Goal: Task Accomplishment & Management: Manage account settings

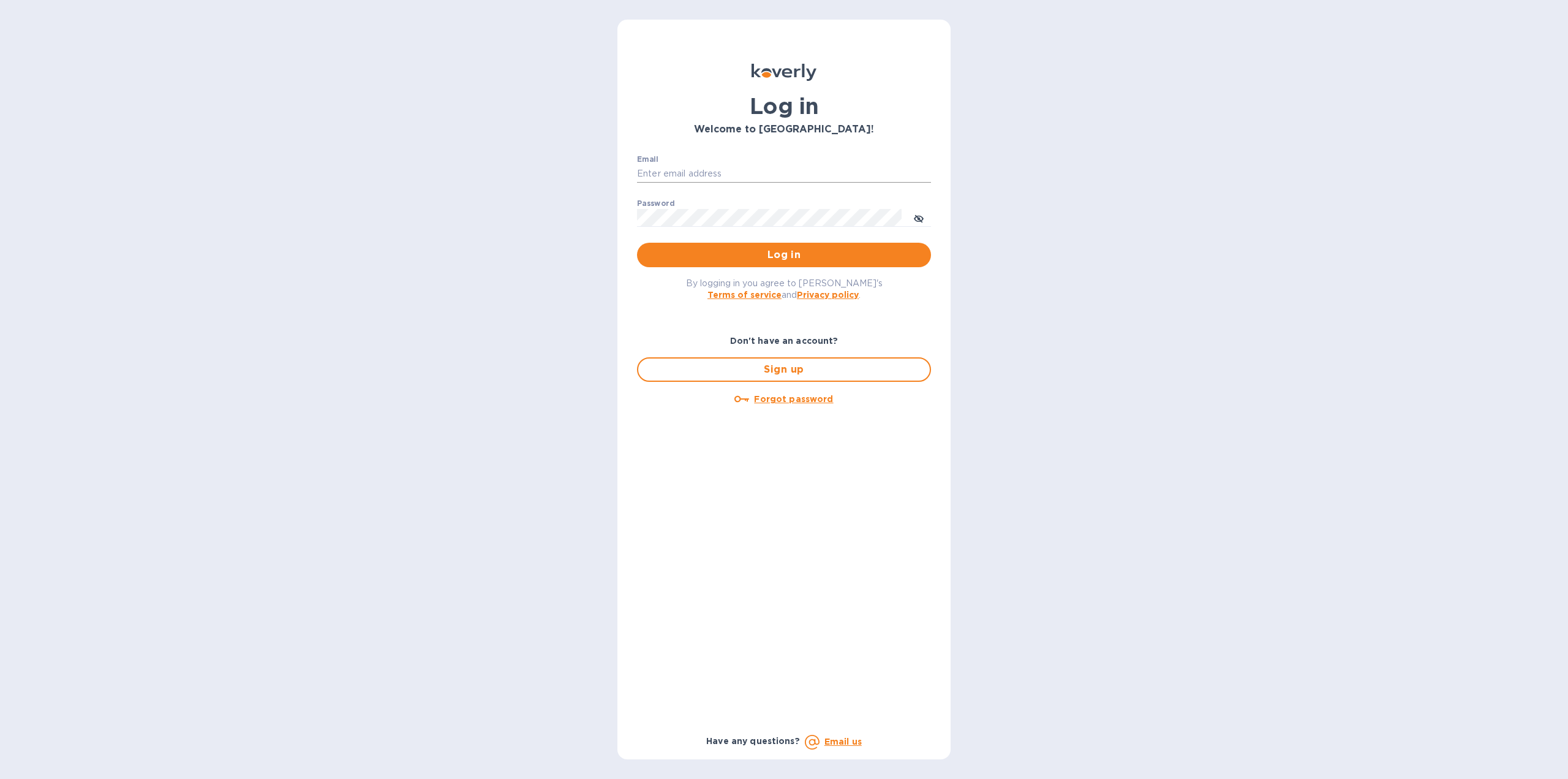
click at [705, 173] on input "Email" at bounding box center [784, 174] width 294 height 18
type input "ryan@rms-acoustics.com"
click at [637, 243] on button "Log in" at bounding box center [784, 255] width 294 height 25
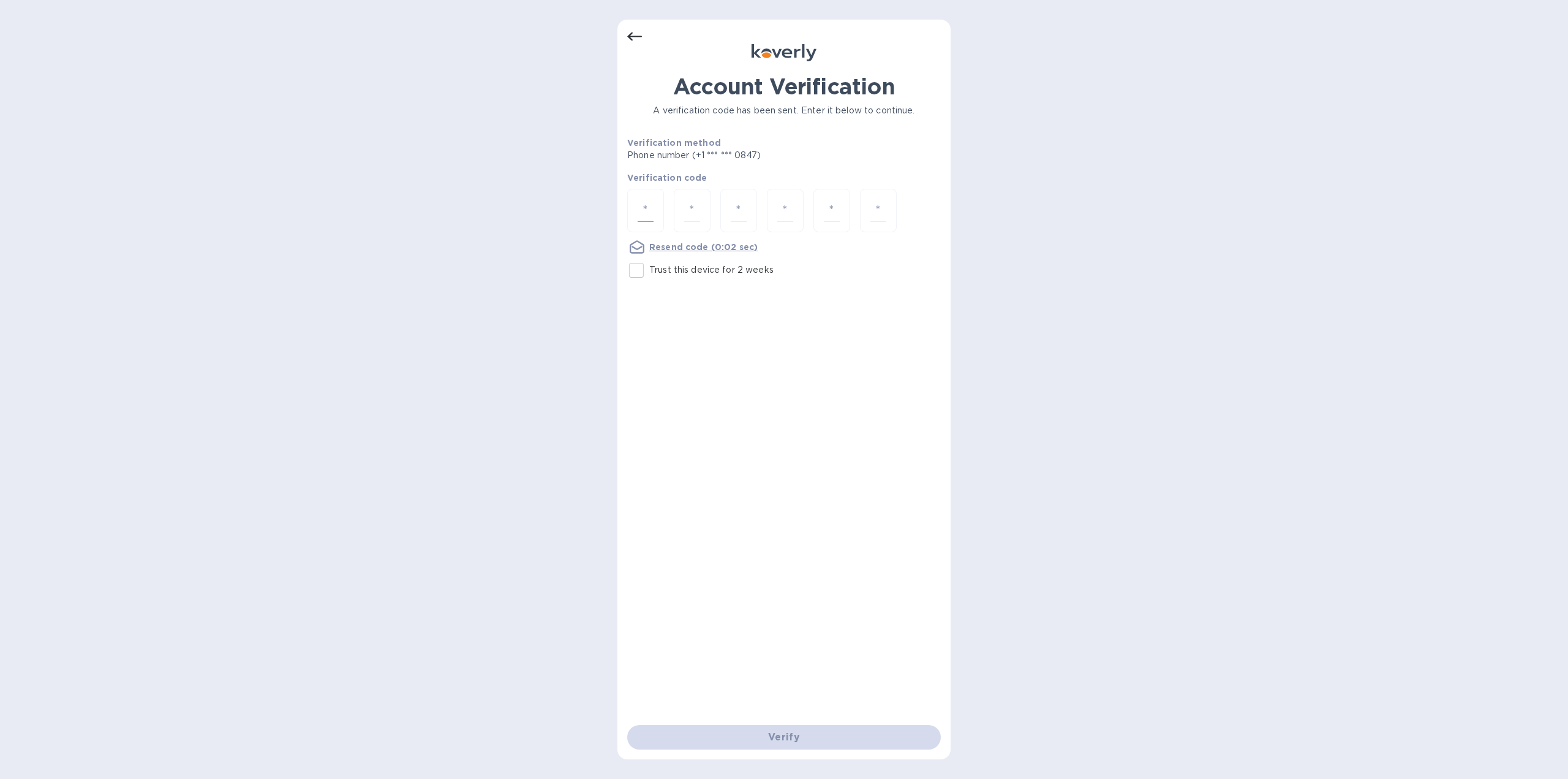
click at [645, 206] on input "number" at bounding box center [645, 211] width 16 height 23
type input "7"
type input "8"
type input "6"
type input "1"
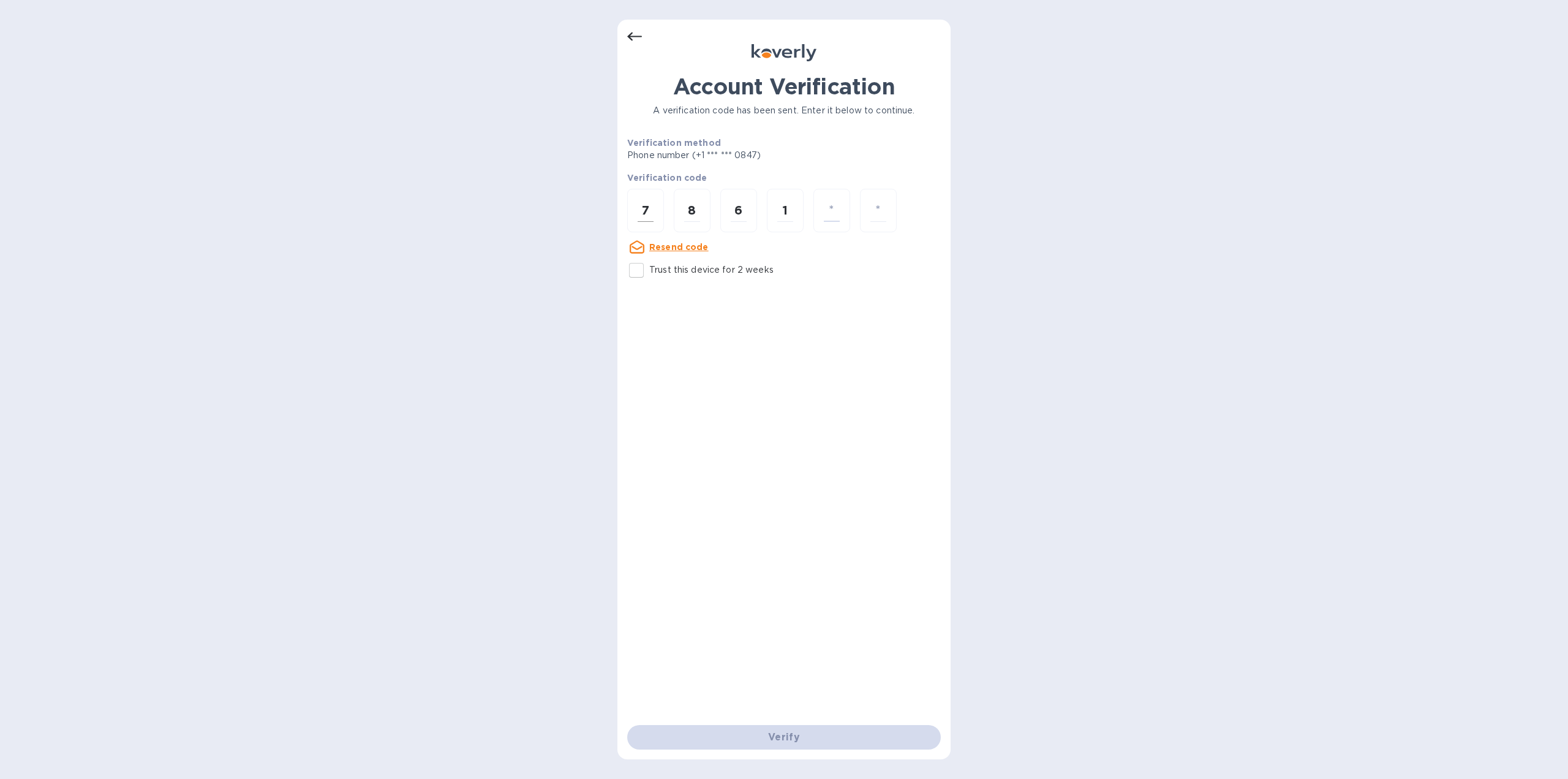
type input "7"
type input "0"
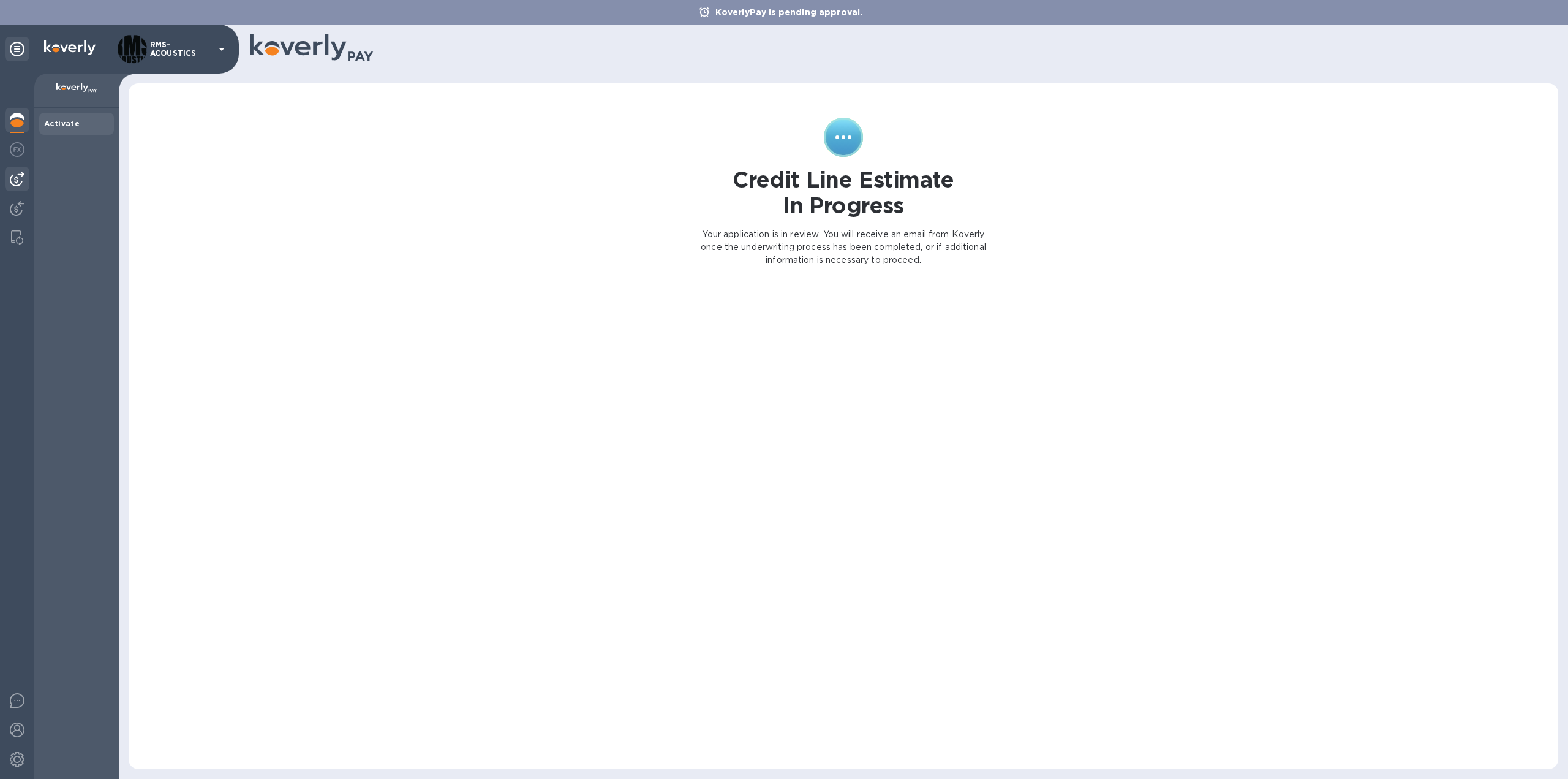
click at [20, 178] on img at bounding box center [16, 178] width 15 height 15
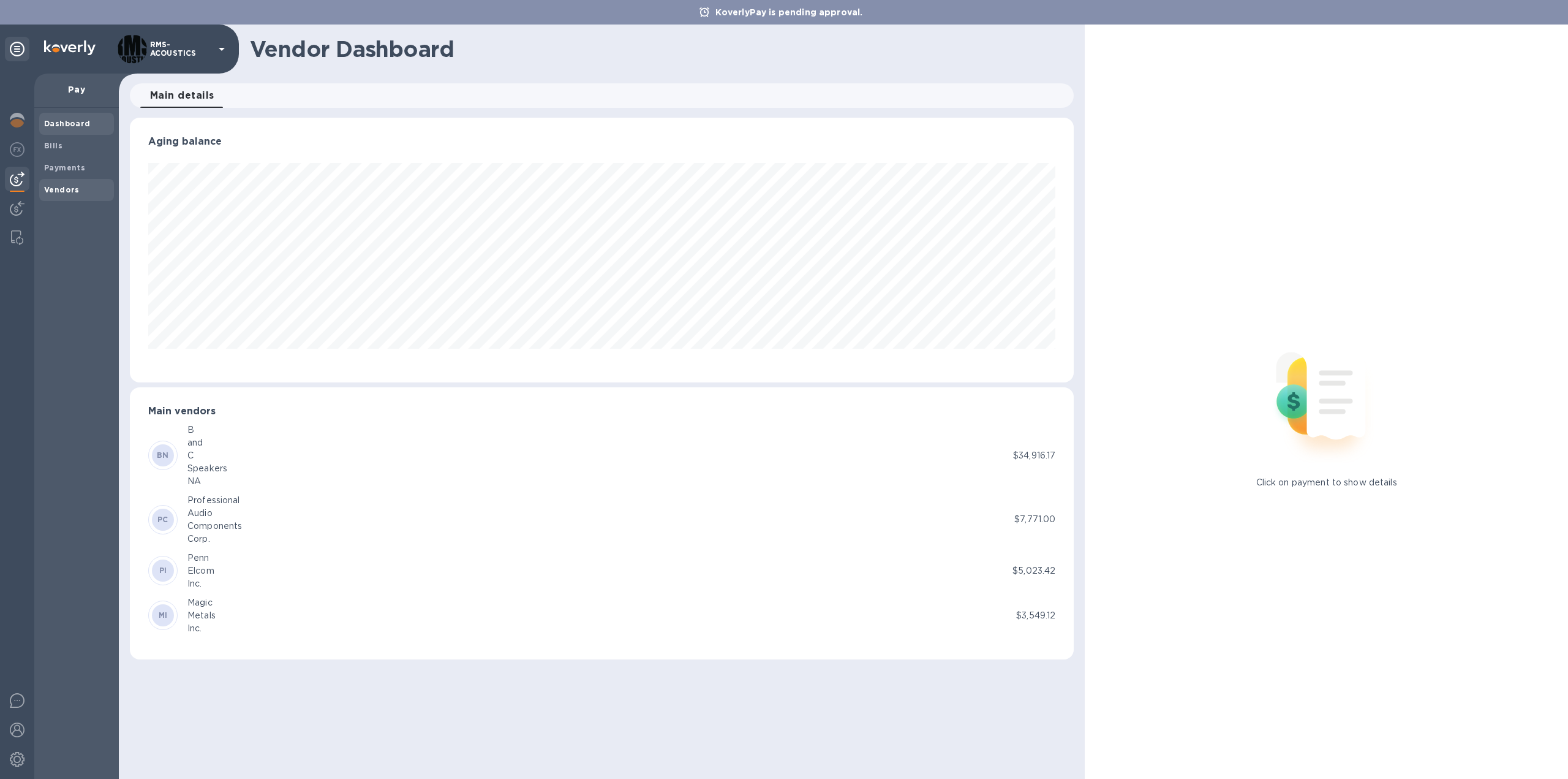
scroll to position [265, 944]
click at [51, 193] on b "Vendors" at bounding box center [62, 190] width 36 height 9
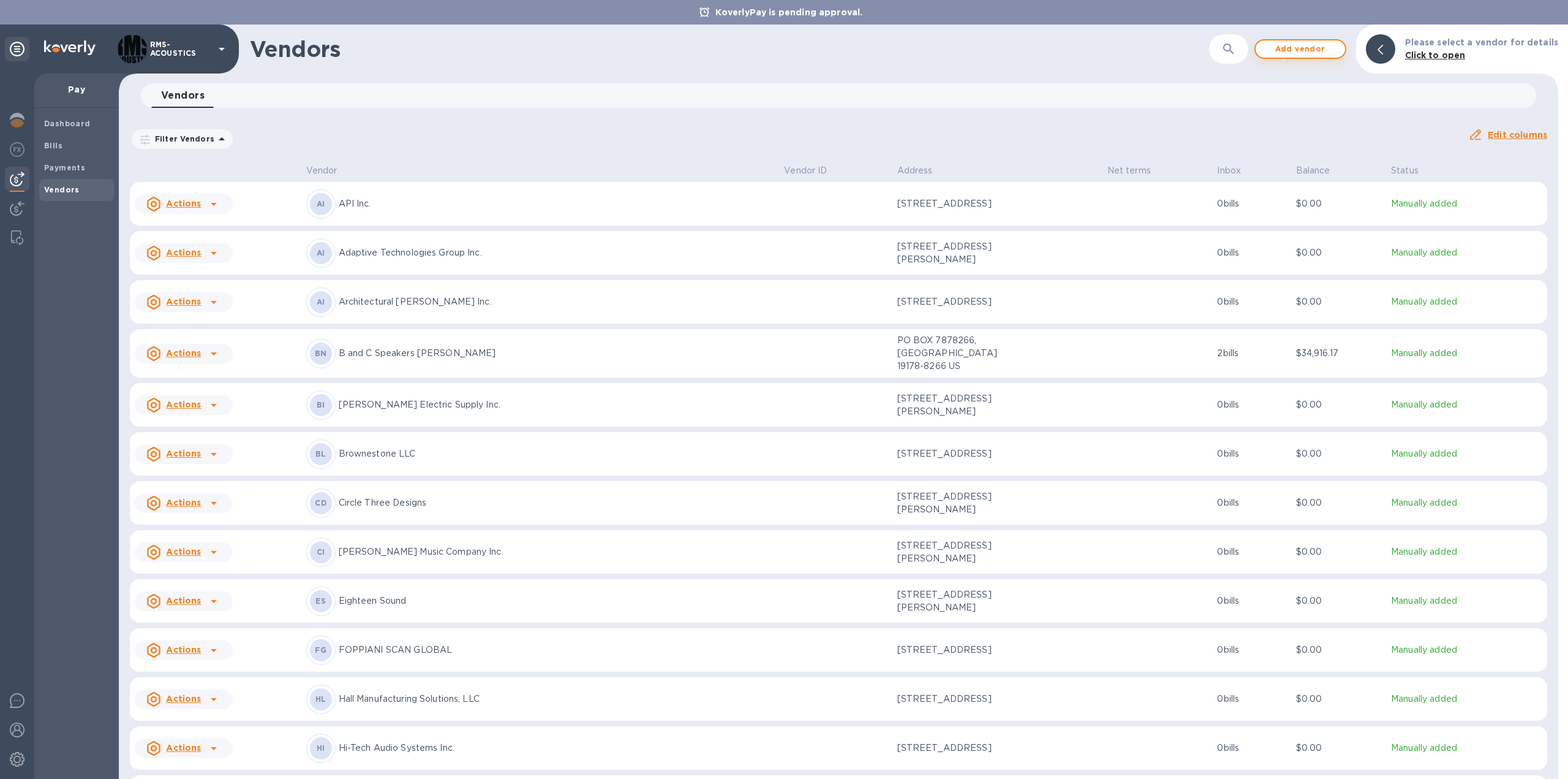
click at [1315, 50] on span "Add vendor" at bounding box center [1300, 49] width 70 height 15
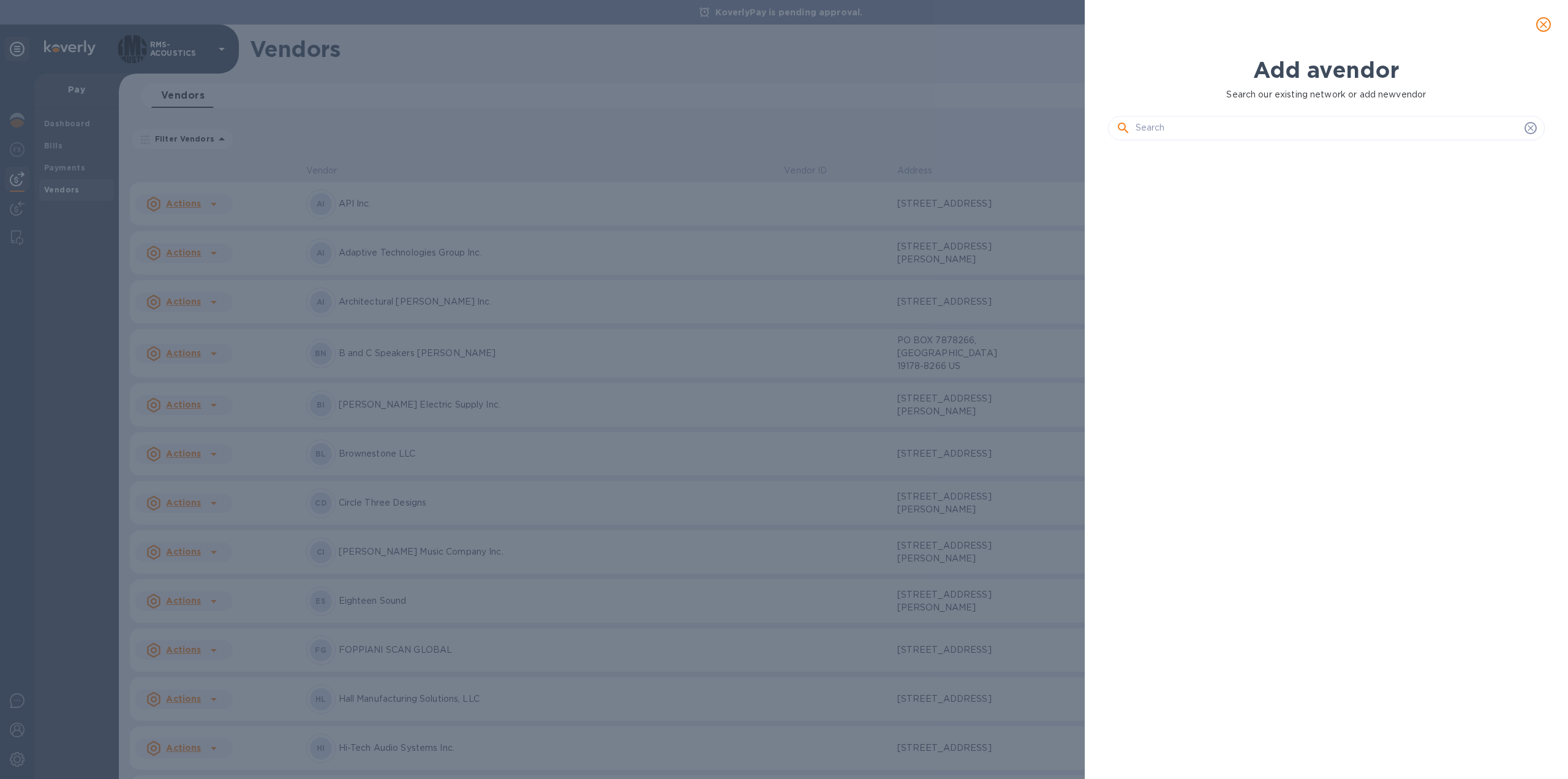
scroll to position [587, 442]
click at [1199, 128] on input "text" at bounding box center [1328, 128] width 384 height 18
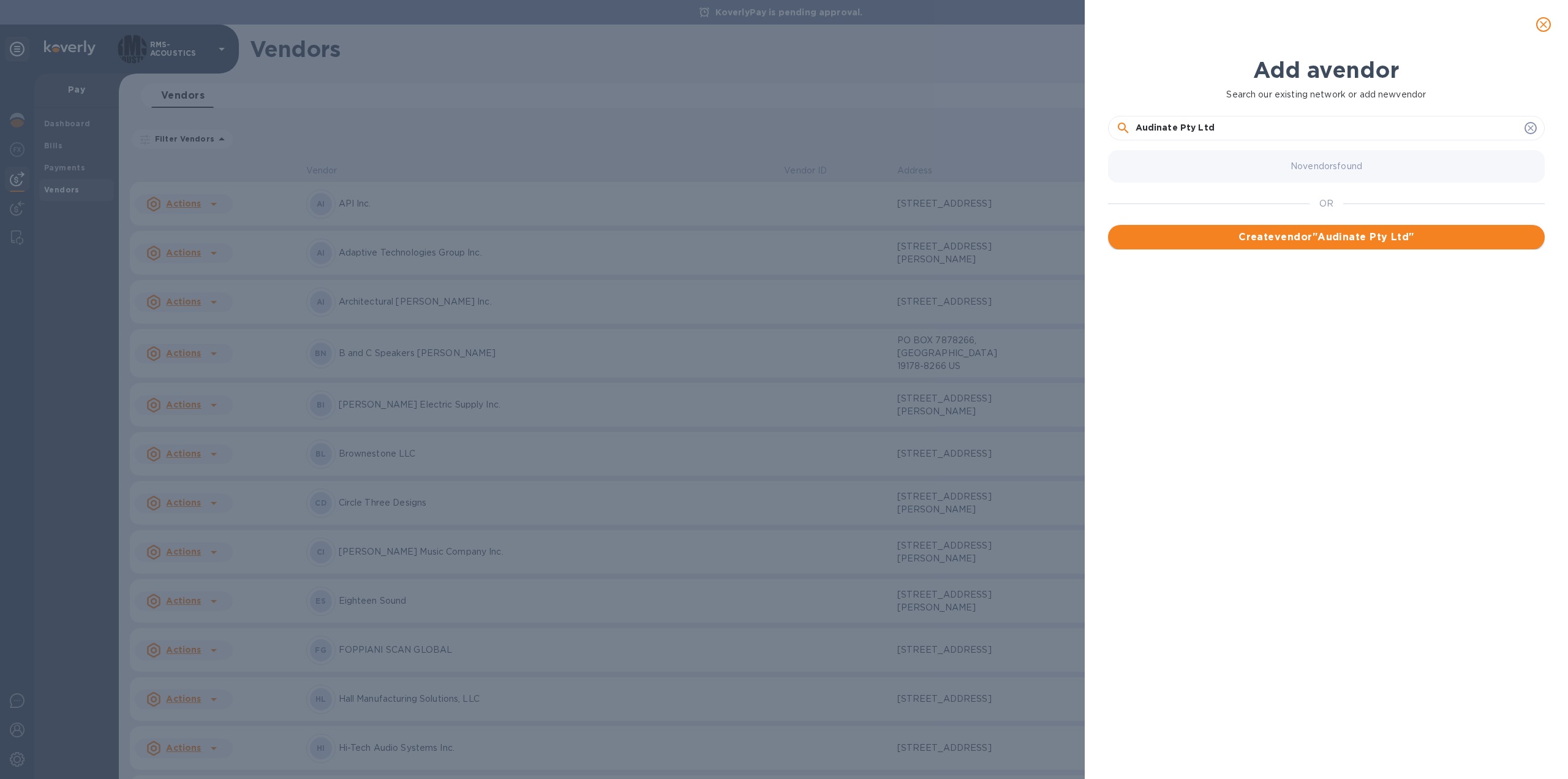
type input "Audinate Pty Ltd"
click at [1302, 236] on span "Create vendor " Audinate Pty Ltd "" at bounding box center [1326, 237] width 417 height 15
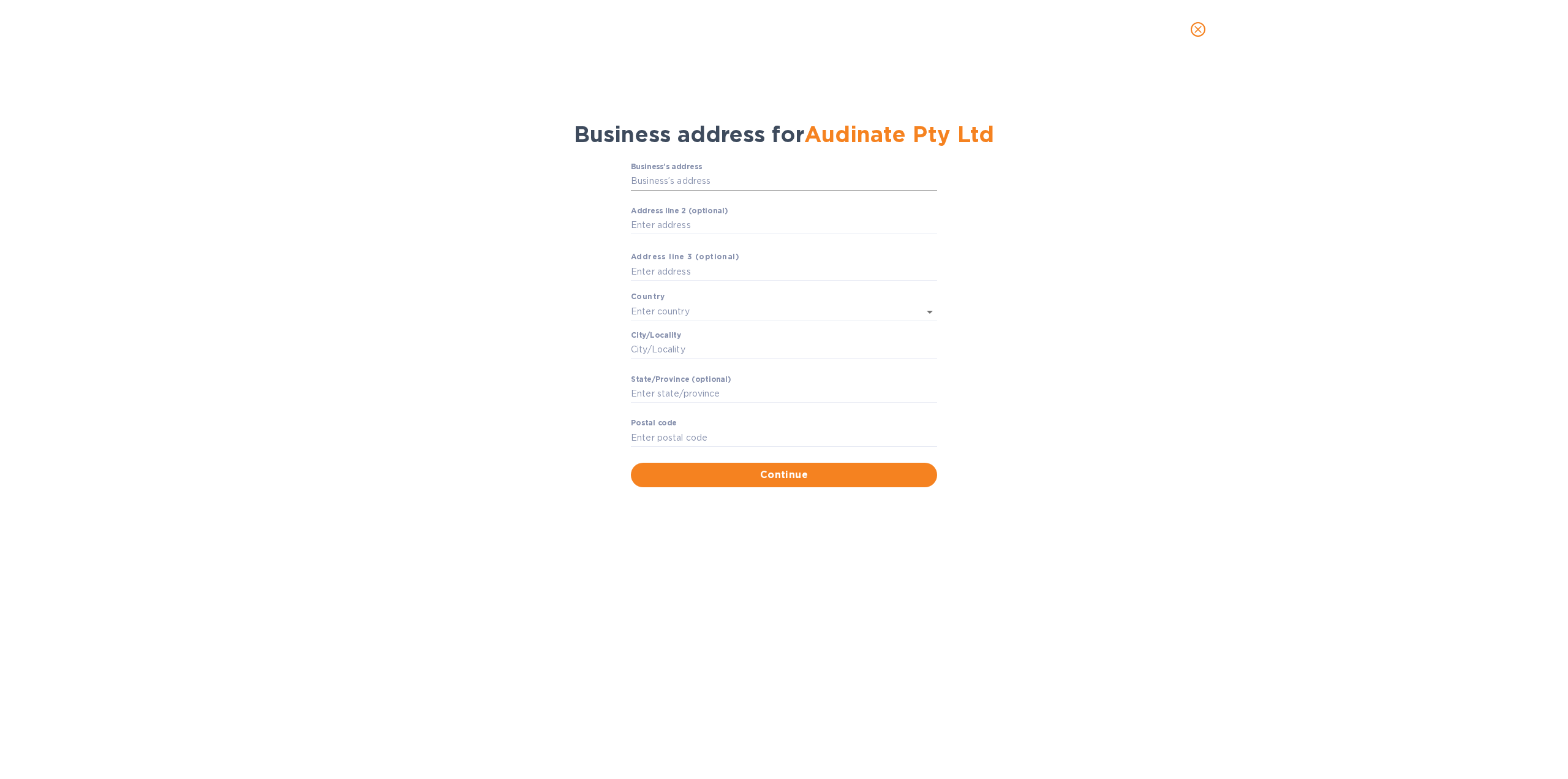
click at [703, 184] on input "Business’s аddress" at bounding box center [784, 181] width 306 height 18
click at [665, 185] on input "Business’s аddress" at bounding box center [784, 181] width 306 height 18
paste input "text"
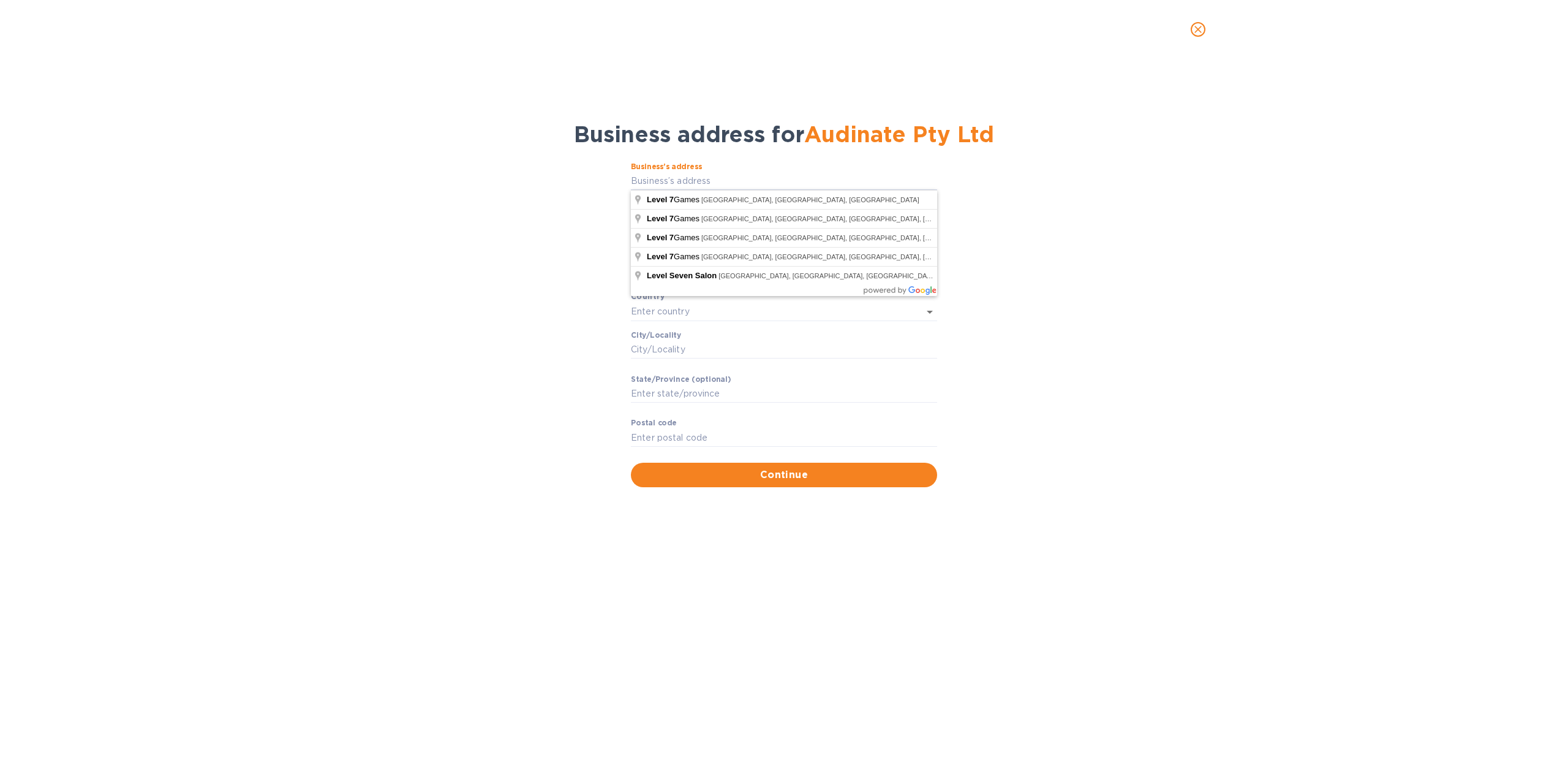
type input "[STREET_ADDRESS]"
type input "[GEOGRAPHIC_DATA]"
type input "CO"
type input "80260"
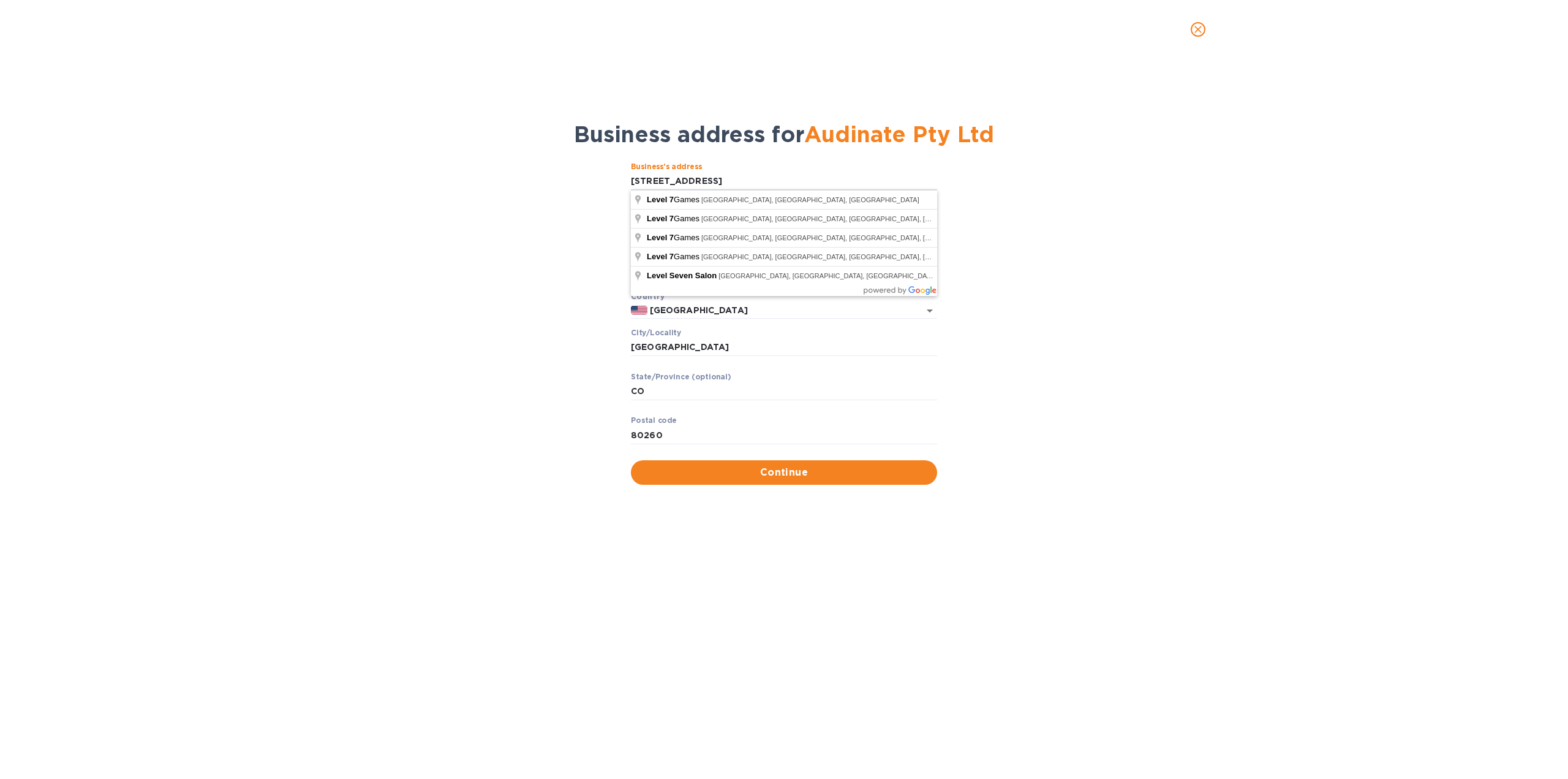
drag, startPoint x: 739, startPoint y: 179, endPoint x: 609, endPoint y: 177, distance: 130.0
click at [609, 177] on div "Business’s аddress [STREET_ADDRESS] ​ Аddress line 2 (optional) ​ Аddress line …" at bounding box center [784, 323] width 1536 height 337
type input "Level 7"
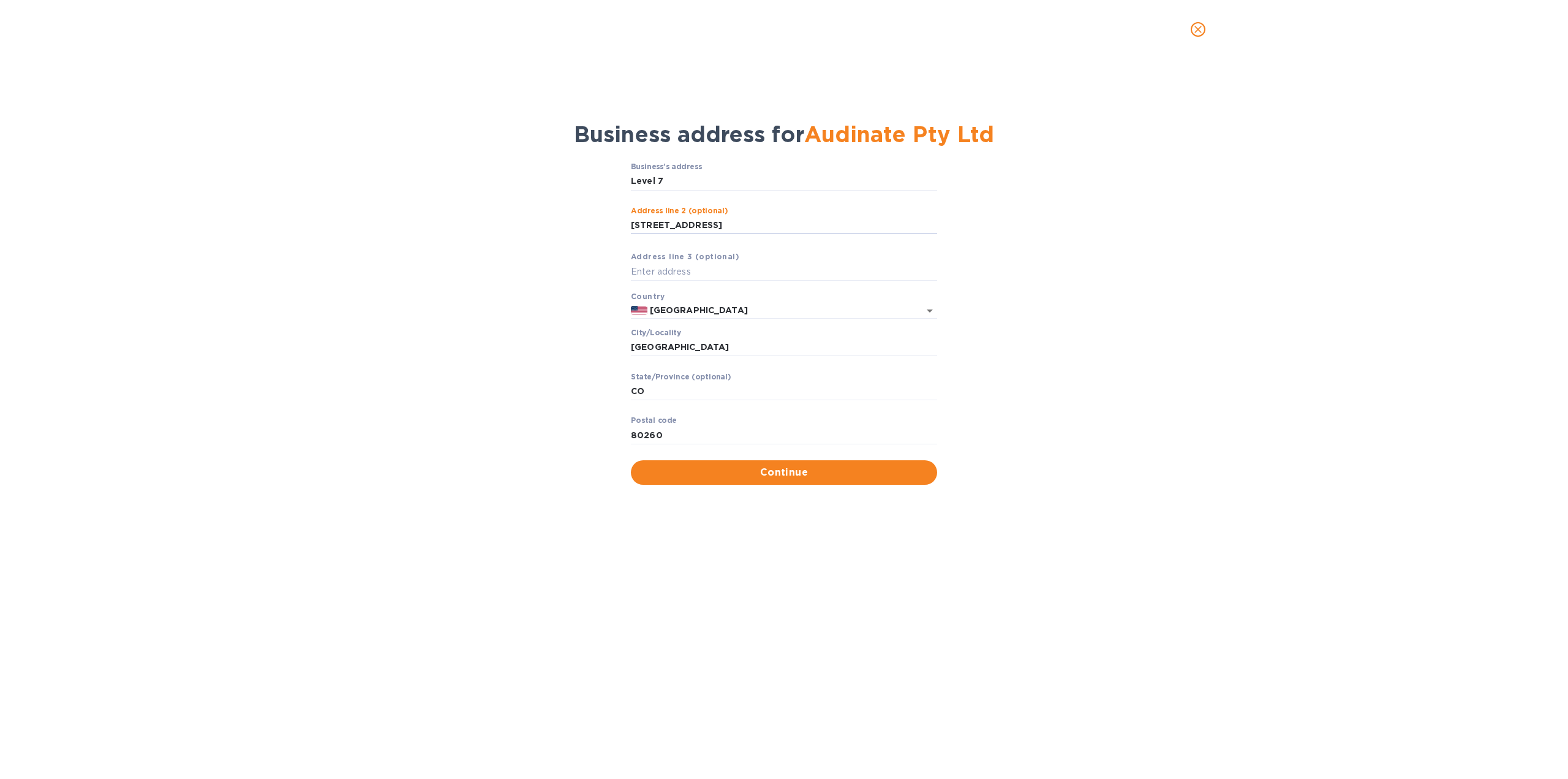
type input "[STREET_ADDRESS]"
click at [769, 309] on input "[GEOGRAPHIC_DATA]" at bounding box center [775, 310] width 256 height 15
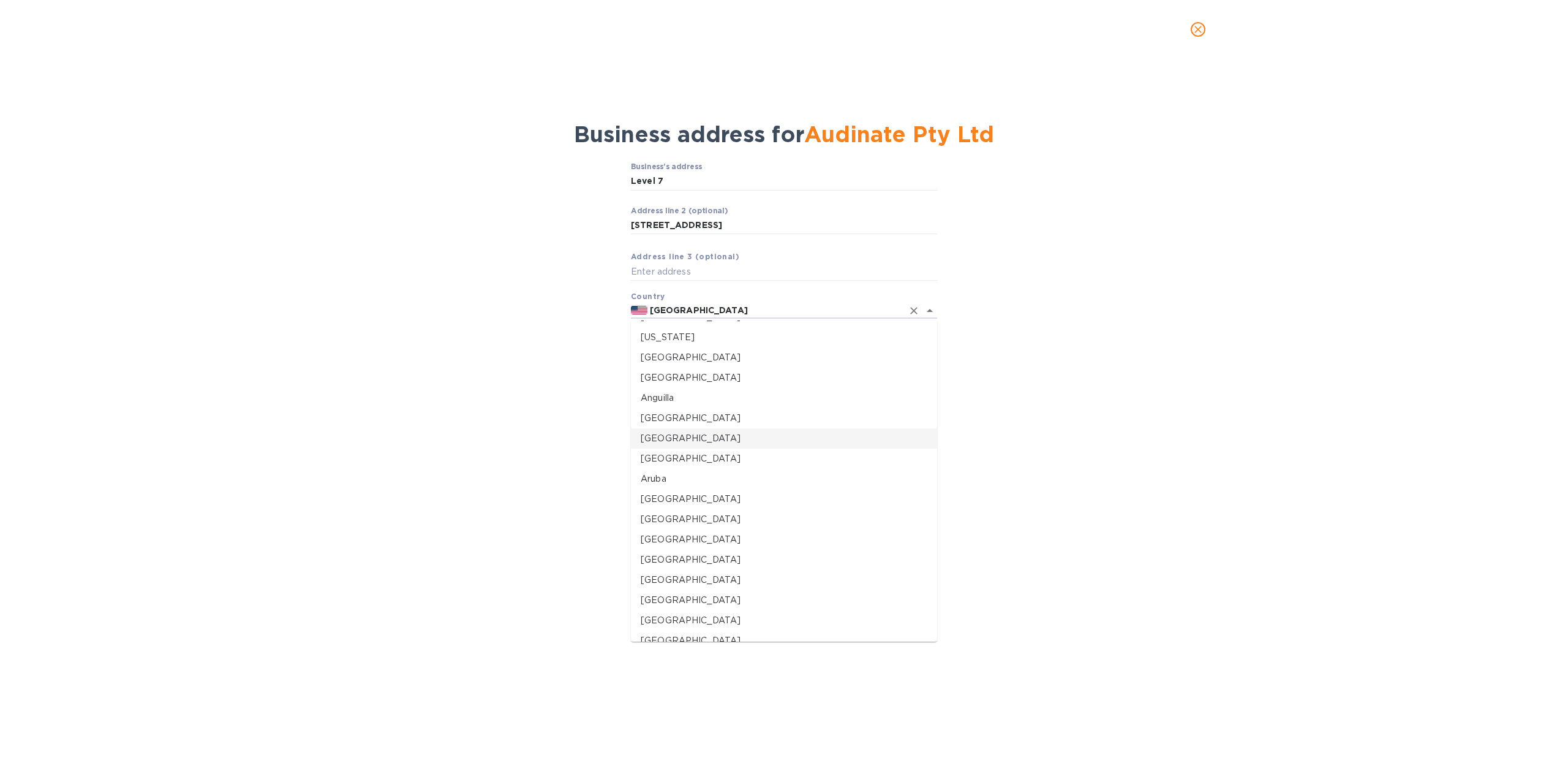
scroll to position [62, 0]
click at [664, 496] on p "[GEOGRAPHIC_DATA]" at bounding box center [784, 496] width 287 height 13
type input "[GEOGRAPHIC_DATA]"
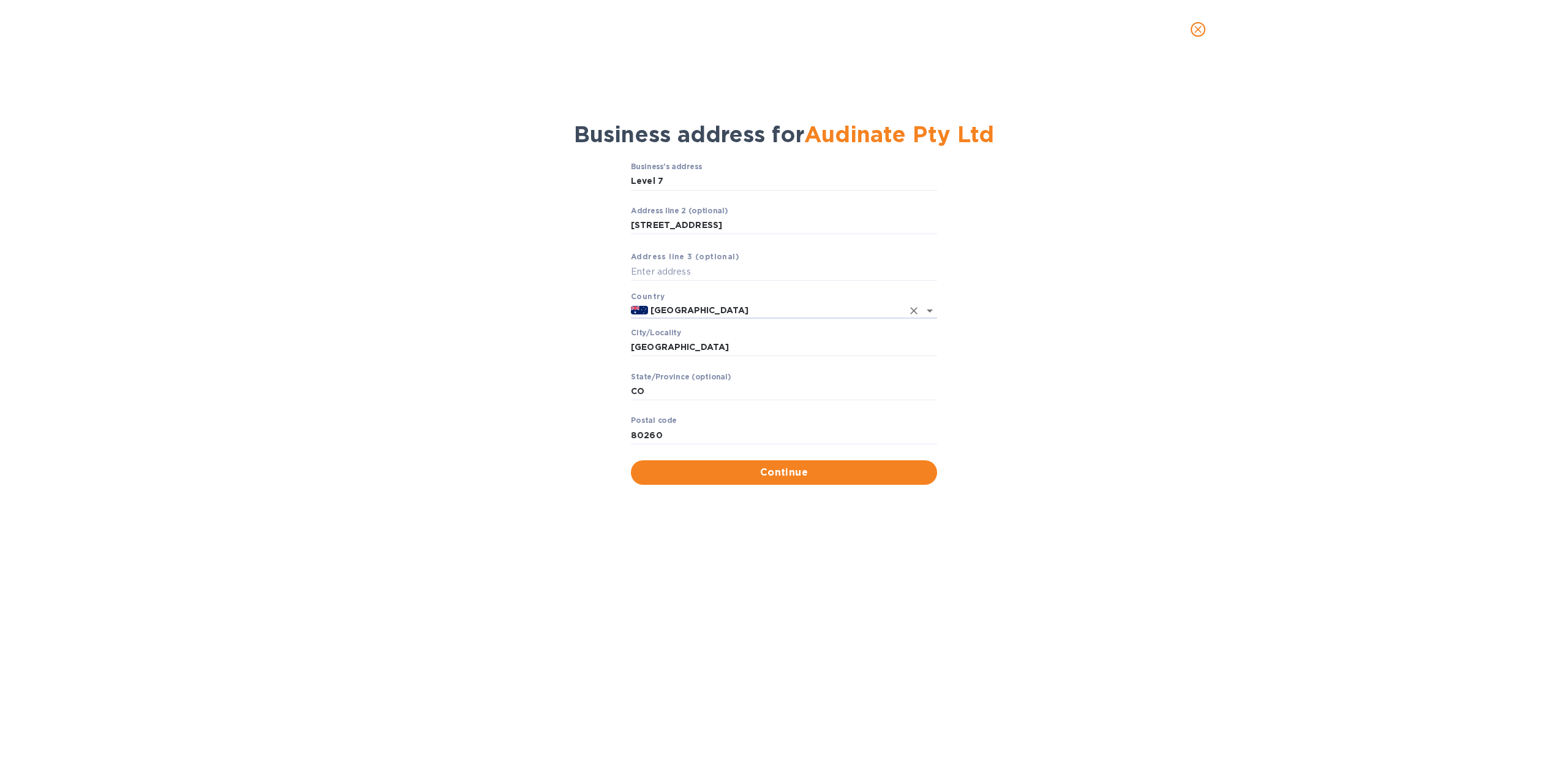
click at [529, 378] on div "Business’s аddress Level 7 ​ Аddress line 2 (optional) [STREET_ADDRESS] ​ Аddre…" at bounding box center [784, 323] width 1536 height 337
click at [680, 343] on input "[GEOGRAPHIC_DATA]" at bounding box center [784, 347] width 306 height 18
drag, startPoint x: 701, startPoint y: 349, endPoint x: 618, endPoint y: 345, distance: 83.1
click at [618, 345] on div "Business’s аddress Level 7 ​ Аddress line 2 (optional) [STREET_ADDRESS] ​ Аddre…" at bounding box center [784, 323] width 1536 height 337
type input "[GEOGRAPHIC_DATA]"
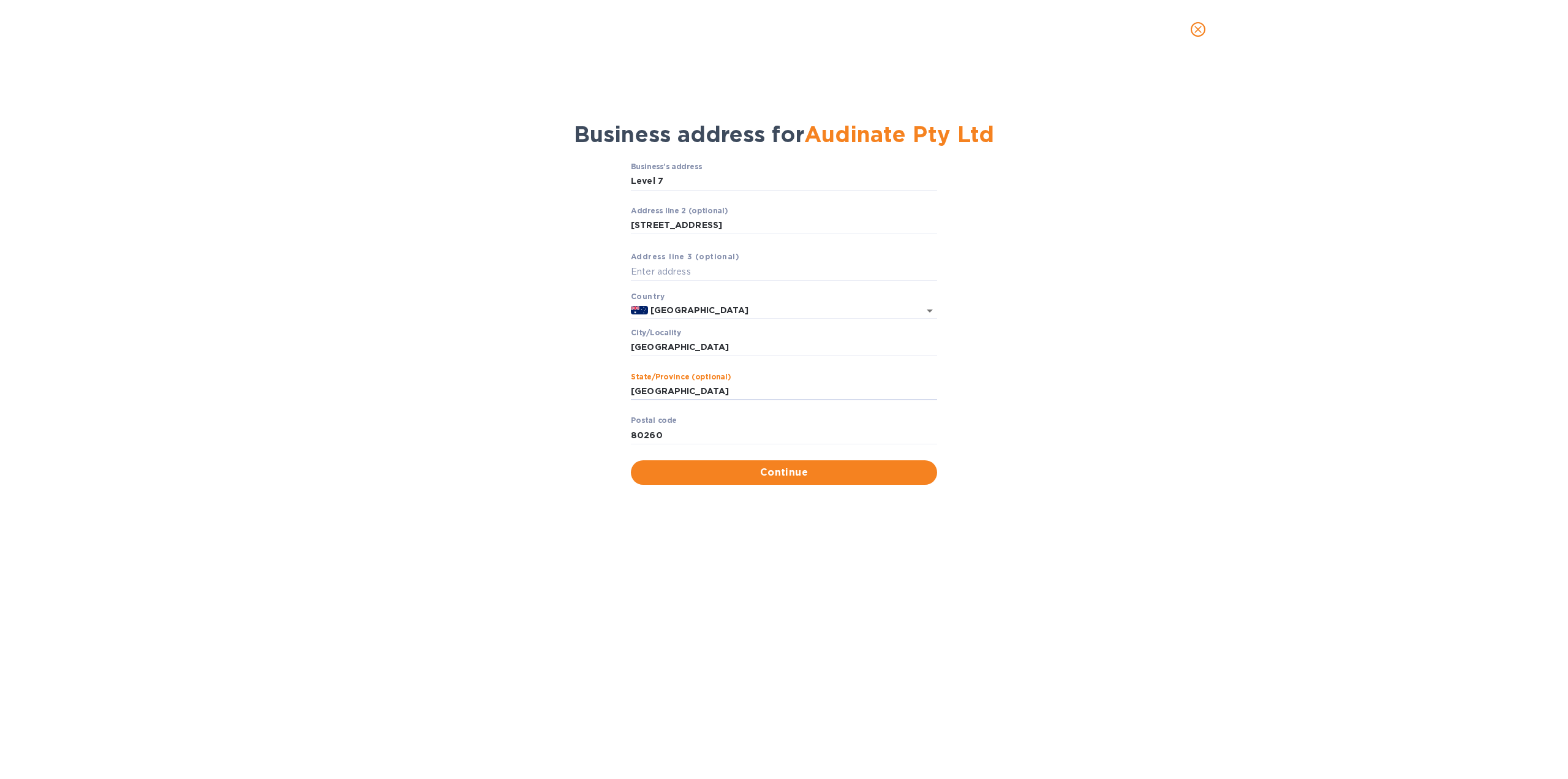
type input "[GEOGRAPHIC_DATA]"
type input "2010"
click at [713, 273] on input "text" at bounding box center [784, 272] width 306 height 18
click at [769, 473] on span "Continue" at bounding box center [784, 472] width 287 height 15
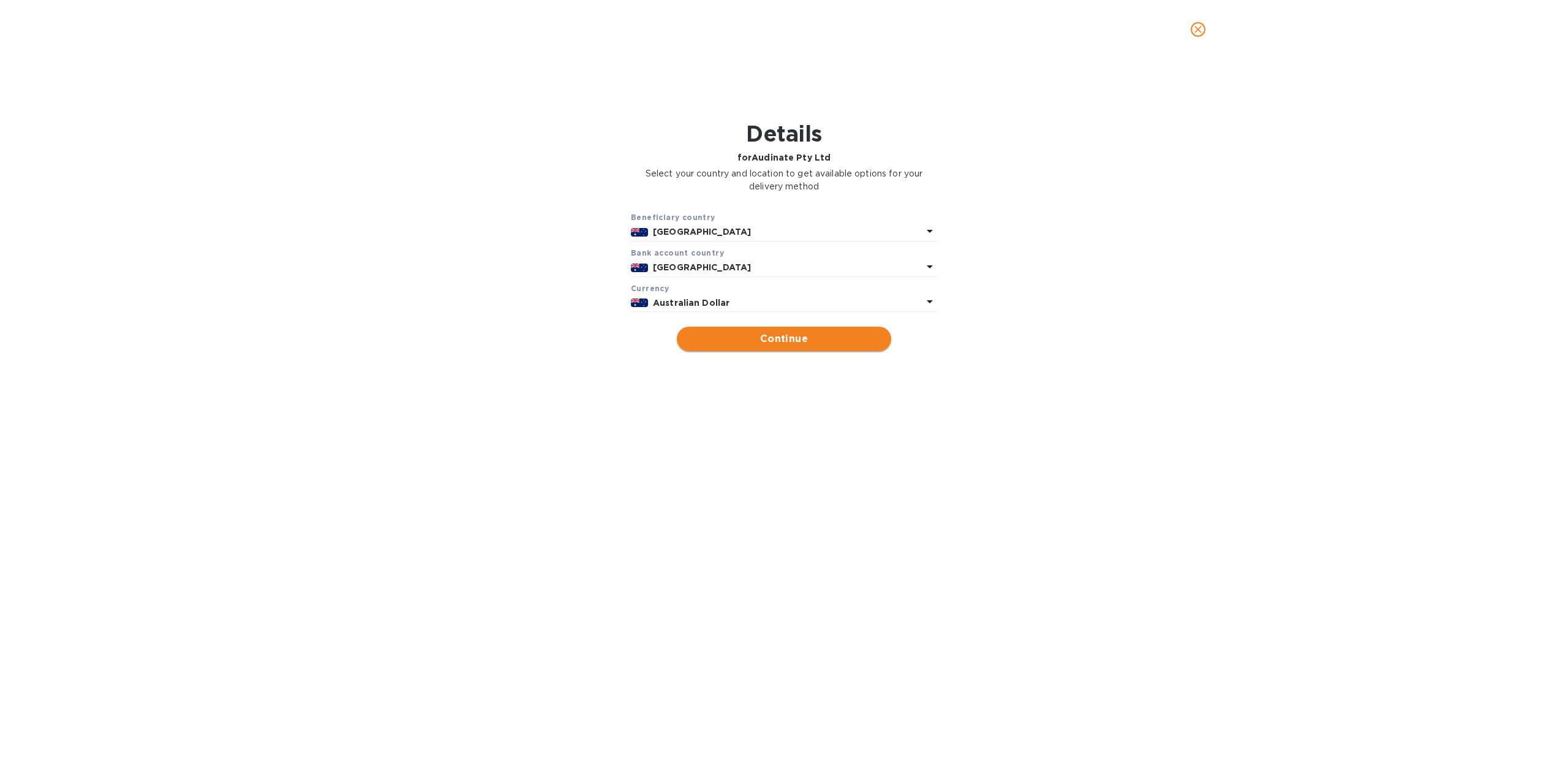
click at [794, 339] on span "Continue" at bounding box center [784, 338] width 195 height 15
type input "Audinate Pty Ltd"
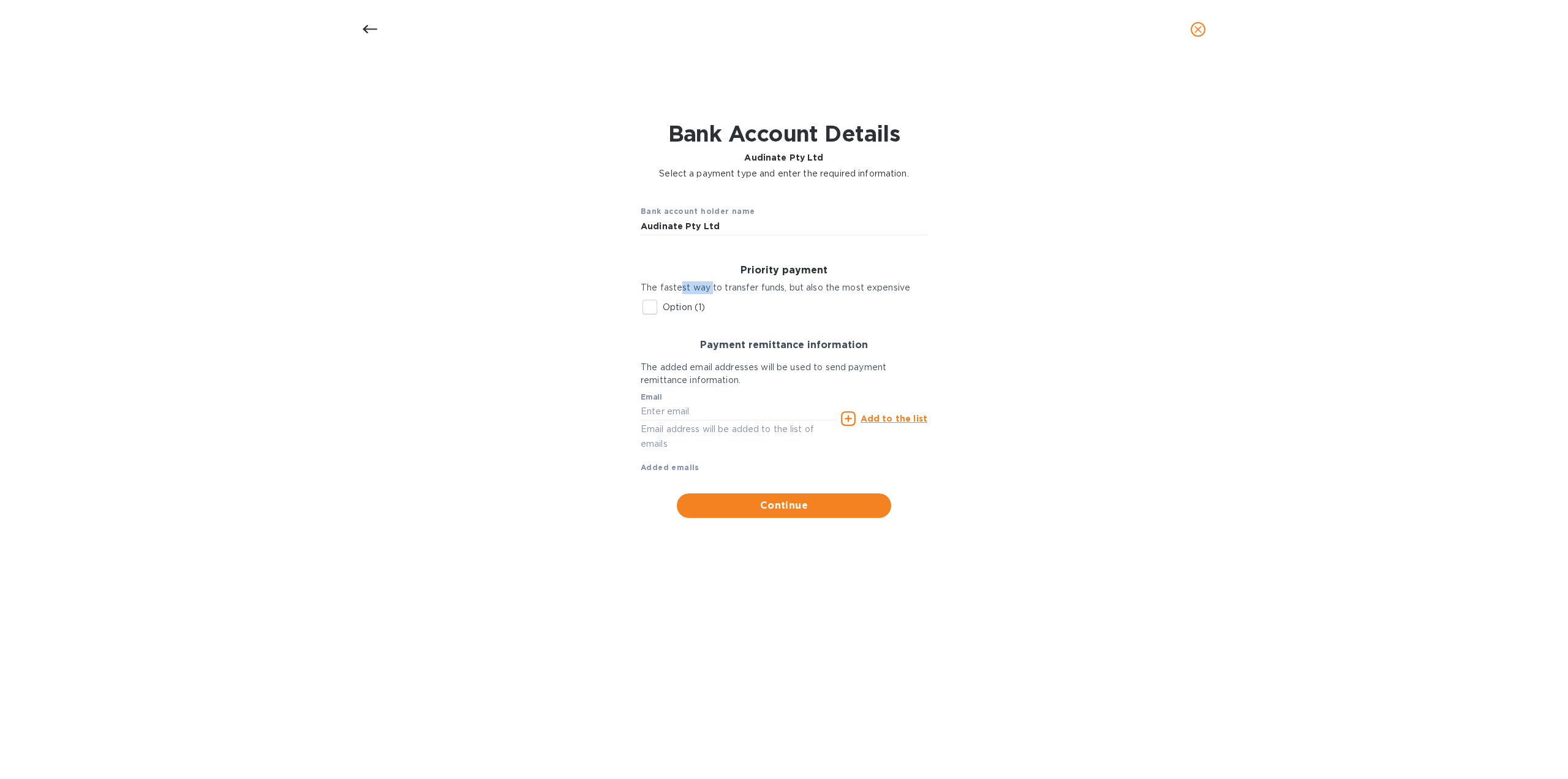
drag, startPoint x: 680, startPoint y: 291, endPoint x: 713, endPoint y: 285, distance: 33.5
click at [711, 285] on p "The fastest way to transfer funds, but also the most expensive" at bounding box center [784, 288] width 287 height 13
click at [713, 285] on p "The fastest way to transfer funds, but also the most expensive" at bounding box center [784, 288] width 287 height 13
click at [666, 415] on input "text" at bounding box center [739, 411] width 195 height 18
click at [736, 411] on input "text" at bounding box center [739, 411] width 195 height 18
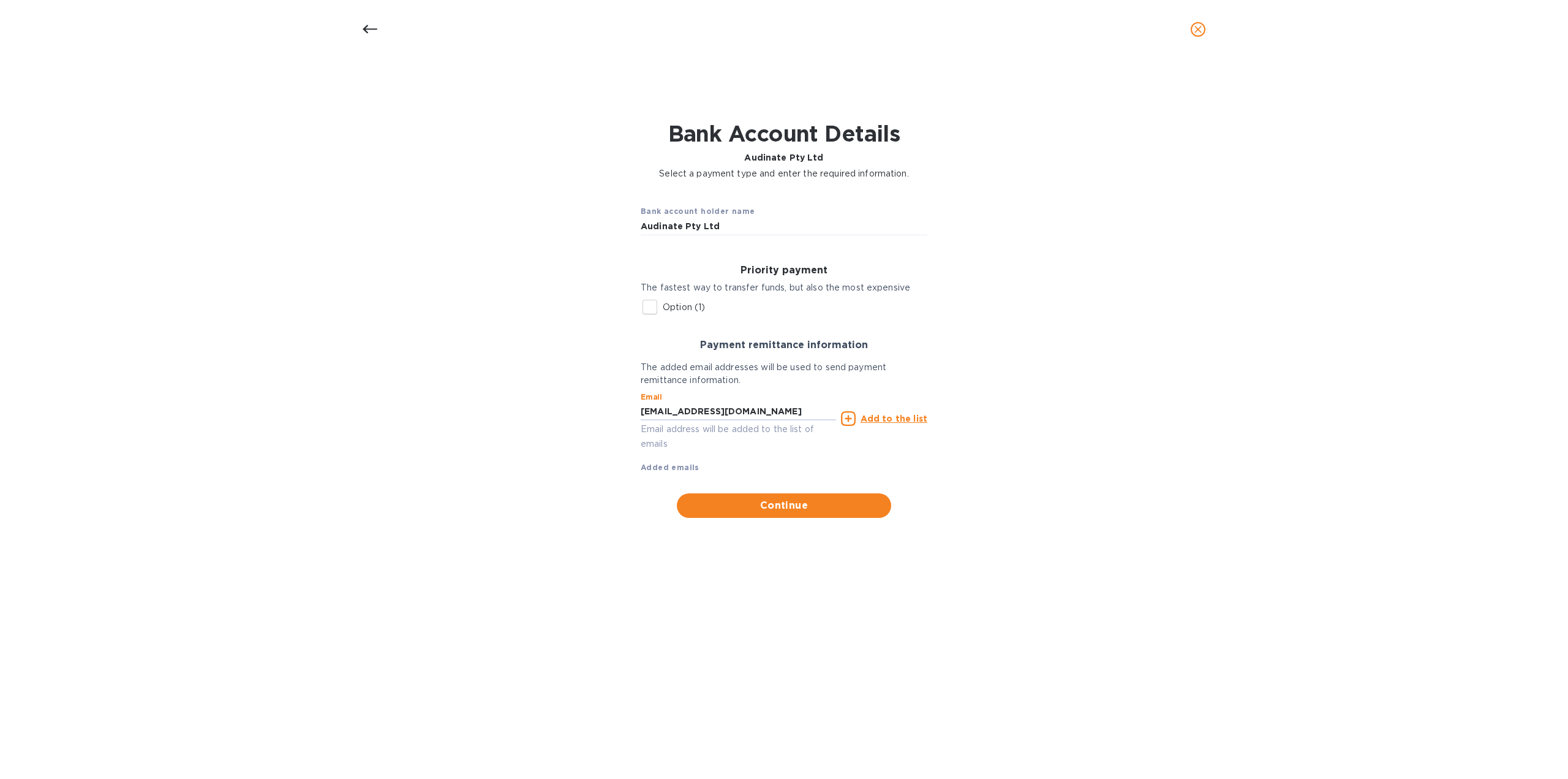
type input "[EMAIL_ADDRESS][DOMAIN_NAME]"
click at [889, 418] on u "Add to the list" at bounding box center [893, 418] width 67 height 10
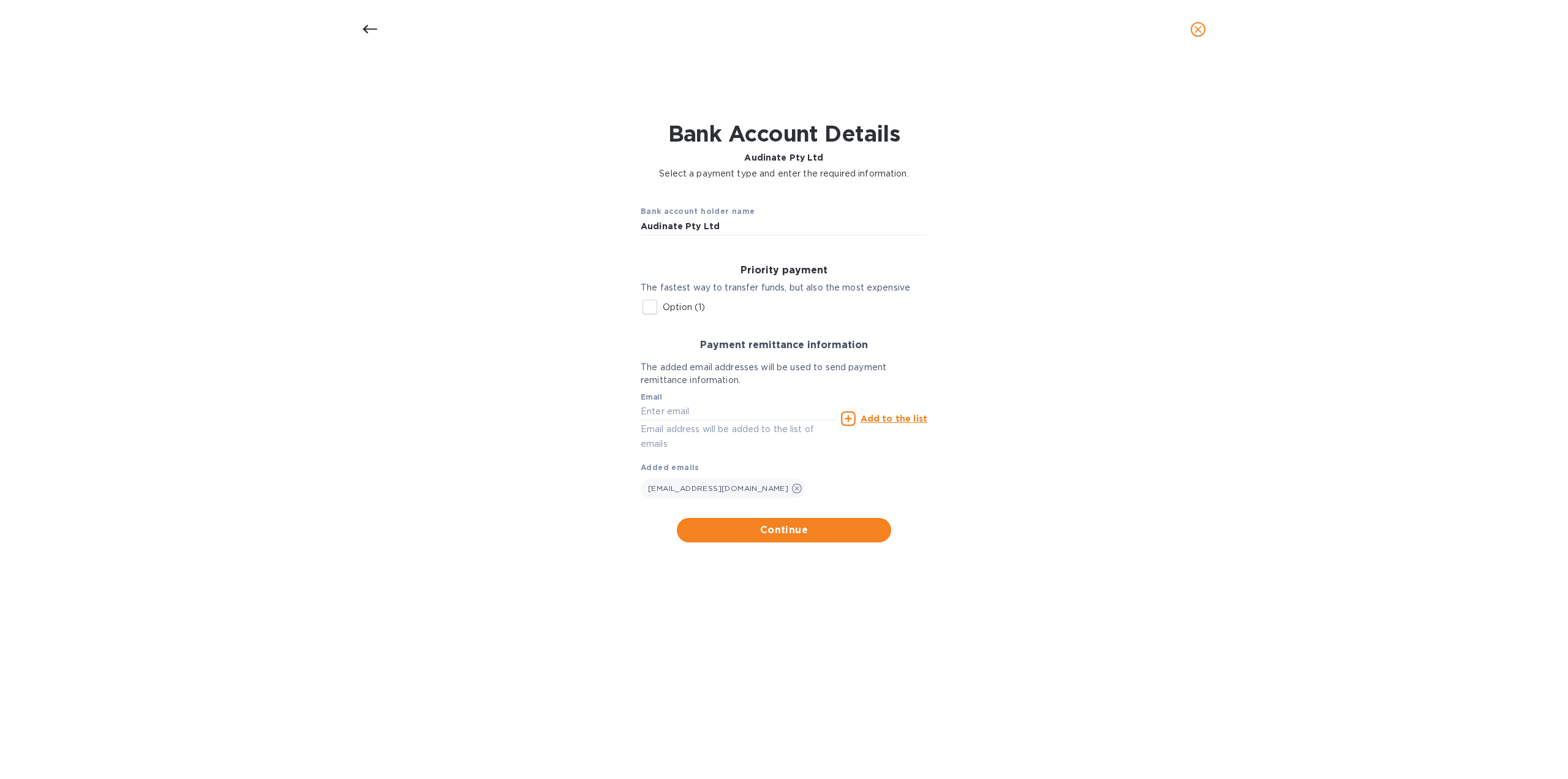
click at [904, 420] on u "Add to the list" at bounding box center [893, 418] width 67 height 10
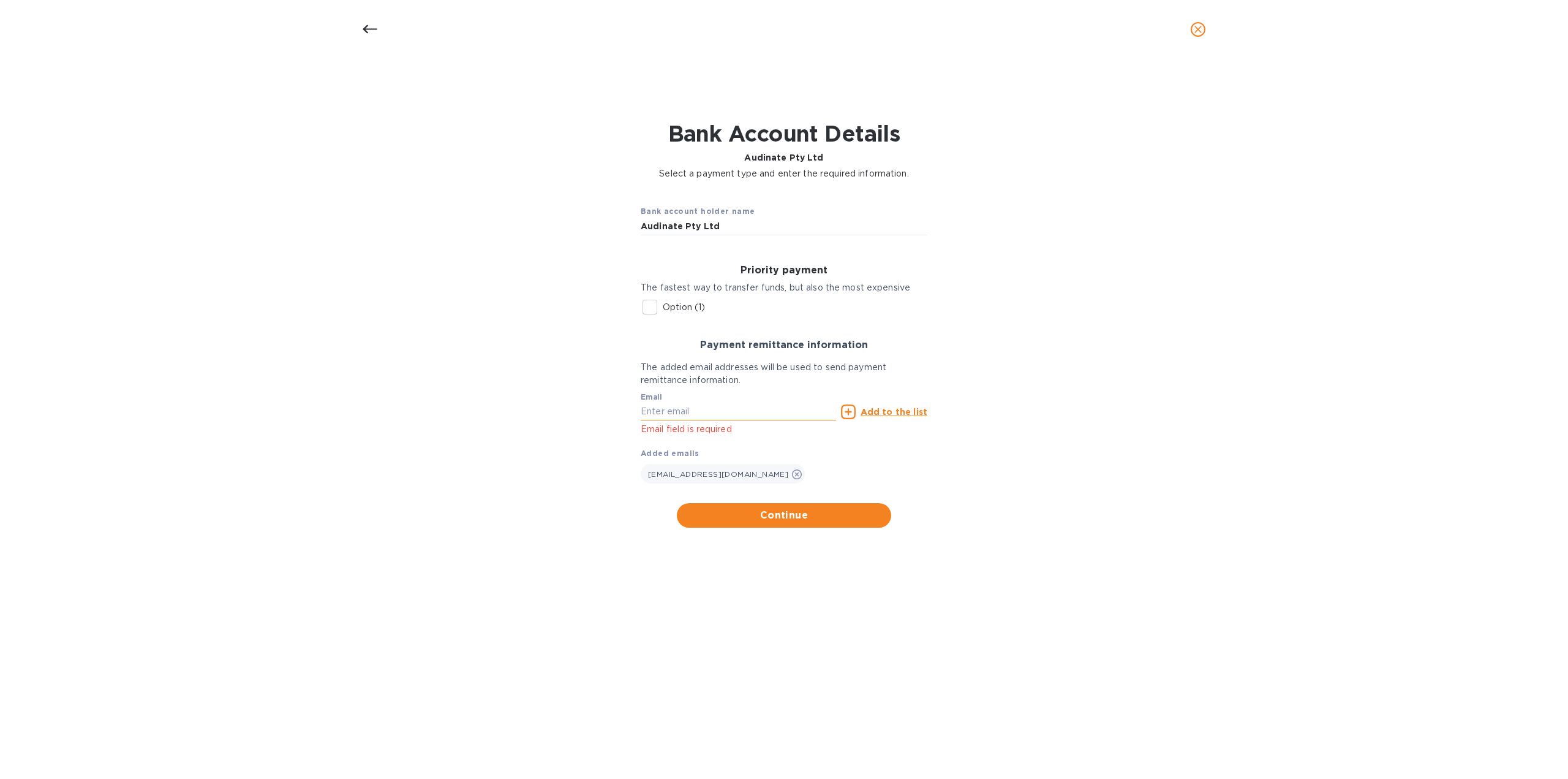
click at [713, 412] on input "text" at bounding box center [739, 411] width 195 height 18
paste input "[EMAIL_ADDRESS][DOMAIN_NAME]"
type input "[EMAIL_ADDRESS][DOMAIN_NAME]"
click at [907, 407] on u "Add to the list" at bounding box center [893, 411] width 67 height 10
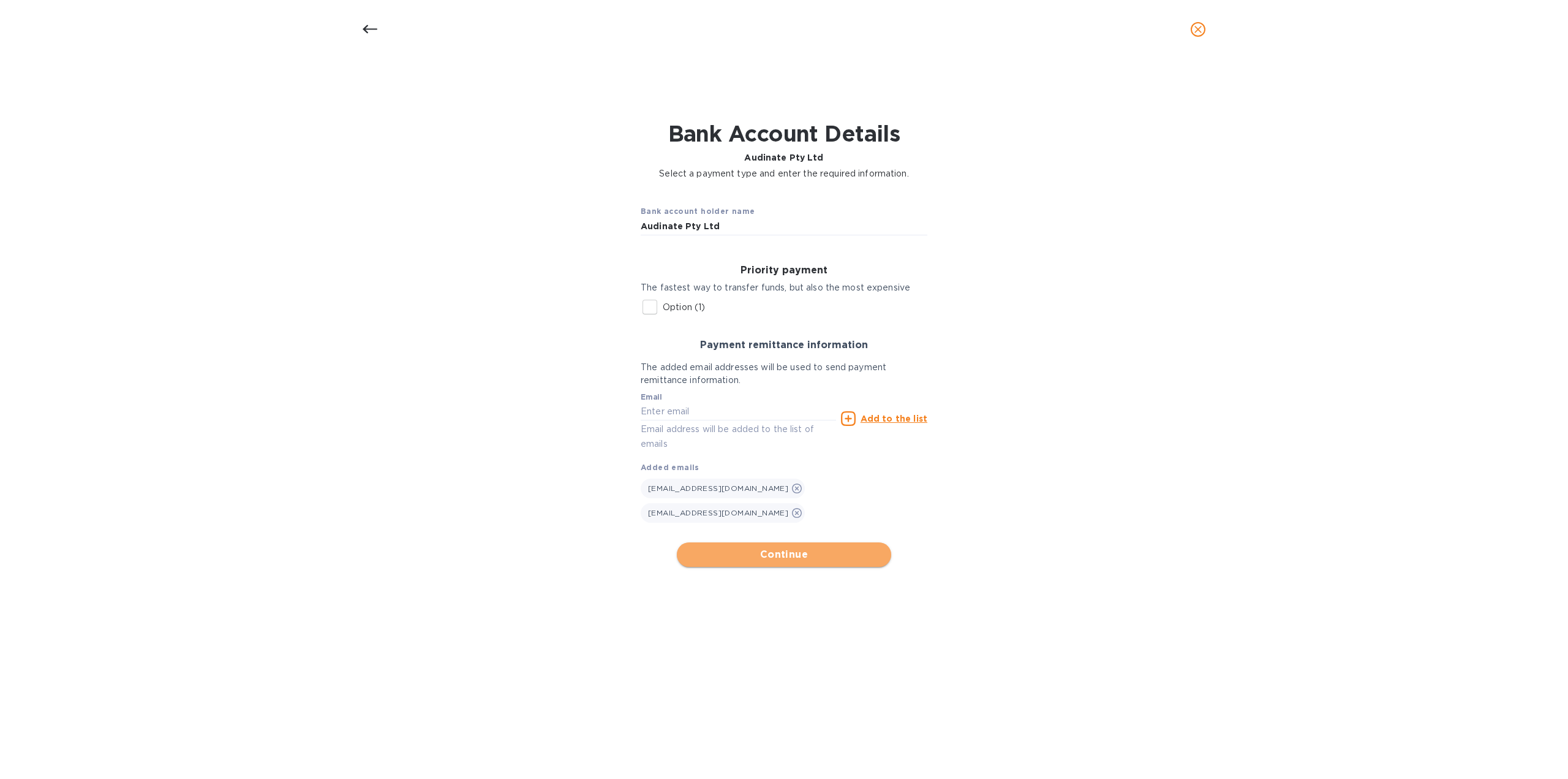
click at [789, 547] on span "Continue" at bounding box center [784, 554] width 195 height 15
click at [649, 307] on input "Option (1)" at bounding box center [650, 307] width 26 height 26
checkbox input "true"
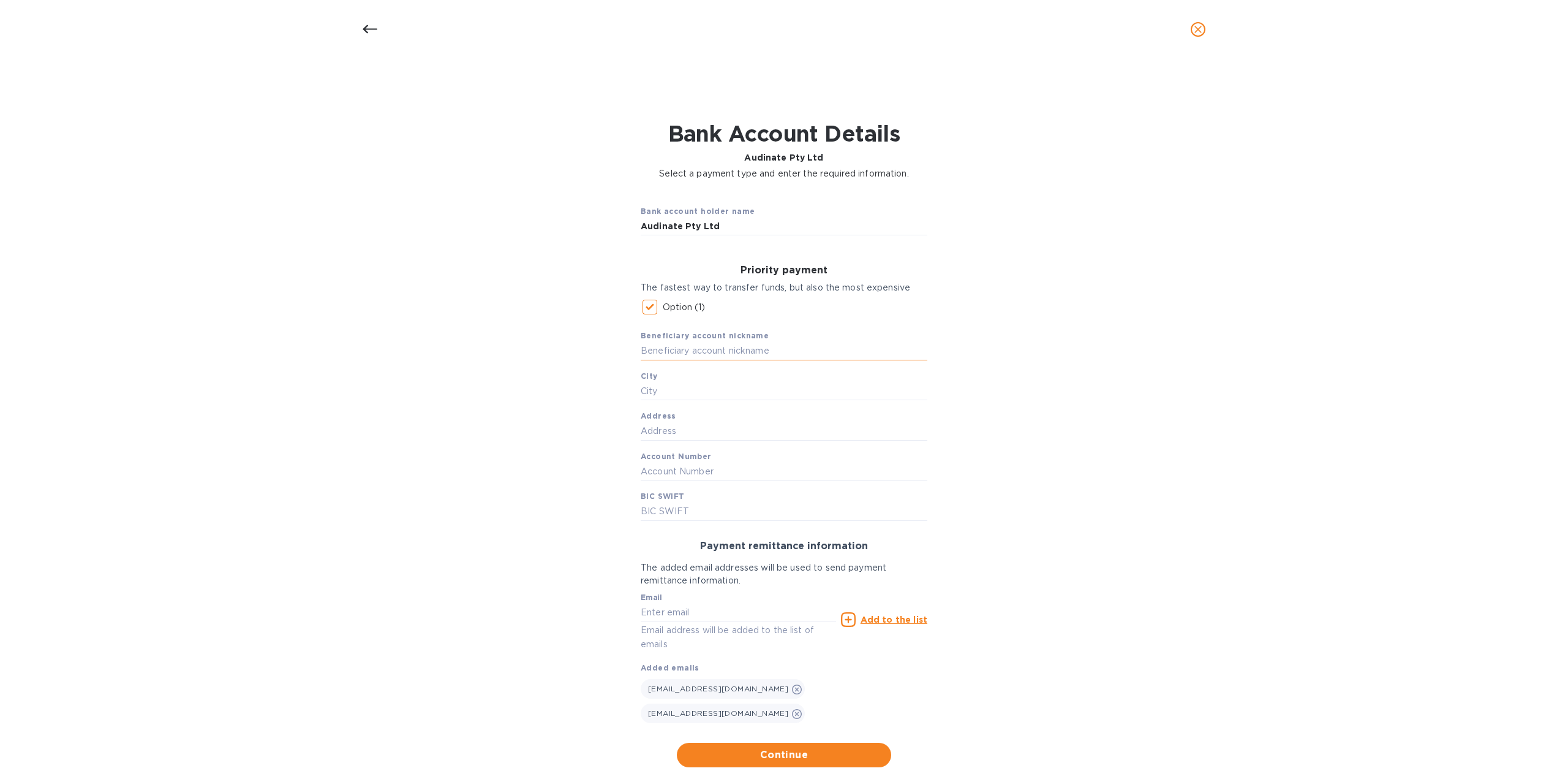
click at [679, 347] on input "text" at bounding box center [784, 351] width 287 height 18
paste input "Audinate Pty Ltd"
type input "Audinate Pty Ltd"
click at [669, 469] on input "text" at bounding box center [784, 472] width 287 height 18
paste input "011017795159"
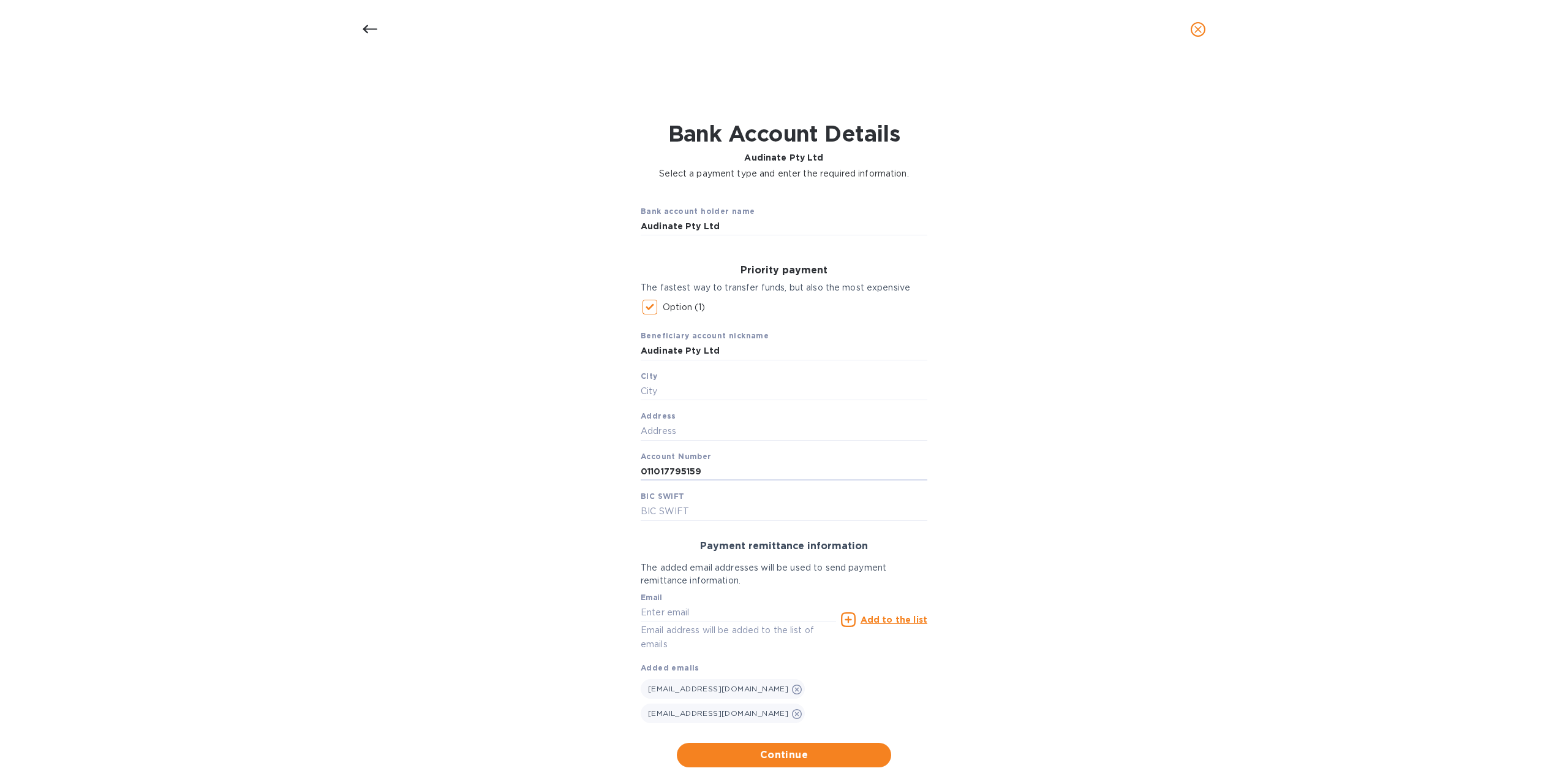
type input "011017795159"
click at [512, 536] on div "Bank account holder name Audinate Pty Ltd Priority payment The fastest way to t…" at bounding box center [784, 481] width 1536 height 588
click at [654, 514] on input "text" at bounding box center [784, 512] width 287 height 18
paste input "[SWIFT_CODE]"
type input "[SWIFT_CODE]"
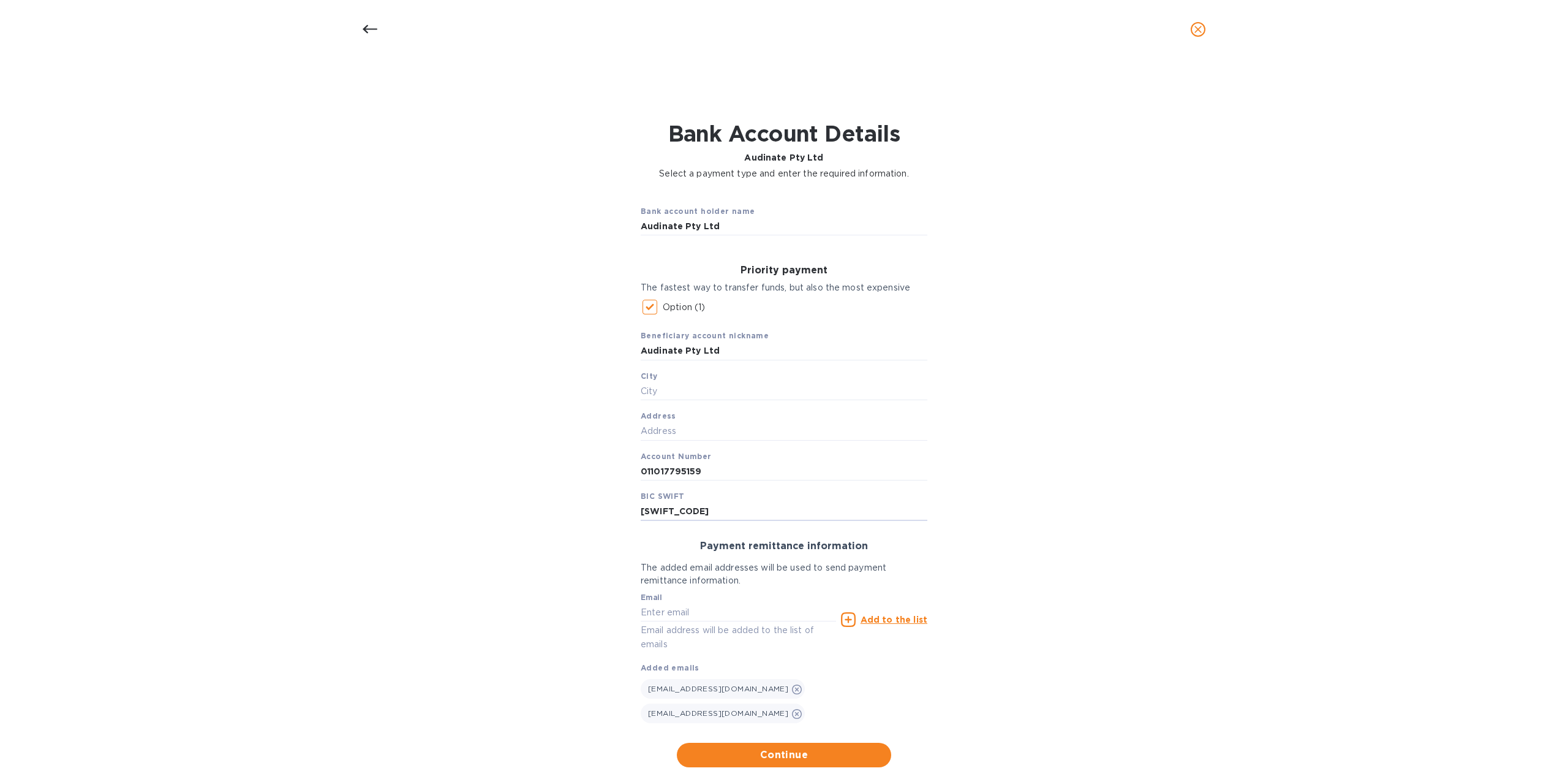
click at [996, 542] on div "Bank account holder name Audinate Pty Ltd Priority payment The fastest way to t…" at bounding box center [784, 481] width 1536 height 588
click at [706, 615] on input "text" at bounding box center [739, 612] width 195 height 18
type input "a"
type input "[EMAIL_ADDRESS][DOMAIN_NAME]"
drag, startPoint x: 741, startPoint y: 609, endPoint x: 634, endPoint y: 615, distance: 107.2
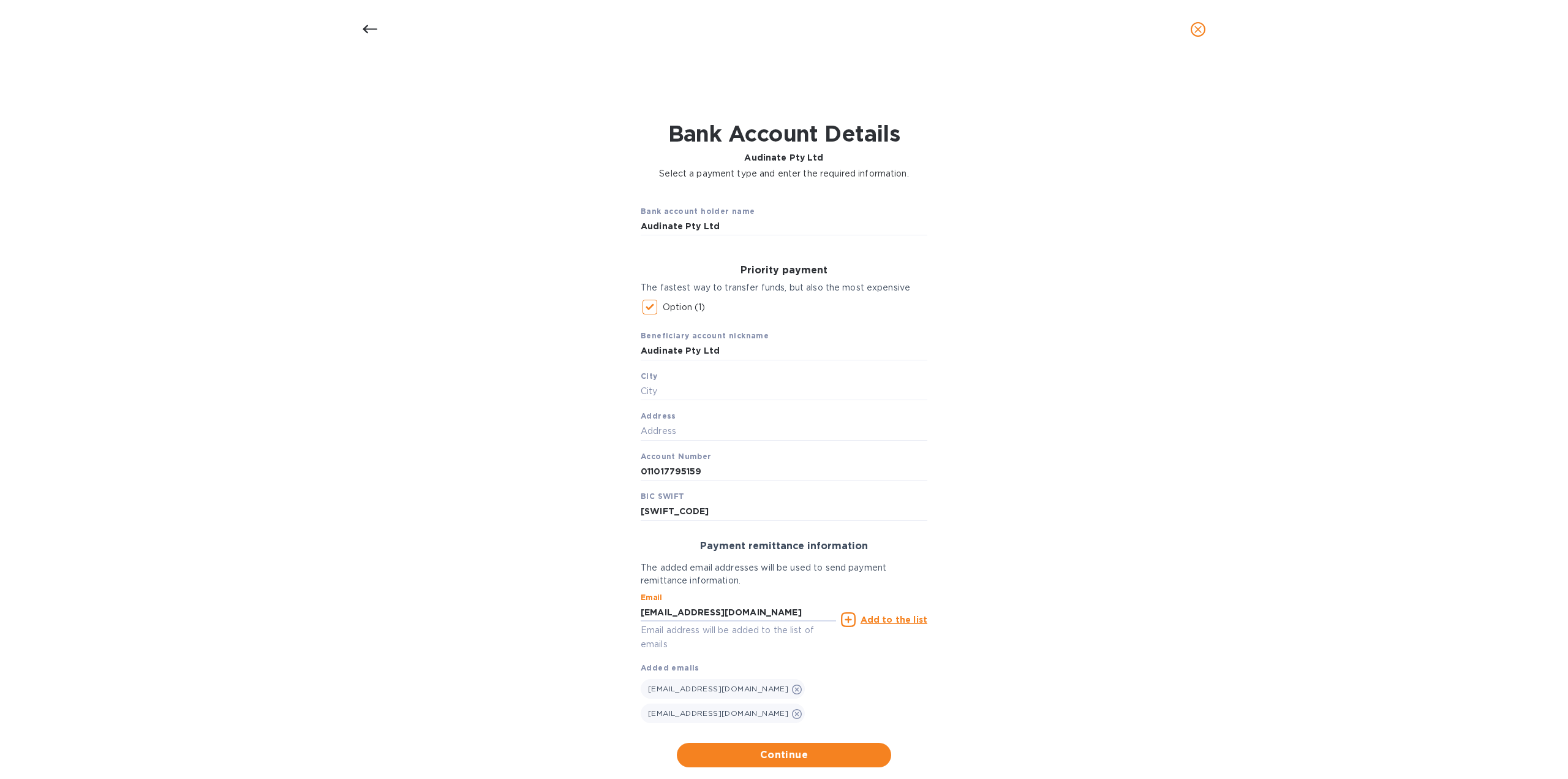
click at [634, 615] on div "Payment remittance information The added email addresses will be used to send p…" at bounding box center [784, 632] width 306 height 203
click at [655, 389] on input "text" at bounding box center [784, 390] width 287 height 18
paste input "[GEOGRAPHIC_DATA]"
type input "[GEOGRAPHIC_DATA]"
click at [679, 430] on input "text" at bounding box center [784, 431] width 287 height 18
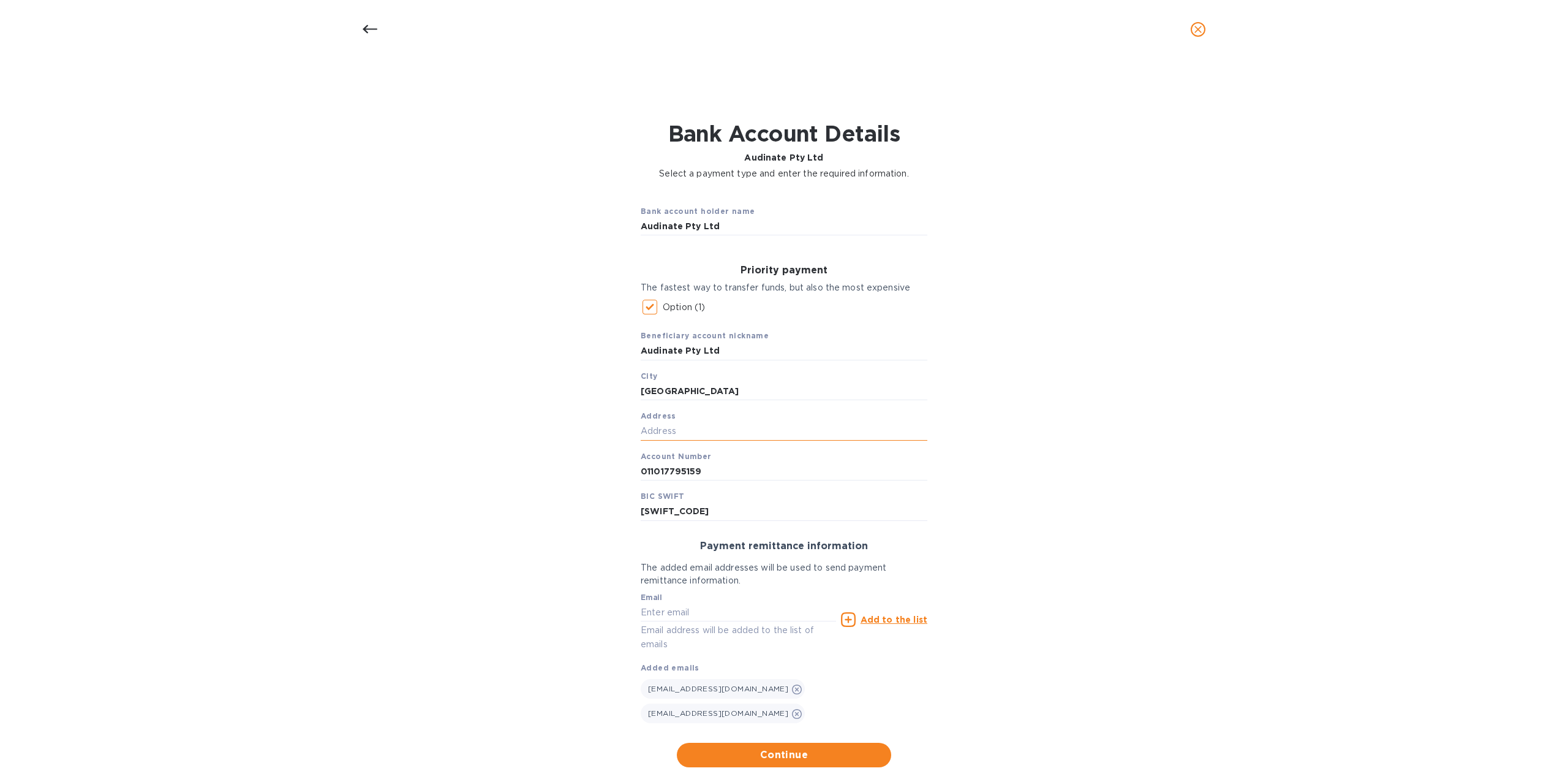
paste input "[STREET_ADDRESS]"
type input "[STREET_ADDRESS]"
click at [955, 475] on div "Bank account holder name Audinate Pty Ltd Priority payment The fastest way to t…" at bounding box center [784, 481] width 1536 height 588
click at [791, 740] on button "Continue" at bounding box center [784, 752] width 214 height 25
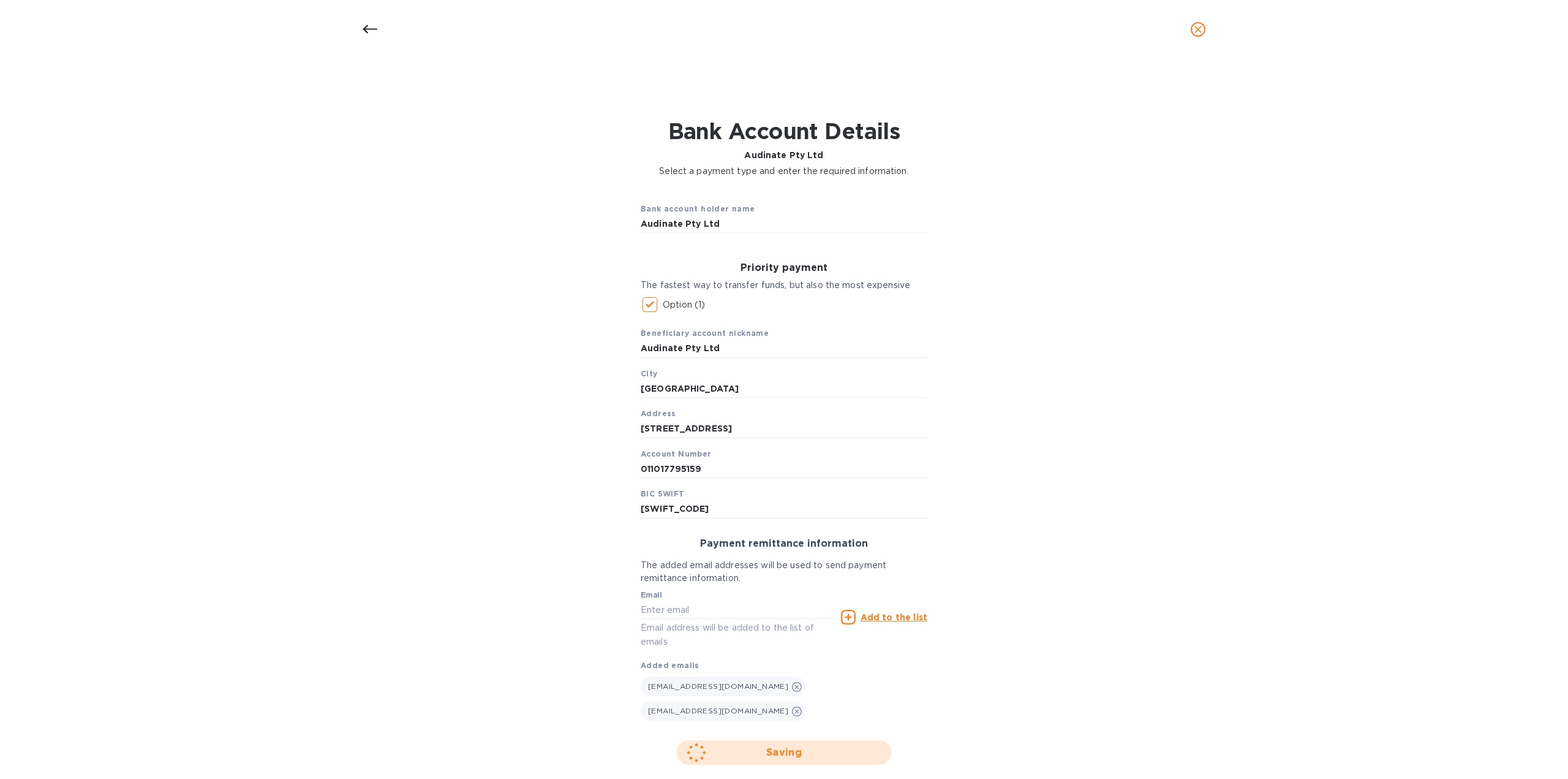
scroll to position [0, 0]
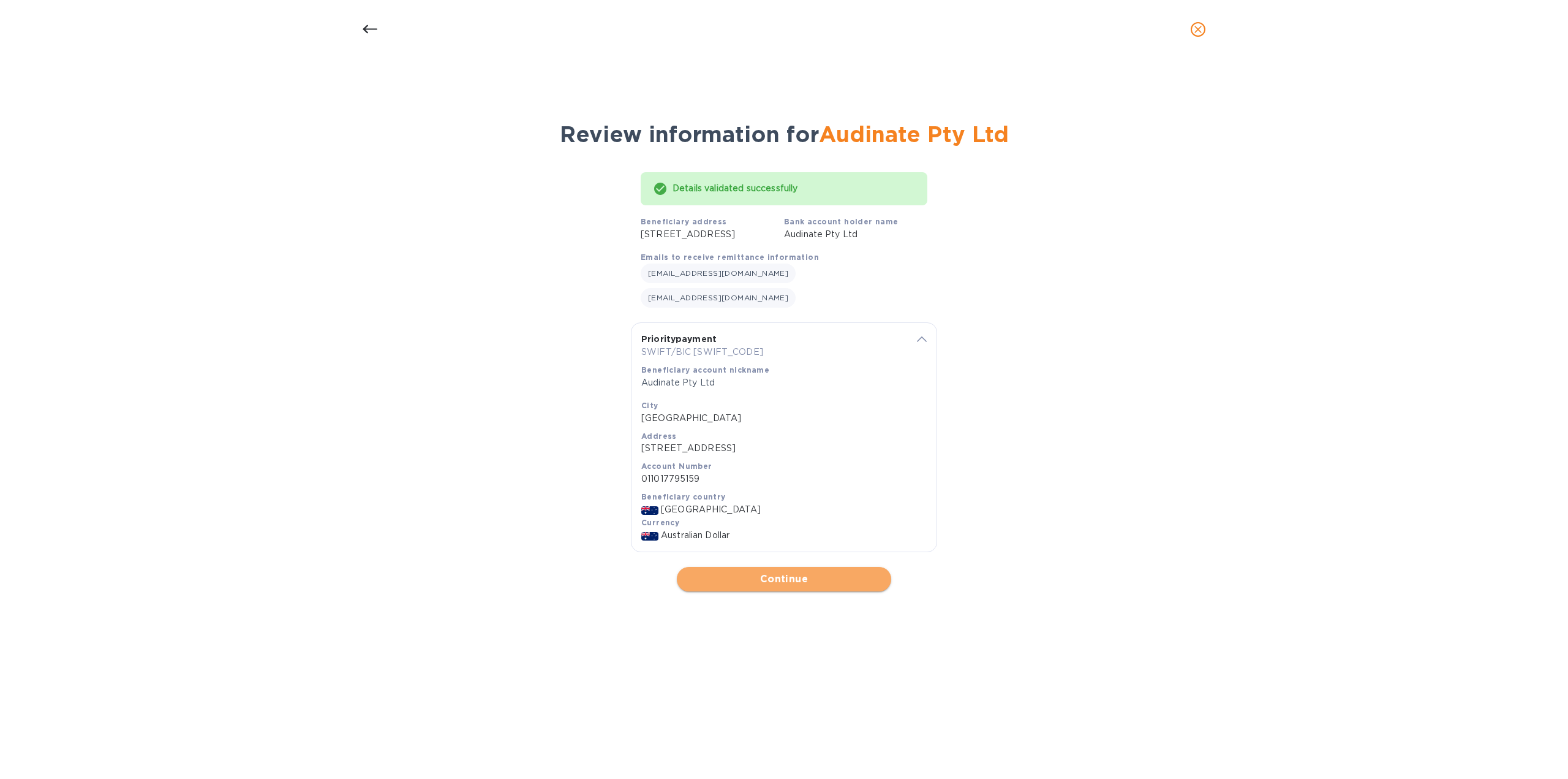
click at [753, 572] on span "Continue" at bounding box center [784, 579] width 195 height 15
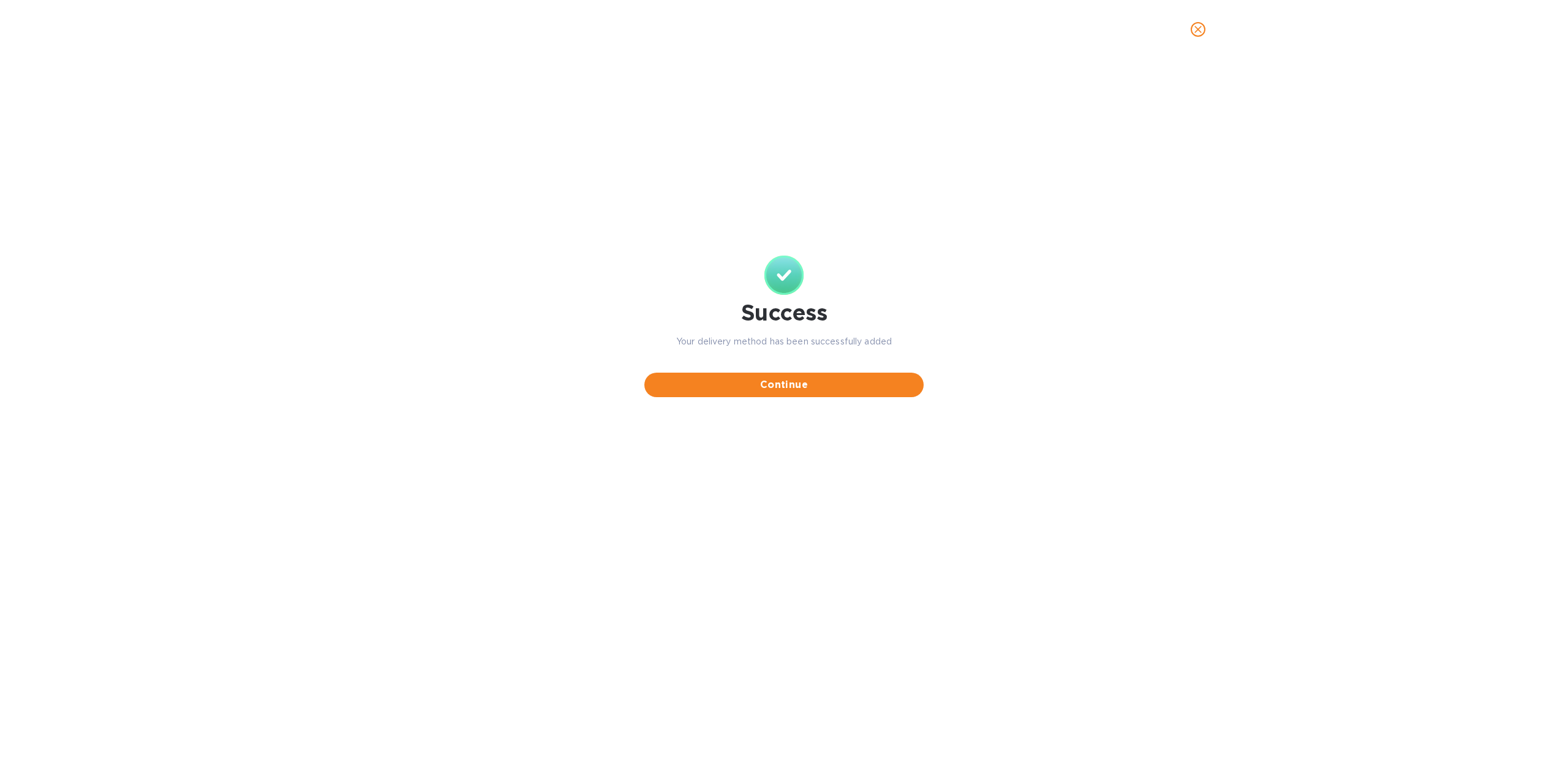
click at [714, 389] on span "Continue" at bounding box center [784, 385] width 260 height 15
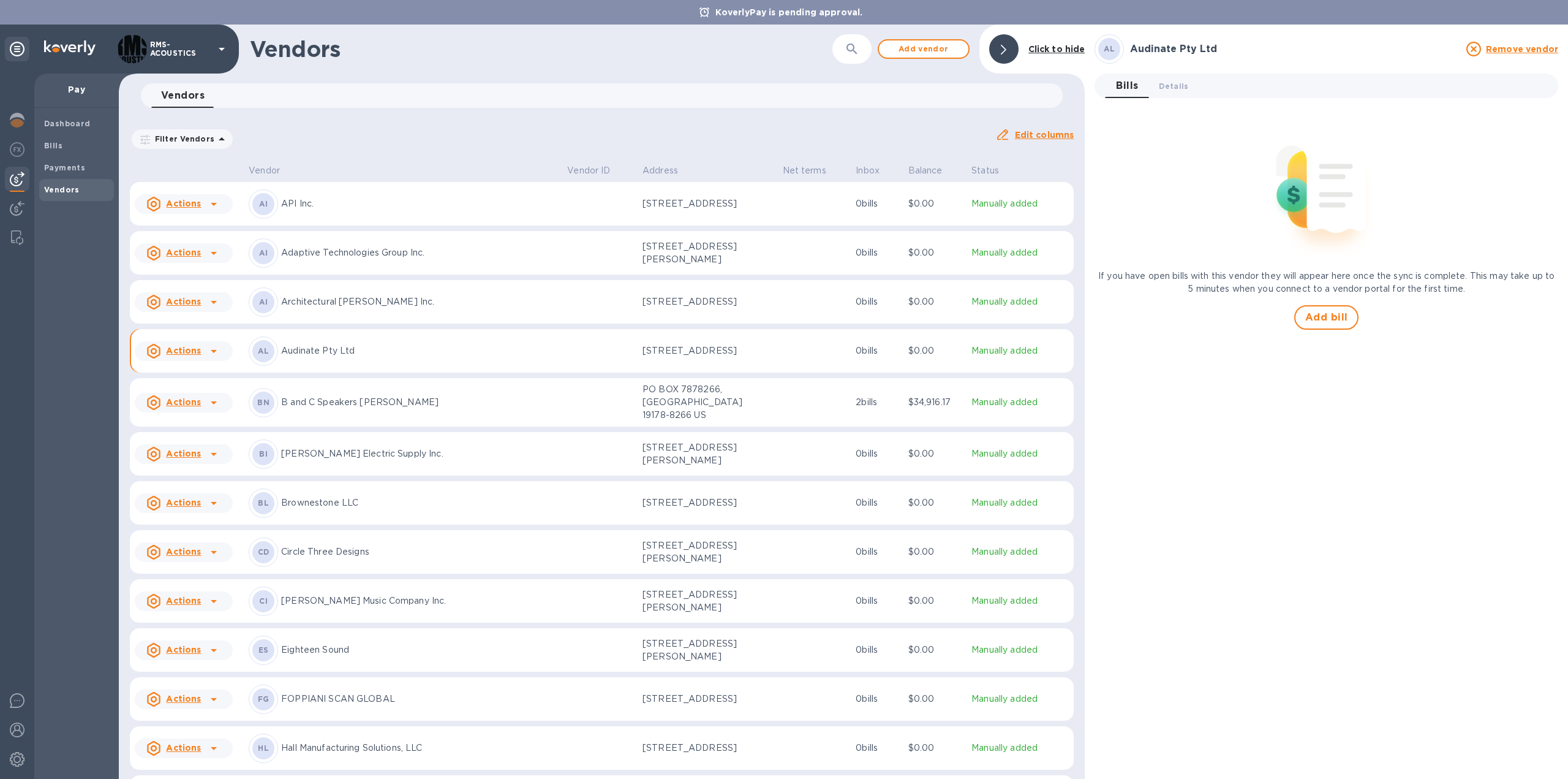
click at [206, 350] on icon at bounding box center [213, 351] width 15 height 15
click at [206, 399] on b "Add new bill" at bounding box center [197, 401] width 57 height 10
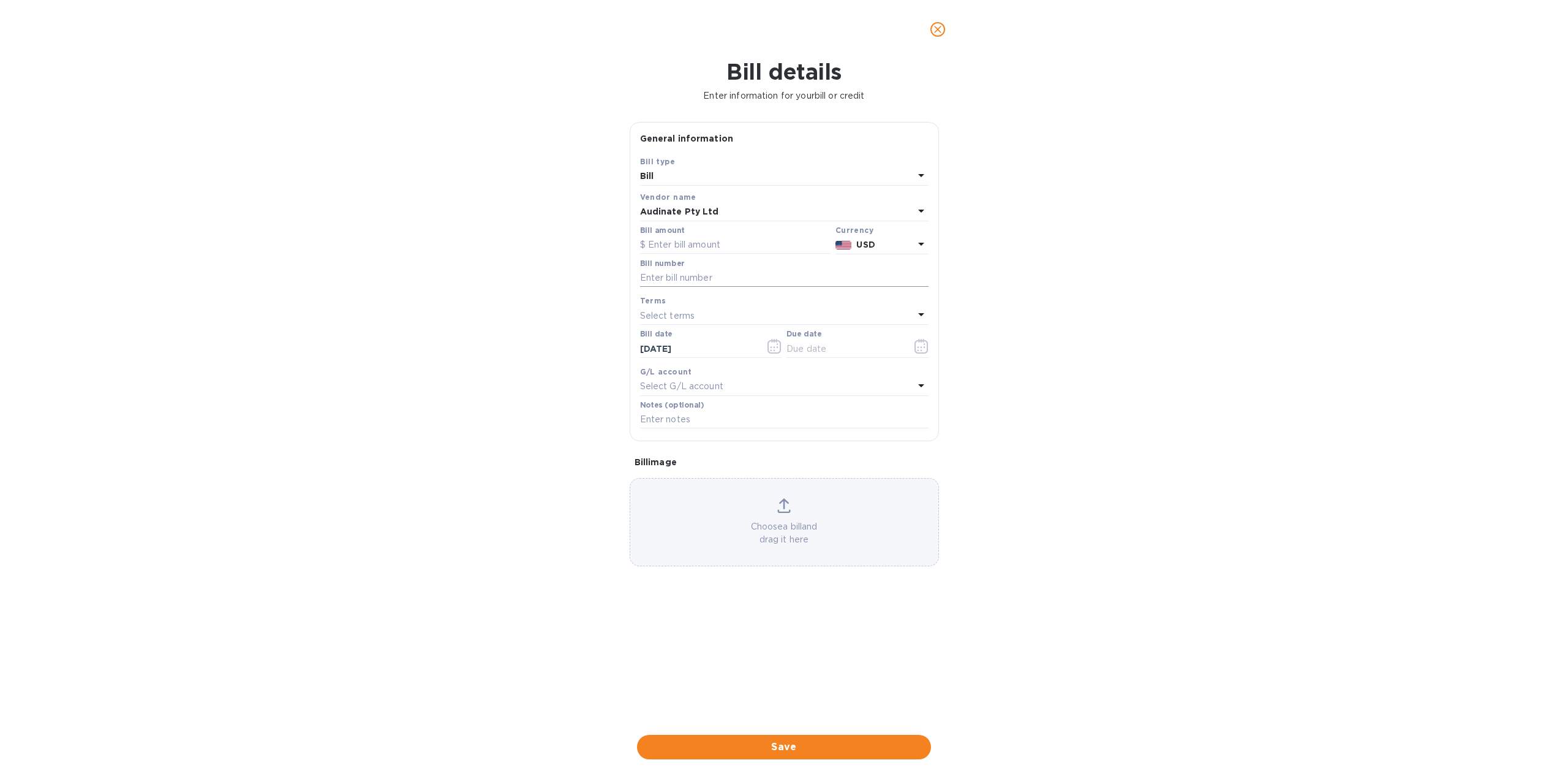
click at [670, 280] on input "text" at bounding box center [784, 278] width 289 height 18
paste input "SO119773"
type input "SO119773"
click at [730, 244] on input "text" at bounding box center [735, 245] width 190 height 18
type input "1,500"
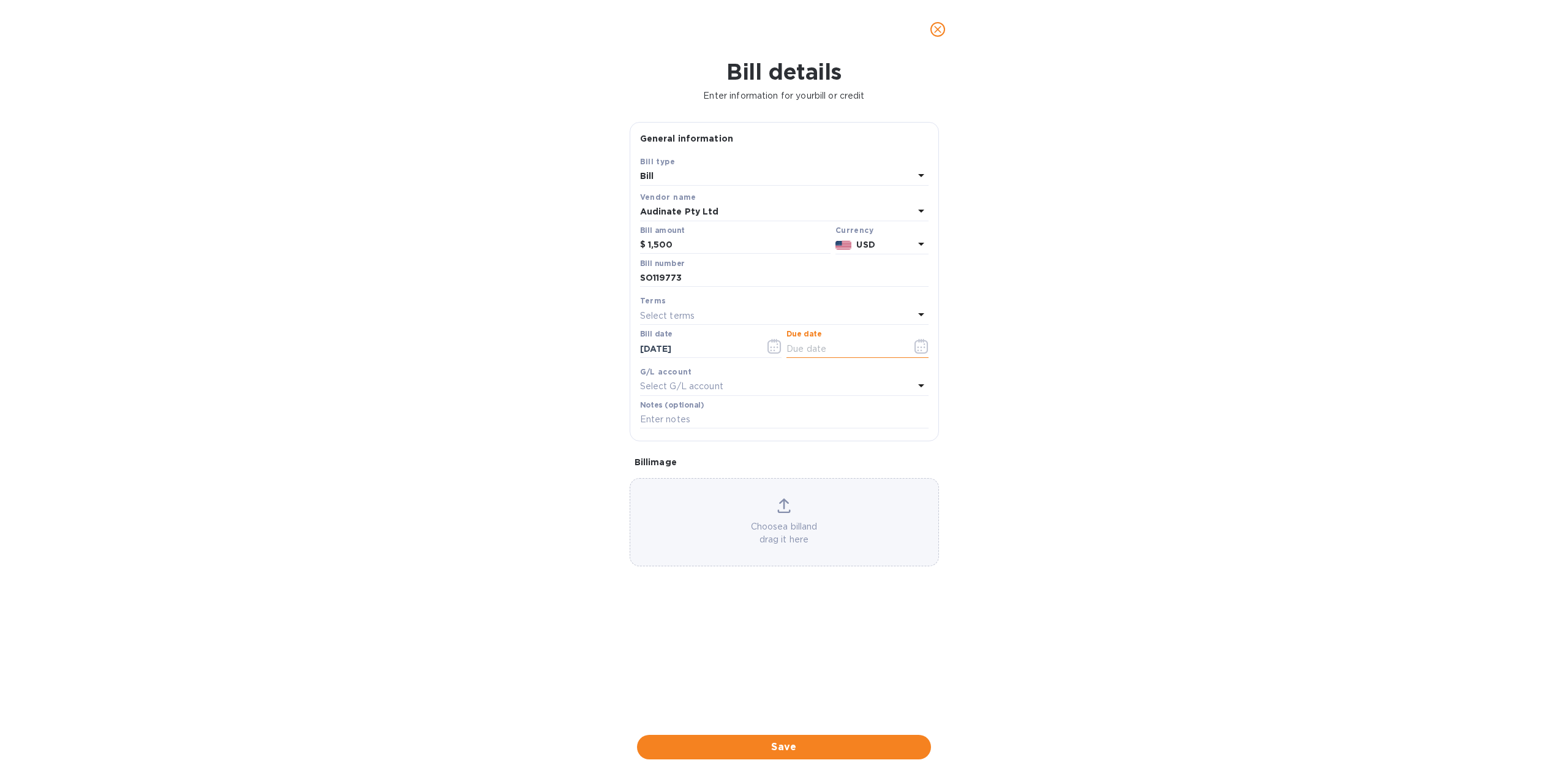
click at [836, 352] on input "text" at bounding box center [844, 349] width 115 height 18
click at [918, 343] on icon "button" at bounding box center [921, 346] width 14 height 15
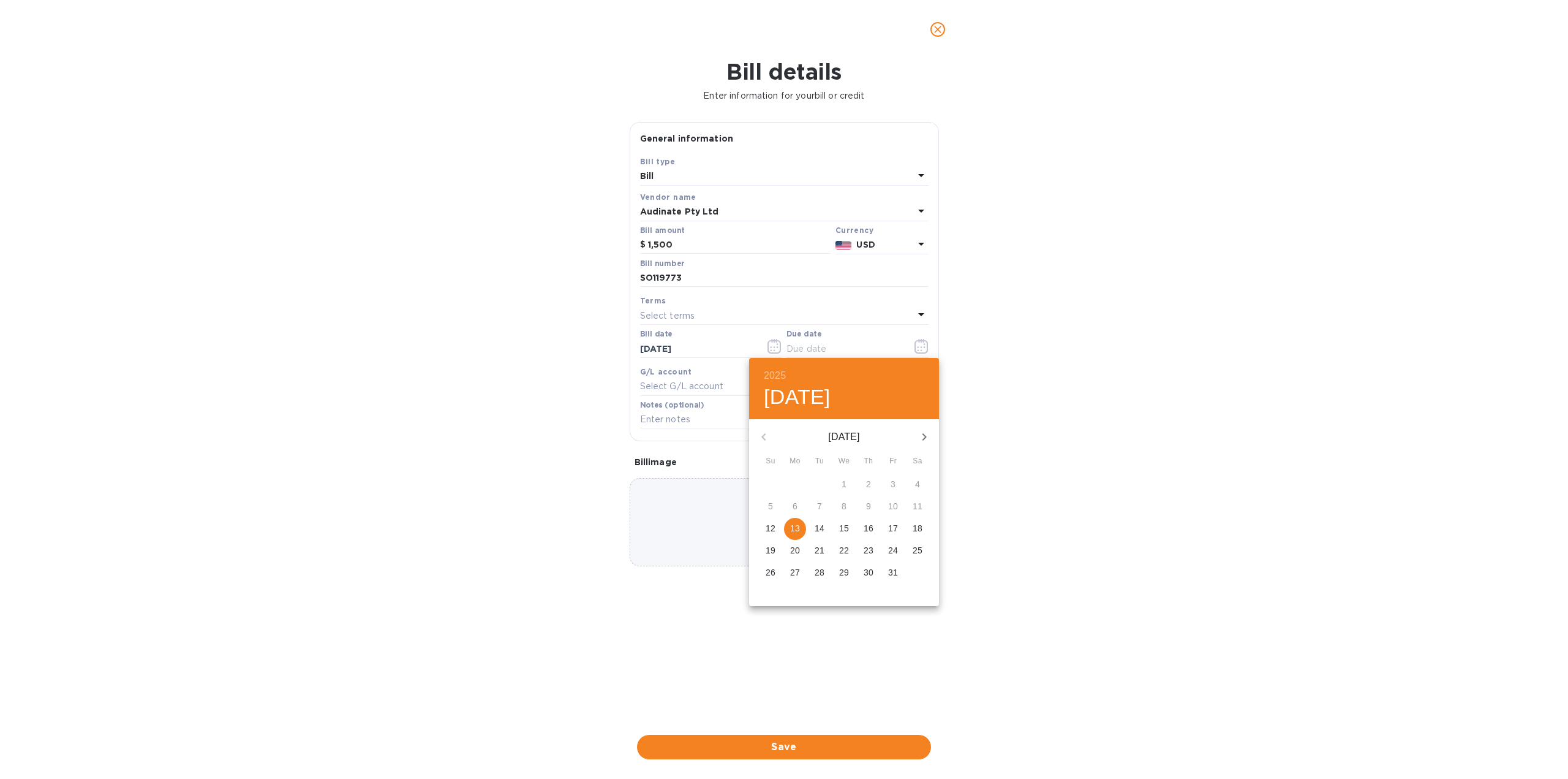
click at [794, 530] on p "13" at bounding box center [794, 528] width 10 height 12
type input "[DATE]"
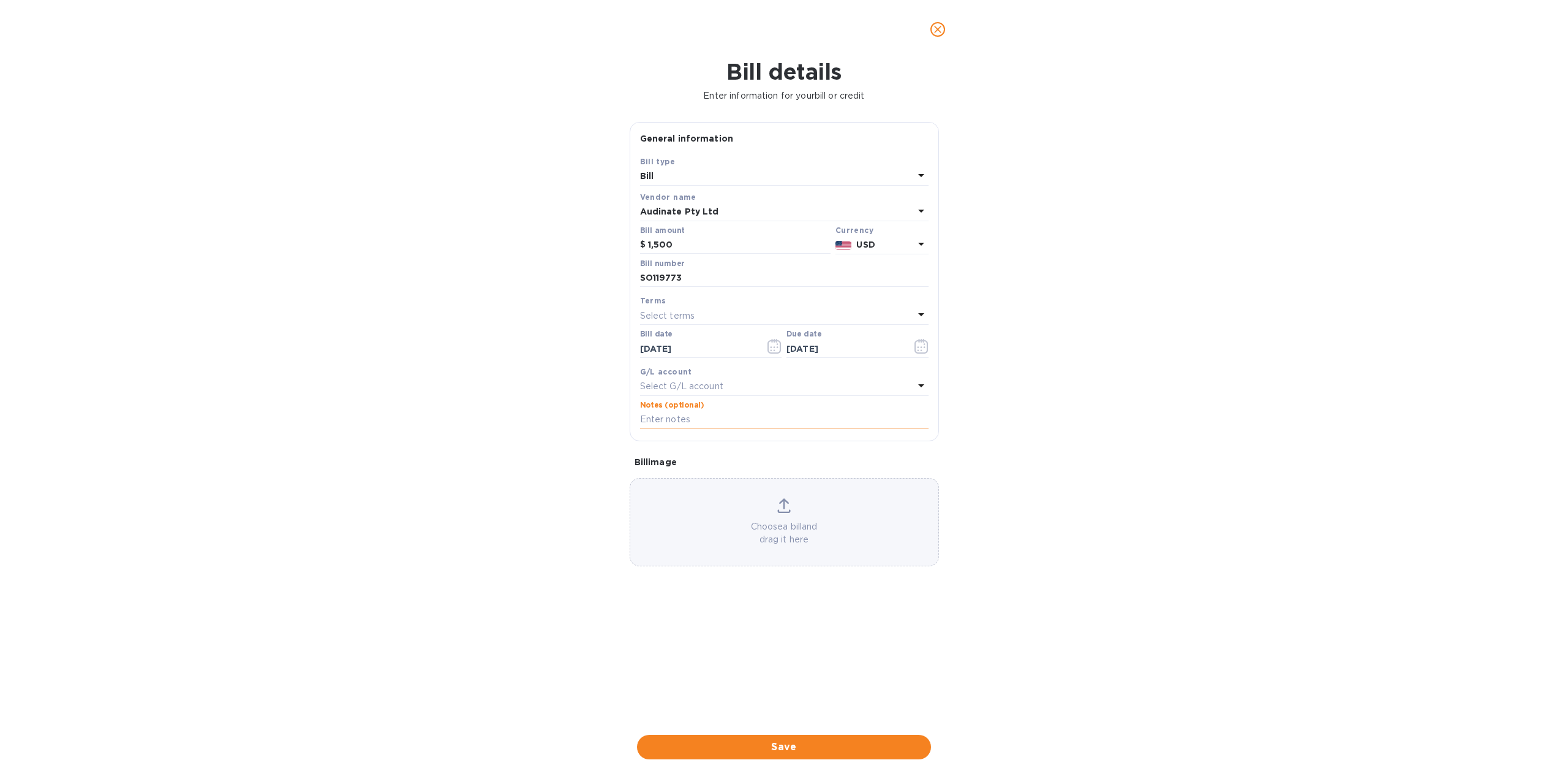
click at [748, 419] on input "text" at bounding box center [784, 420] width 289 height 18
type input "Annual Dante Licensing"
click at [848, 742] on span "Save" at bounding box center [784, 747] width 274 height 15
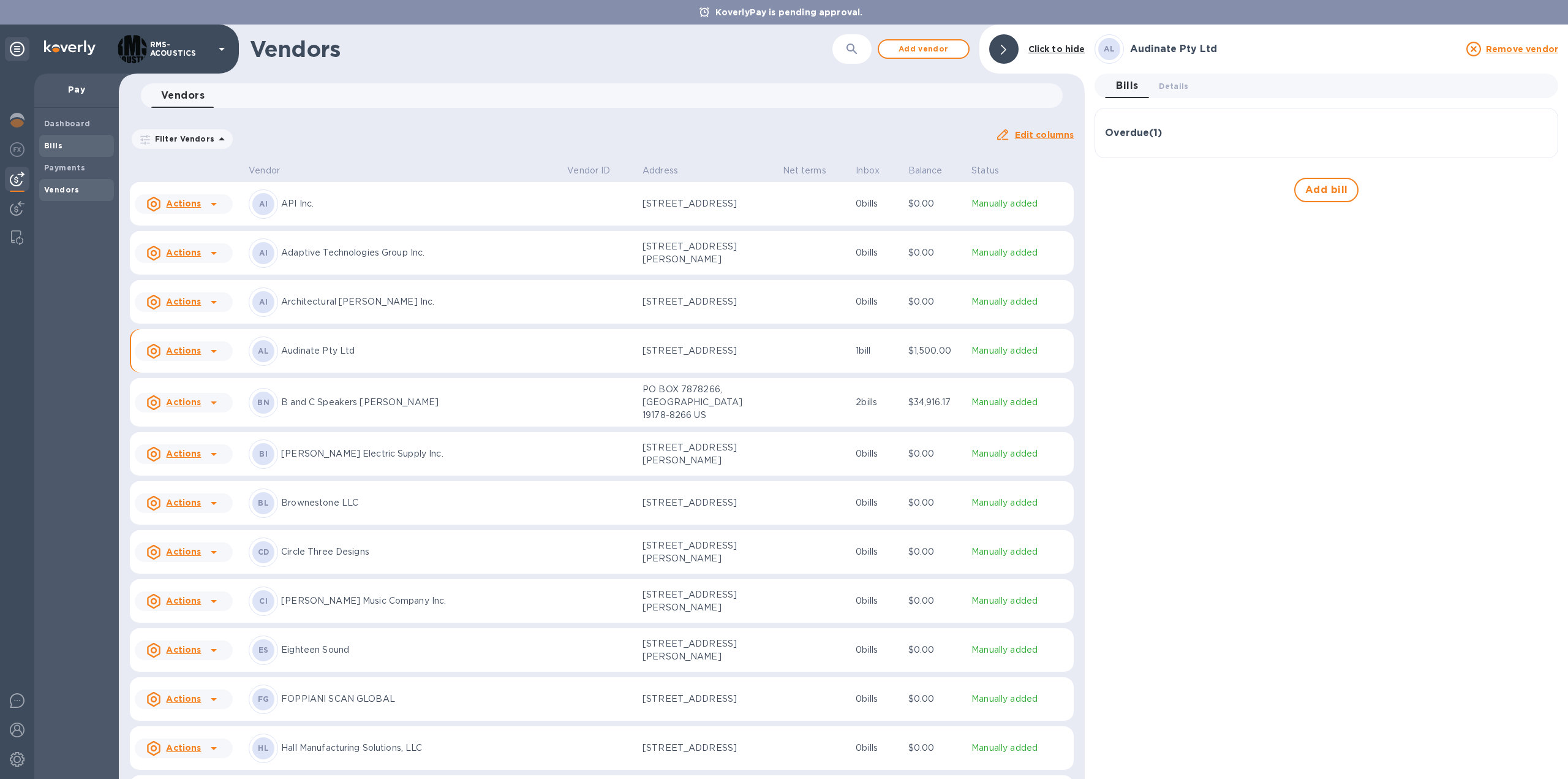
click at [54, 143] on b "Bills" at bounding box center [53, 145] width 18 height 9
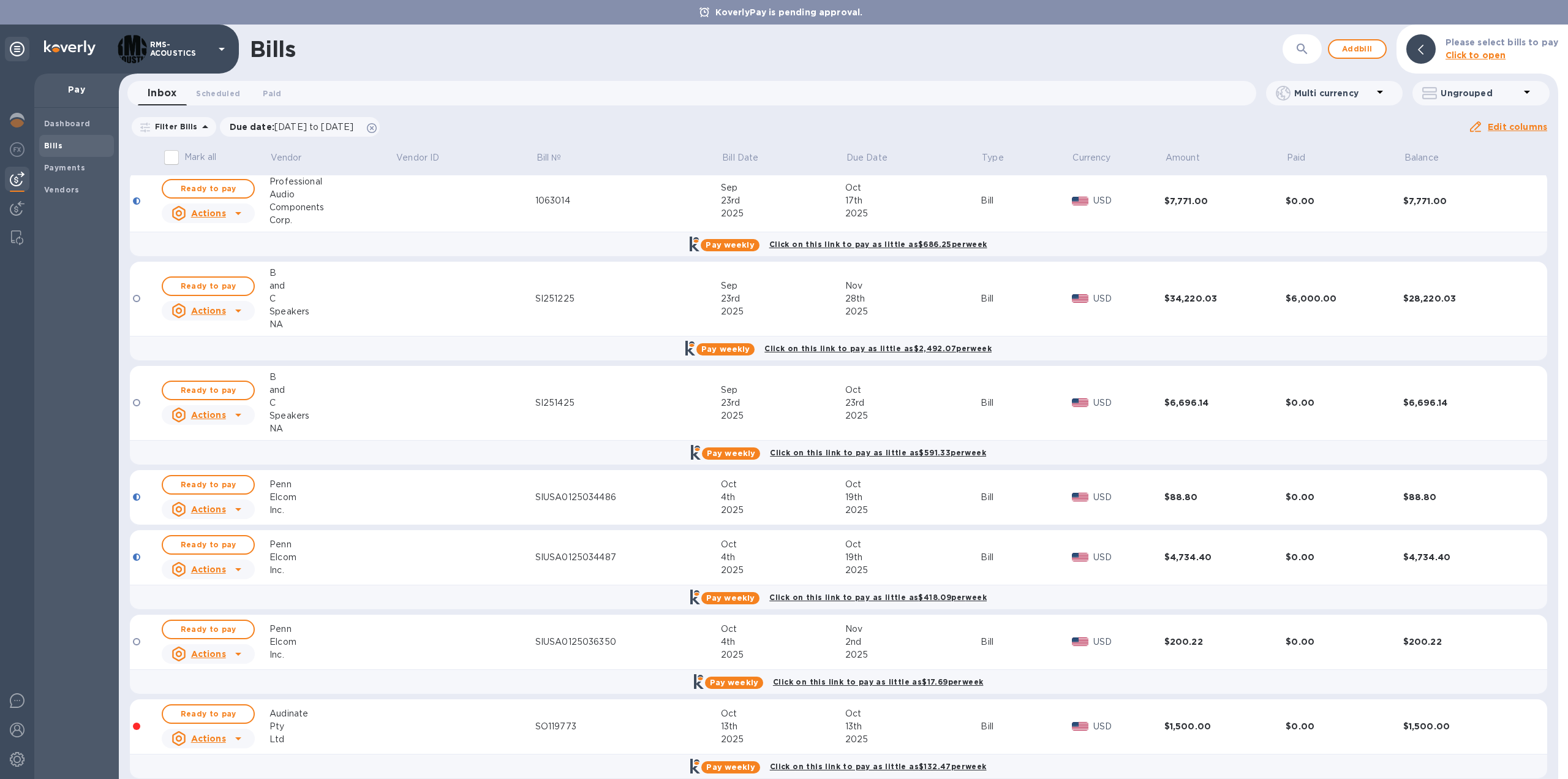
scroll to position [274, 0]
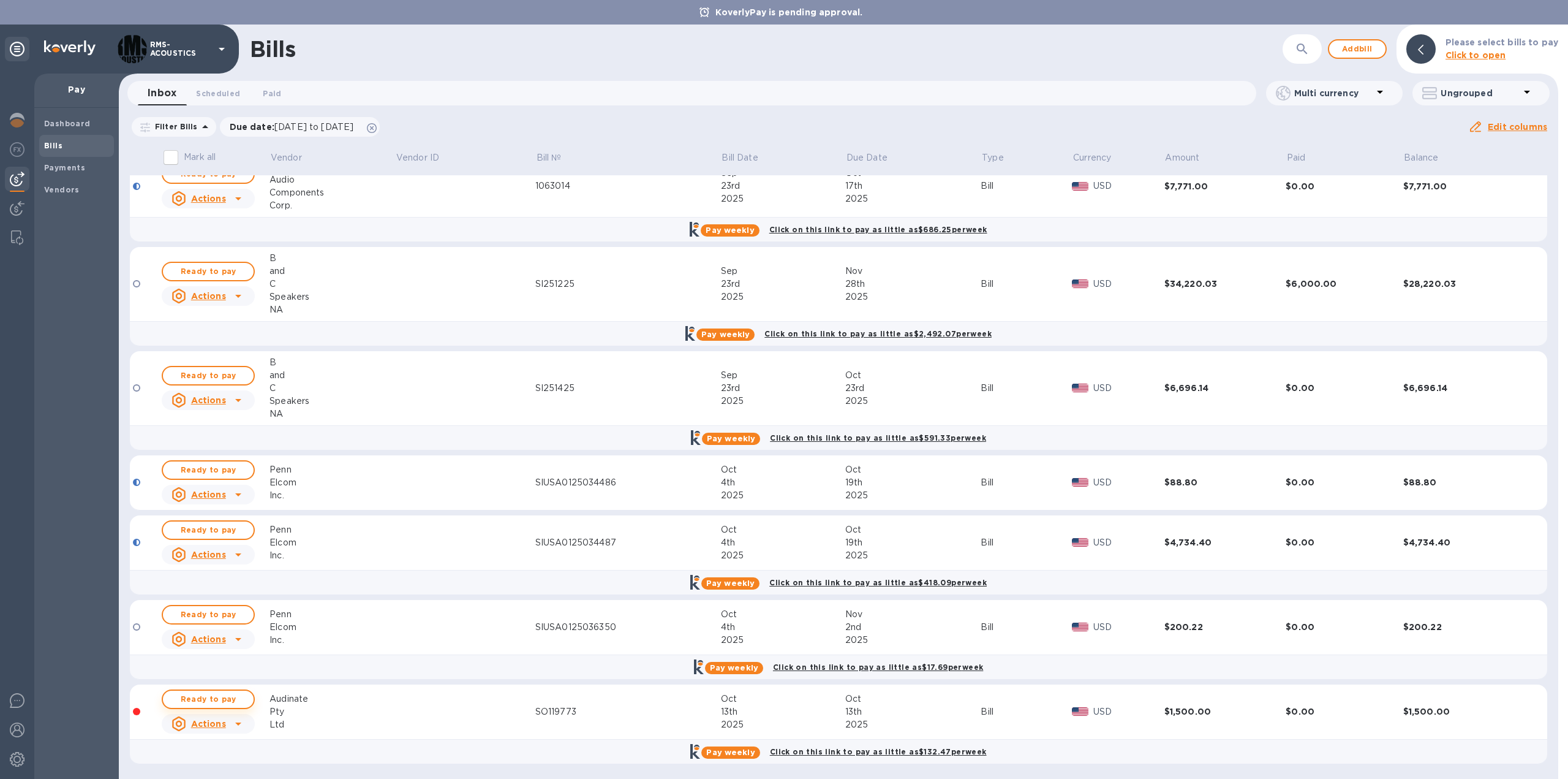
click at [220, 698] on span "Ready to pay" at bounding box center [208, 699] width 71 height 15
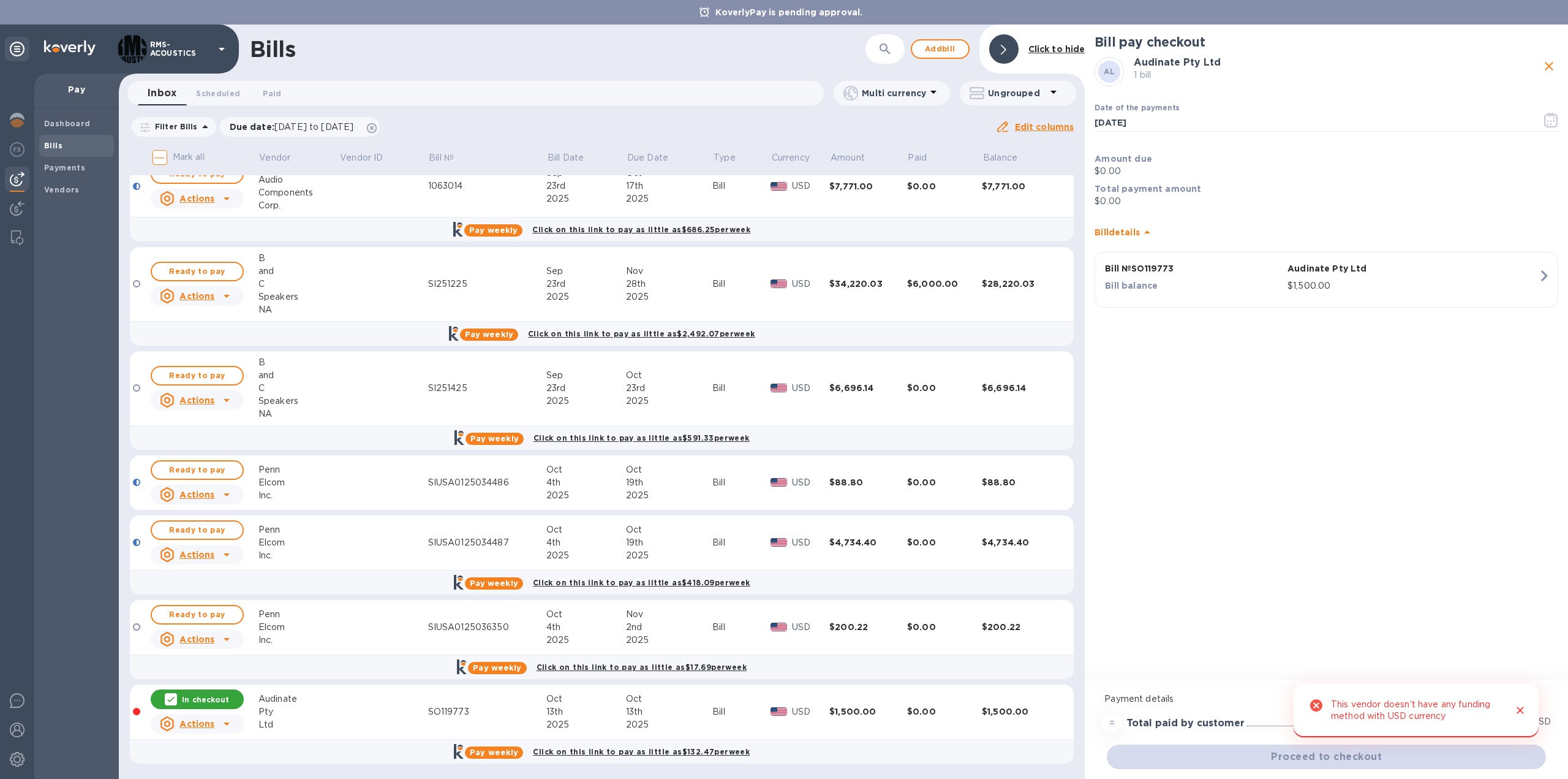
click at [1119, 175] on p "$0.00" at bounding box center [1326, 171] width 464 height 13
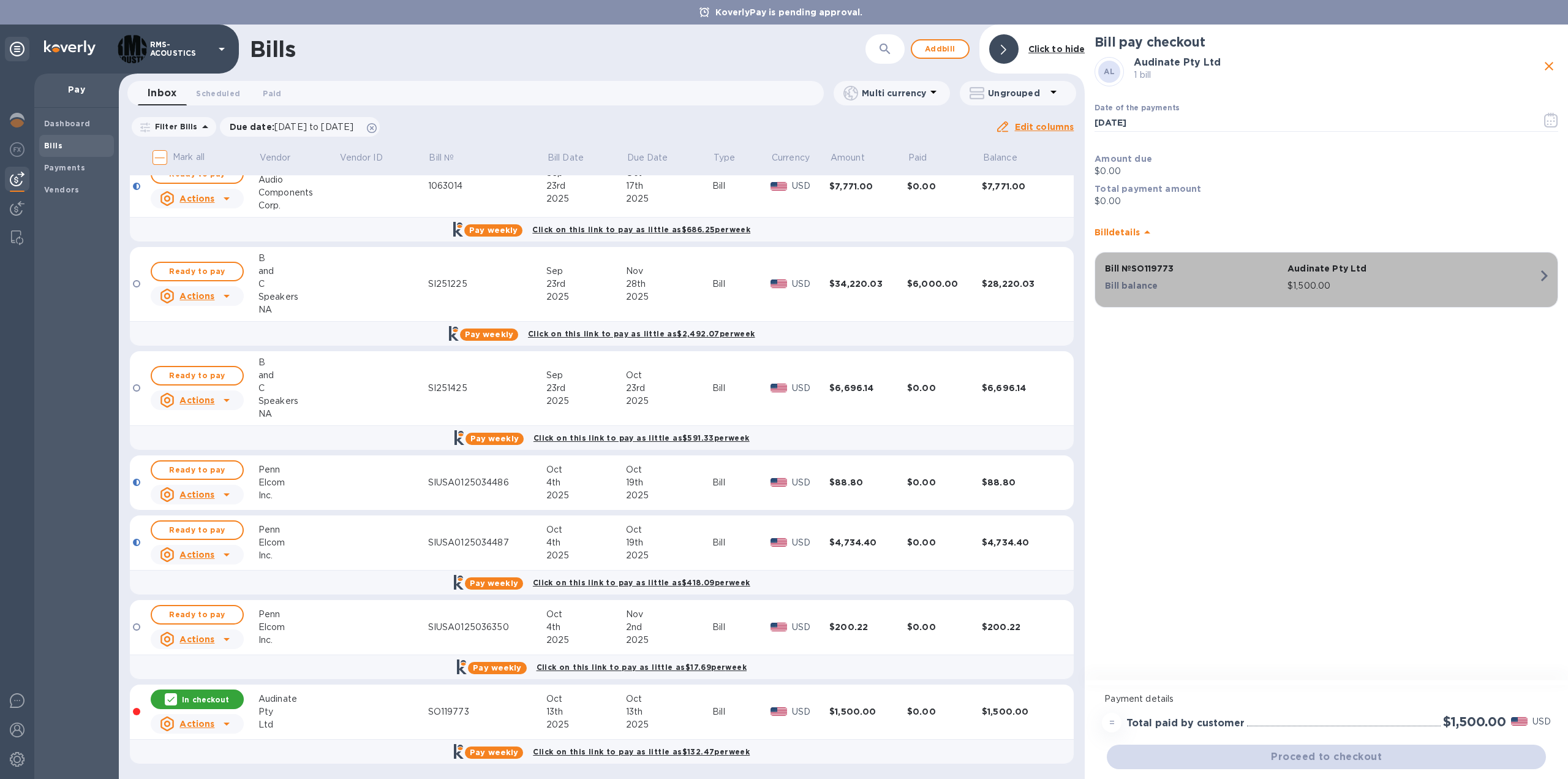
click at [1387, 288] on p "$1,500.00" at bounding box center [1413, 286] width 251 height 13
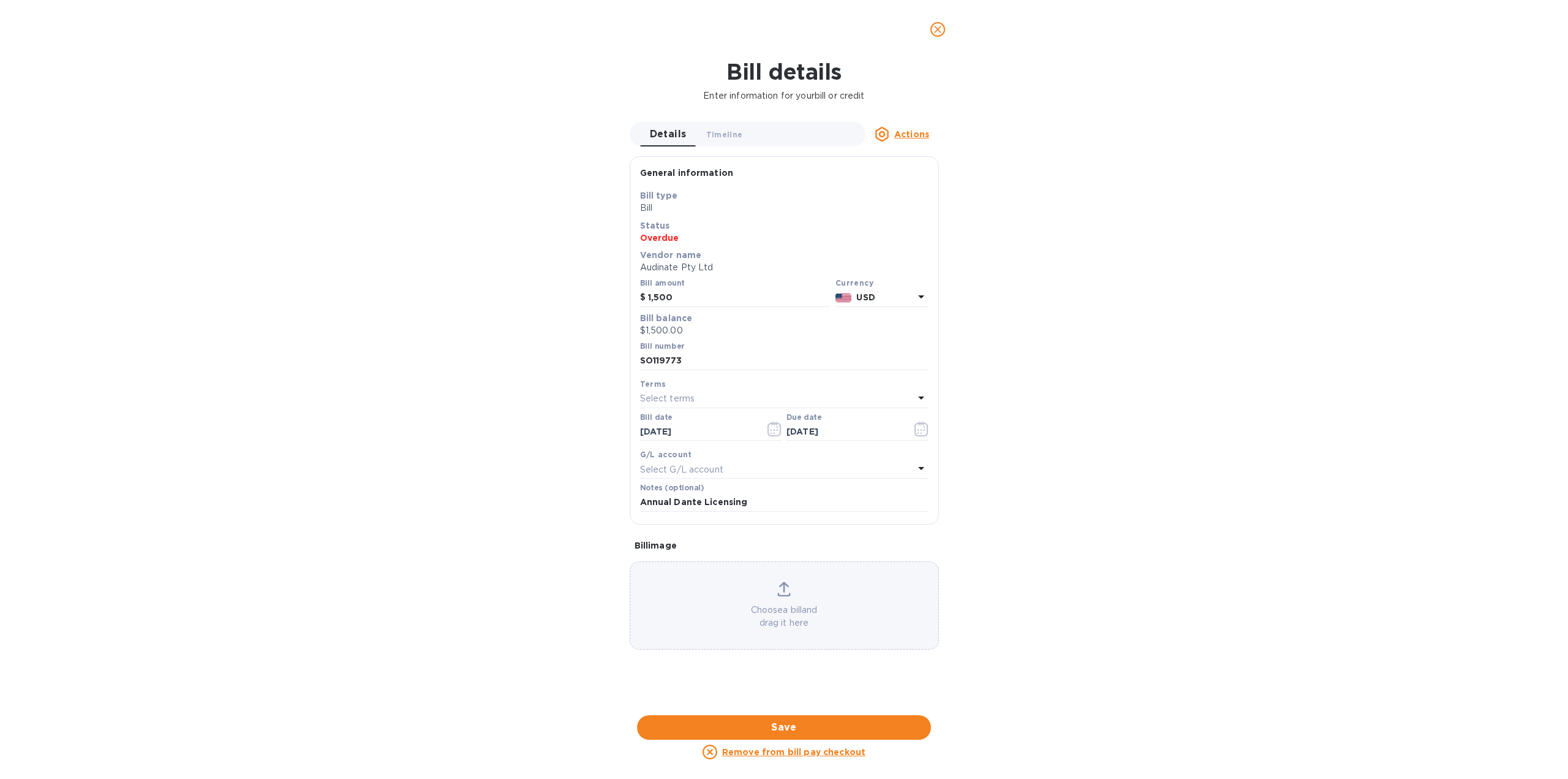
click at [674, 331] on p "$1,500.00" at bounding box center [784, 331] width 289 height 13
click at [791, 729] on span "Save" at bounding box center [784, 727] width 274 height 15
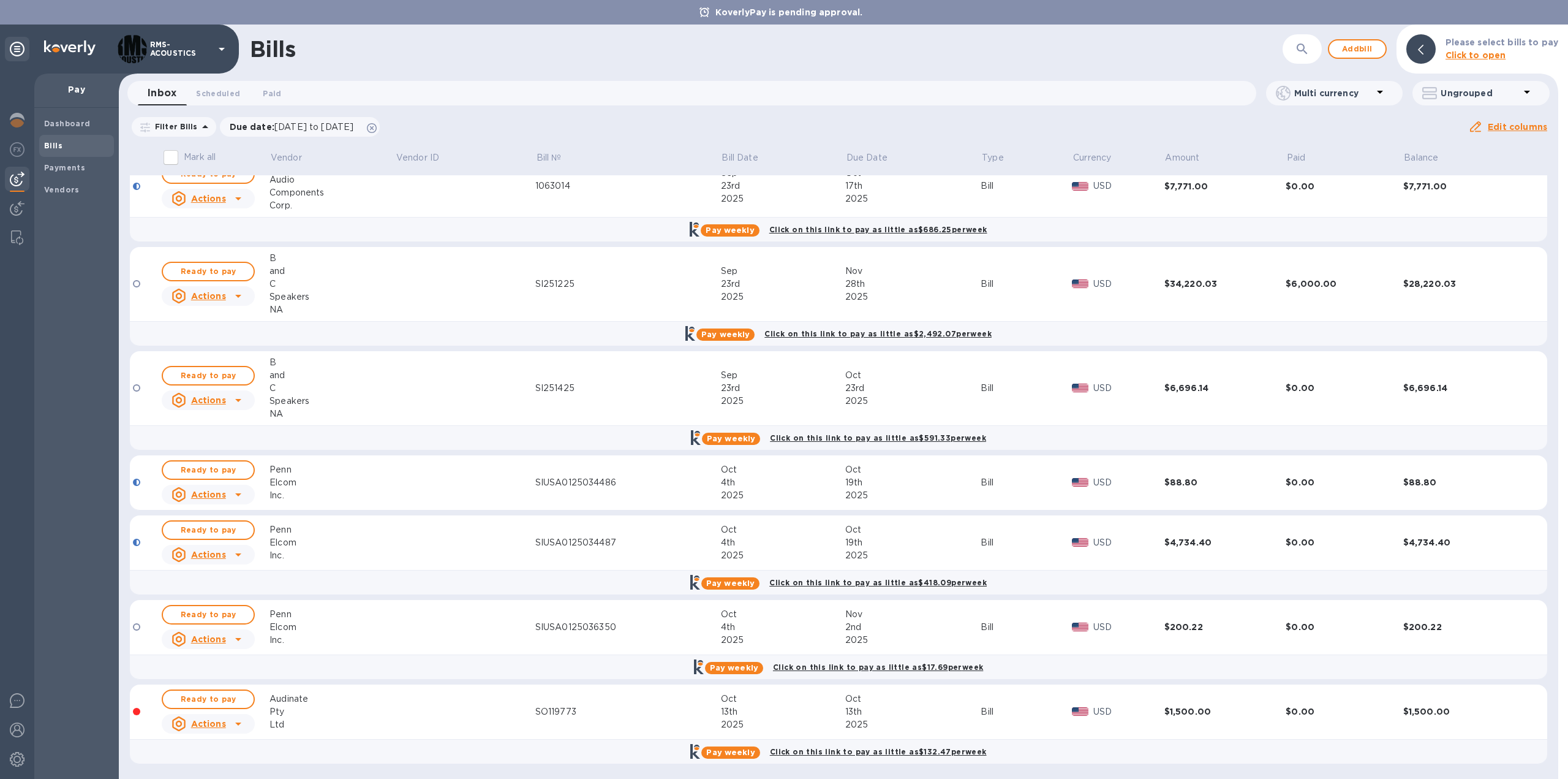
click at [219, 720] on u "Actions" at bounding box center [208, 723] width 35 height 10
click at [348, 709] on div at bounding box center [784, 389] width 1568 height 779
click at [218, 698] on span "Ready to pay" at bounding box center [208, 699] width 71 height 15
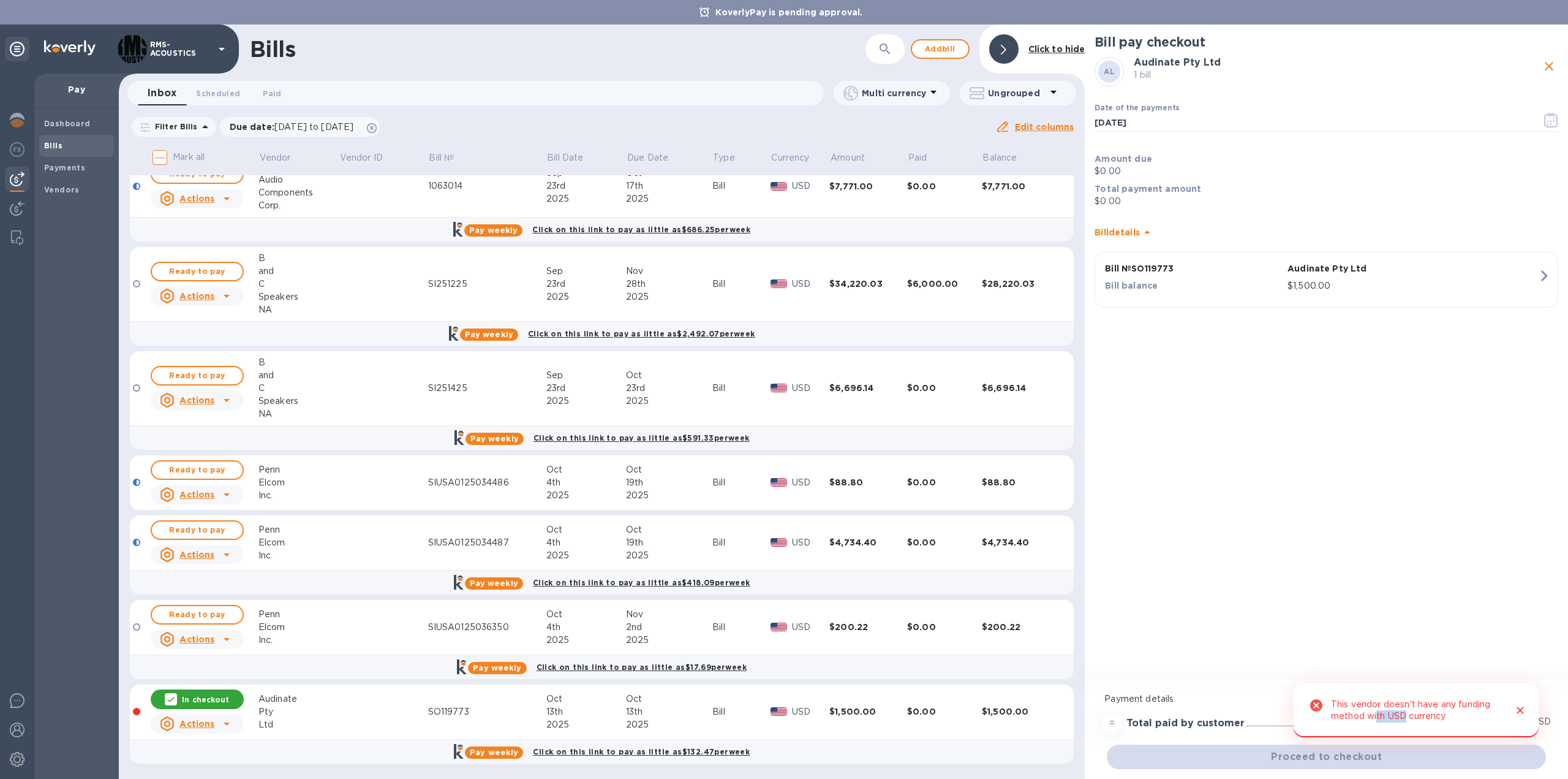
drag, startPoint x: 1405, startPoint y: 719, endPoint x: 1376, endPoint y: 716, distance: 29.2
click at [1376, 716] on div "This vendor doesn't have any funding method with USD currency" at bounding box center [1417, 710] width 171 height 34
click at [1520, 708] on div "Payment details" at bounding box center [1326, 699] width 454 height 23
click at [1109, 171] on p "$0.00" at bounding box center [1326, 171] width 464 height 13
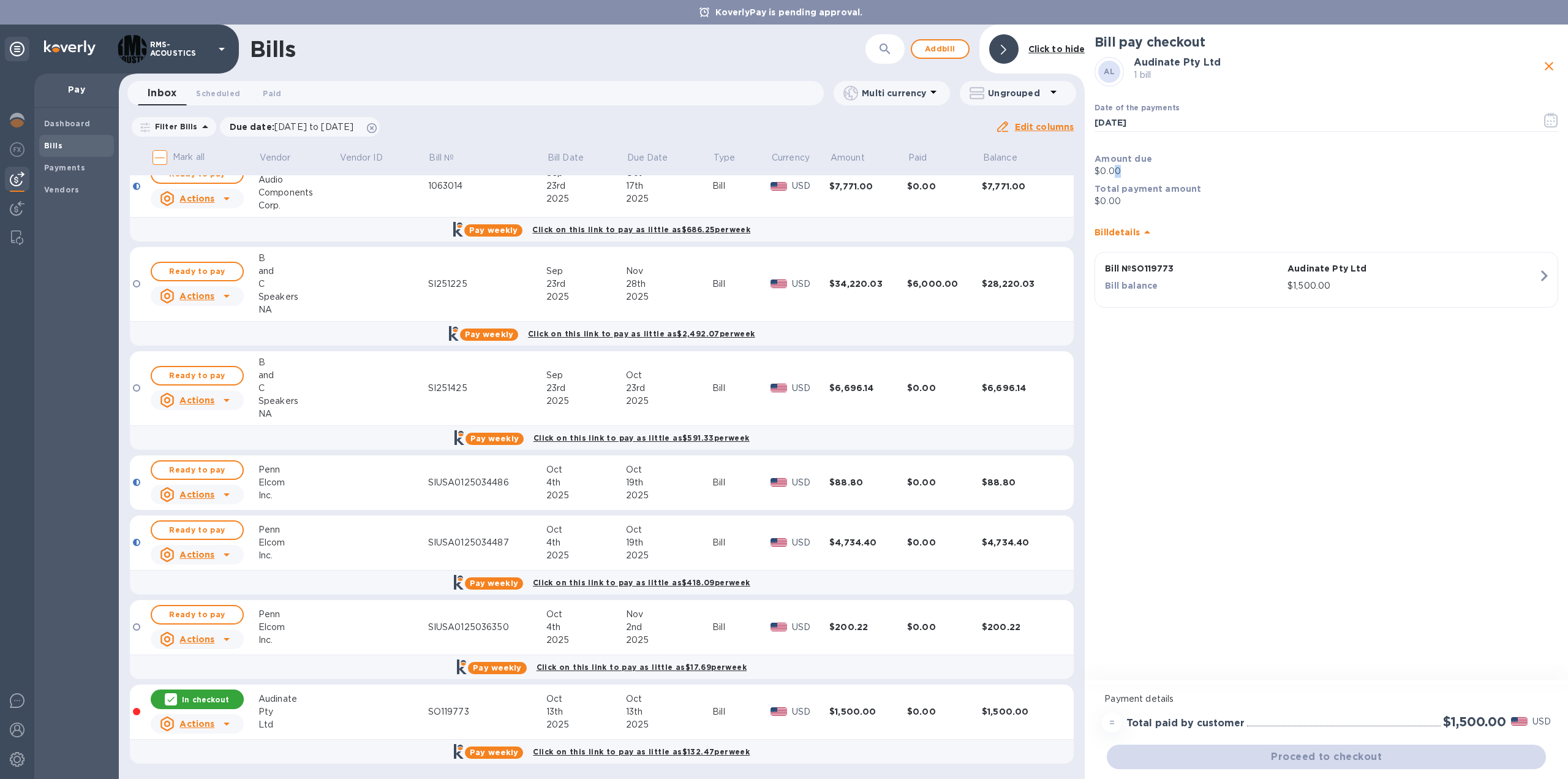
drag, startPoint x: 1112, startPoint y: 171, endPoint x: 1131, endPoint y: 171, distance: 19.0
click at [1126, 171] on p "$0.00" at bounding box center [1326, 171] width 464 height 13
click at [1132, 171] on p "$0.00" at bounding box center [1326, 171] width 464 height 13
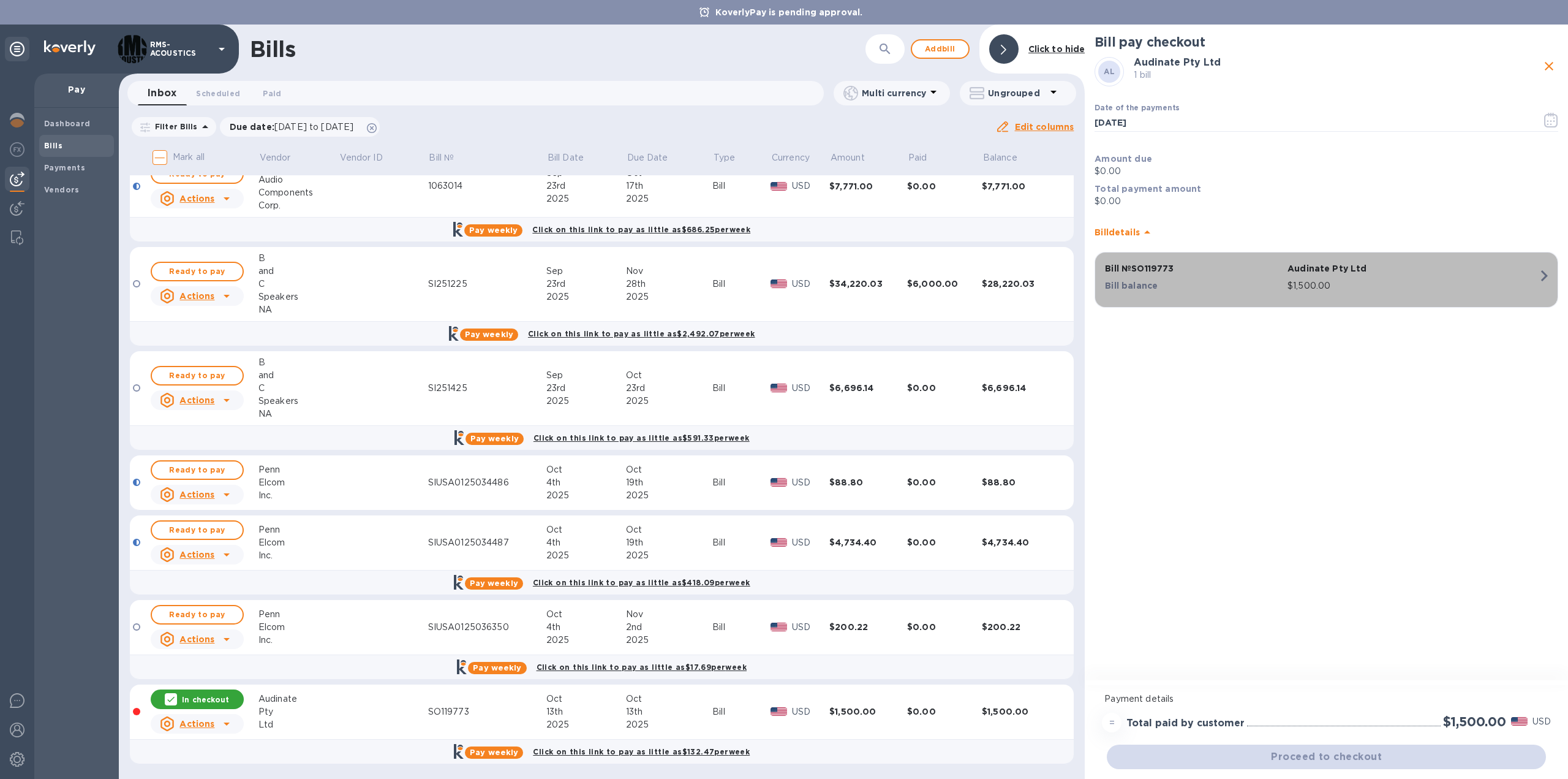
click at [1238, 286] on p "Bill balance" at bounding box center [1194, 285] width 178 height 12
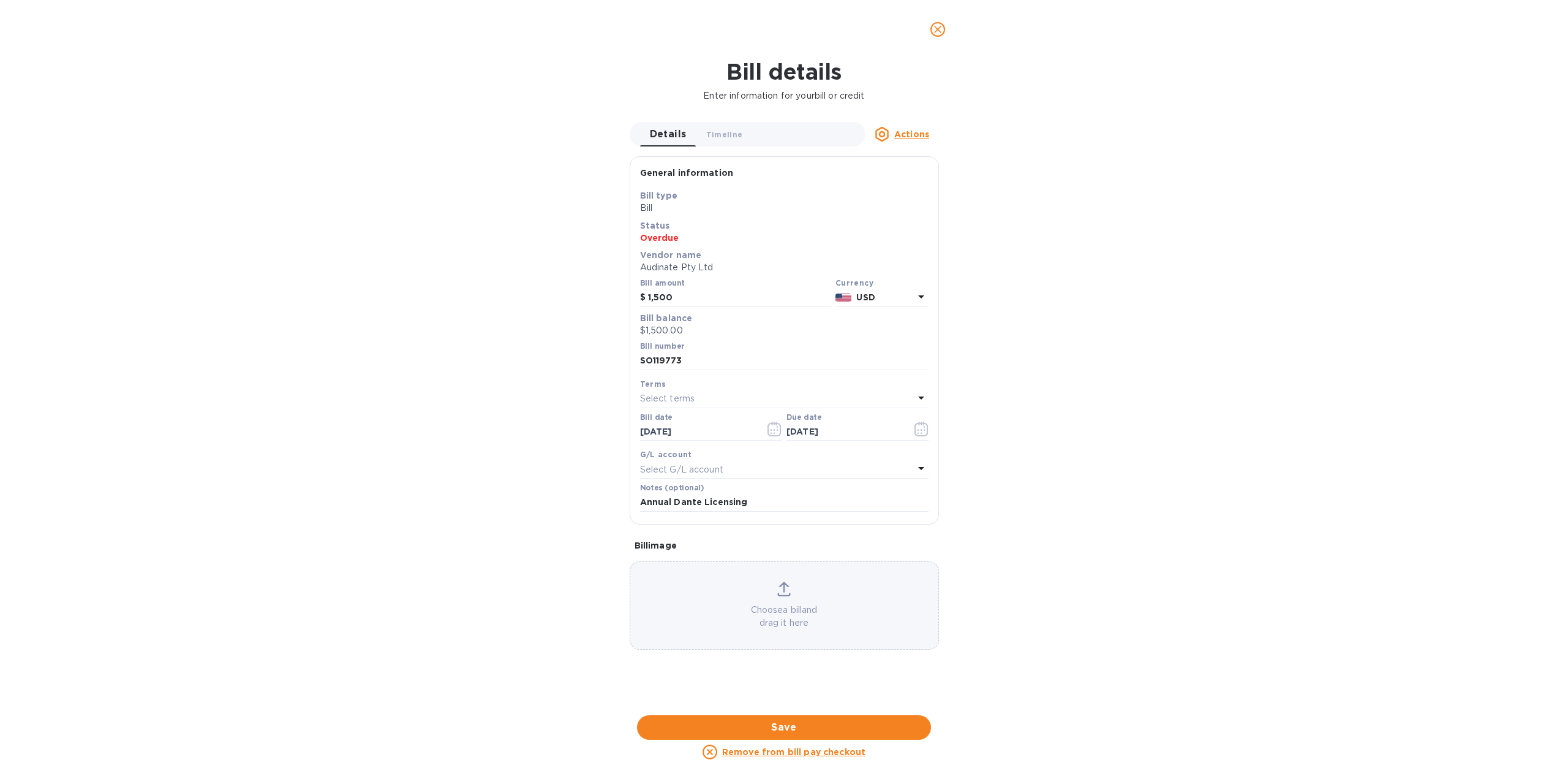
click at [898, 294] on p "USD" at bounding box center [885, 298] width 57 height 13
click at [847, 356] on p "US Dollar" at bounding box center [862, 357] width 95 height 12
click at [1056, 368] on div "Bill details Enter information for your bill or credit Details 0 Timeline 0 Act…" at bounding box center [784, 419] width 1568 height 720
click at [942, 35] on icon "close" at bounding box center [937, 29] width 12 height 12
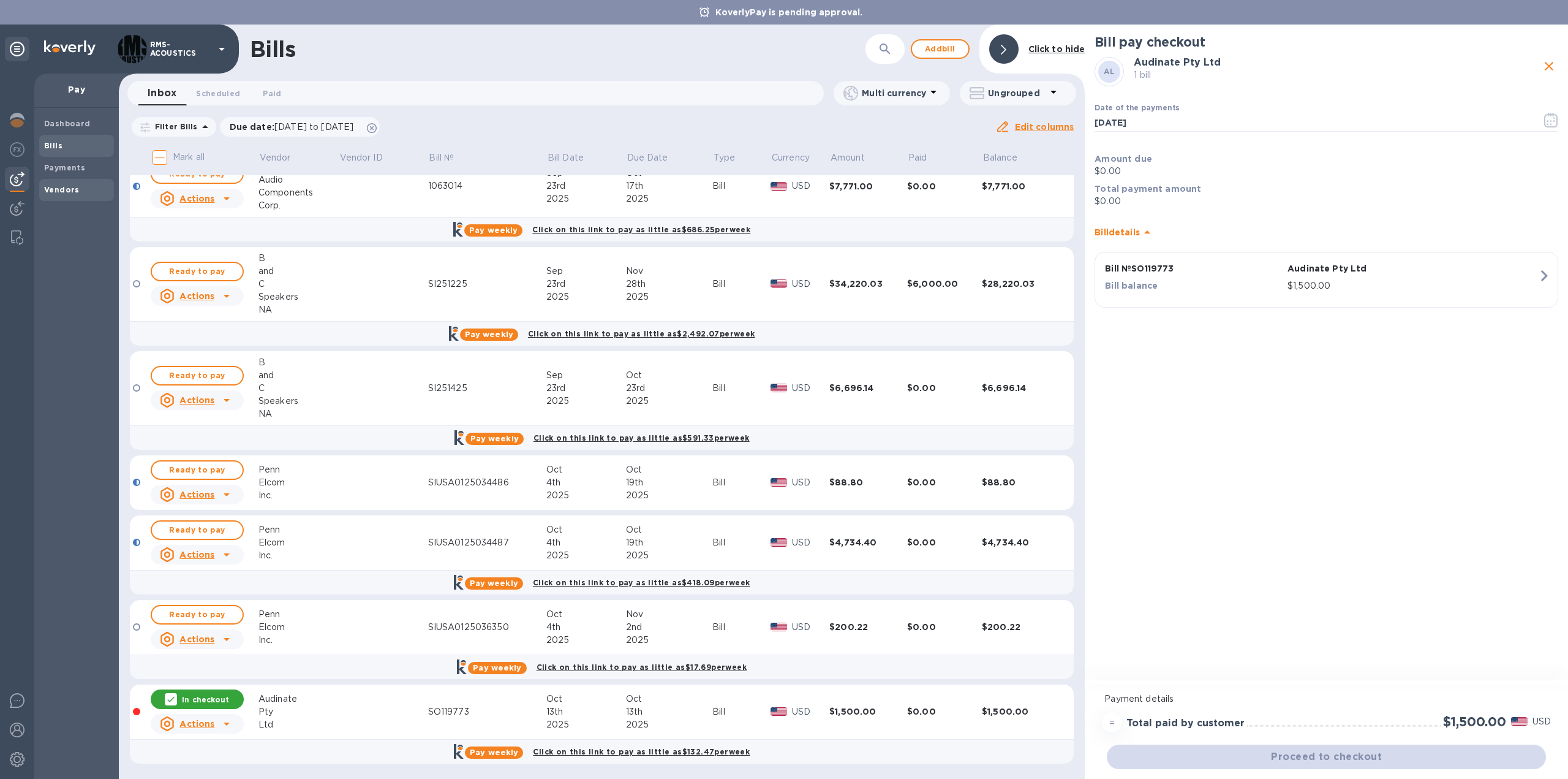
click at [63, 186] on b "Vendors" at bounding box center [62, 190] width 36 height 9
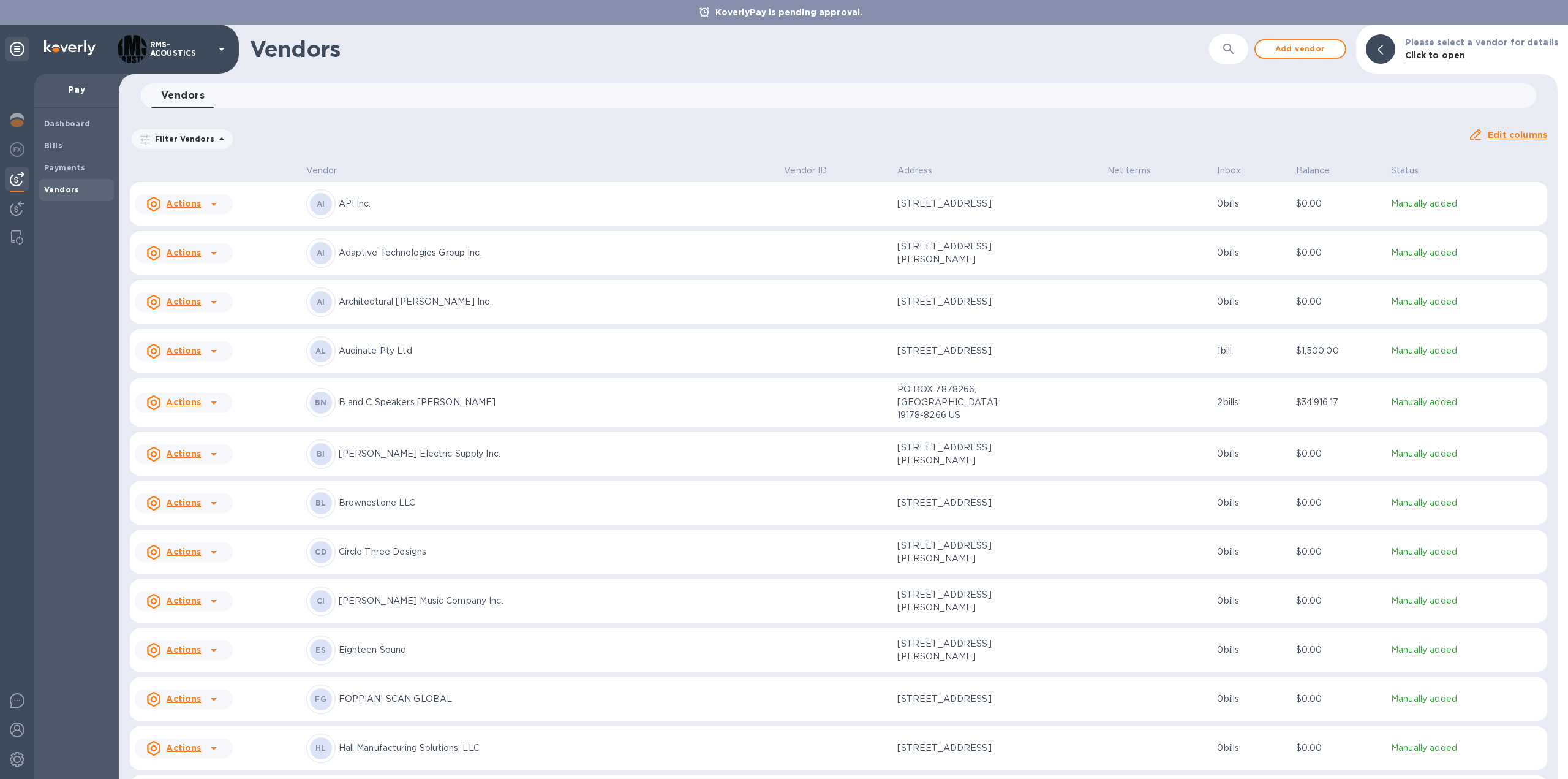
click at [403, 346] on p "Audinate Pty Ltd" at bounding box center [557, 350] width 436 height 13
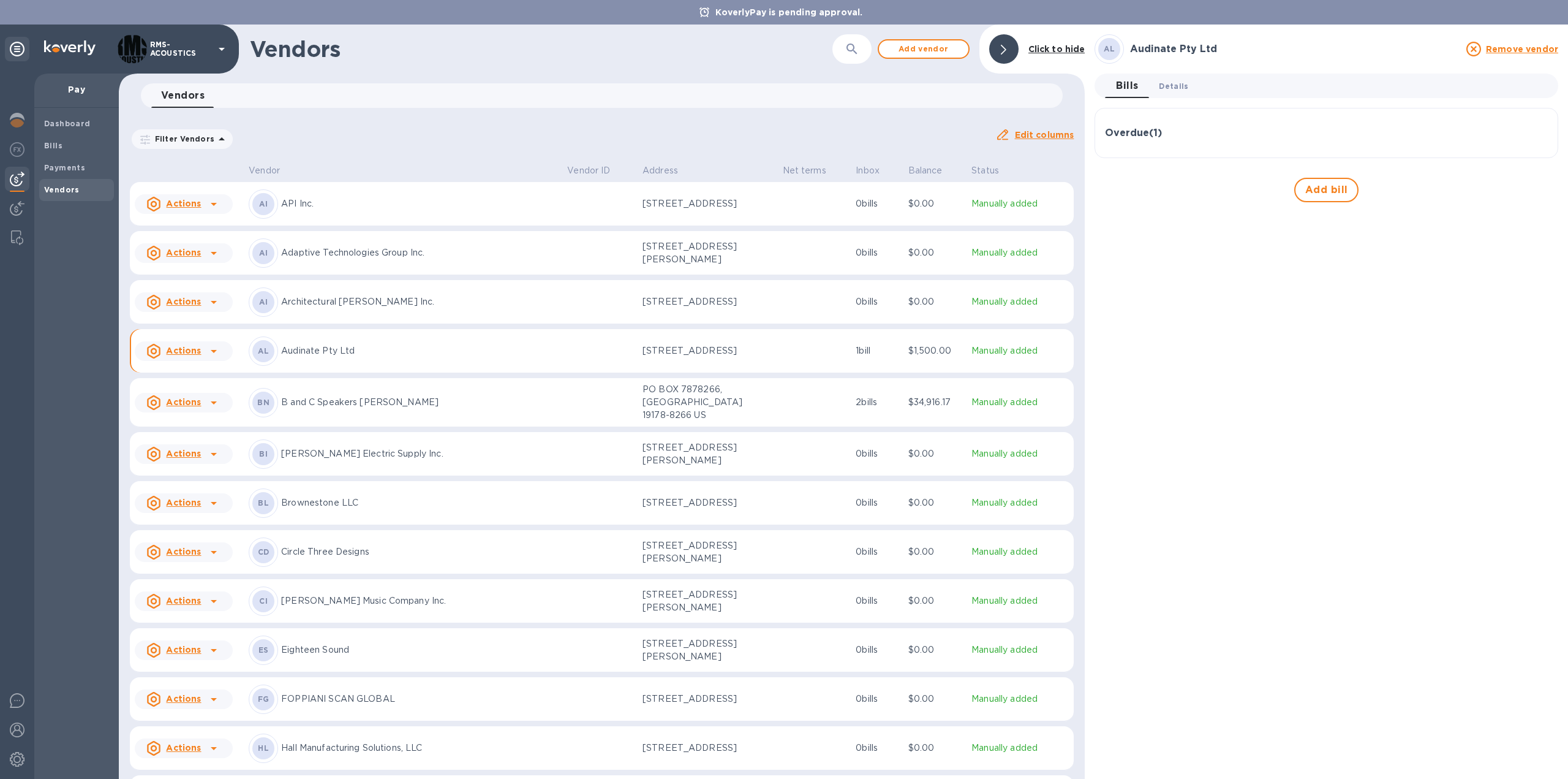
click at [1180, 82] on span "Details 0" at bounding box center [1173, 86] width 29 height 13
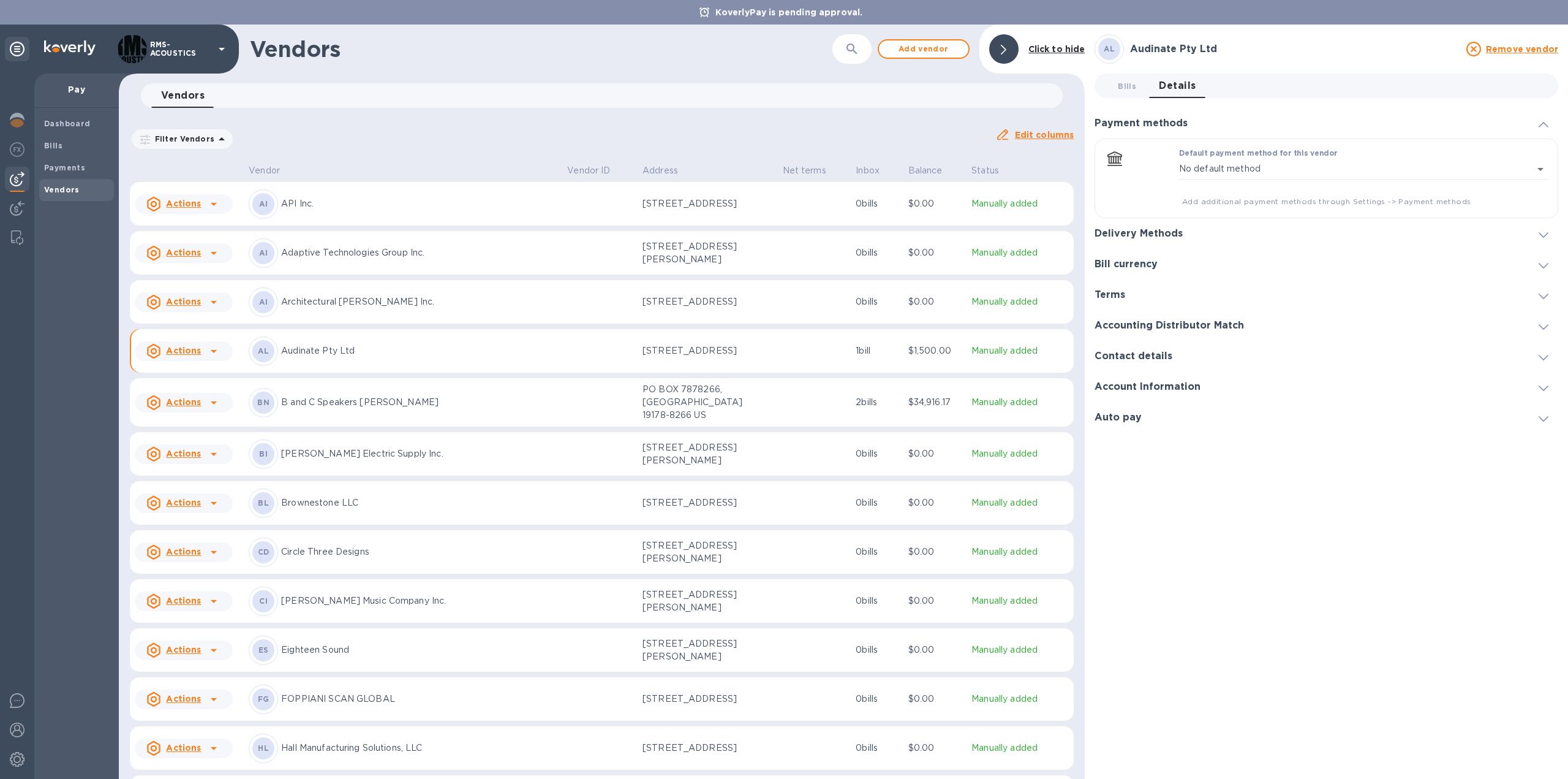
click at [1185, 389] on h3 "Account Information" at bounding box center [1147, 387] width 106 height 11
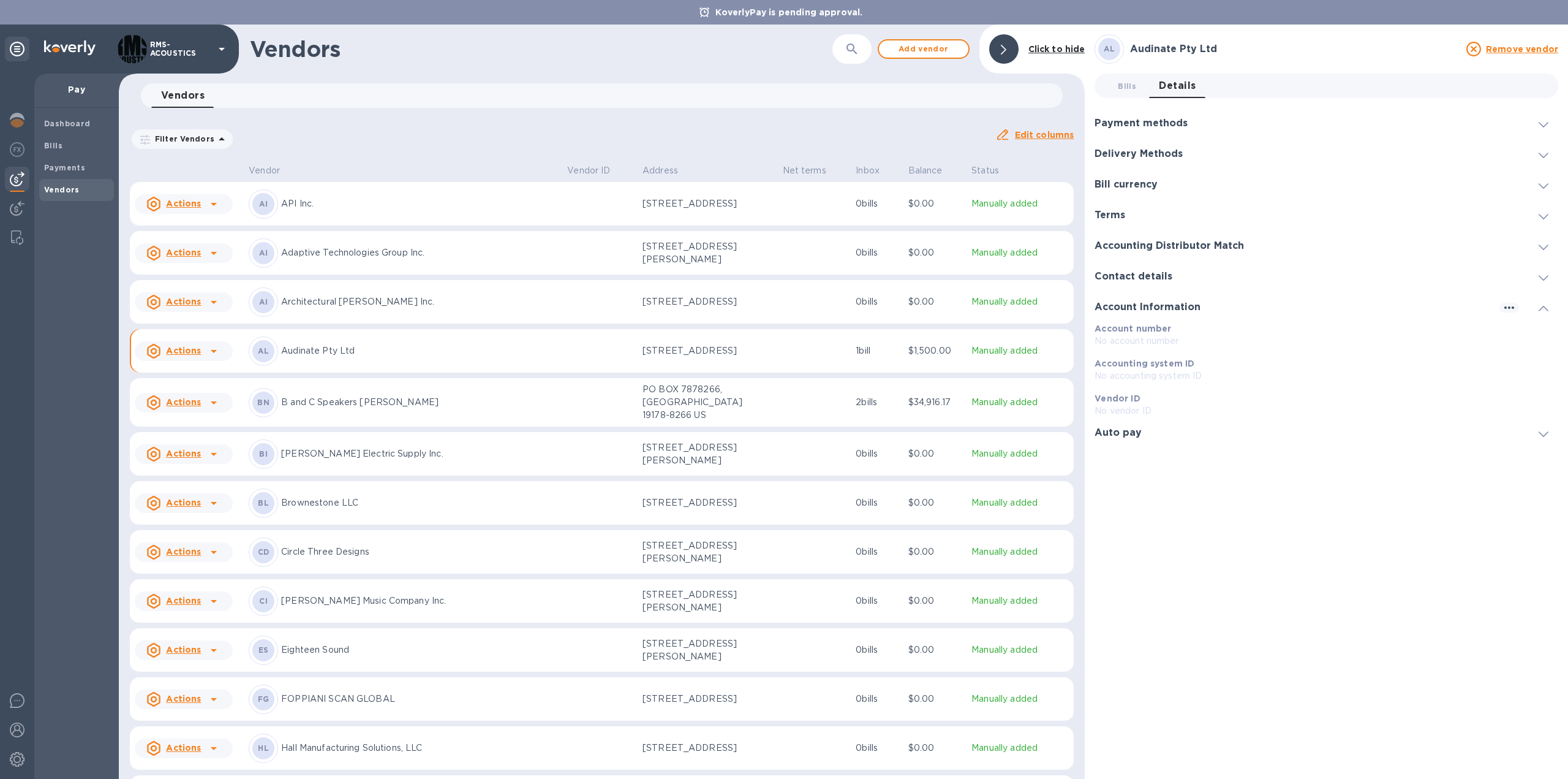
click at [1160, 270] on div "Contact details" at bounding box center [1326, 276] width 464 height 30
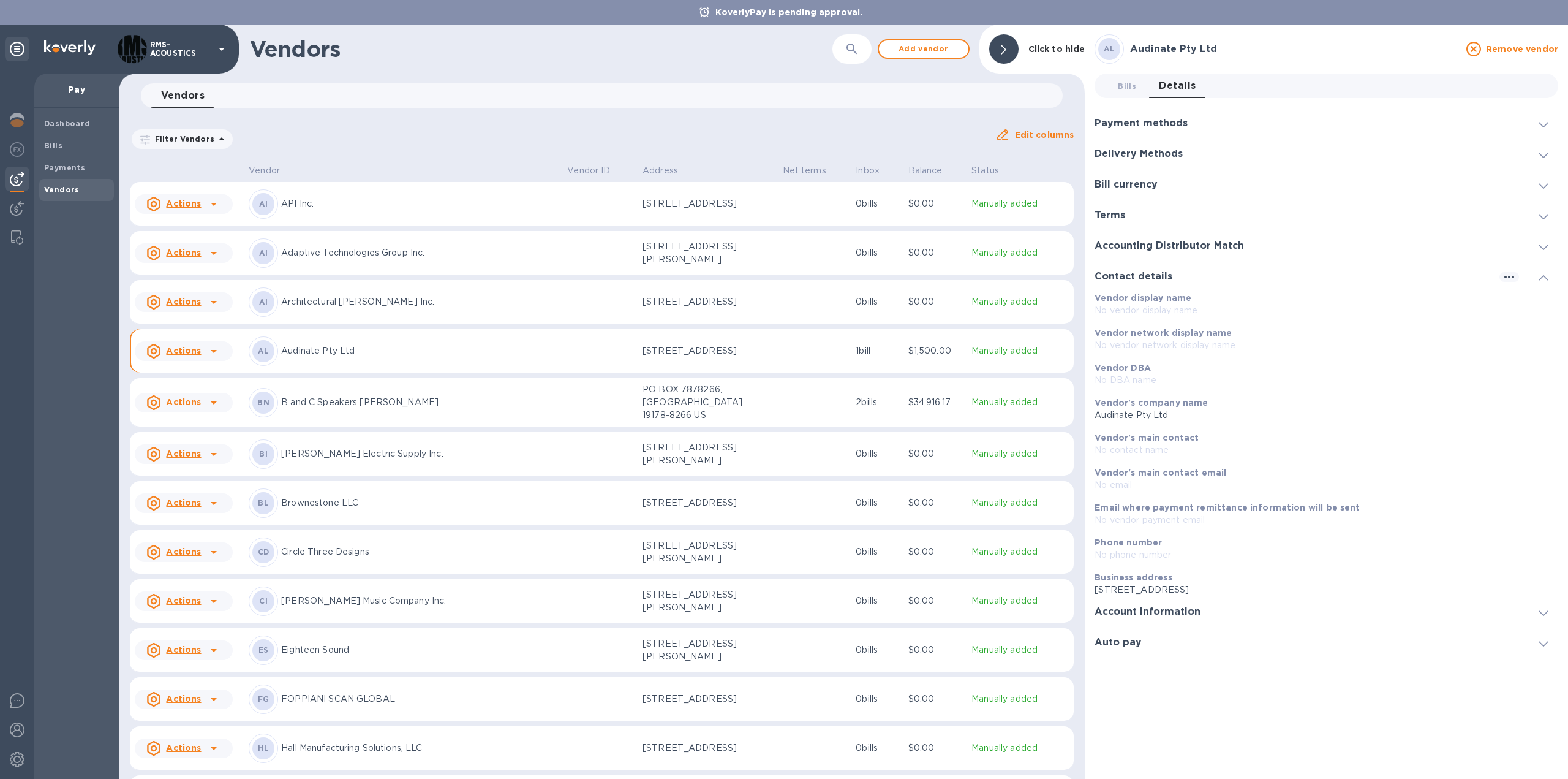
click at [1201, 523] on p "No vendor payment email" at bounding box center [1321, 520] width 454 height 13
click at [1214, 507] on b "Email where payment remittance information will be sent" at bounding box center [1227, 507] width 265 height 10
click at [1133, 183] on h3 "Bill currency" at bounding box center [1126, 185] width 63 height 11
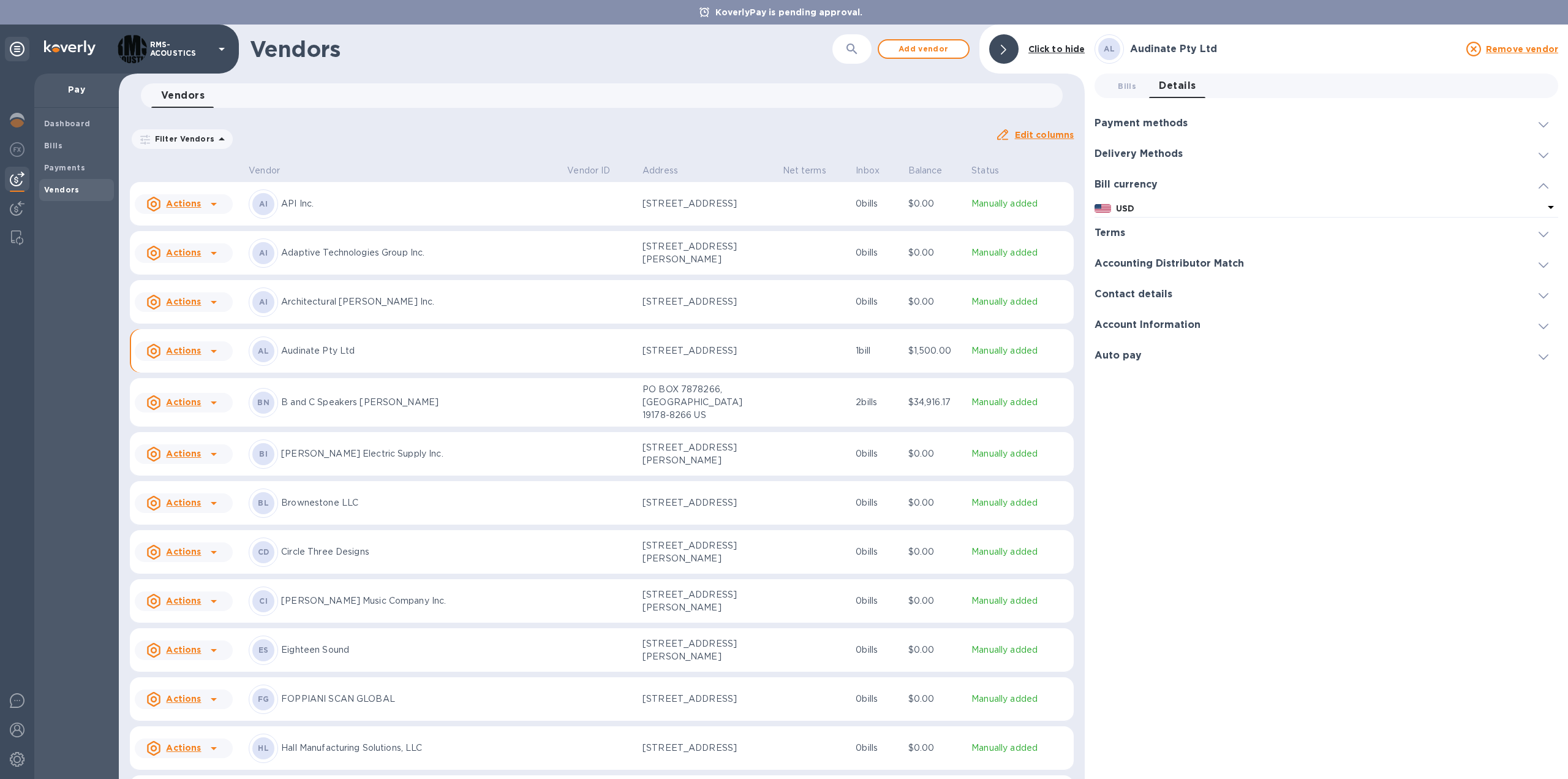
click at [1134, 210] on b "USD" at bounding box center [1125, 208] width 18 height 10
click at [1152, 269] on div "USD" at bounding box center [1212, 272] width 220 height 17
click at [1158, 123] on h3 "Payment methods" at bounding box center [1141, 123] width 93 height 11
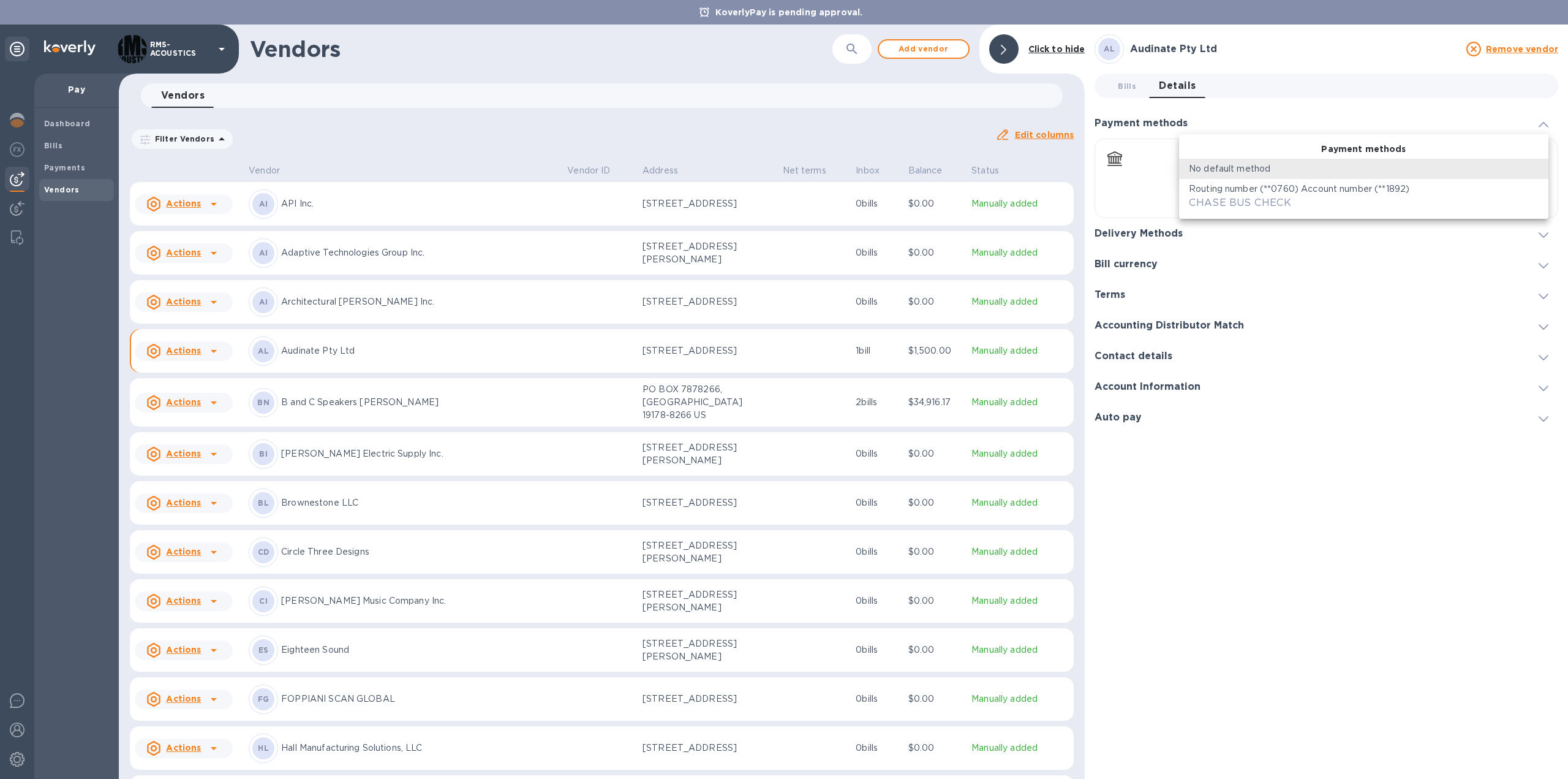
click at [1231, 170] on body "KoverlyPay is pending approval. RMS-ACOUSTICS Pay Dashboard Bills Payments Vend…" at bounding box center [784, 389] width 1568 height 779
click at [1225, 199] on span "CHASE BUS CHECK" at bounding box center [1240, 203] width 102 height 11
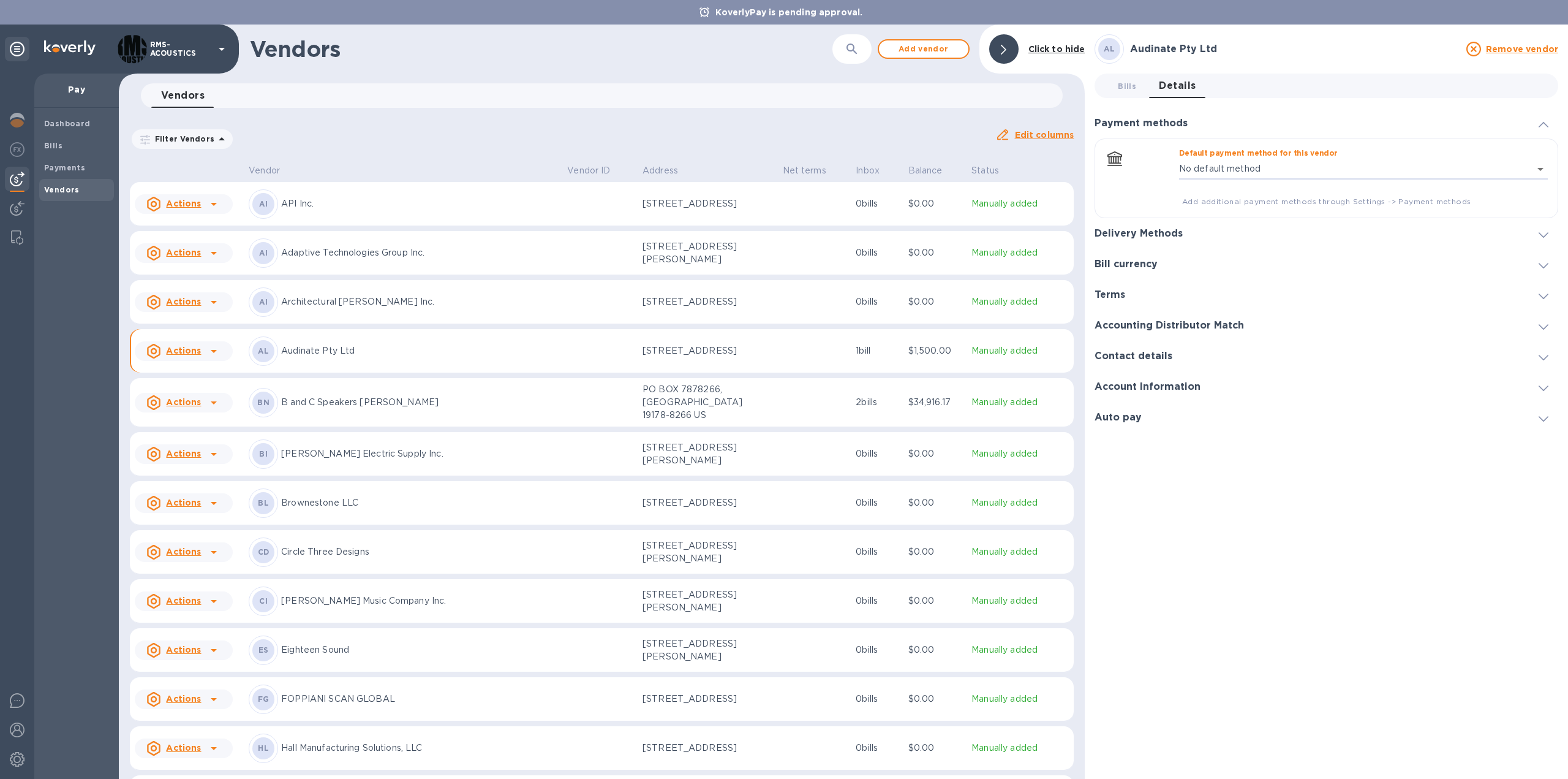
type input "91560908101534607028217607000016"
click at [1166, 245] on h3 "Delivery Methods" at bounding box center [1138, 244] width 88 height 11
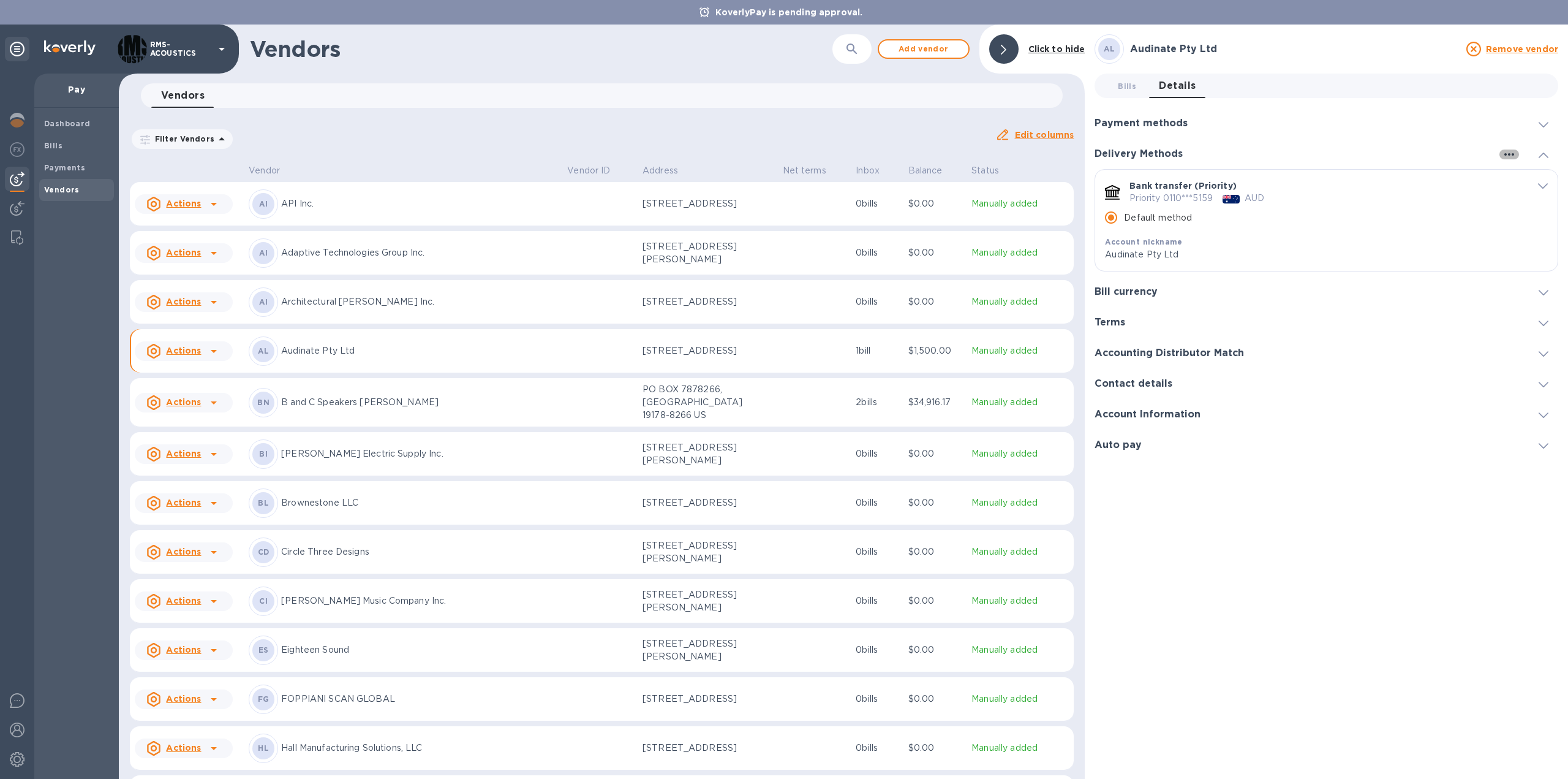
click at [1511, 154] on icon "button" at bounding box center [1509, 154] width 15 height 15
click at [1243, 187] on div at bounding box center [784, 389] width 1568 height 779
click at [1243, 199] on div "AUD" at bounding box center [1255, 198] width 25 height 18
click at [1152, 217] on p "Default method" at bounding box center [1157, 218] width 68 height 13
click at [1124, 217] on input "Default method" at bounding box center [1111, 217] width 26 height 26
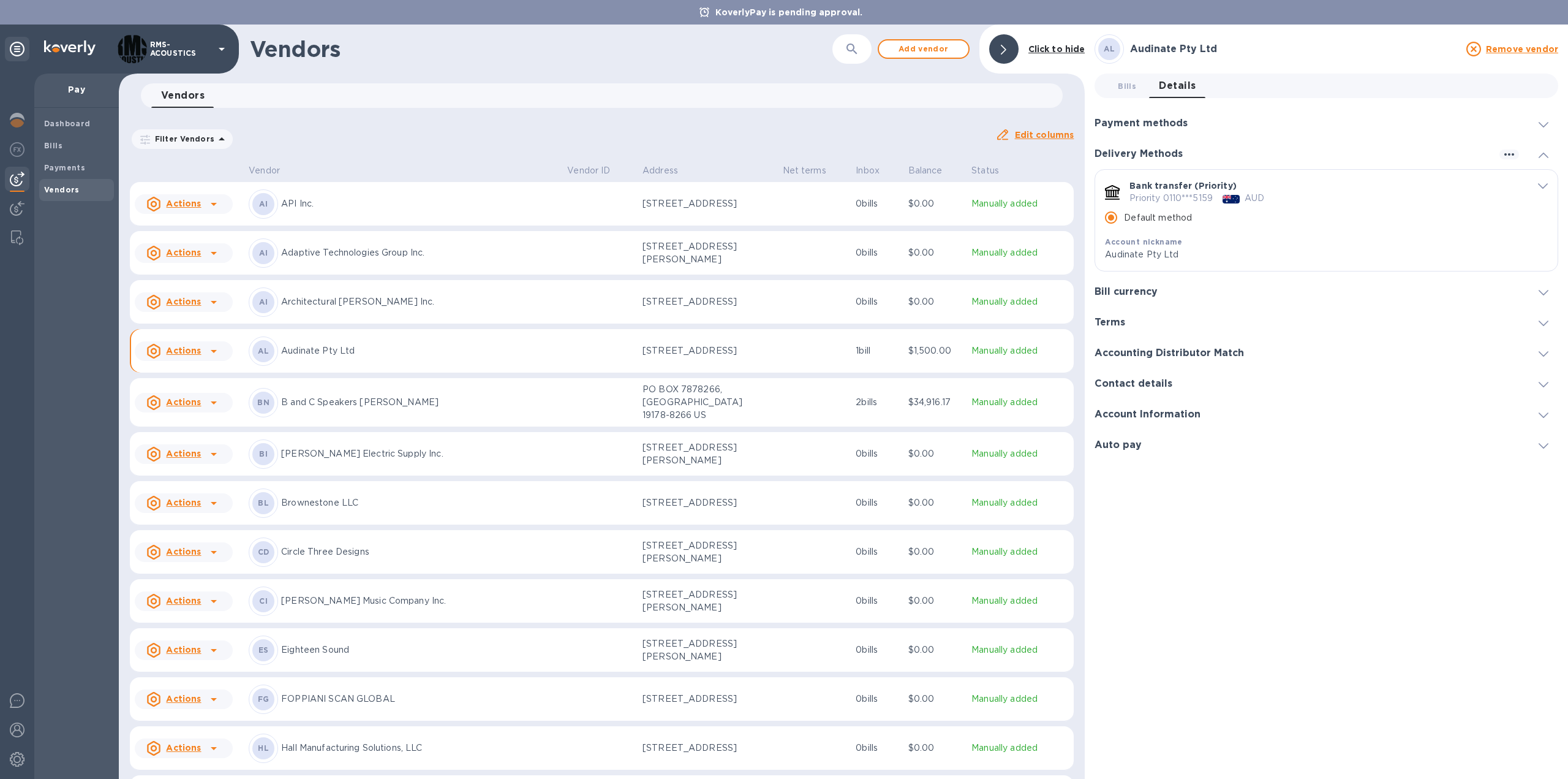
click at [1163, 195] on p "Priority 0110***5159" at bounding box center [1171, 198] width 83 height 13
click at [1286, 240] on div "Account nickname" at bounding box center [1307, 242] width 405 height 13
click at [23, 52] on icon at bounding box center [16, 49] width 15 height 15
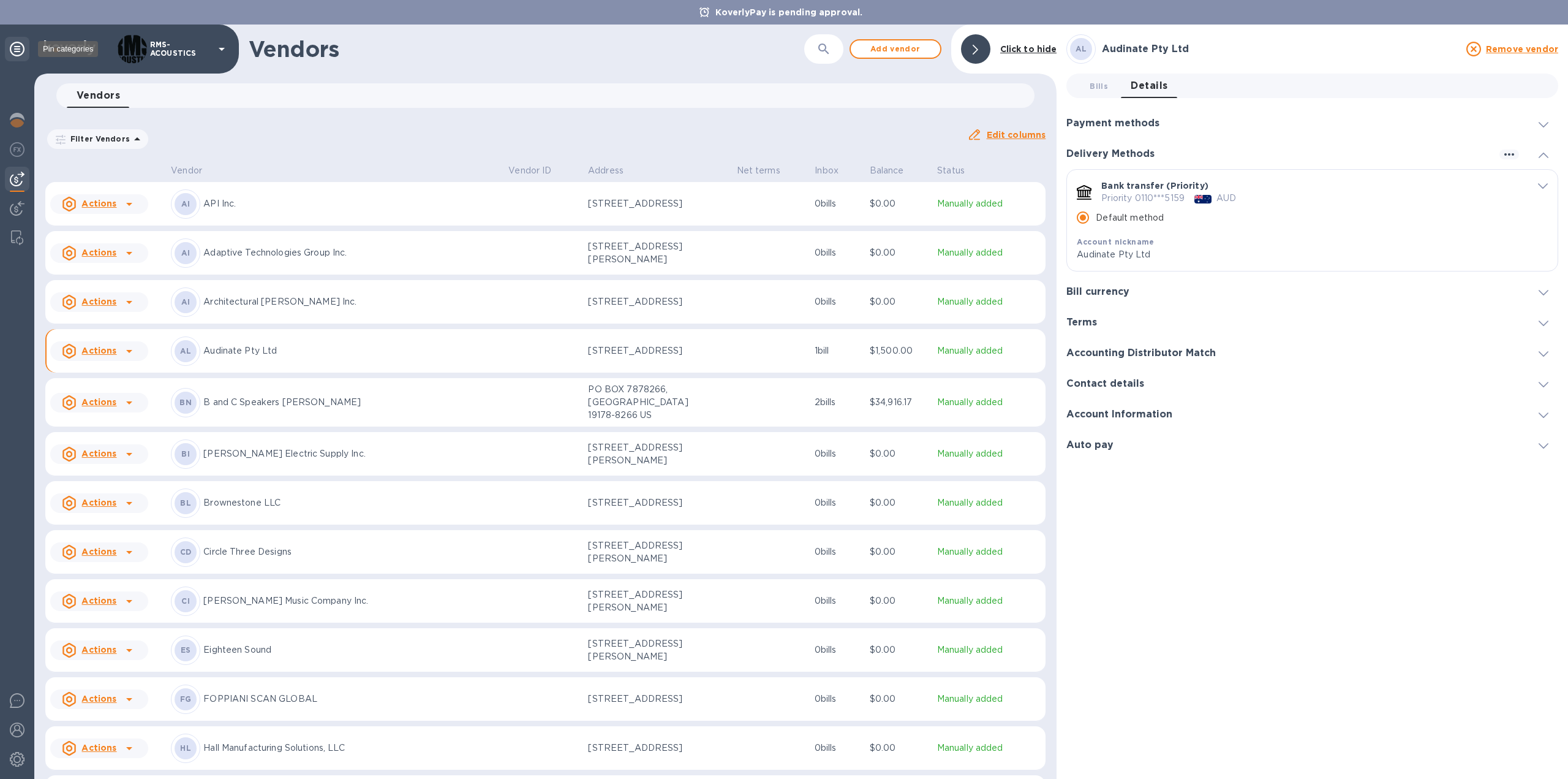
click at [27, 50] on div at bounding box center [17, 49] width 25 height 25
click at [8, 47] on div at bounding box center [17, 49] width 25 height 25
click at [1022, 48] on b "Click to hide" at bounding box center [1029, 48] width 57 height 10
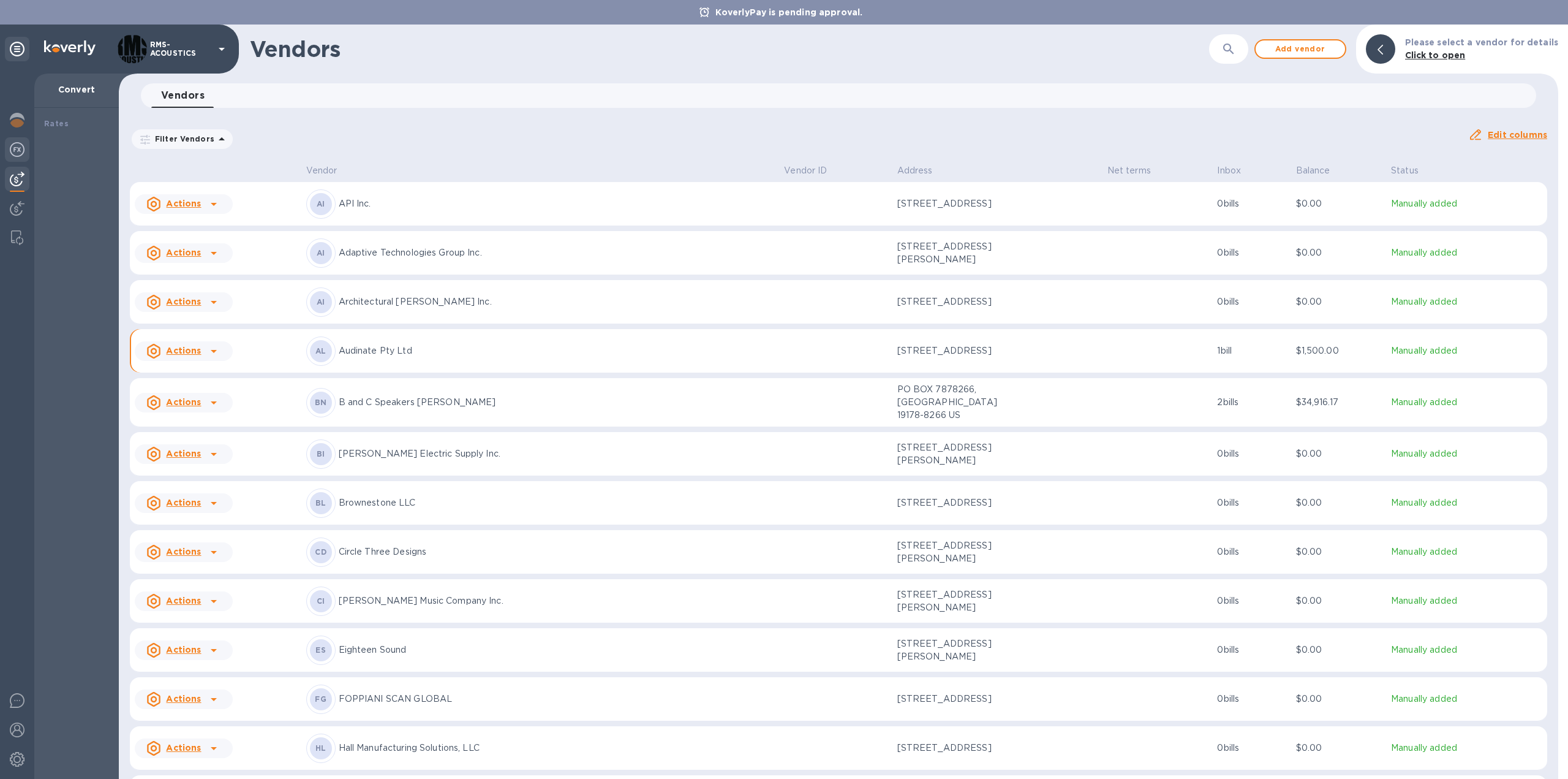
click at [23, 147] on img at bounding box center [16, 149] width 15 height 15
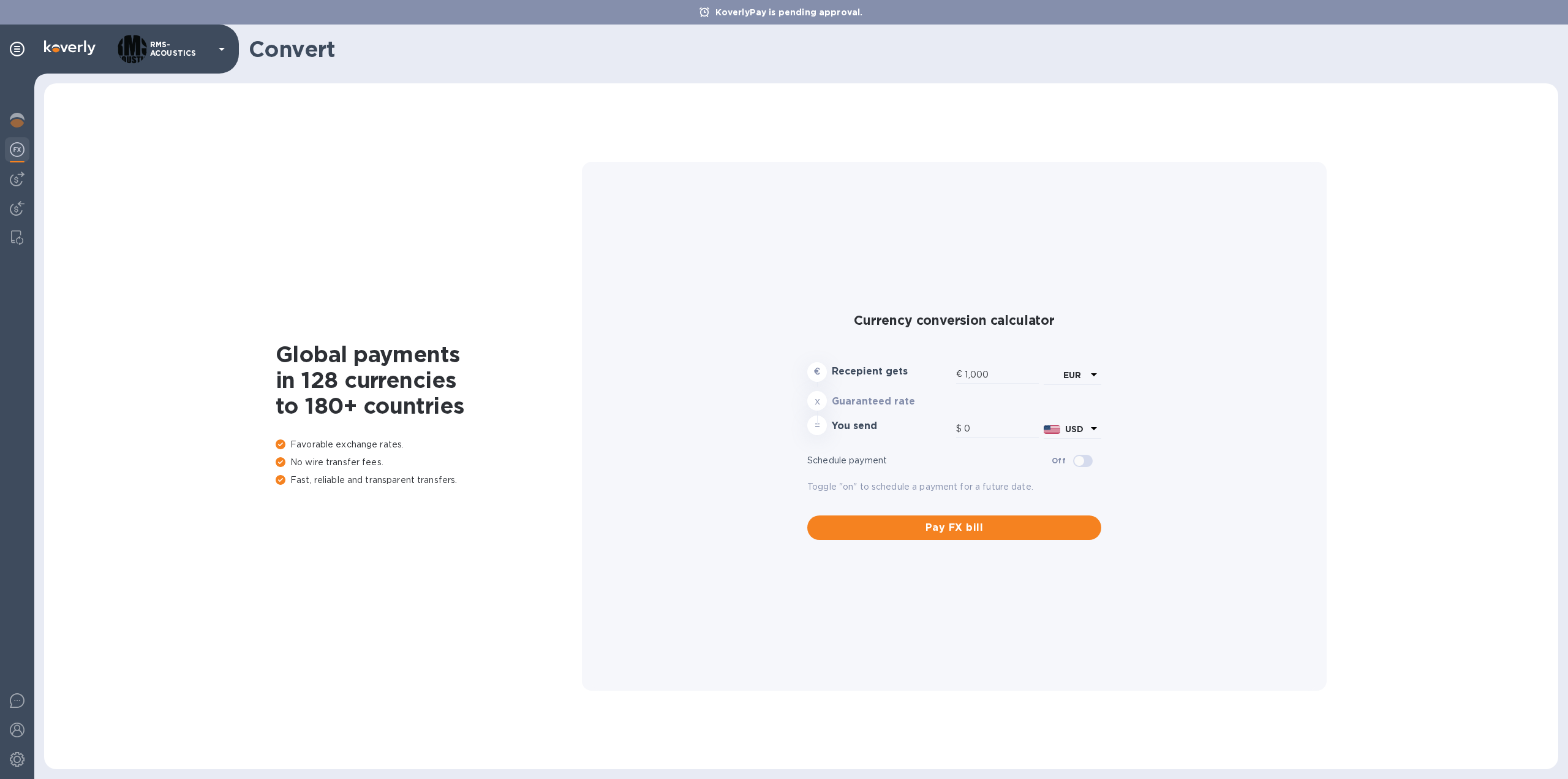
type input "1,163.79"
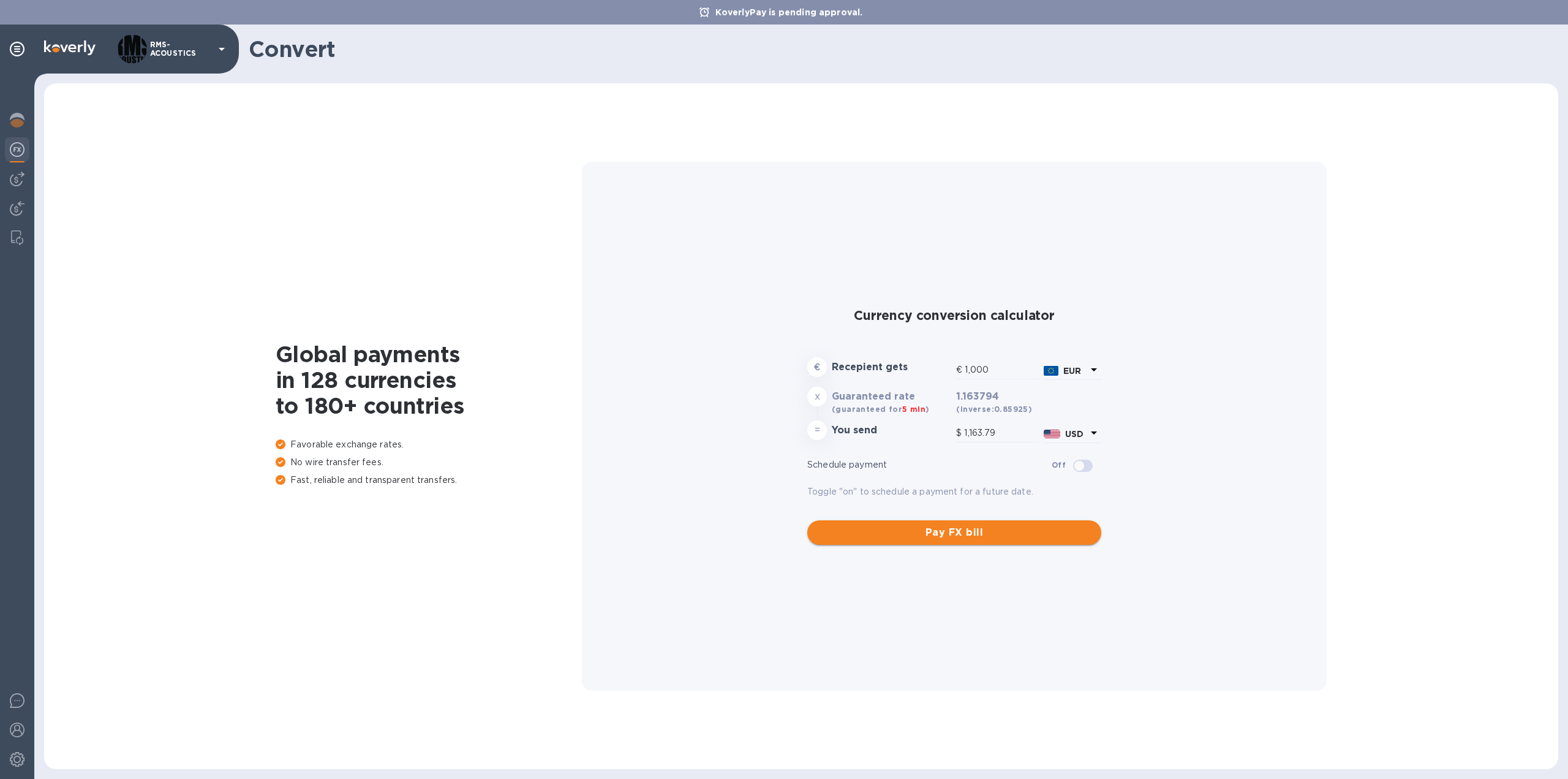
click at [909, 533] on span "Pay FX bill" at bounding box center [954, 532] width 274 height 15
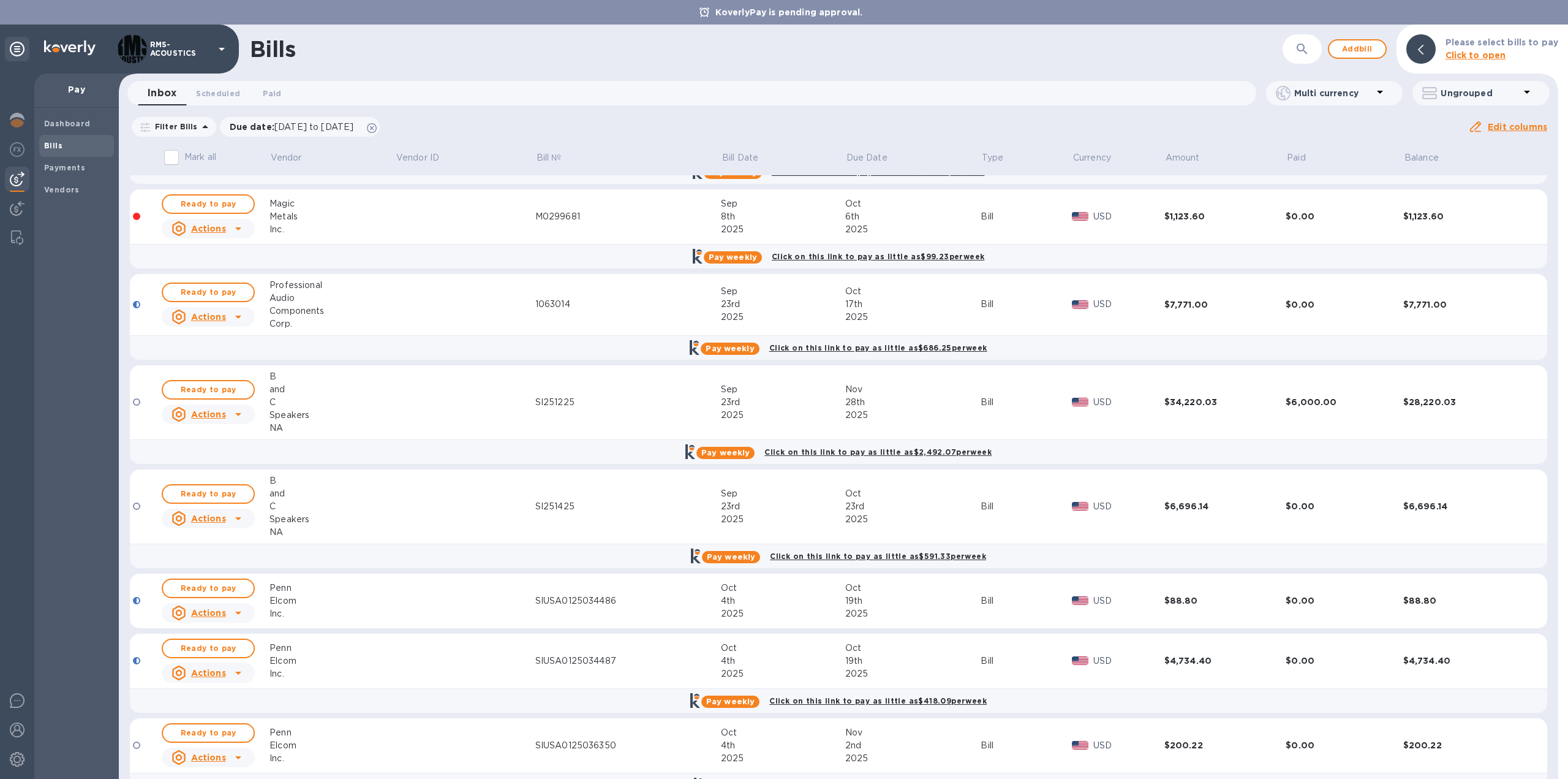
scroll to position [274, 0]
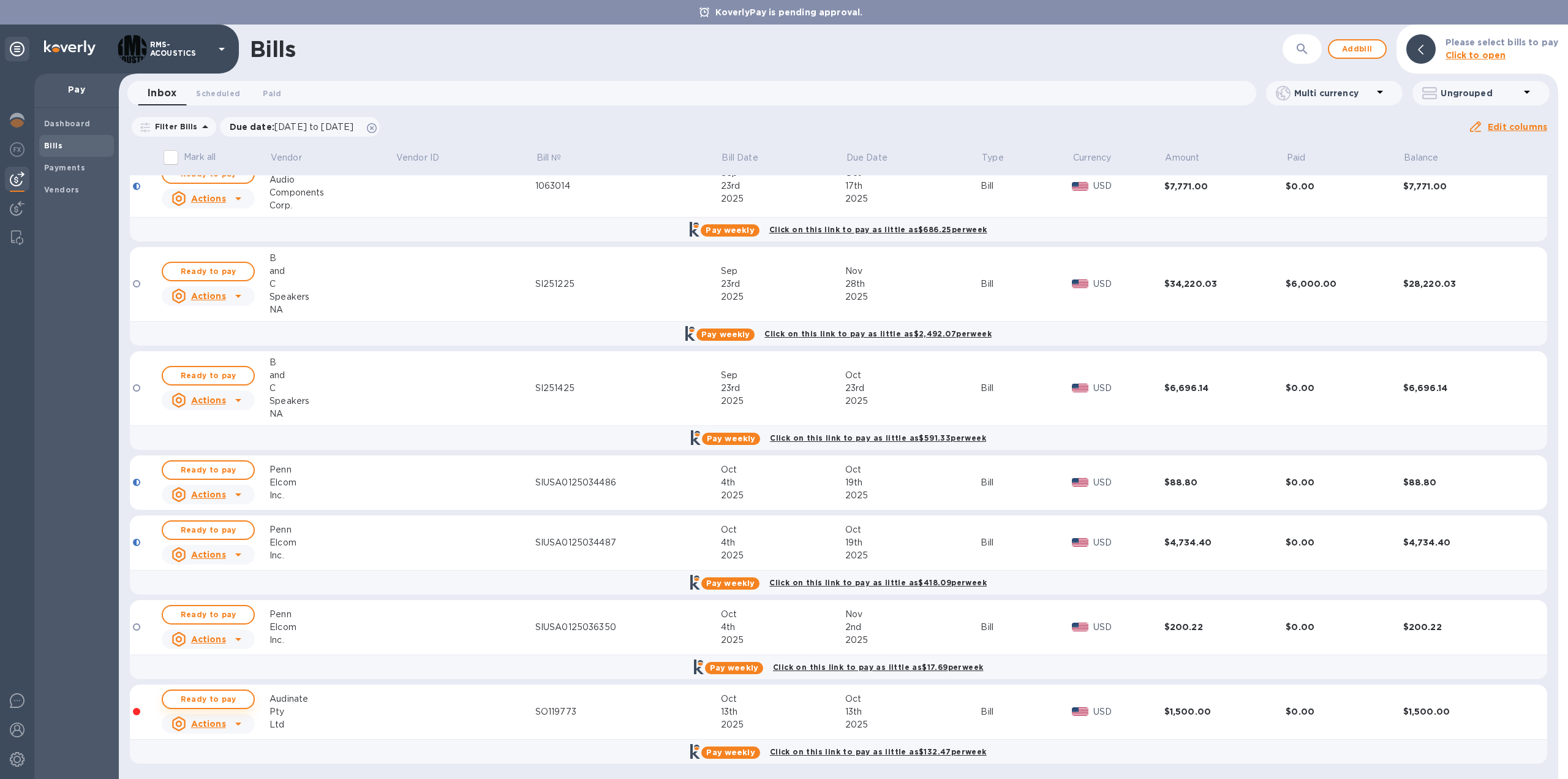
click at [229, 697] on span "Ready to pay" at bounding box center [208, 699] width 71 height 15
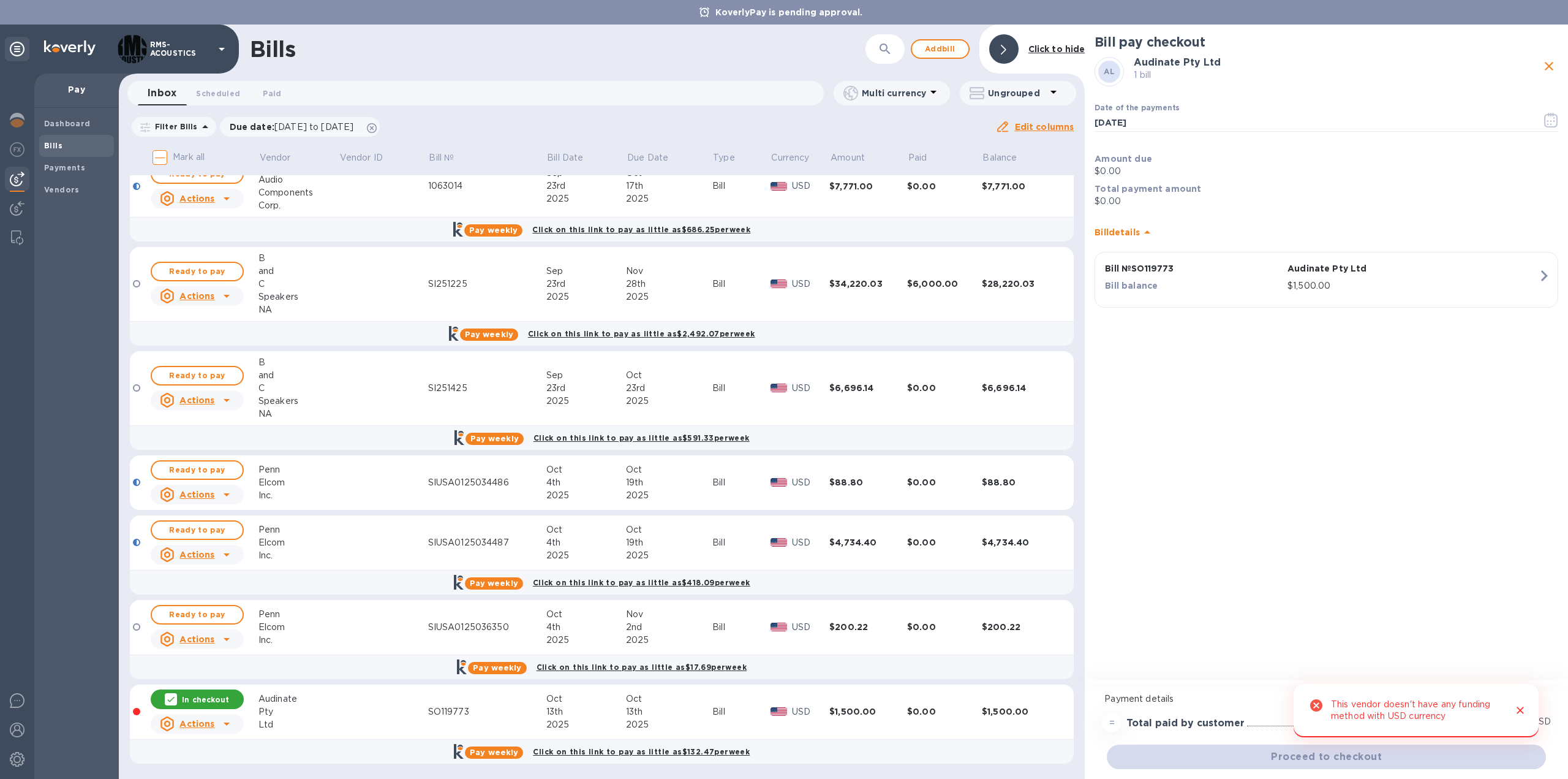
click at [1222, 291] on p "Bill balance" at bounding box center [1194, 285] width 178 height 12
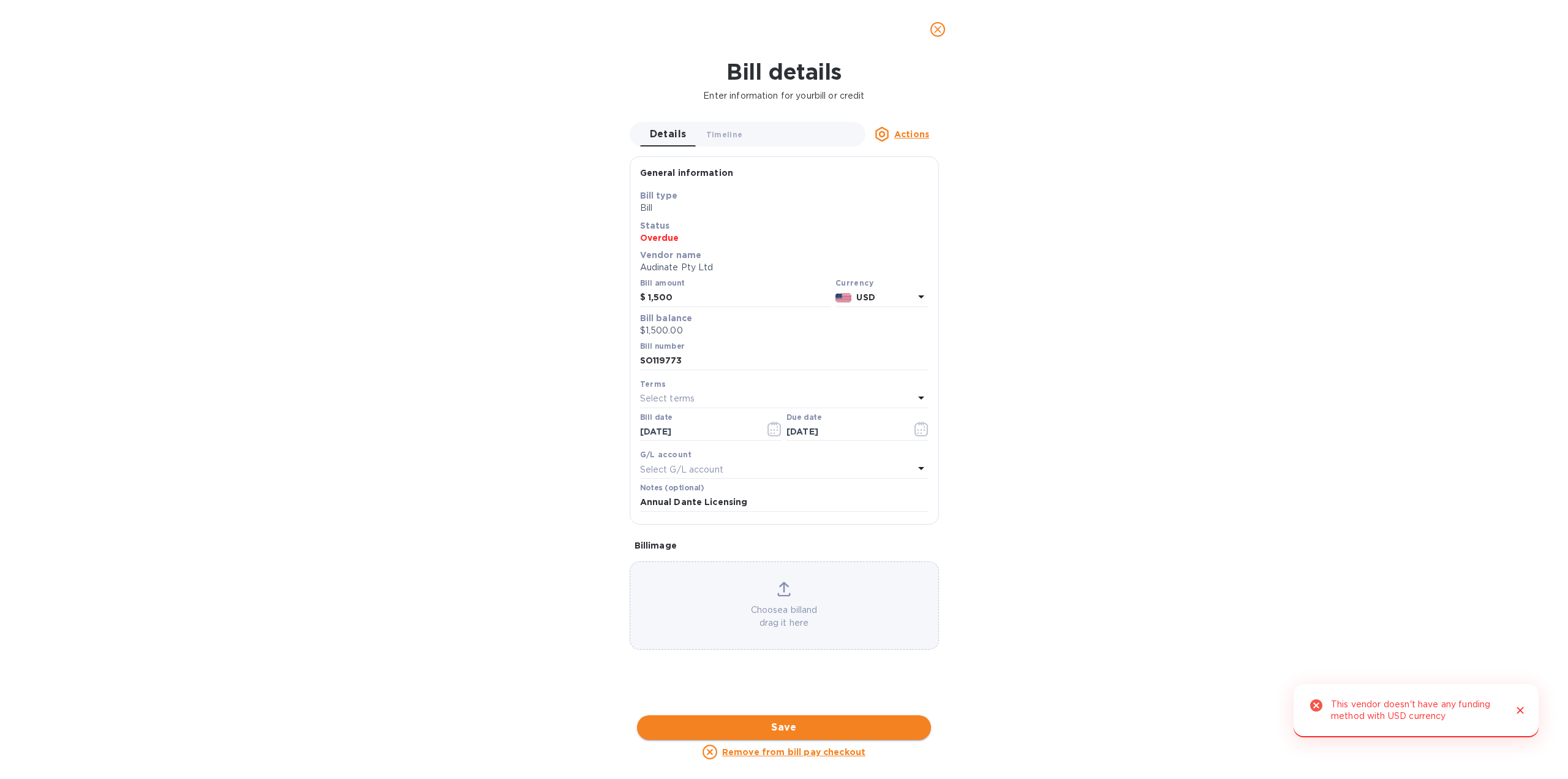
click at [817, 729] on span "Save" at bounding box center [784, 727] width 274 height 15
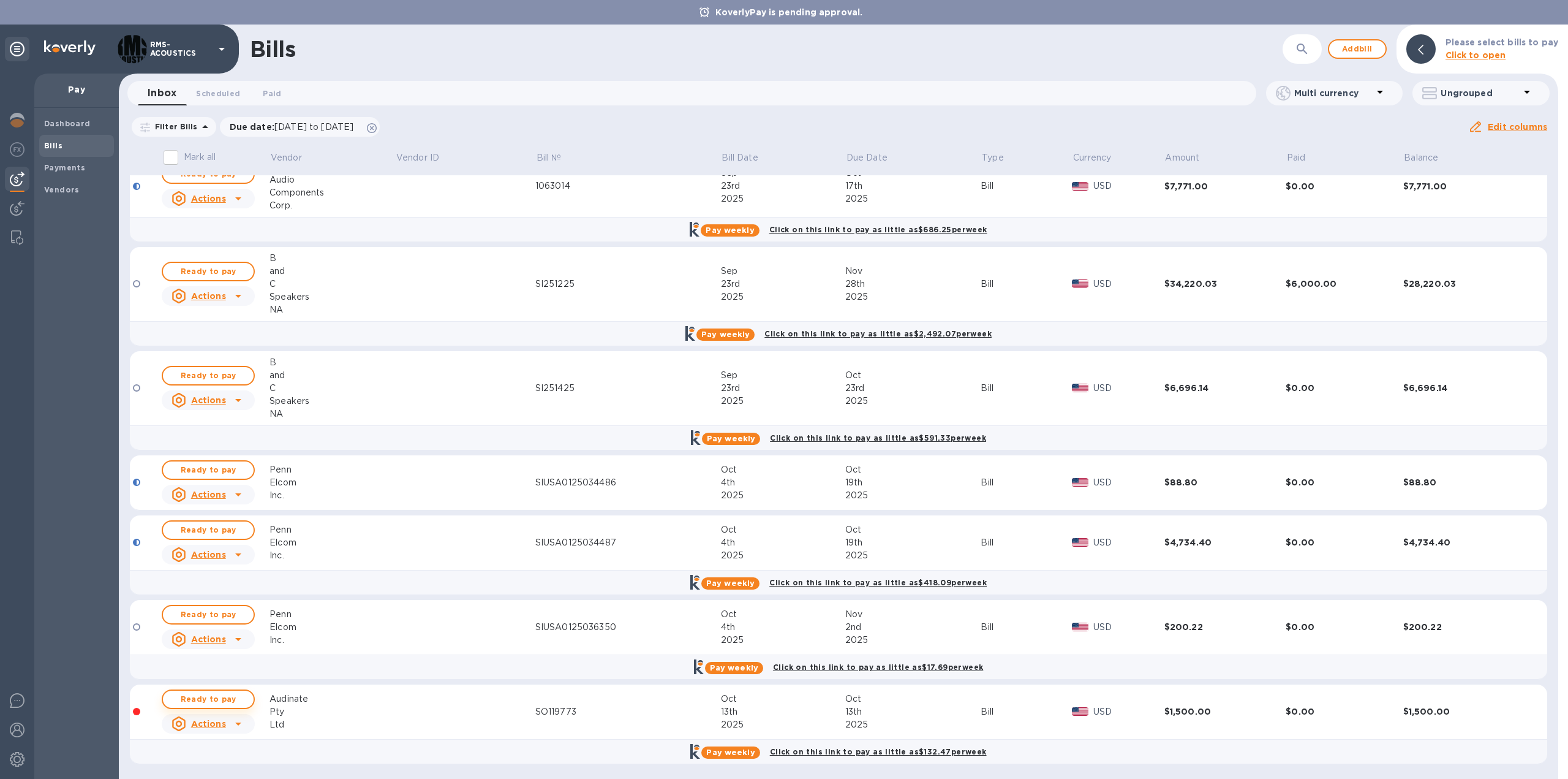
click at [237, 700] on span "Ready to pay" at bounding box center [208, 699] width 71 height 15
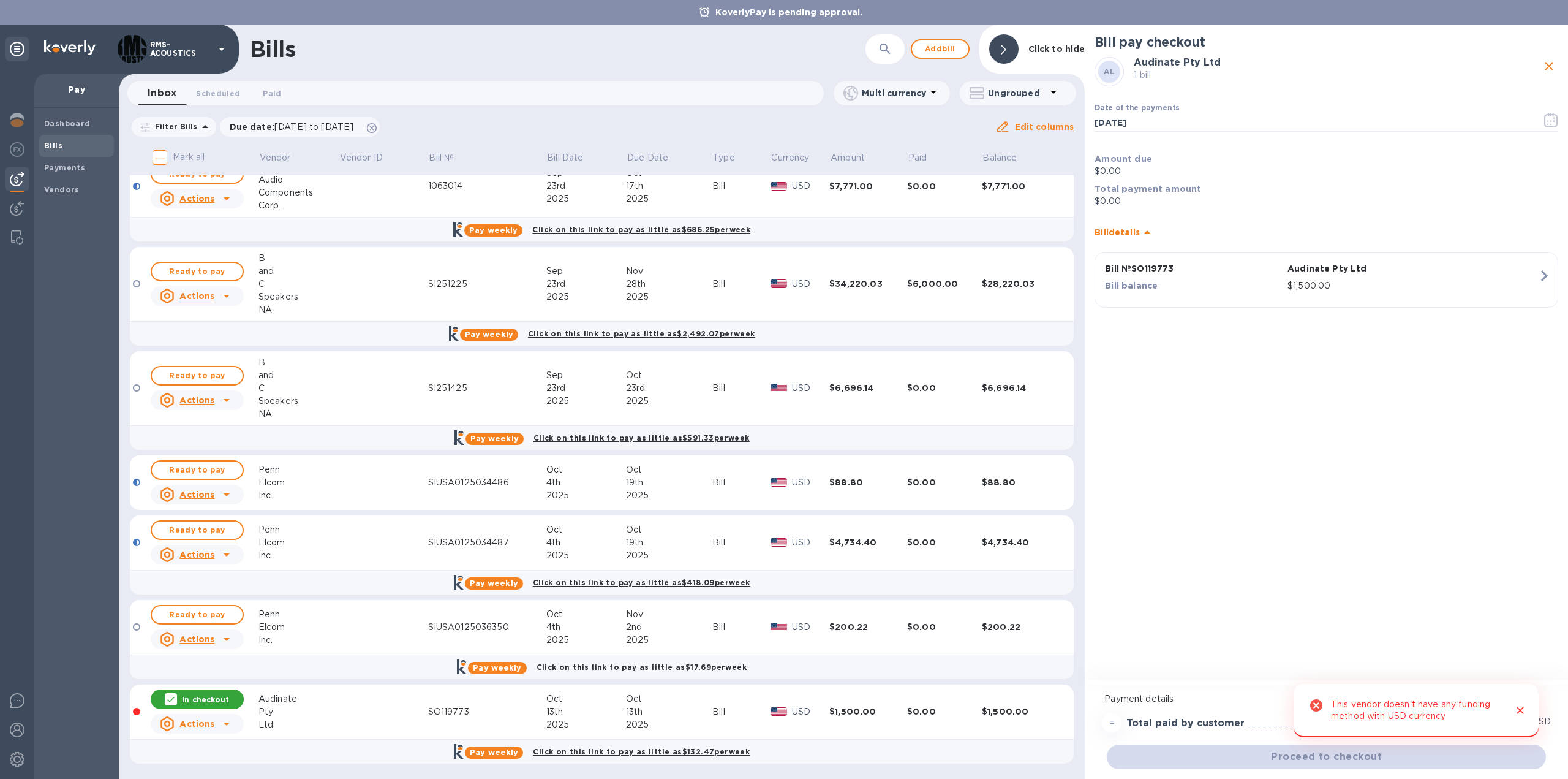
click at [1102, 168] on p "$0.00" at bounding box center [1326, 171] width 464 height 13
drag, startPoint x: 1122, startPoint y: 168, endPoint x: 1100, endPoint y: 170, distance: 22.1
click at [1100, 170] on p "$0.00" at bounding box center [1326, 171] width 464 height 13
click at [1104, 171] on p "$0.00" at bounding box center [1326, 171] width 464 height 13
click at [1106, 171] on p "$0.00" at bounding box center [1326, 171] width 464 height 13
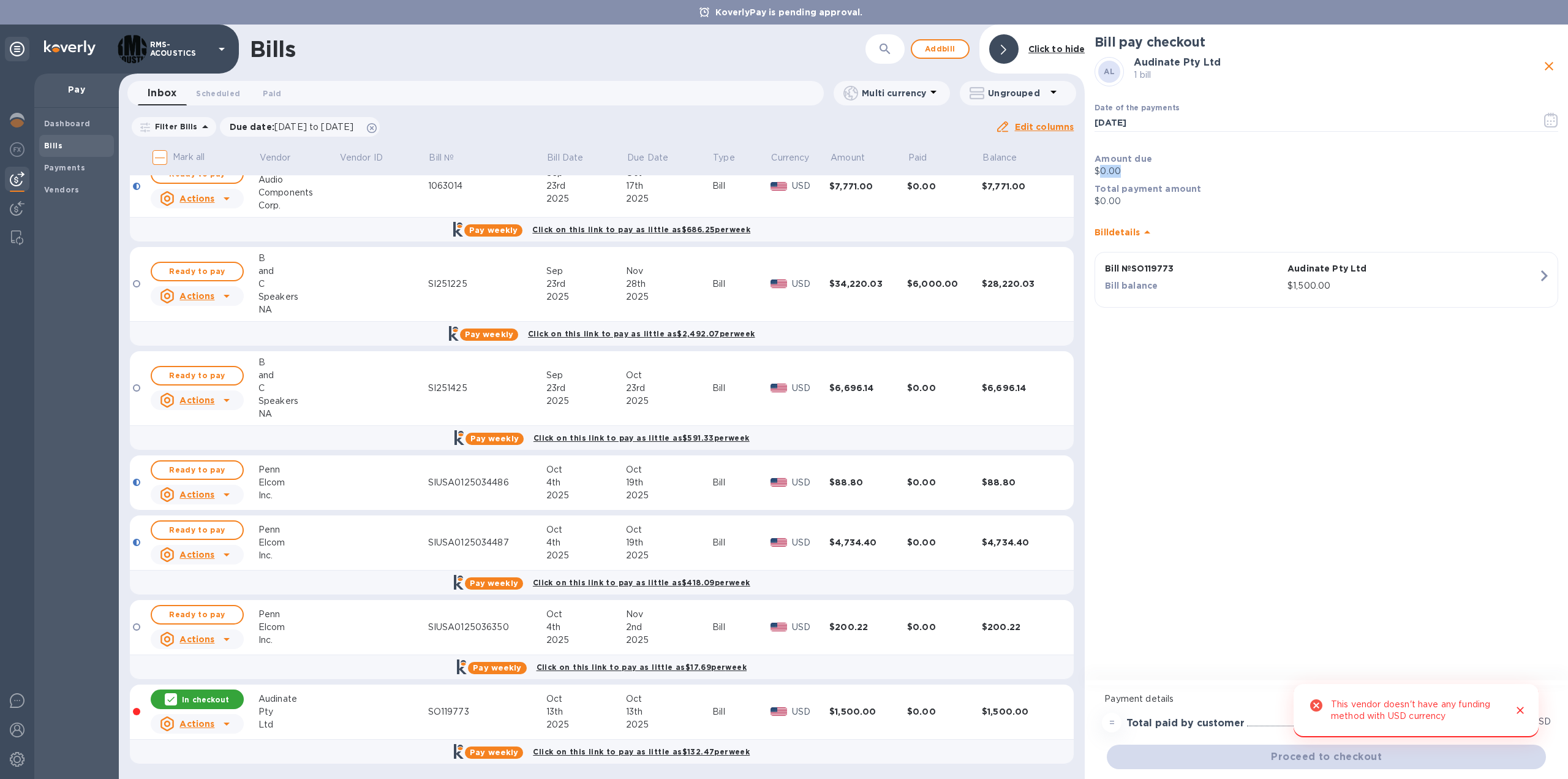
click at [1107, 171] on p "$0.00" at bounding box center [1326, 171] width 464 height 13
click at [1275, 735] on div "Payment details = Total paid by customer $1,500.00 USD Proceed to checkout" at bounding box center [1326, 726] width 484 height 86
click at [1249, 761] on div "Proceed to checkout" at bounding box center [1326, 757] width 444 height 29
drag, startPoint x: 1180, startPoint y: 725, endPoint x: 1211, endPoint y: 722, distance: 31.1
click at [1211, 722] on h3 "Total paid by customer" at bounding box center [1185, 723] width 118 height 11
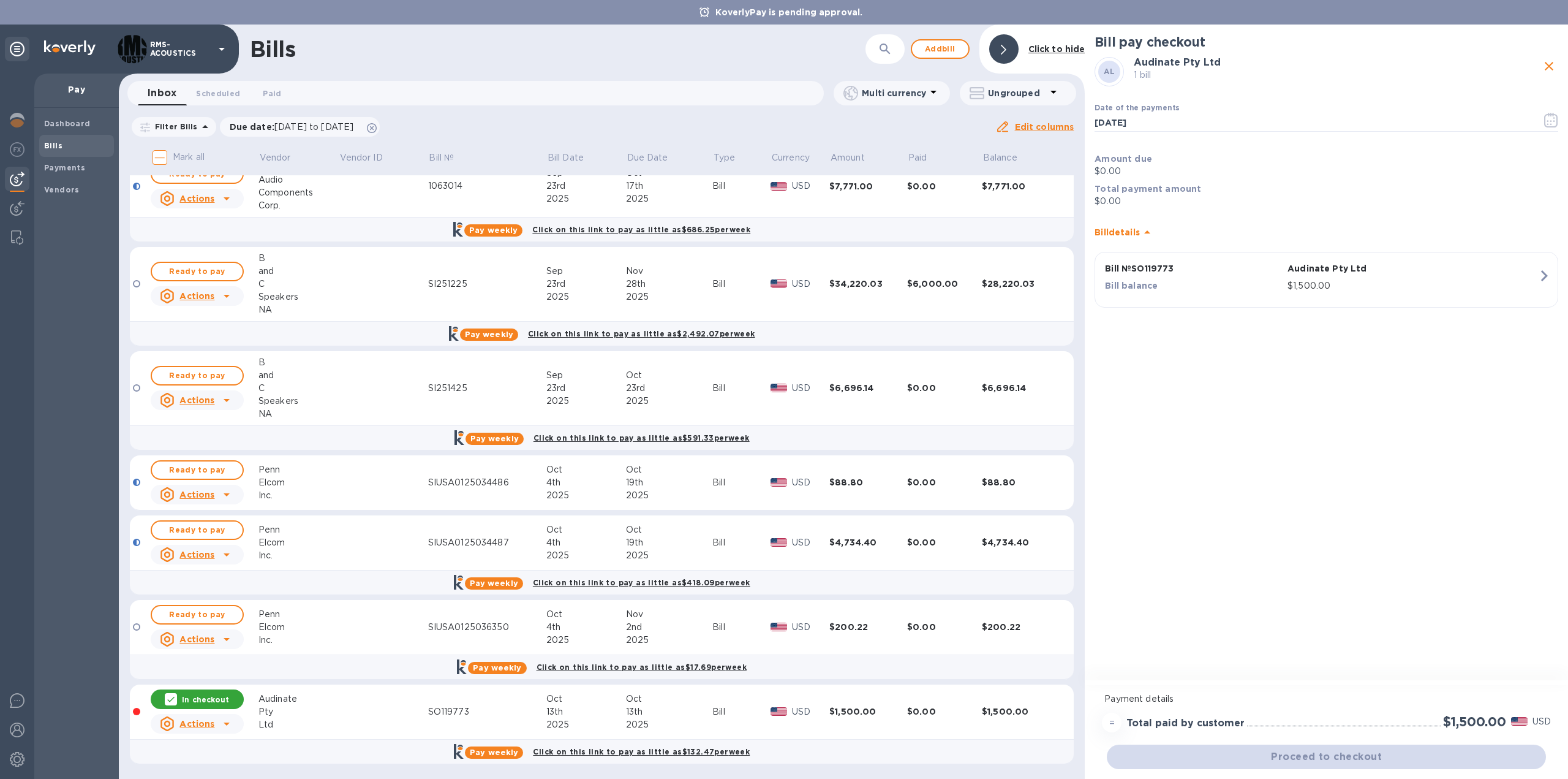
click at [1214, 722] on h3 "Total paid by customer" at bounding box center [1185, 723] width 118 height 11
click at [1119, 188] on b "Total payment amount" at bounding box center [1148, 189] width 107 height 10
drag, startPoint x: 1114, startPoint y: 201, endPoint x: 1124, endPoint y: 197, distance: 10.8
click at [1124, 197] on p "$0.00" at bounding box center [1326, 201] width 464 height 13
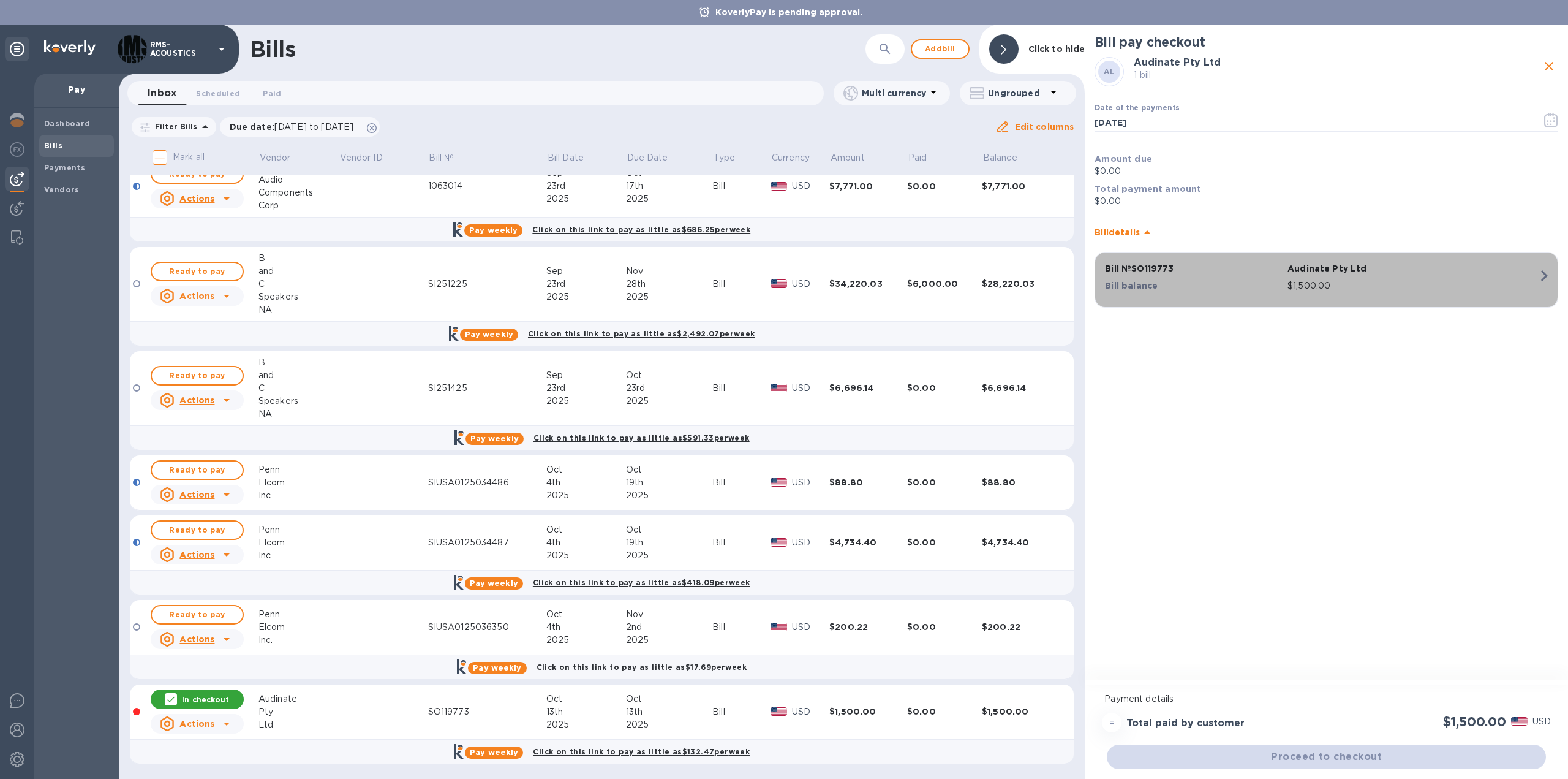
click at [1547, 274] on icon "button" at bounding box center [1544, 276] width 22 height 22
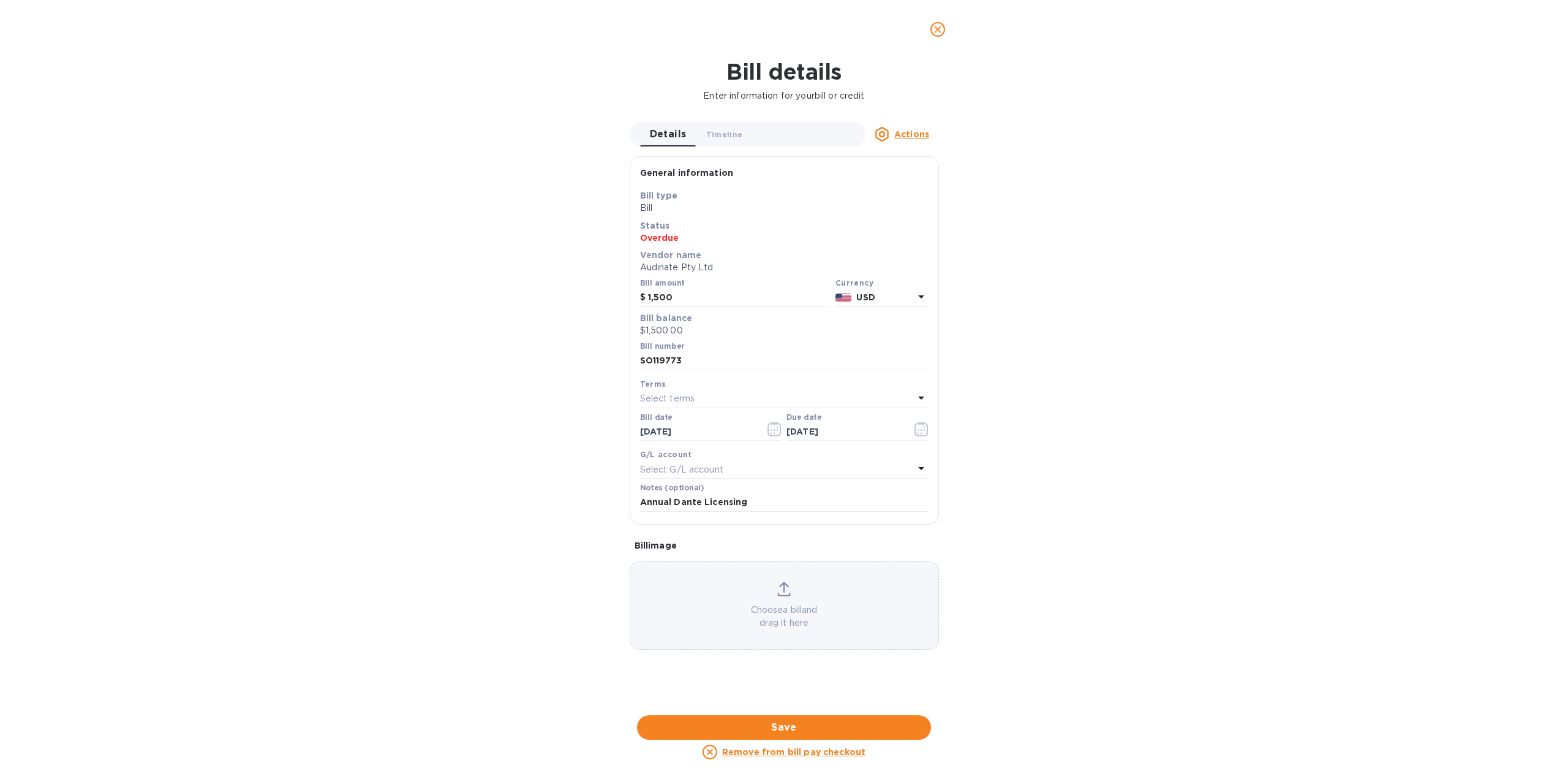
click at [920, 296] on icon at bounding box center [921, 296] width 6 height 3
click at [844, 328] on p "Australian Dollar" at bounding box center [862, 330] width 95 height 13
click at [1036, 360] on div "Bill details Enter information for your bill or credit Details 0 Timeline 0 Act…" at bounding box center [784, 419] width 1568 height 720
drag, startPoint x: 730, startPoint y: 299, endPoint x: 678, endPoint y: 295, distance: 52.2
click at [727, 299] on input "1,500" at bounding box center [739, 298] width 183 height 18
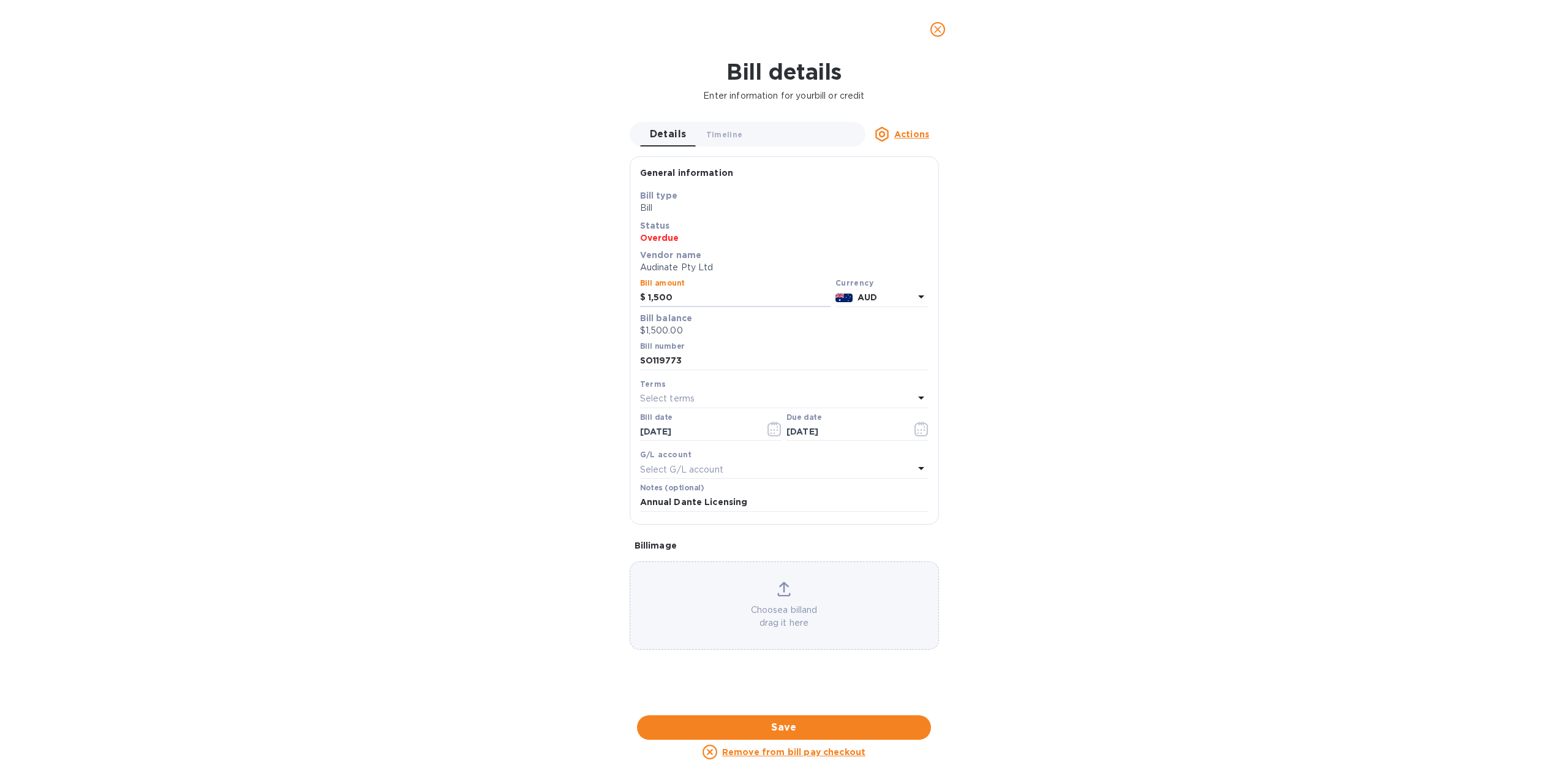
click at [631, 301] on div "Save Bill type Bill Status Overdue Vendor name Audinate Pty Ltd Bill amount $ 1…" at bounding box center [784, 356] width 308 height 335
type input "2,280"
click at [508, 334] on div "Bill details Enter information for your bill or credit Details 0 Timeline 0 Act…" at bounding box center [784, 419] width 1568 height 720
click at [778, 725] on span "Save" at bounding box center [784, 727] width 274 height 15
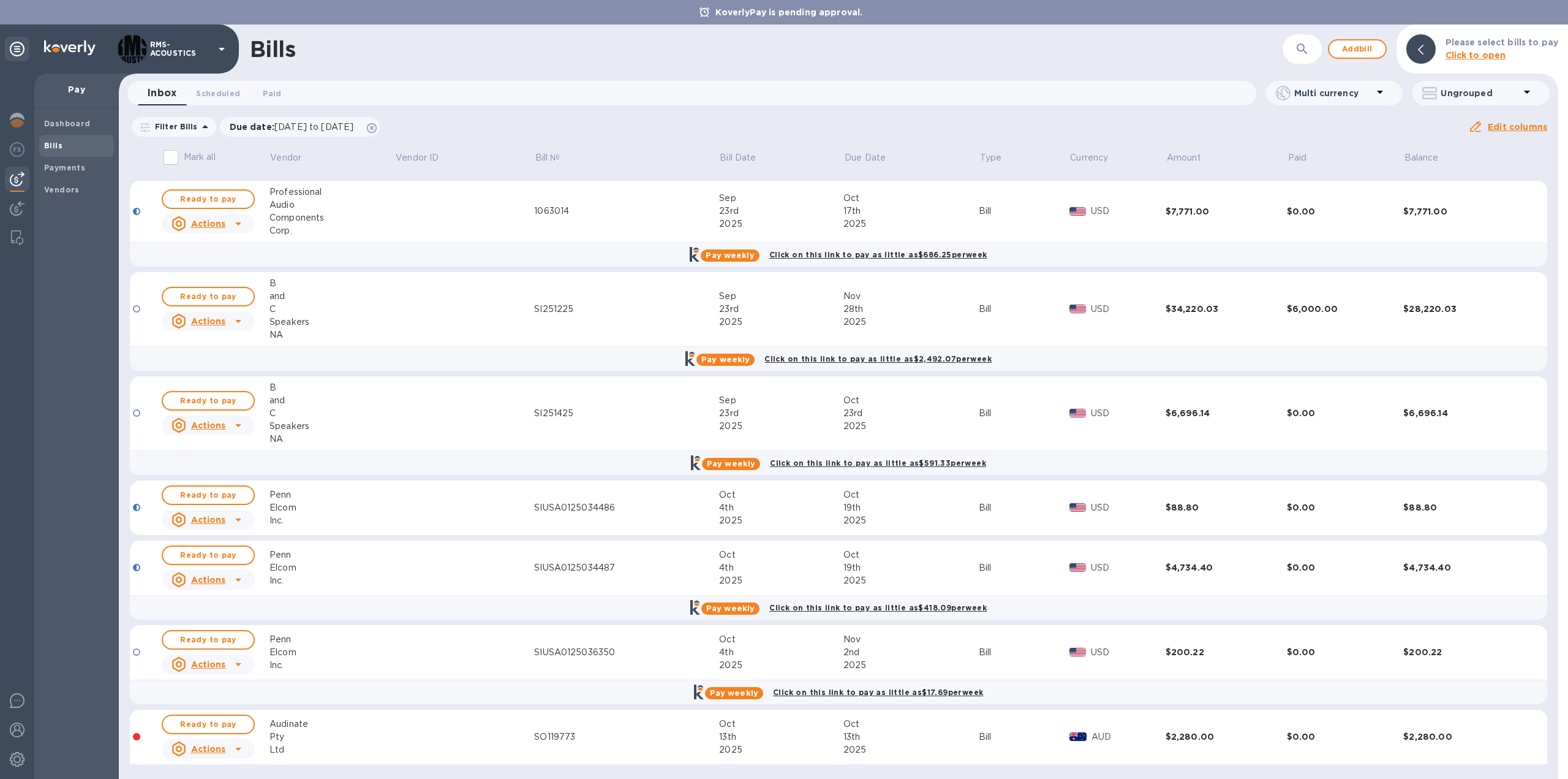
scroll to position [249, 0]
click at [221, 717] on span "Ready to pay" at bounding box center [208, 723] width 71 height 15
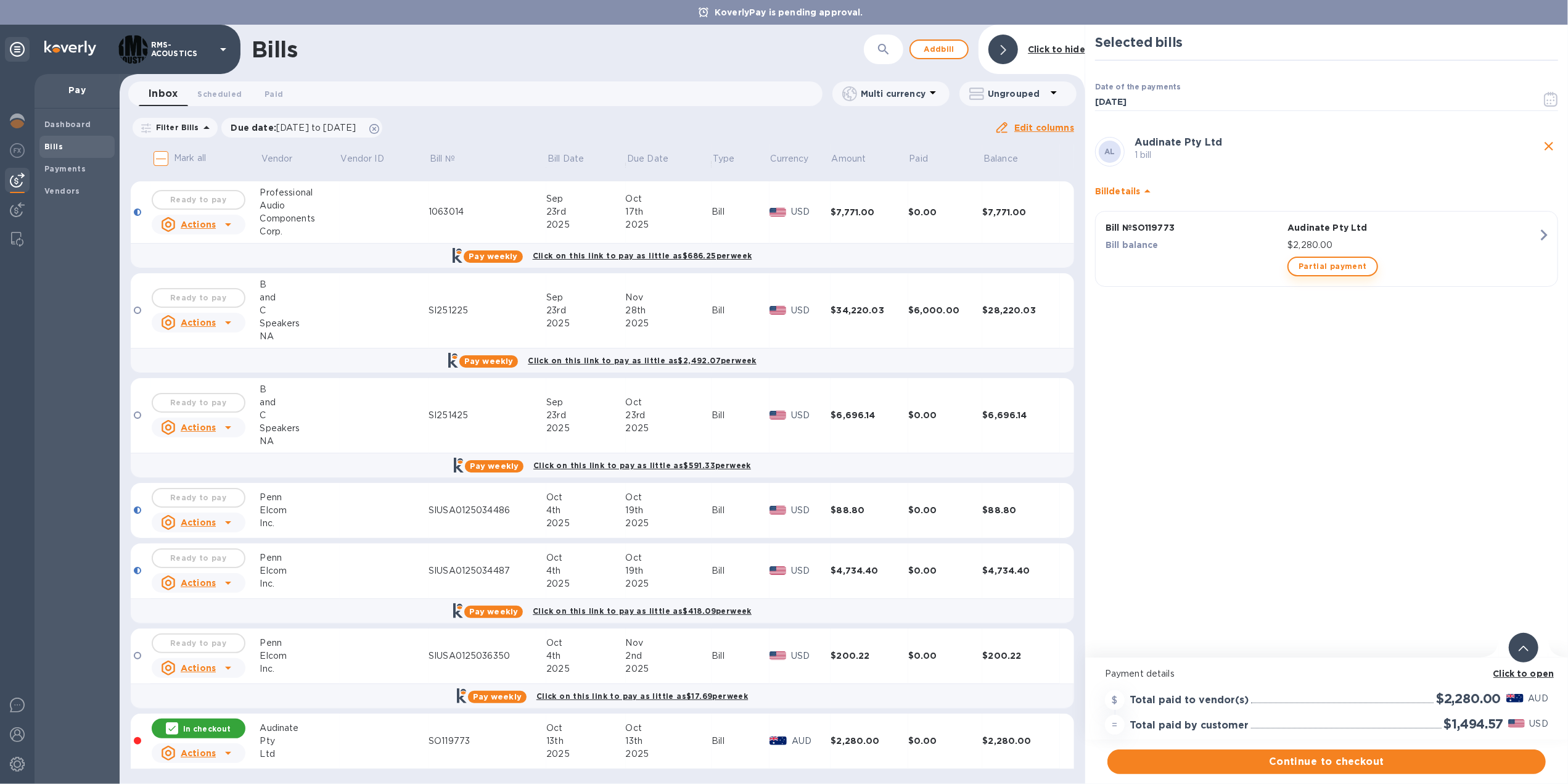
click at [1331, 268] on span "Partial payment" at bounding box center [1332, 266] width 68 height 15
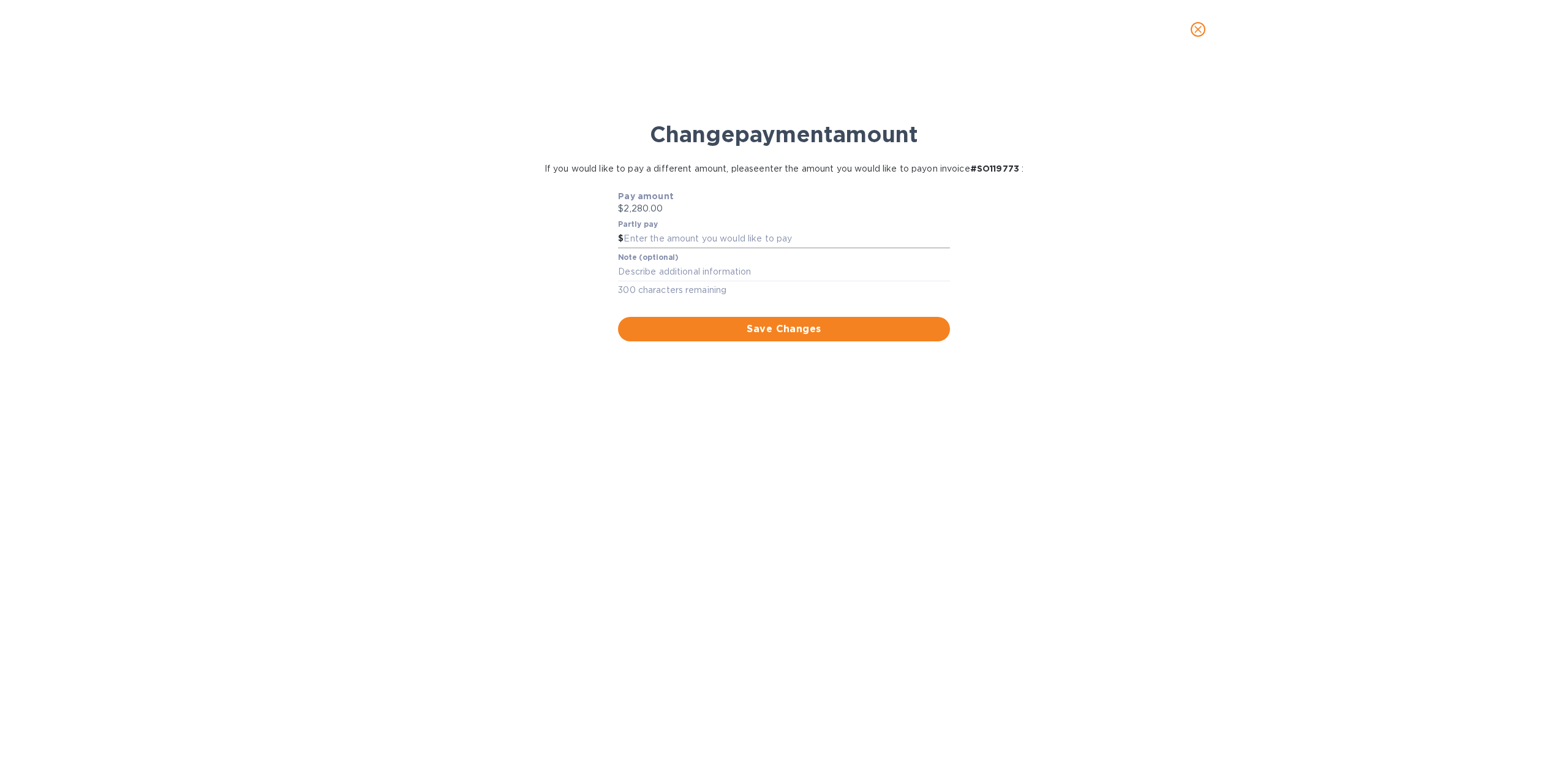
click at [642, 231] on input "text" at bounding box center [787, 239] width 326 height 18
type input "2,290"
click at [618, 317] on button "Save Changes" at bounding box center [784, 329] width 331 height 25
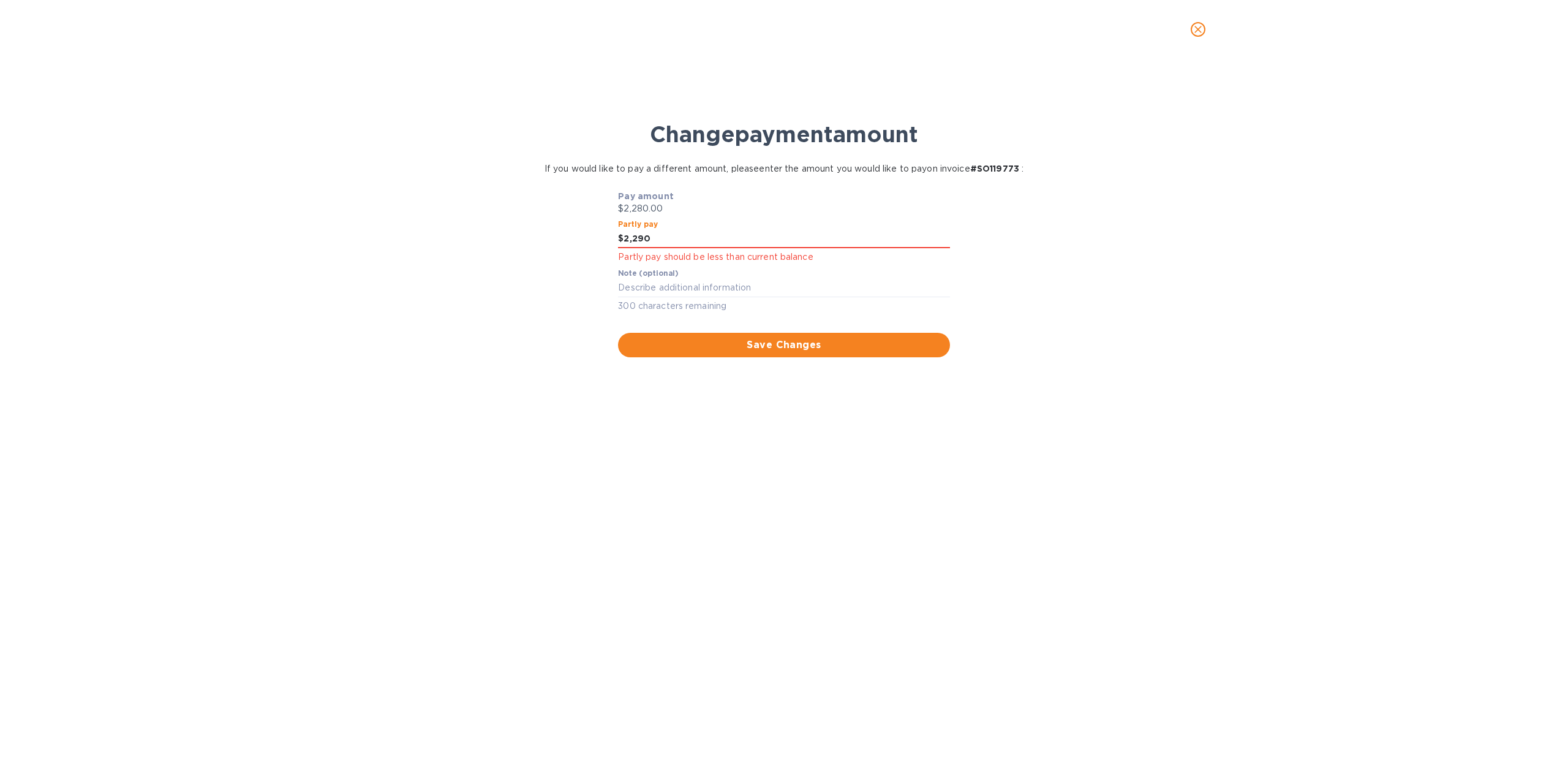
click at [1199, 27] on icon "close" at bounding box center [1197, 29] width 12 height 12
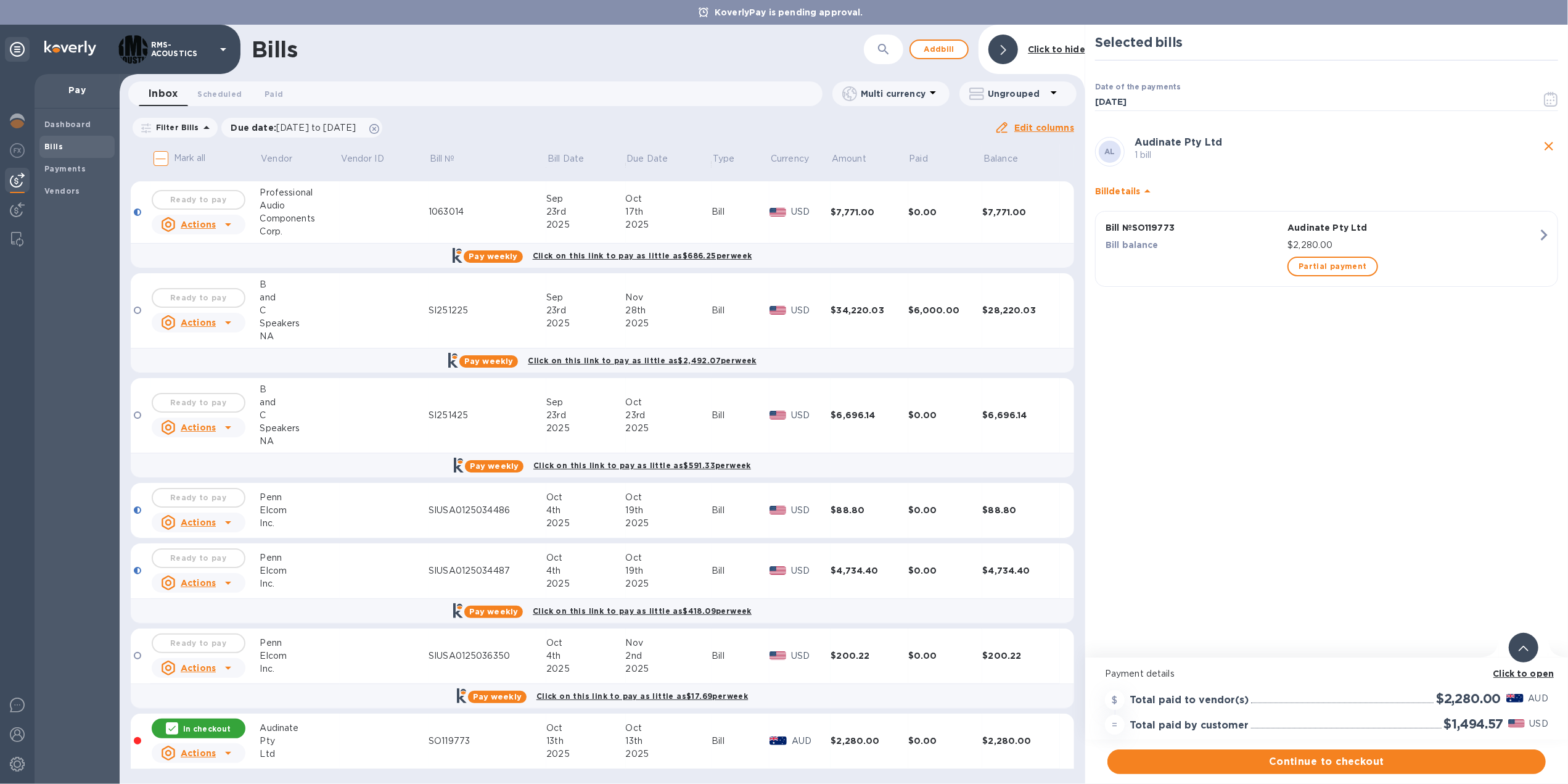
click at [174, 730] on icon at bounding box center [172, 728] width 10 height 10
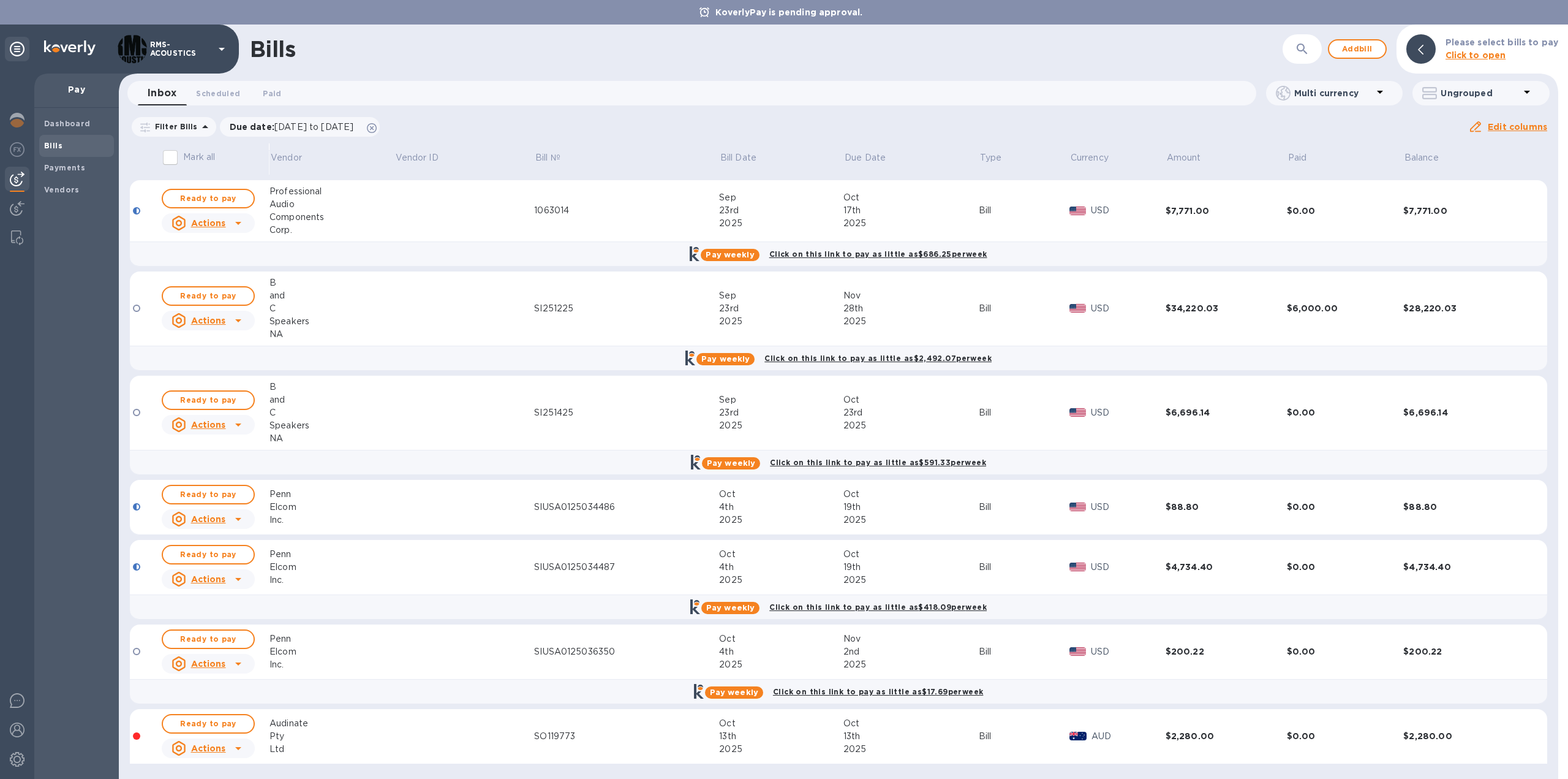
click at [284, 730] on div "Pty" at bounding box center [332, 736] width 125 height 13
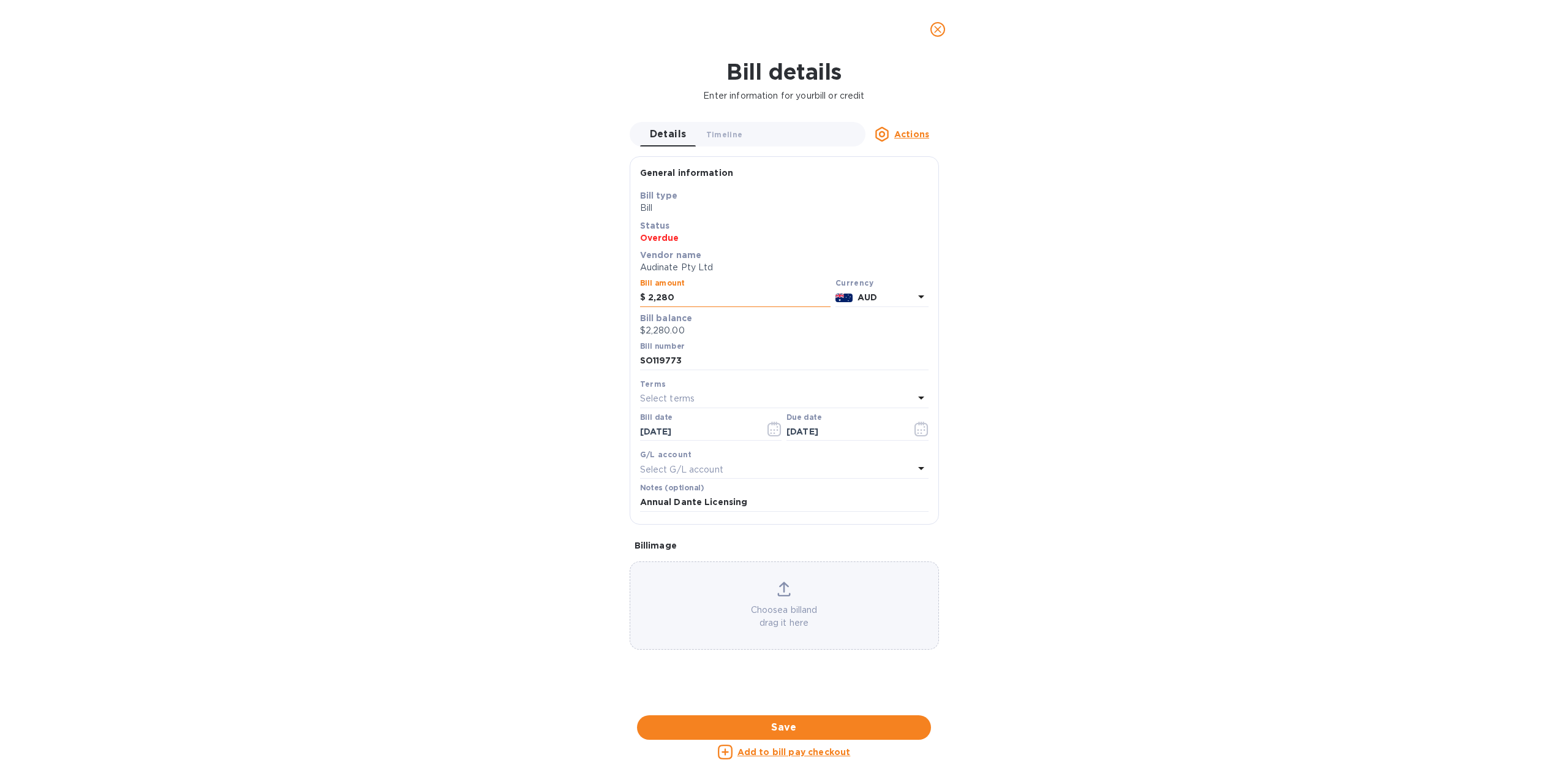
click at [662, 295] on input "2,280" at bounding box center [739, 298] width 183 height 18
click at [673, 300] on input "2,280" at bounding box center [739, 298] width 183 height 18
drag, startPoint x: 676, startPoint y: 297, endPoint x: 667, endPoint y: 301, distance: 9.8
click at [667, 301] on input "2,280" at bounding box center [739, 298] width 183 height 18
type input "2,288.28"
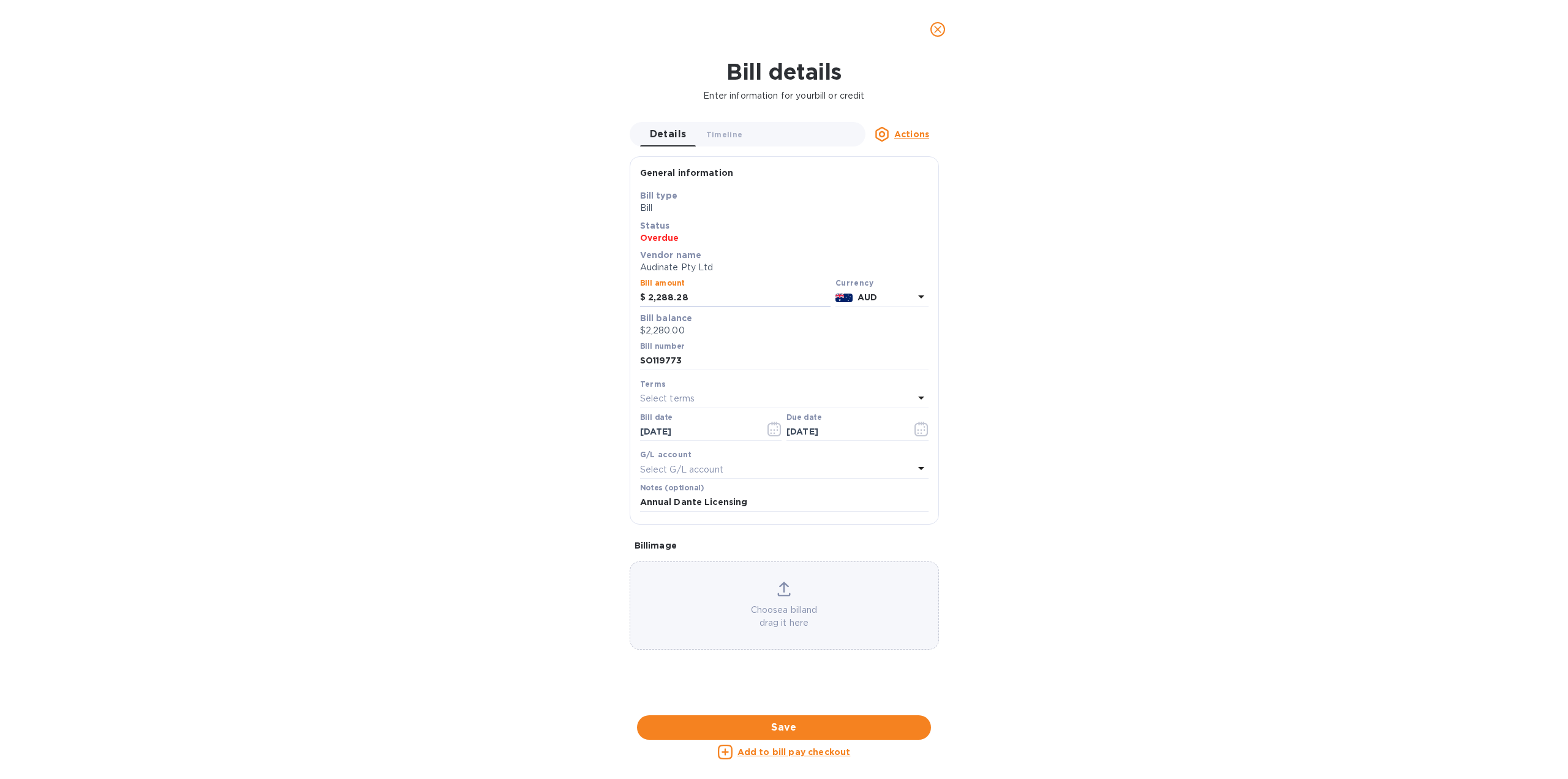
click at [536, 416] on div "Bill details Enter information for your bill or credit Details 0 Timeline 0 Act…" at bounding box center [784, 419] width 1568 height 720
click at [781, 726] on span "Save" at bounding box center [784, 727] width 274 height 15
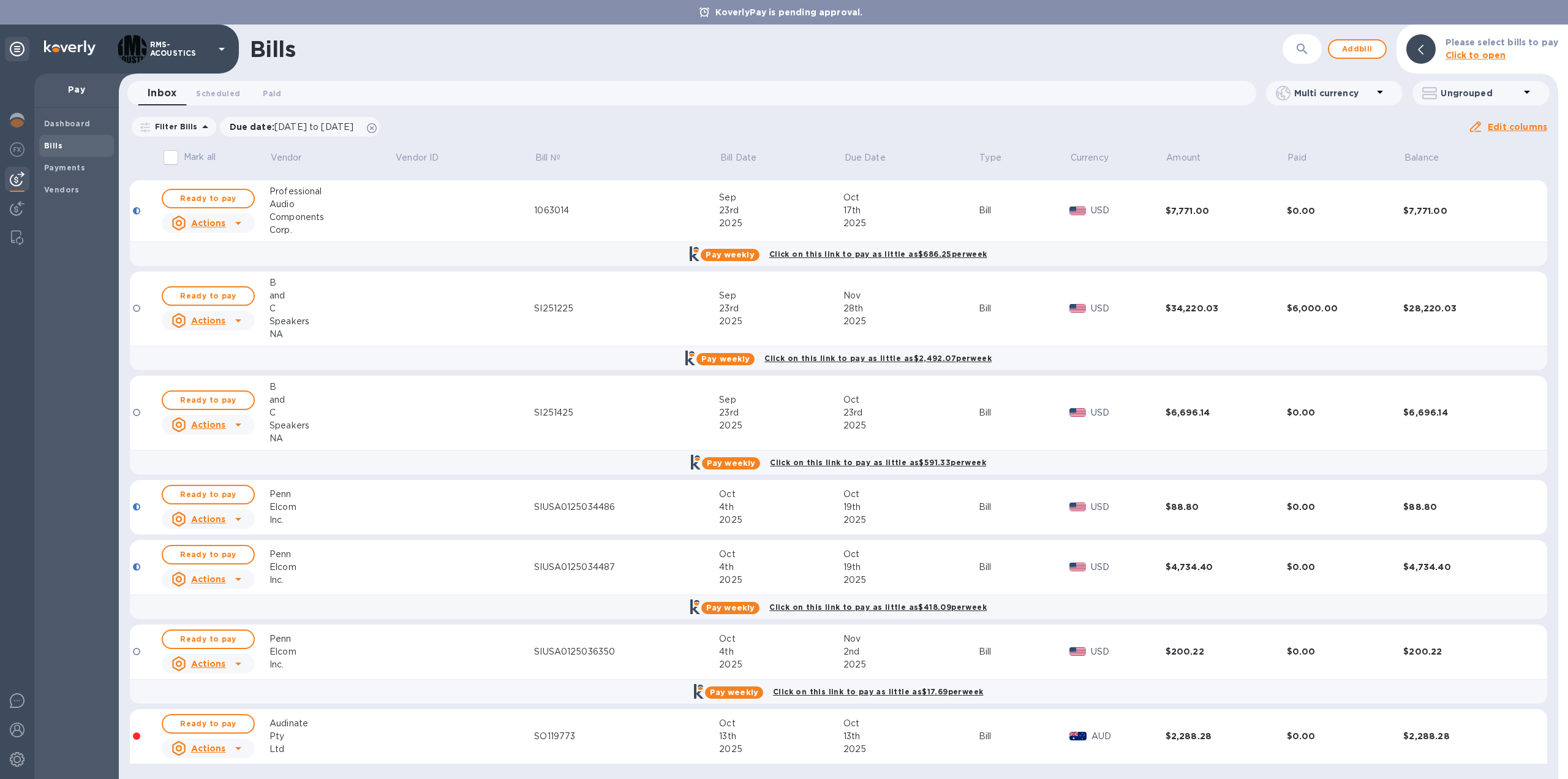
scroll to position [0, 0]
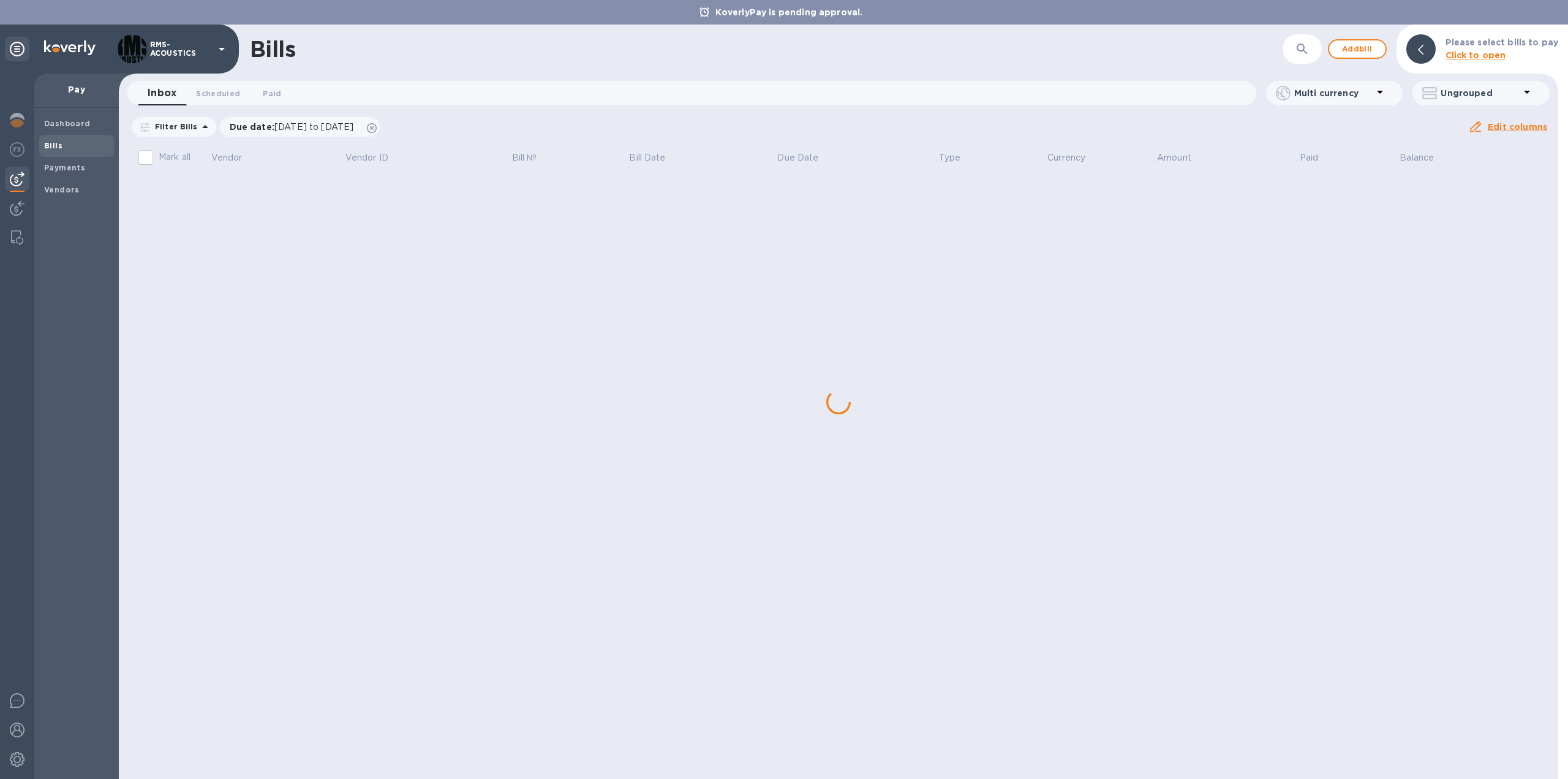
click at [216, 725] on div "Bills ​ Add bill Please select bills to pay Click to open Inbox 0 Scheduled 0 P…" at bounding box center [838, 402] width 1439 height 754
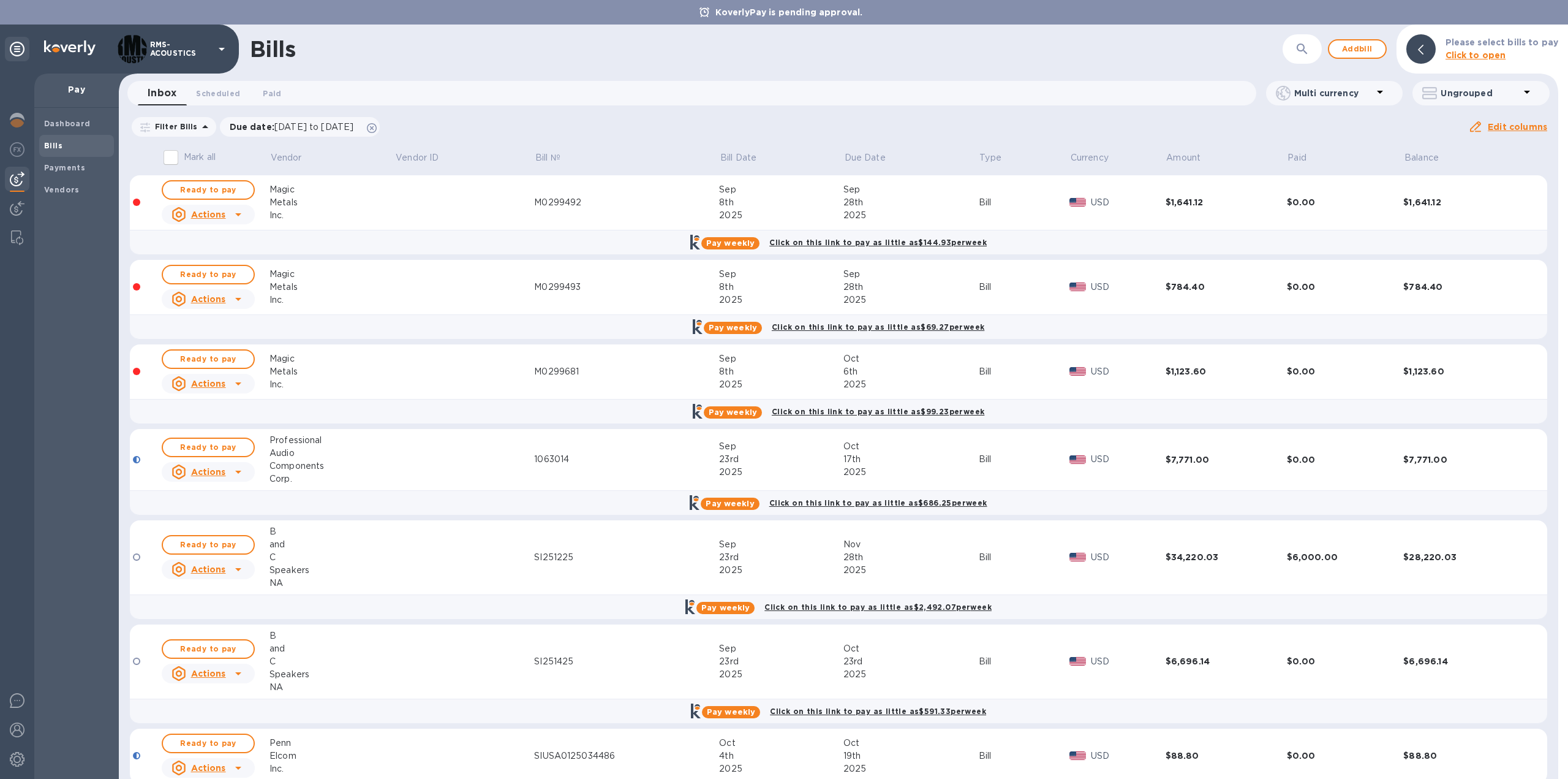
scroll to position [249, 0]
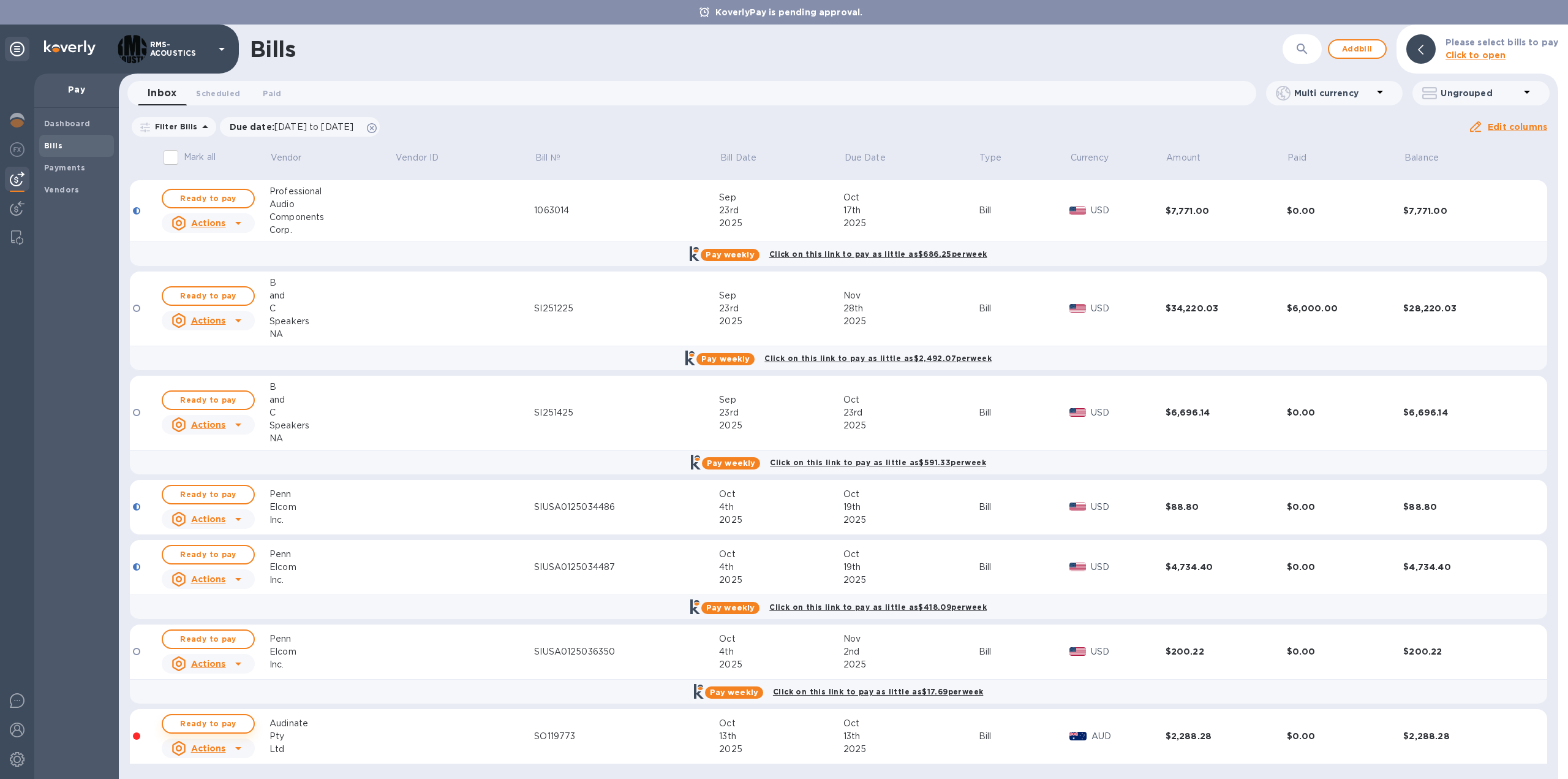
click at [212, 722] on span "Ready to pay" at bounding box center [208, 723] width 71 height 15
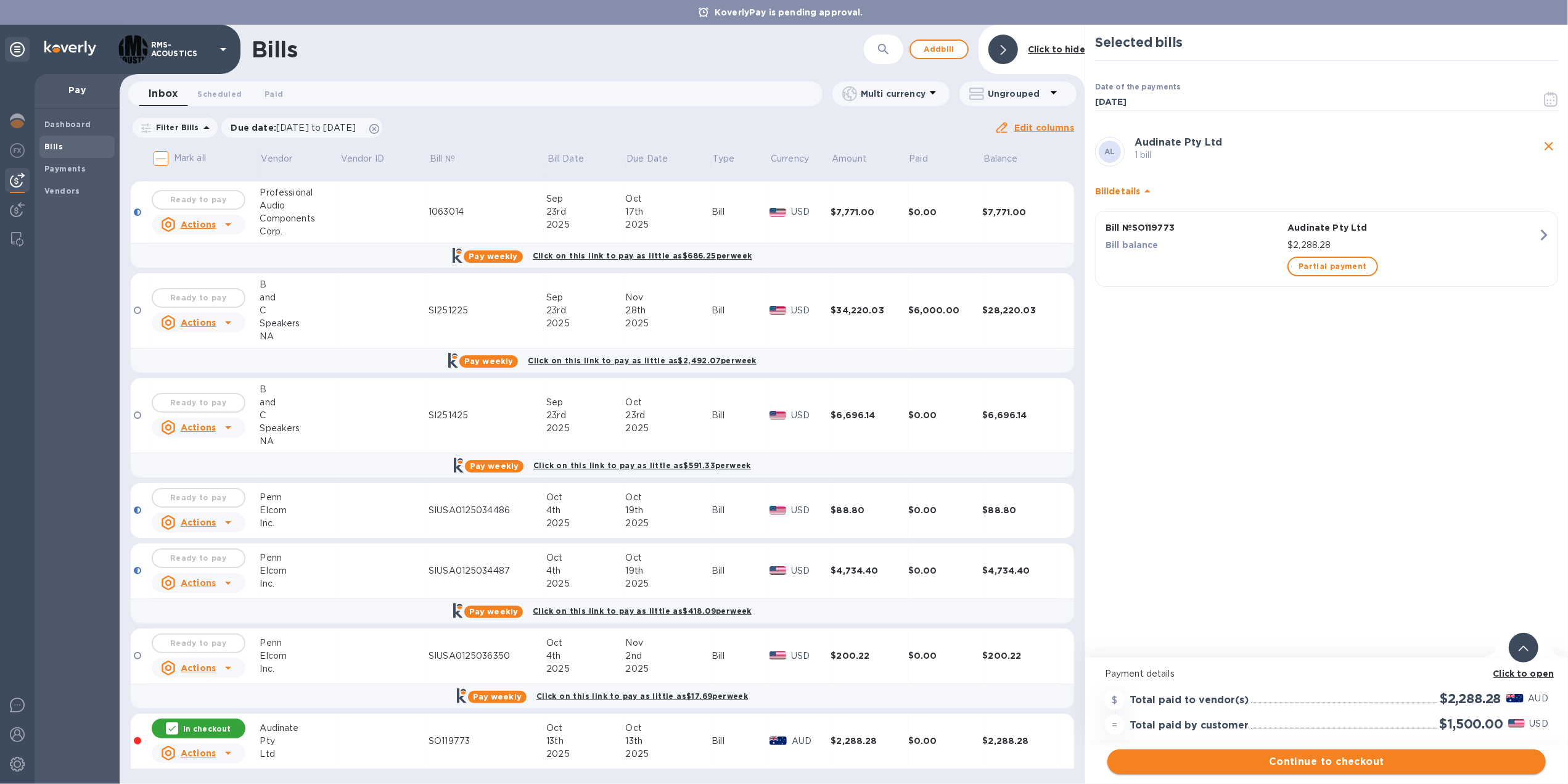
click at [1363, 759] on span "Continue to checkout" at bounding box center [1326, 762] width 418 height 15
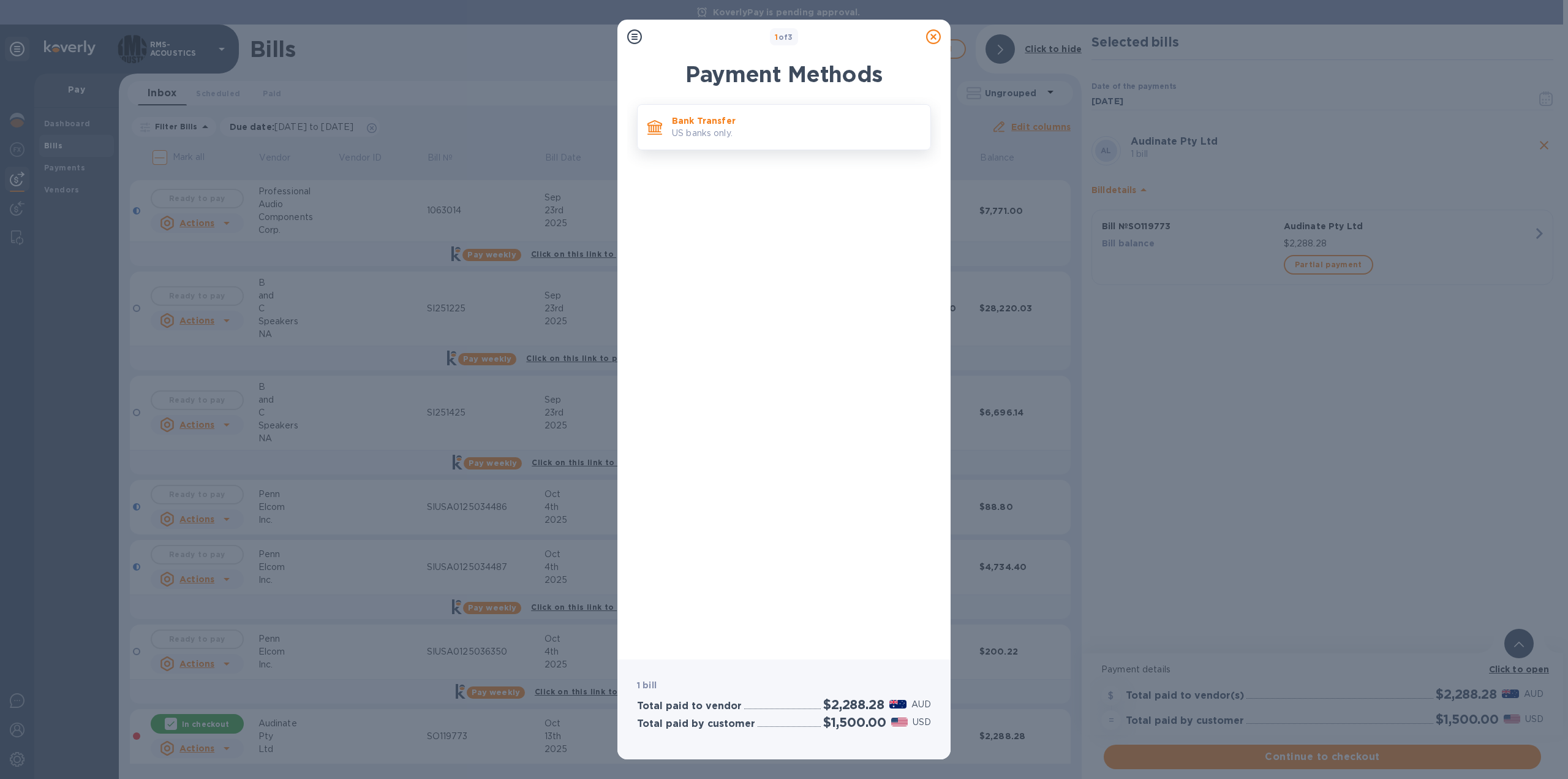
click at [721, 123] on p "Bank Transfer" at bounding box center [796, 121] width 249 height 12
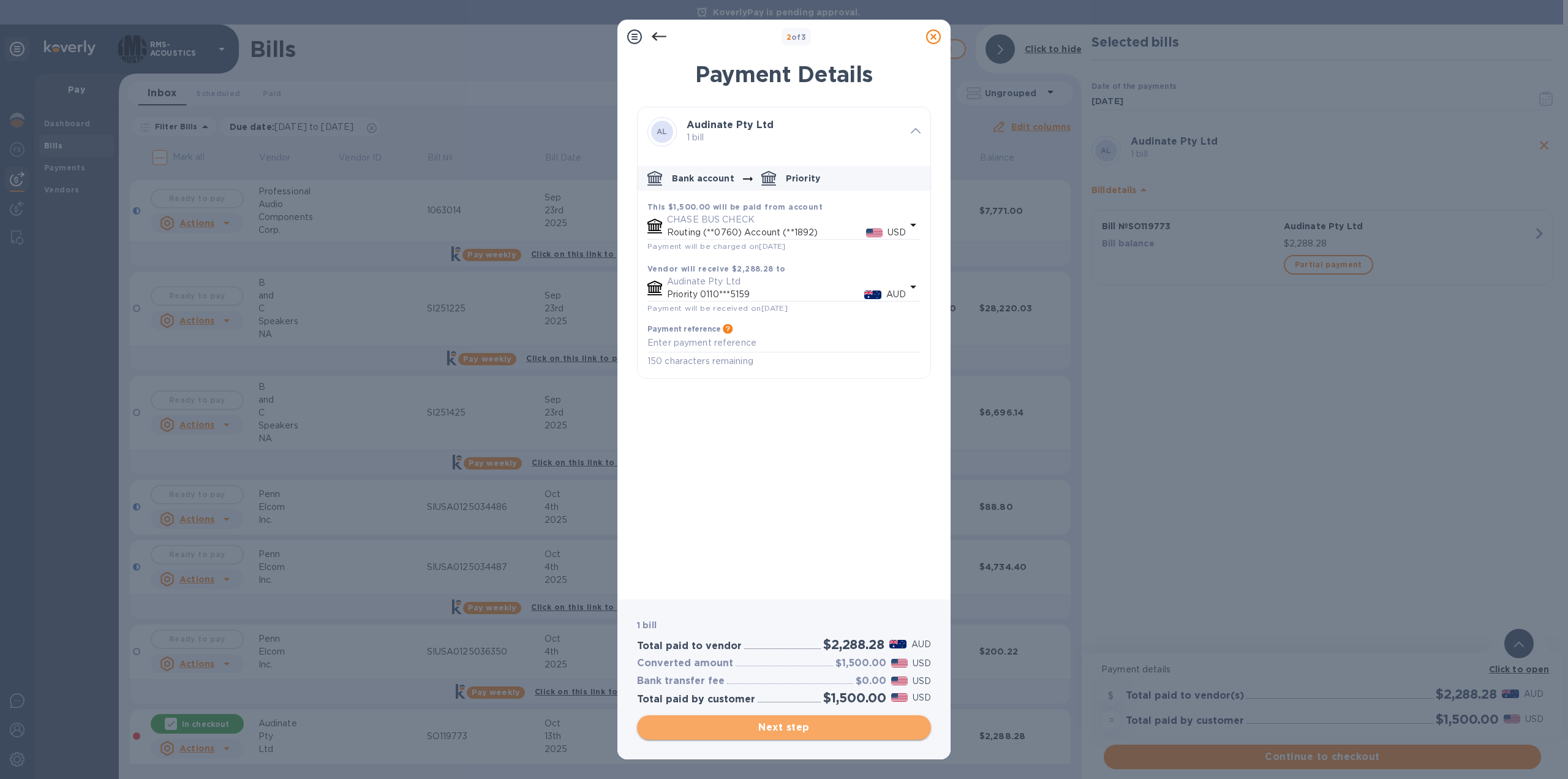
click at [826, 731] on span "Next step" at bounding box center [784, 727] width 274 height 15
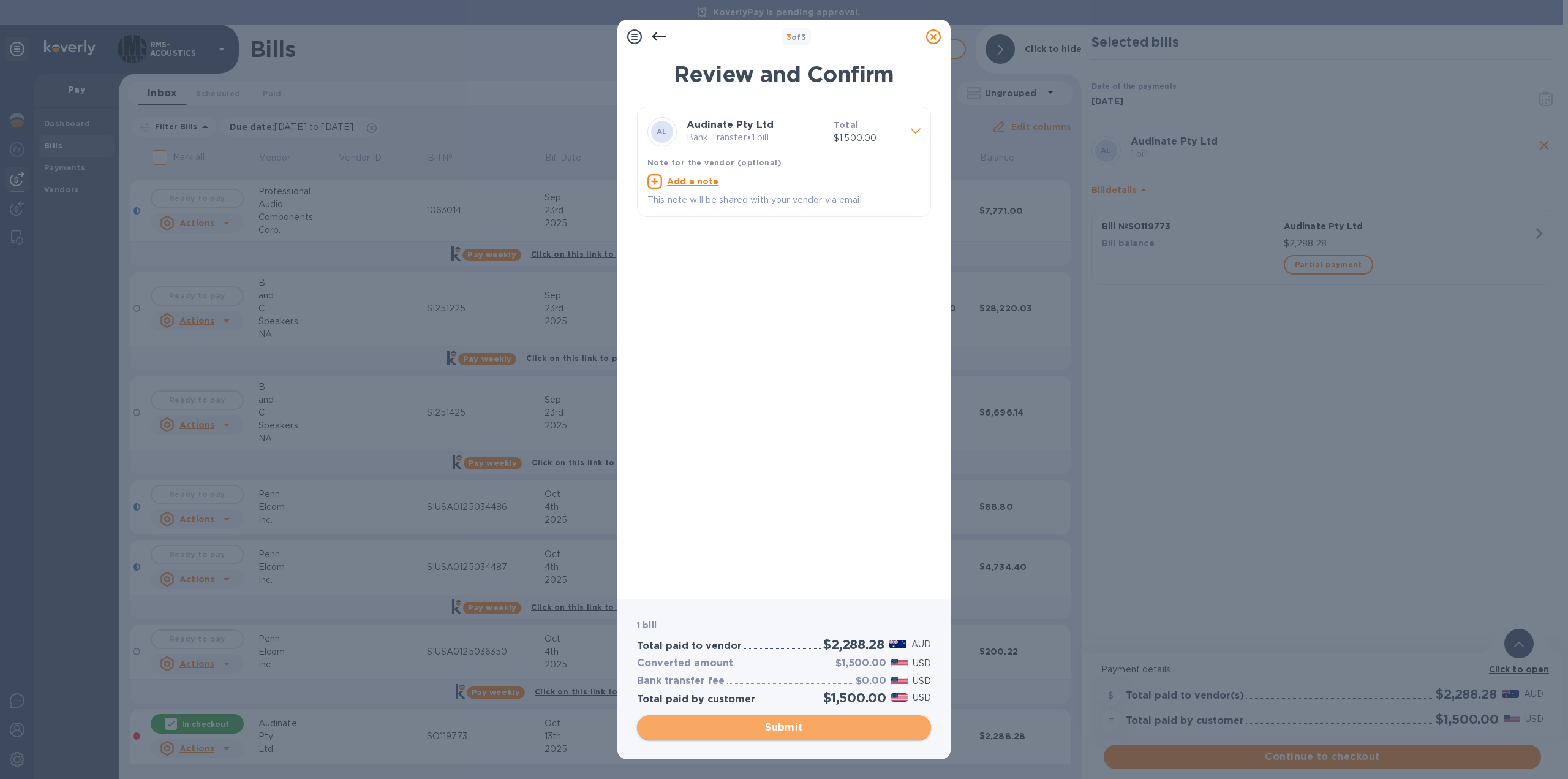
click at [798, 733] on span "Submit" at bounding box center [784, 727] width 274 height 15
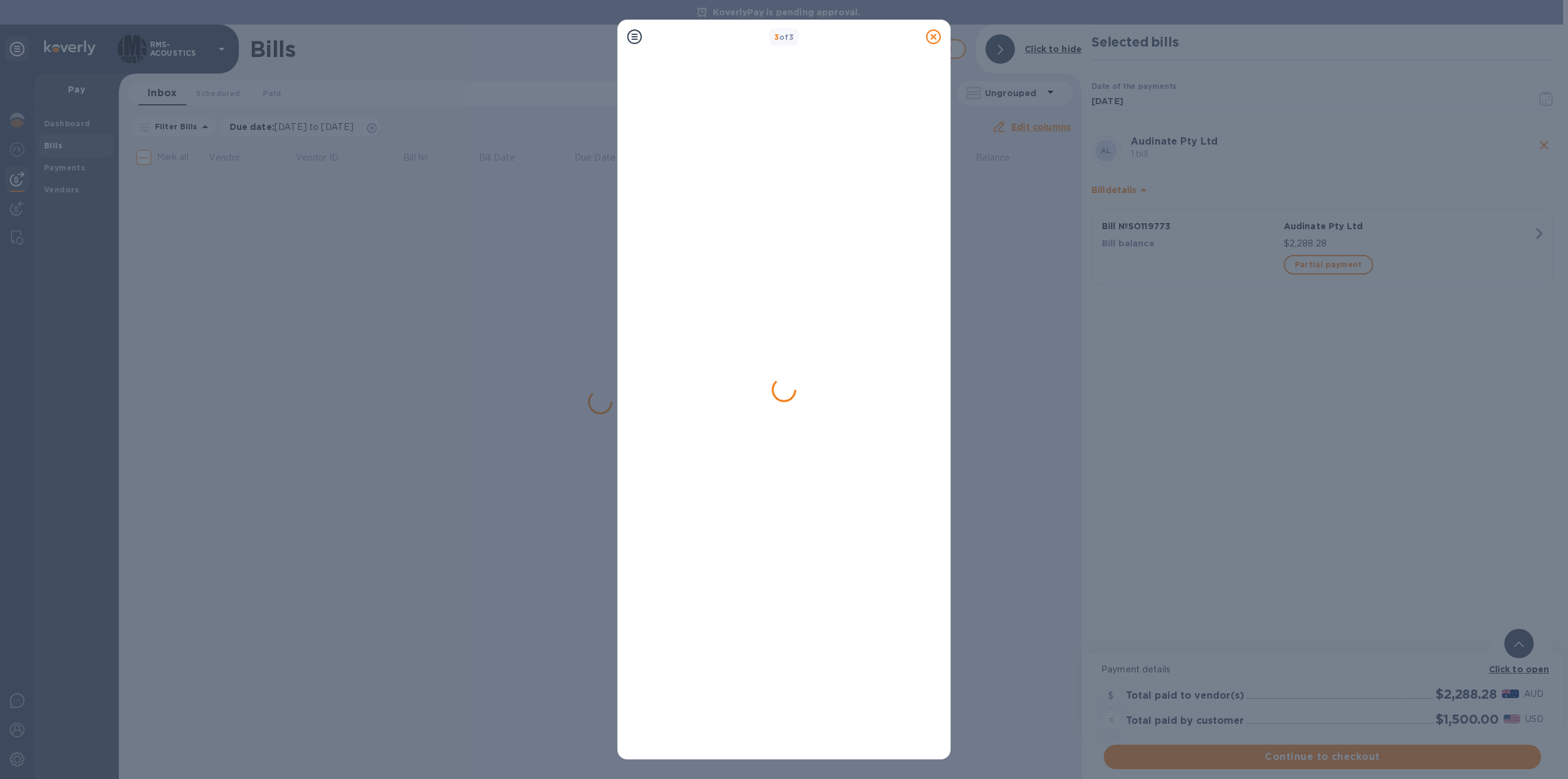
scroll to position [0, 0]
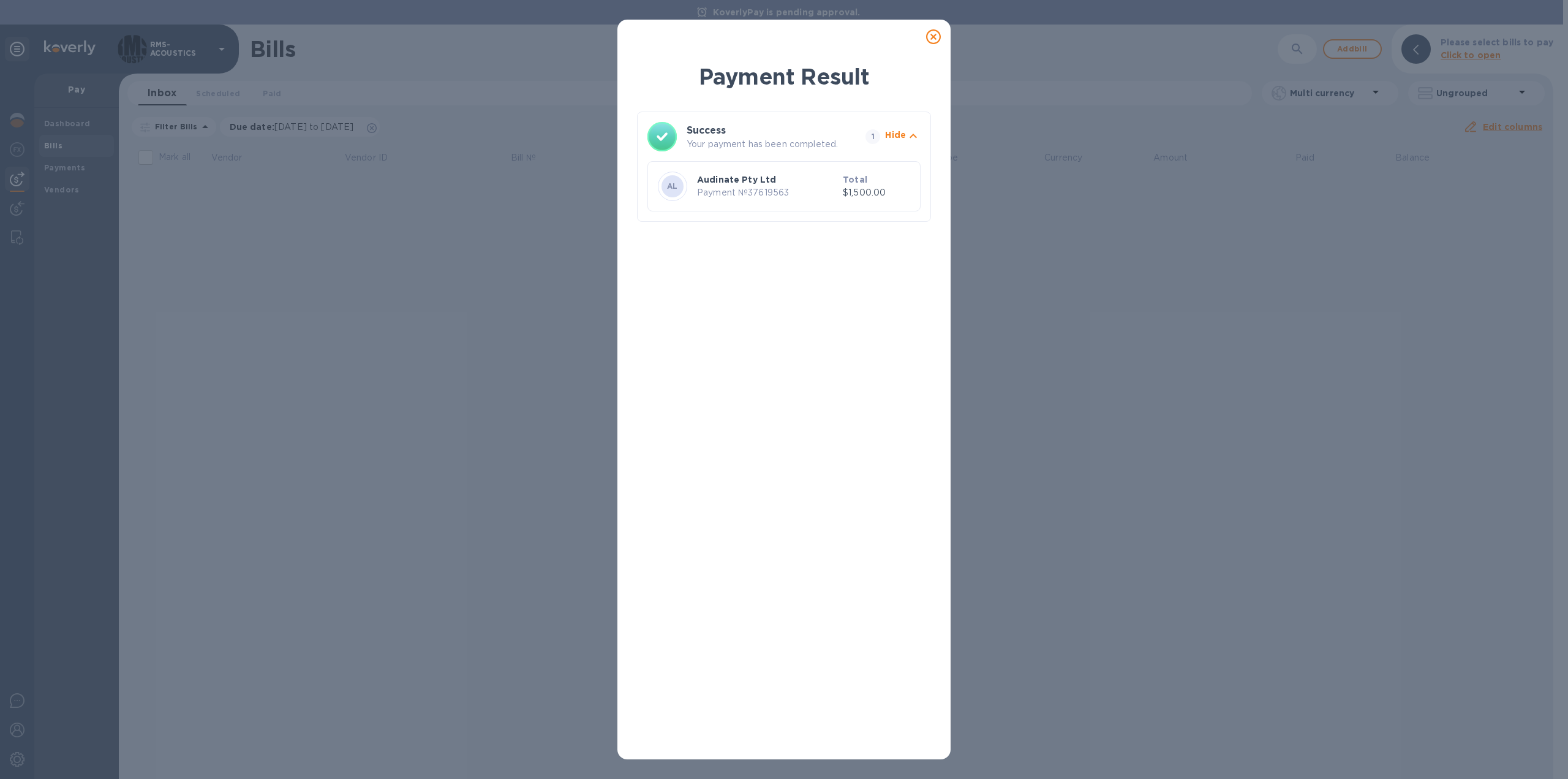
click at [797, 359] on div "Payment Result Success Your payment has been completed. 1 Hide AL Audinate Pty …" at bounding box center [784, 406] width 294 height 688
click at [936, 36] on icon at bounding box center [933, 36] width 15 height 15
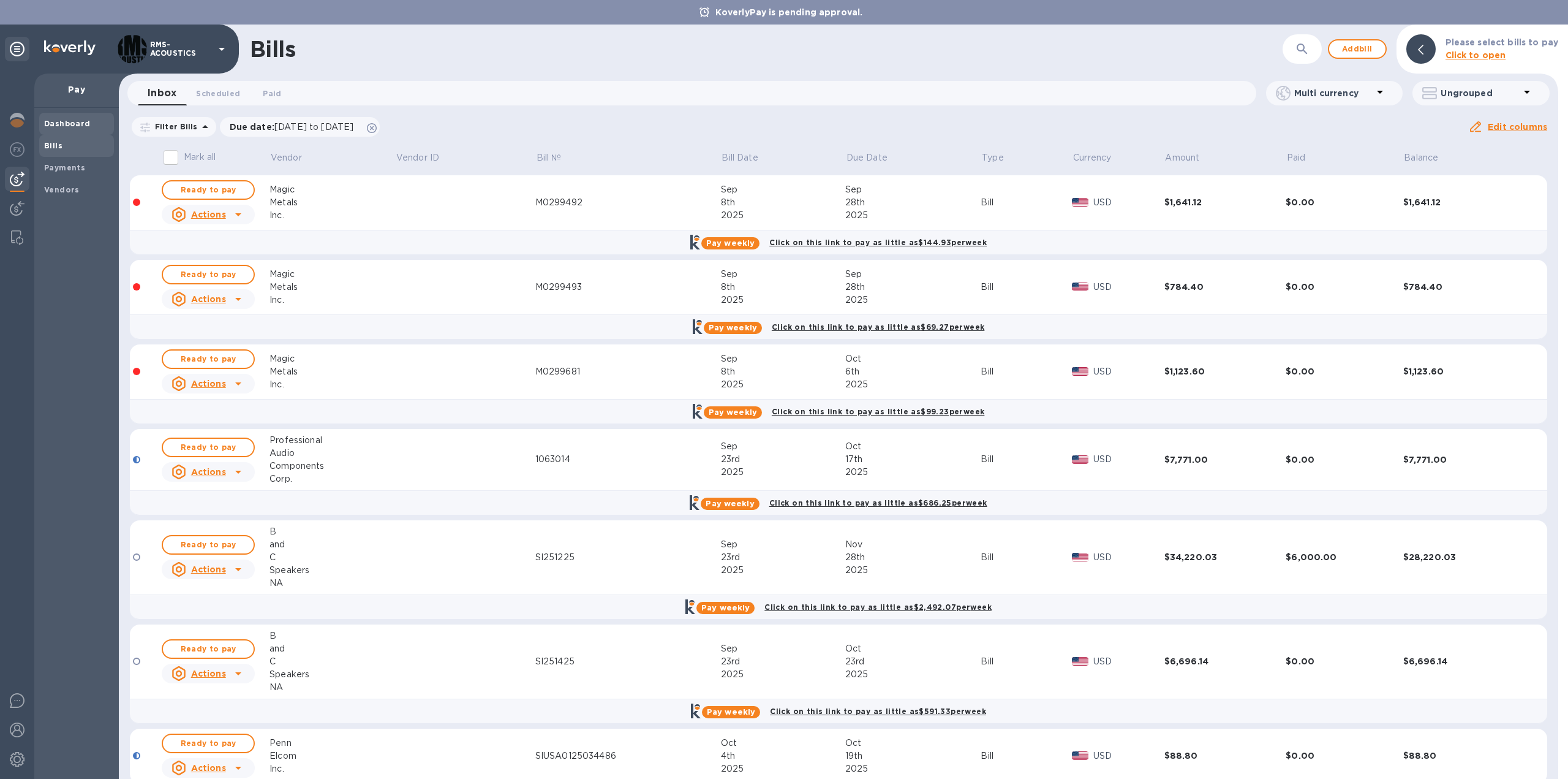
click at [62, 121] on b "Dashboard" at bounding box center [67, 123] width 46 height 9
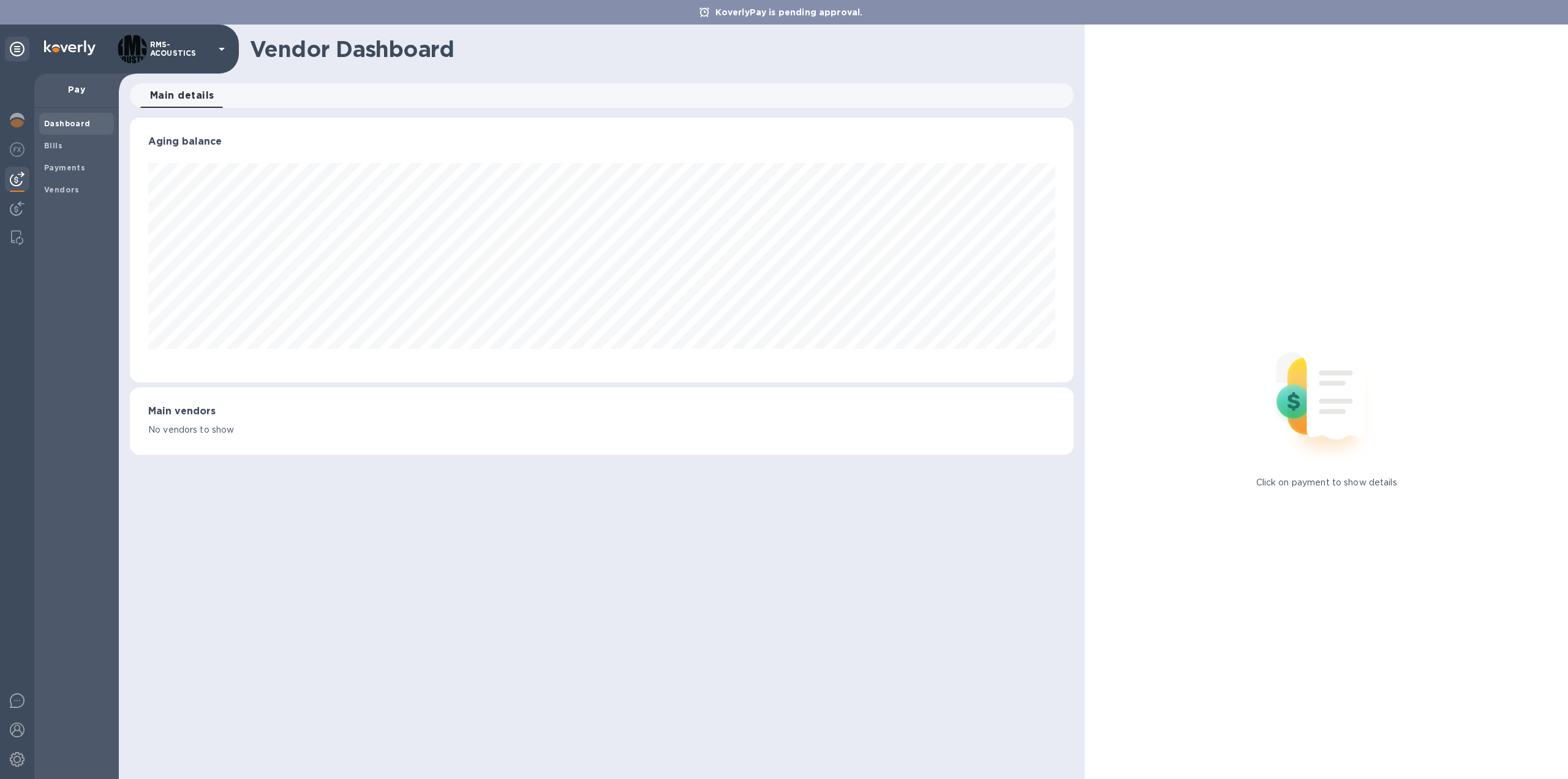
scroll to position [265, 944]
click at [58, 143] on b "Bills" at bounding box center [53, 145] width 18 height 9
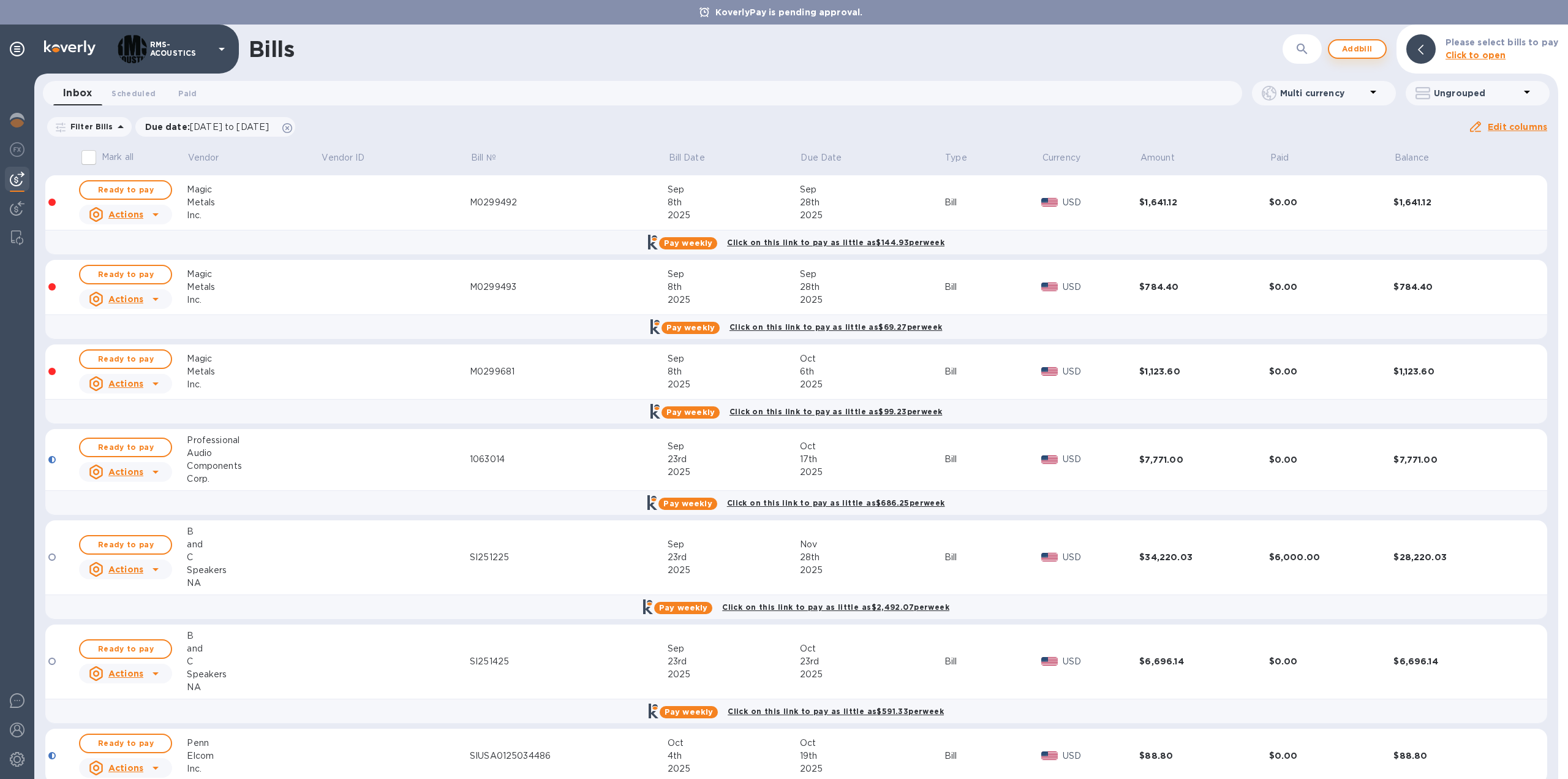
click at [1361, 49] on span "Add bill" at bounding box center [1357, 49] width 37 height 15
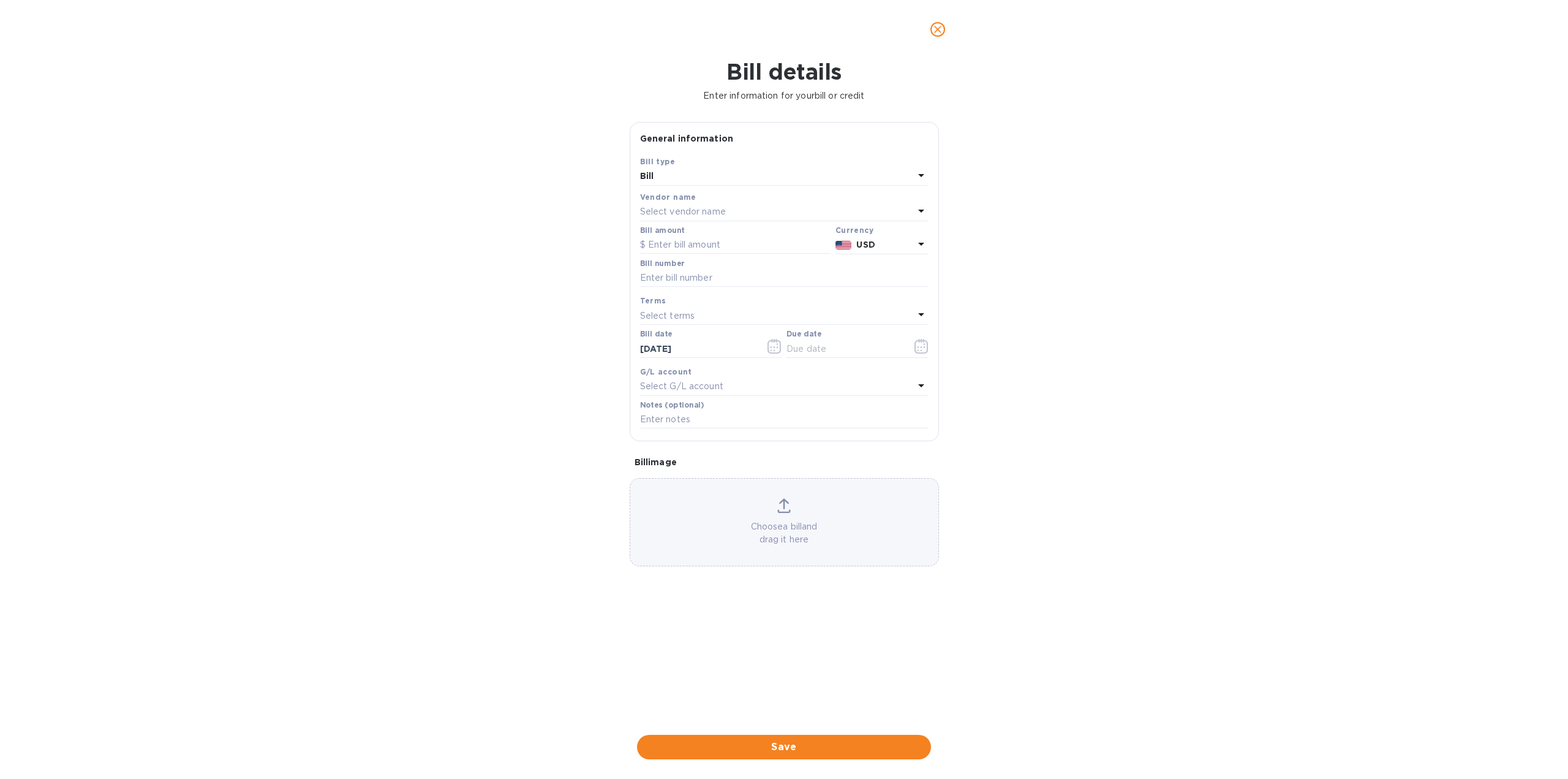
click at [725, 213] on p "Select vendor name" at bounding box center [683, 211] width 86 height 13
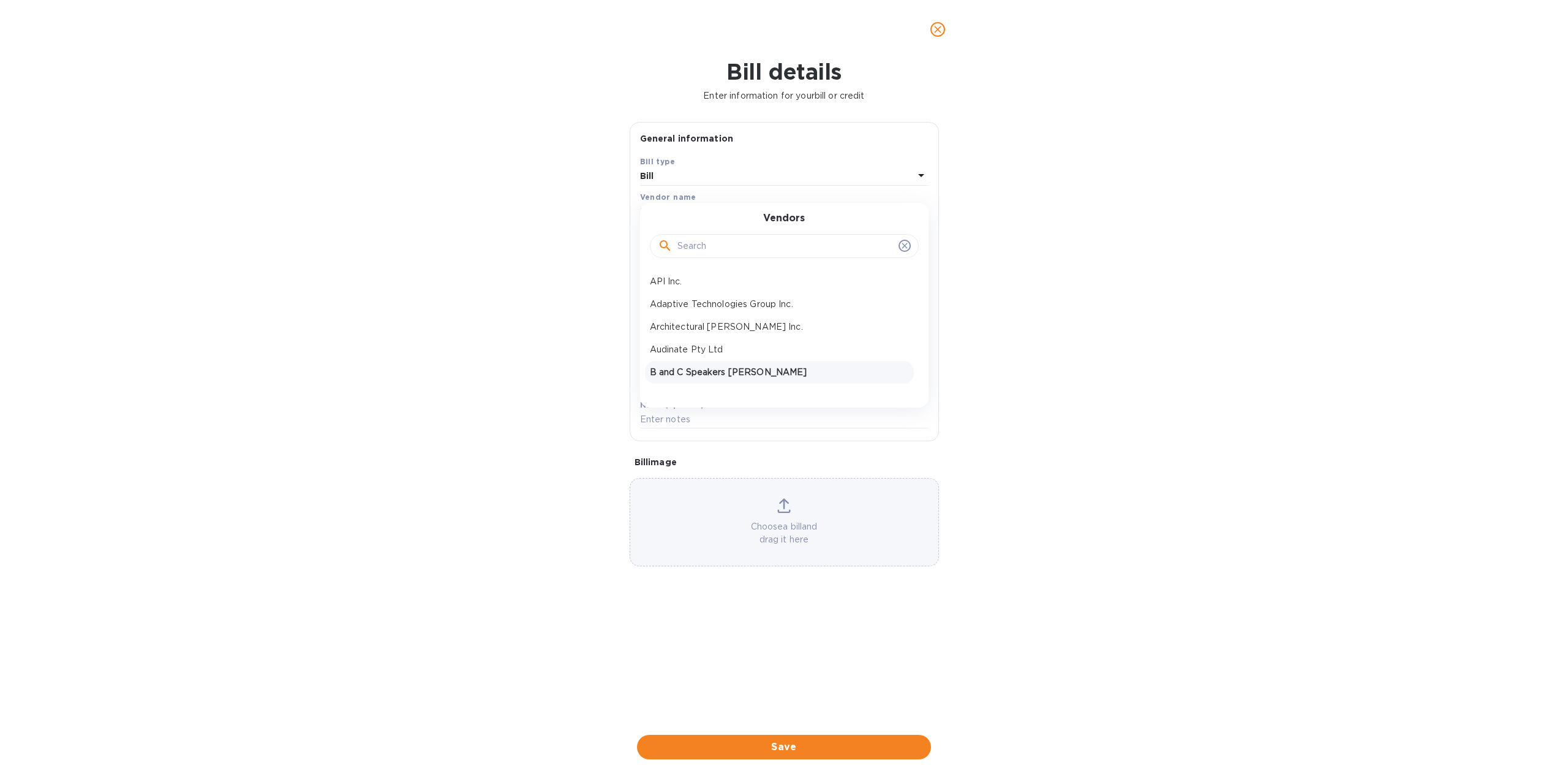
click at [688, 371] on p "B and C Speakers [PERSON_NAME]" at bounding box center [779, 372] width 259 height 13
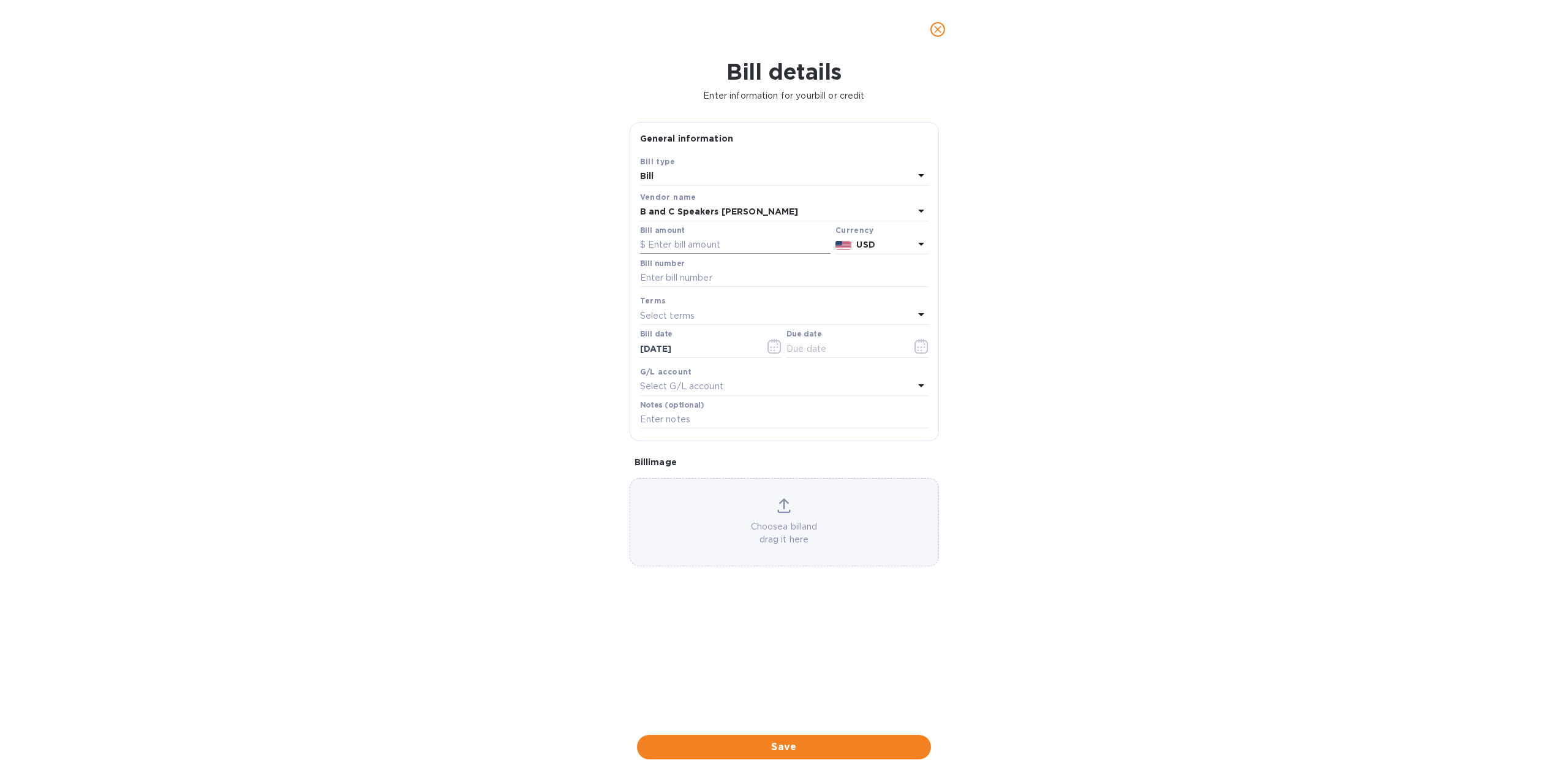
click at [681, 241] on input "text" at bounding box center [735, 245] width 190 height 18
type input "837.65"
click at [666, 280] on input "text" at bounding box center [784, 278] width 289 height 18
type input "SI25-1525"
click at [930, 343] on button "button" at bounding box center [921, 346] width 29 height 29
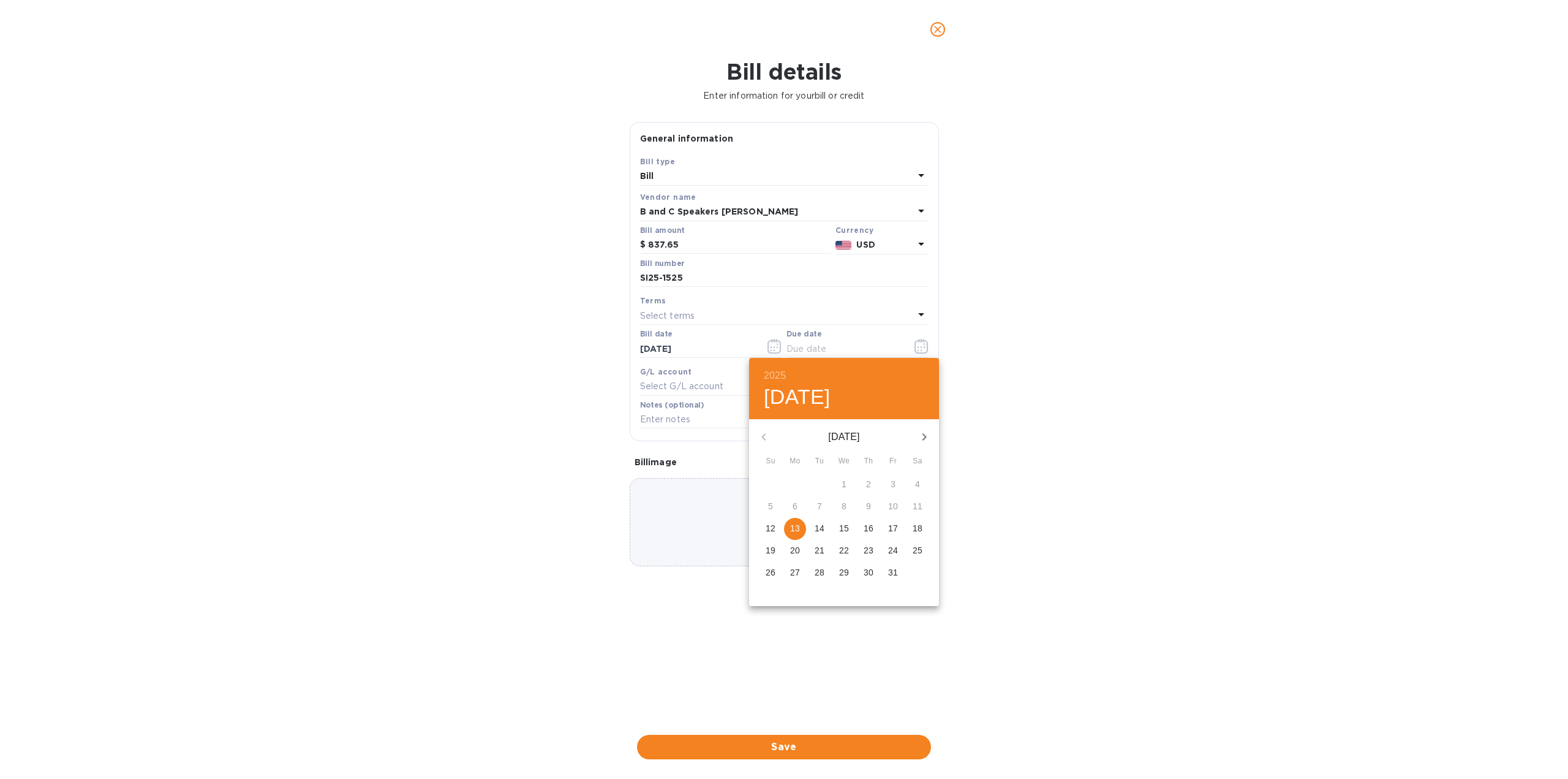
click at [925, 432] on icon "button" at bounding box center [924, 437] width 15 height 15
click at [793, 525] on p "10" at bounding box center [794, 528] width 10 height 12
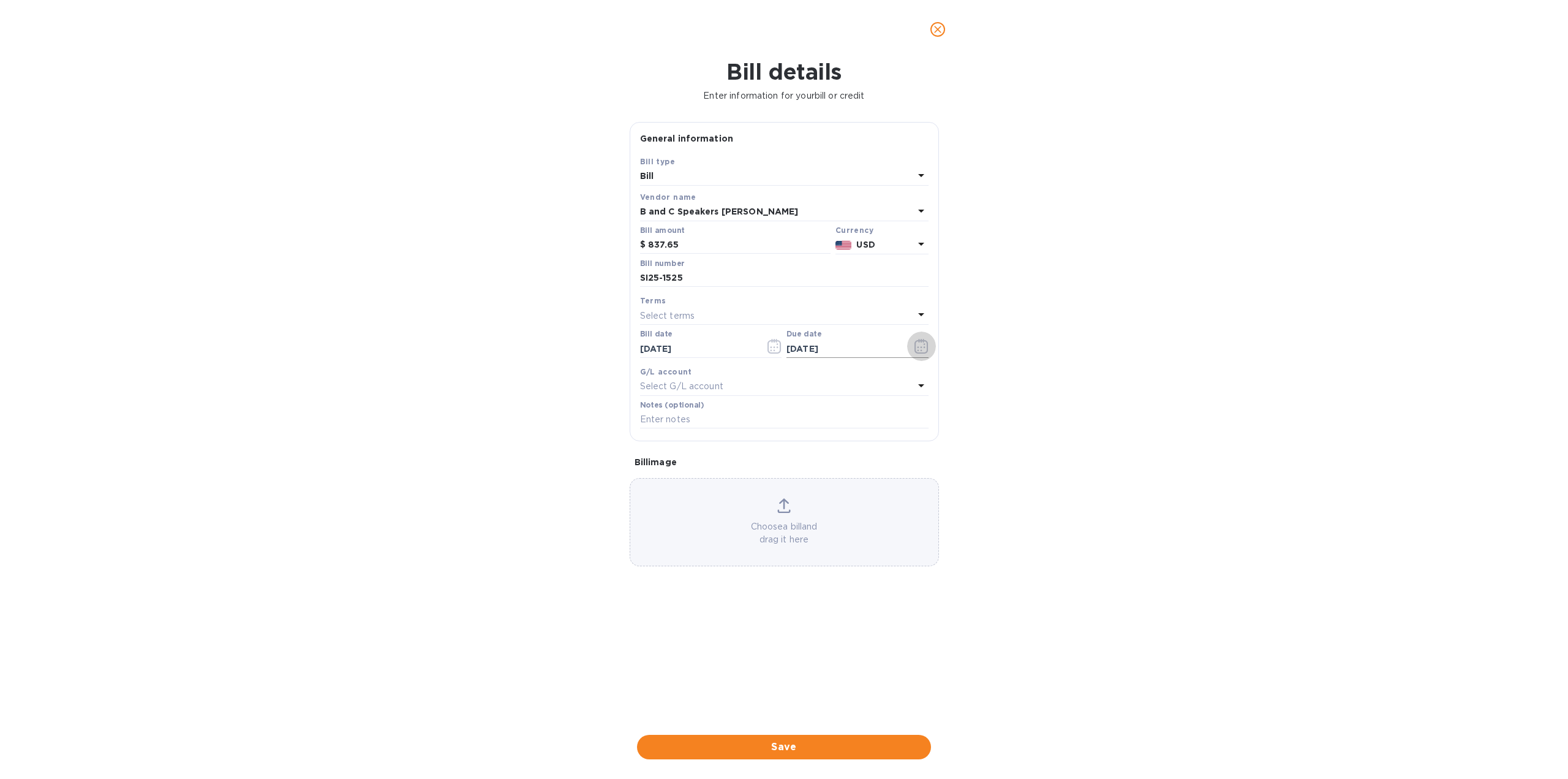
click at [923, 345] on icon "button" at bounding box center [921, 346] width 14 height 15
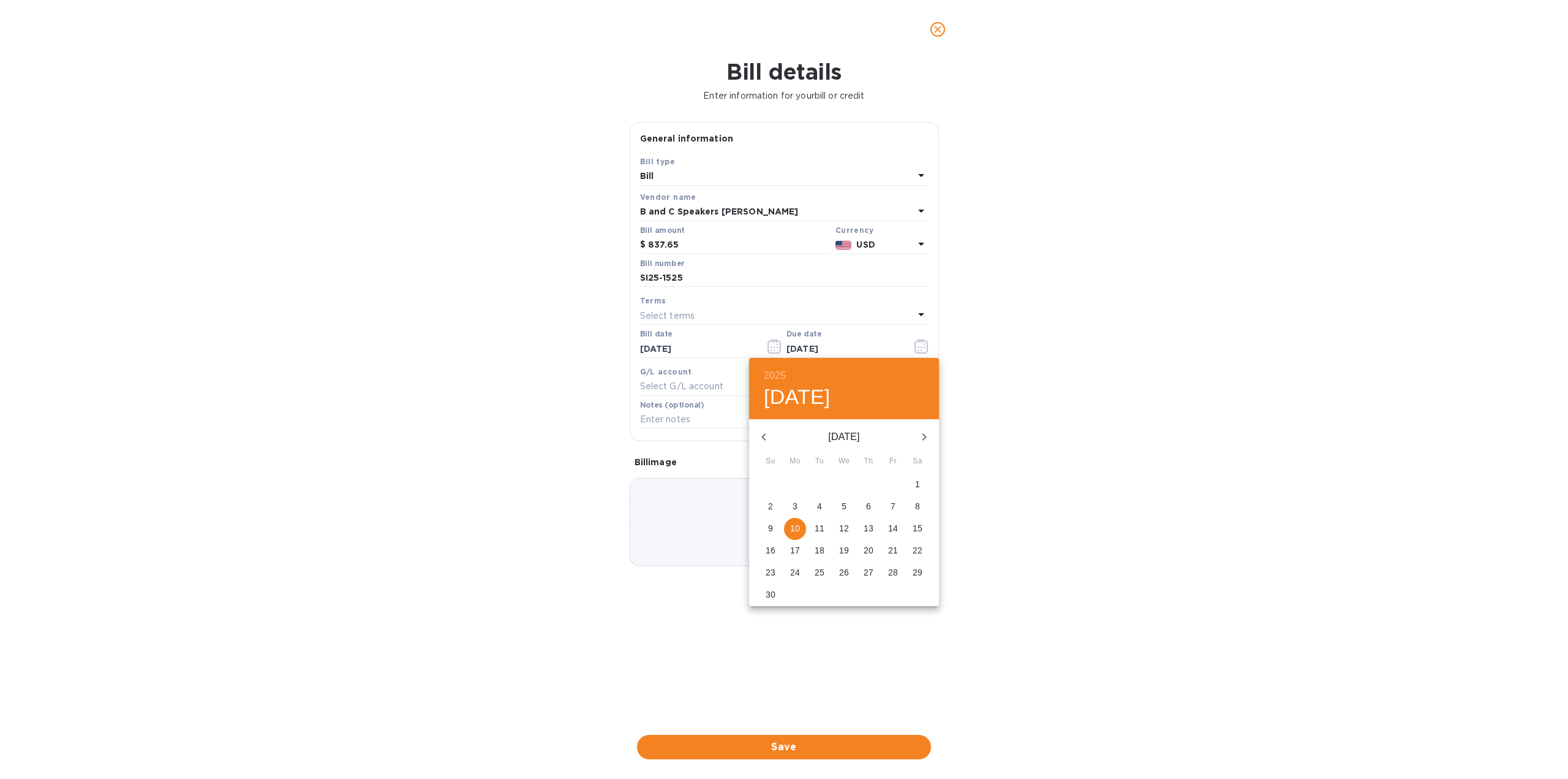
click at [771, 528] on p "9" at bounding box center [770, 528] width 5 height 12
type input "[DATE]"
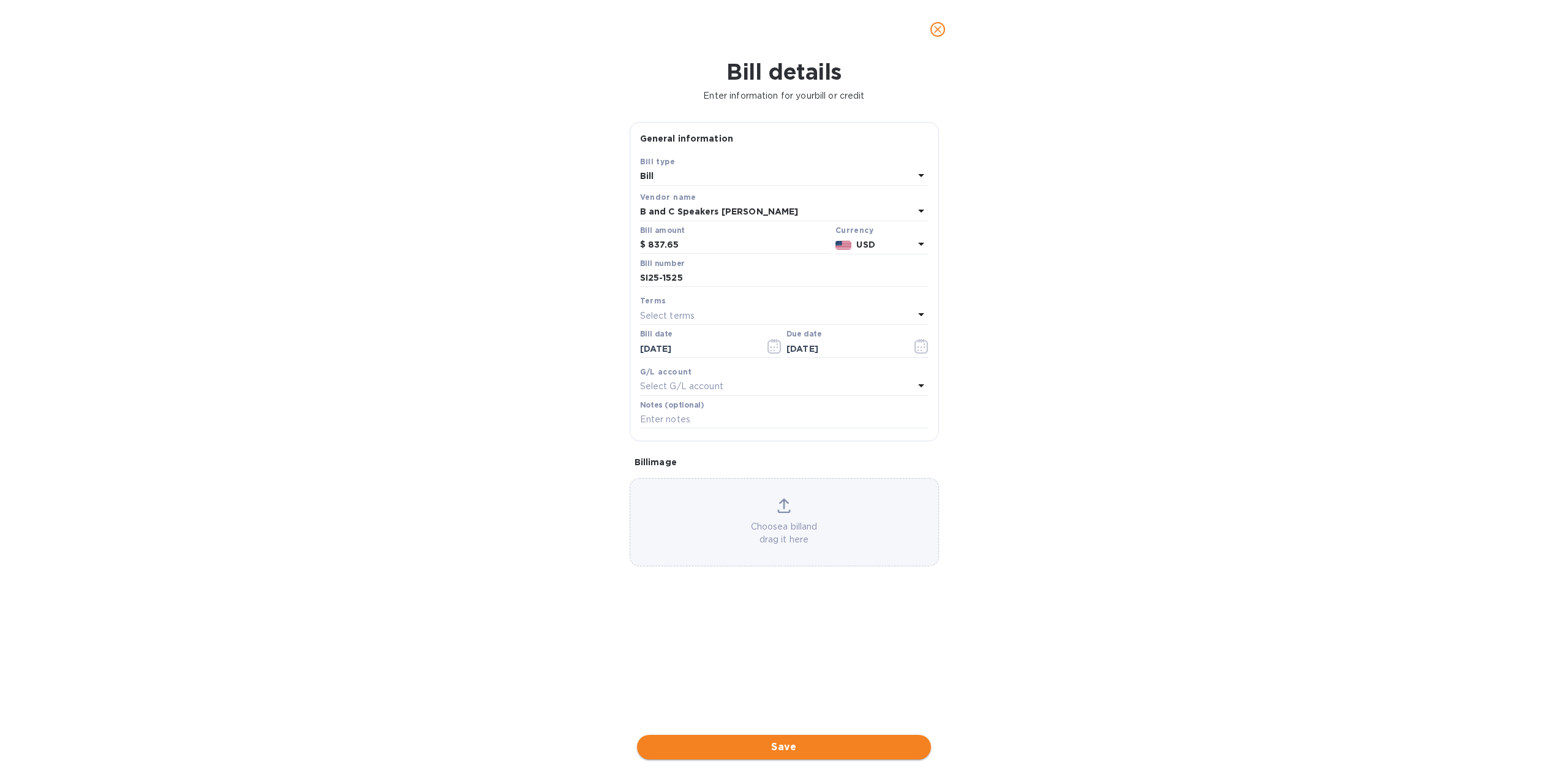
click at [815, 749] on span "Save" at bounding box center [784, 747] width 274 height 15
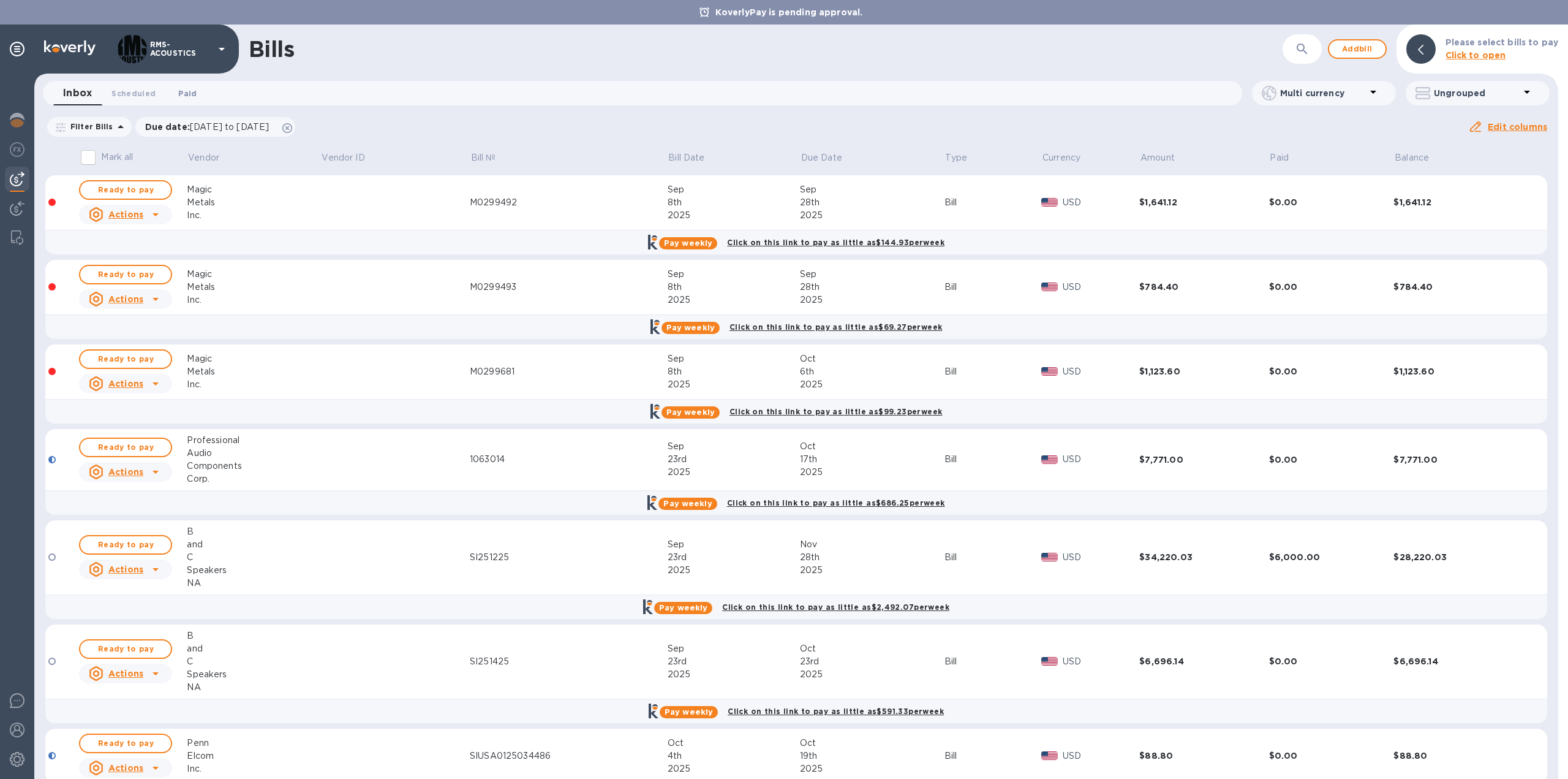
click at [192, 88] on span "Paid 0" at bounding box center [187, 93] width 18 height 13
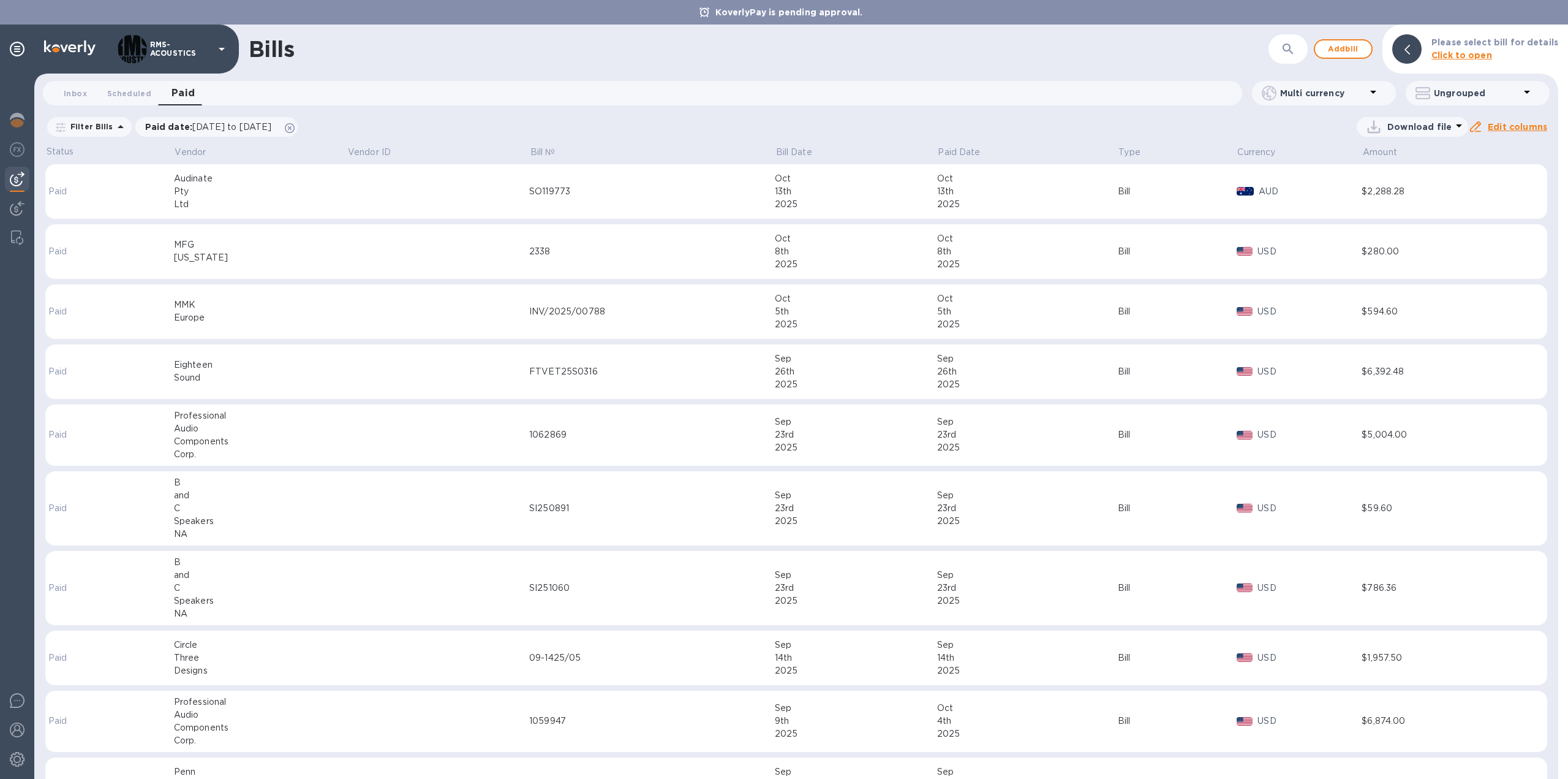
click at [76, 121] on p "Filter Bills" at bounding box center [89, 126] width 48 height 10
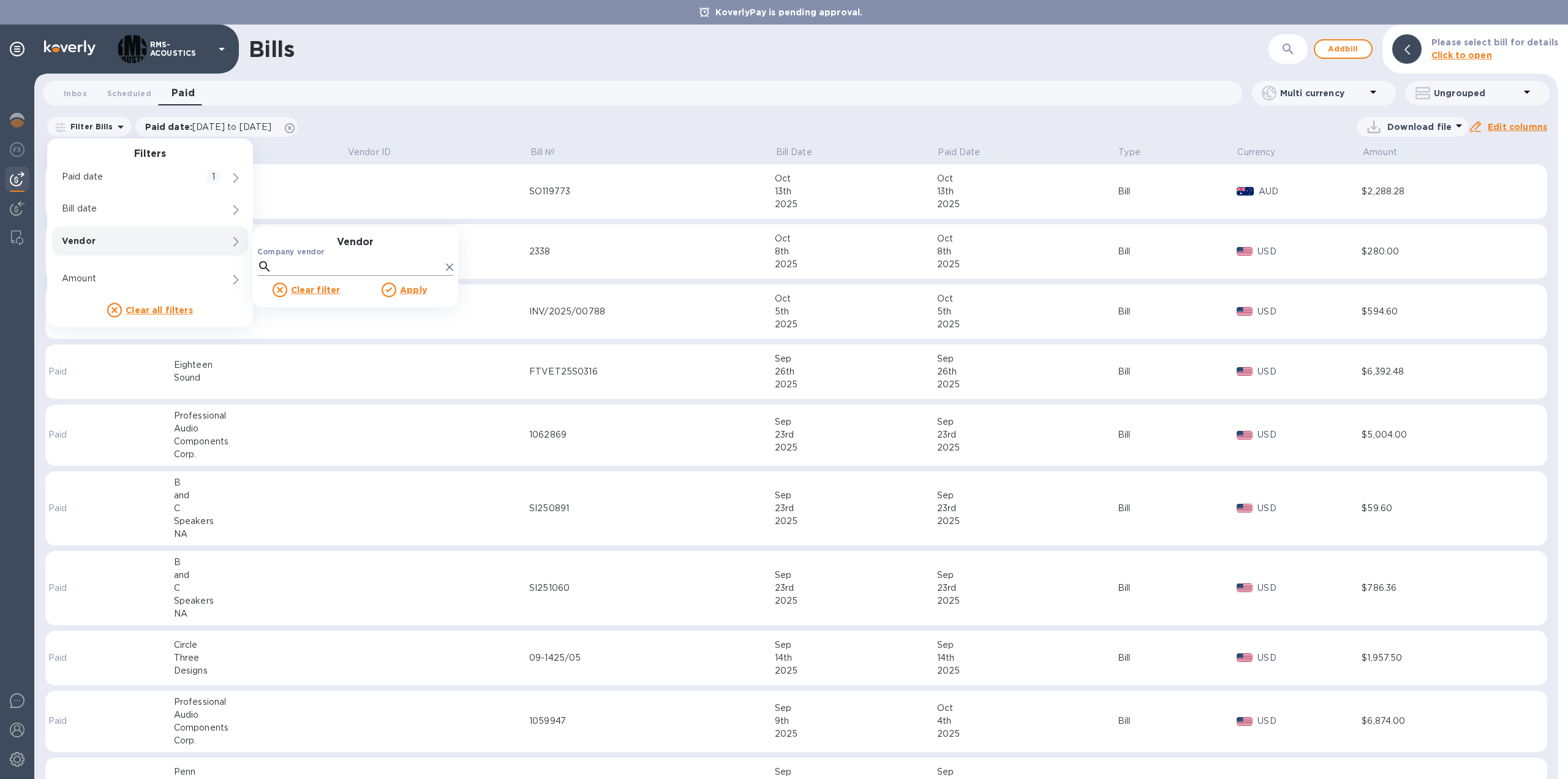
click at [287, 265] on input "Company vendor" at bounding box center [359, 266] width 164 height 18
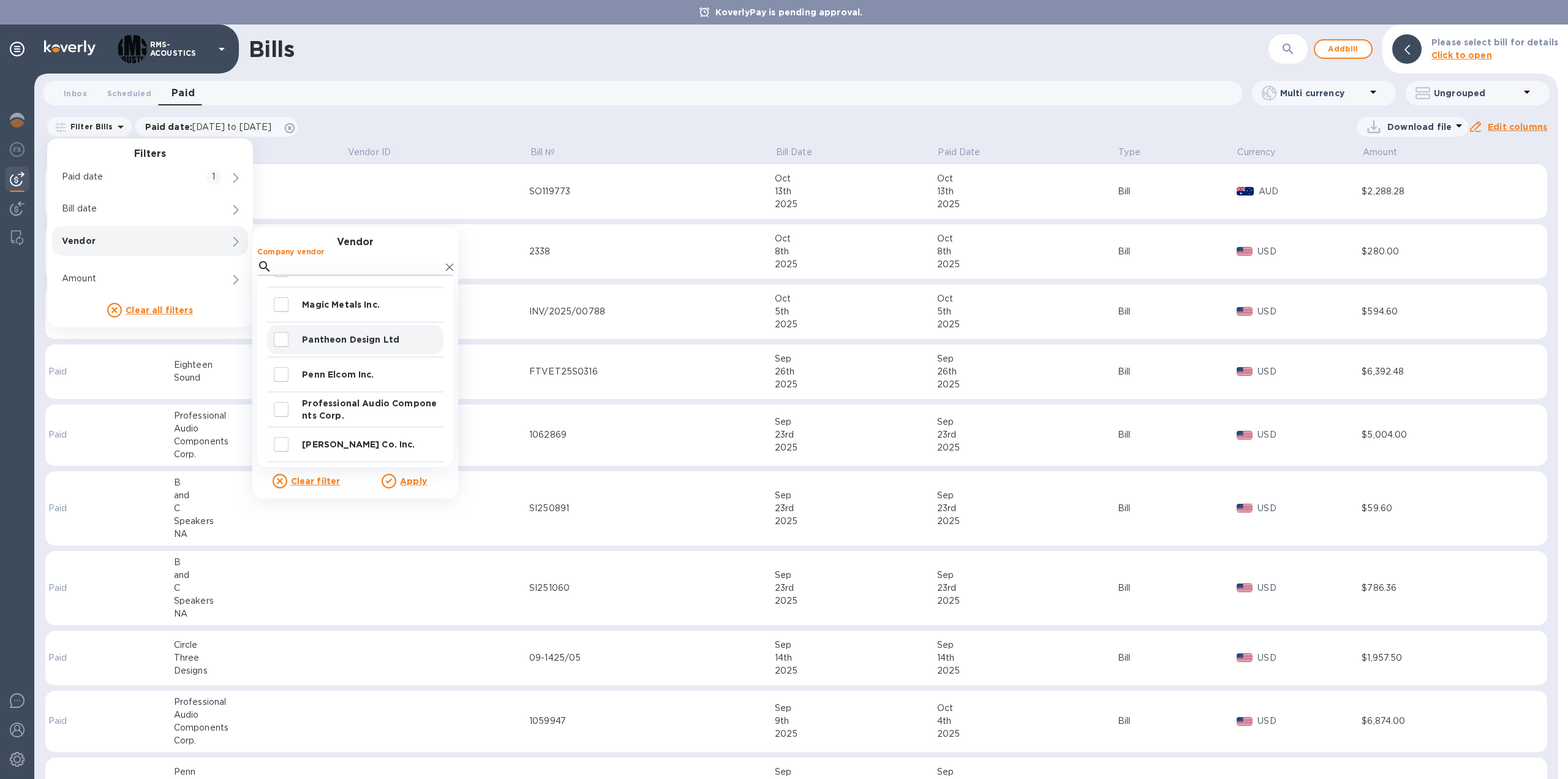
scroll to position [631, 0]
click at [332, 399] on p "Professional Audio Components Corp." at bounding box center [370, 405] width 136 height 25
checkbox input "true"
click at [415, 484] on u "Apply" at bounding box center [413, 481] width 27 height 10
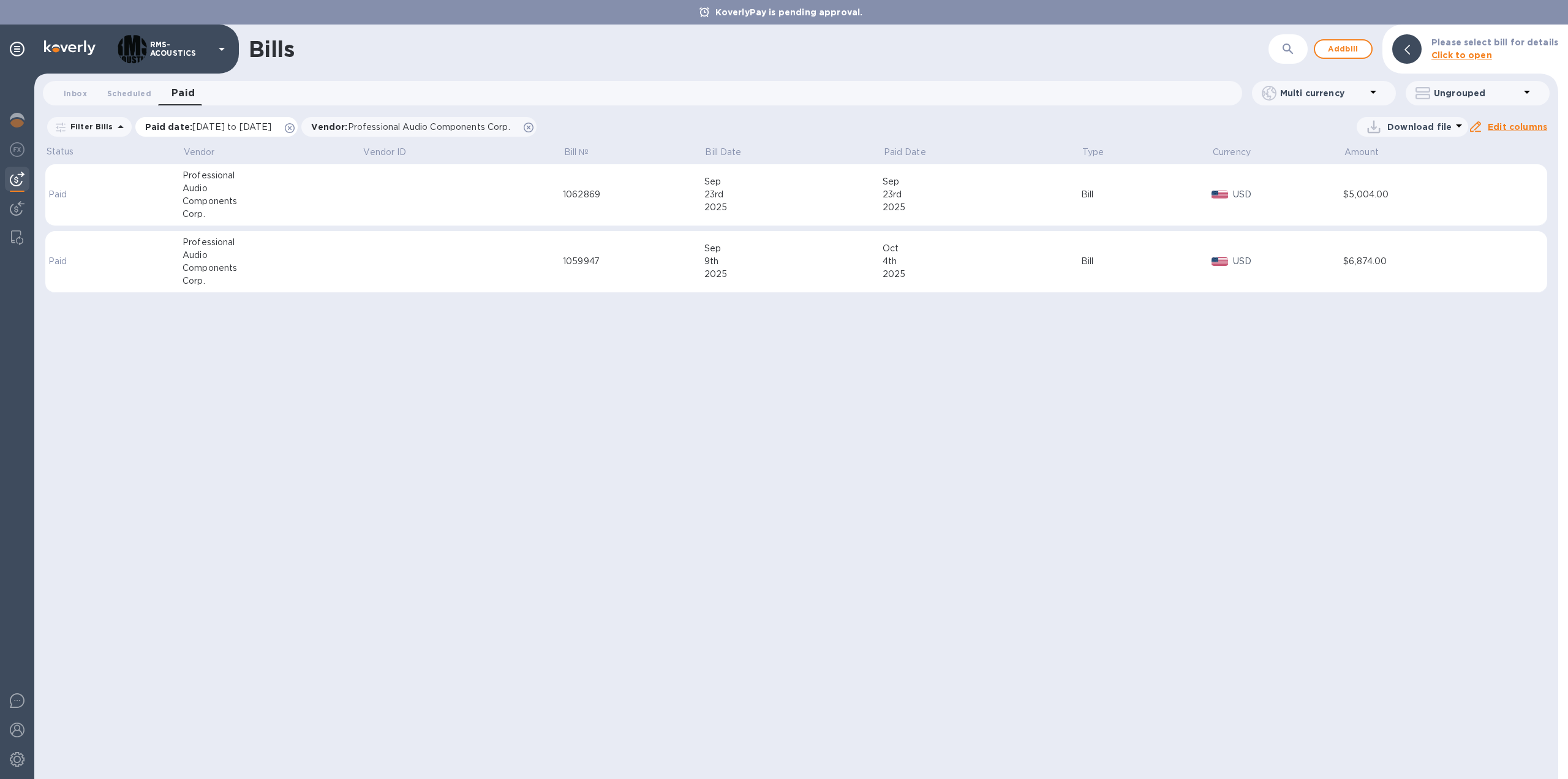
click at [229, 128] on span "[DATE] to [DATE]" at bounding box center [232, 126] width 79 height 10
click at [165, 191] on input "[DATE]" at bounding box center [187, 189] width 98 height 18
click at [142, 188] on input "[DATE]" at bounding box center [187, 189] width 98 height 18
type input "[DATE]"
click at [336, 230] on u "Apply" at bounding box center [339, 229] width 27 height 10
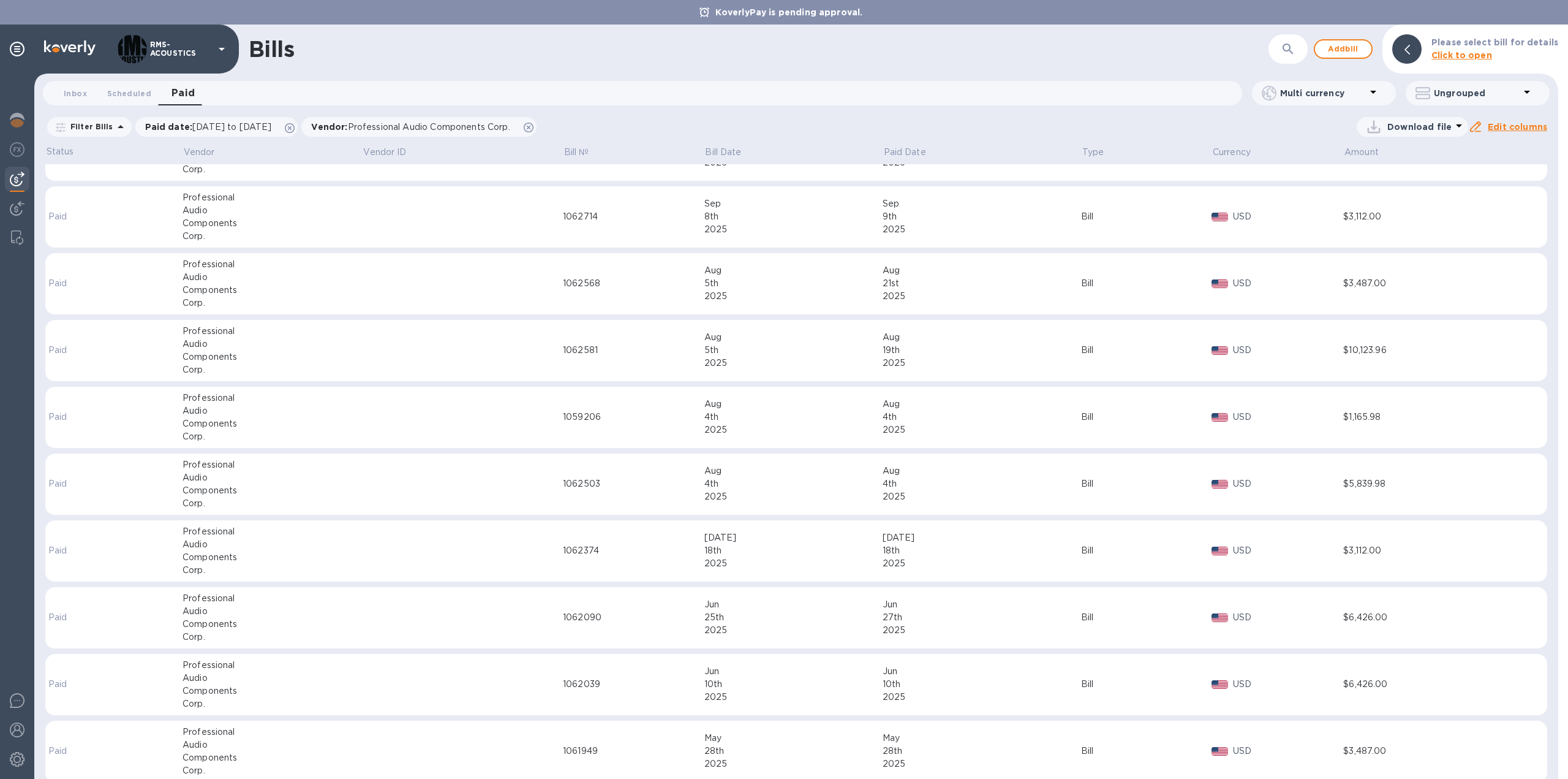
scroll to position [262, 0]
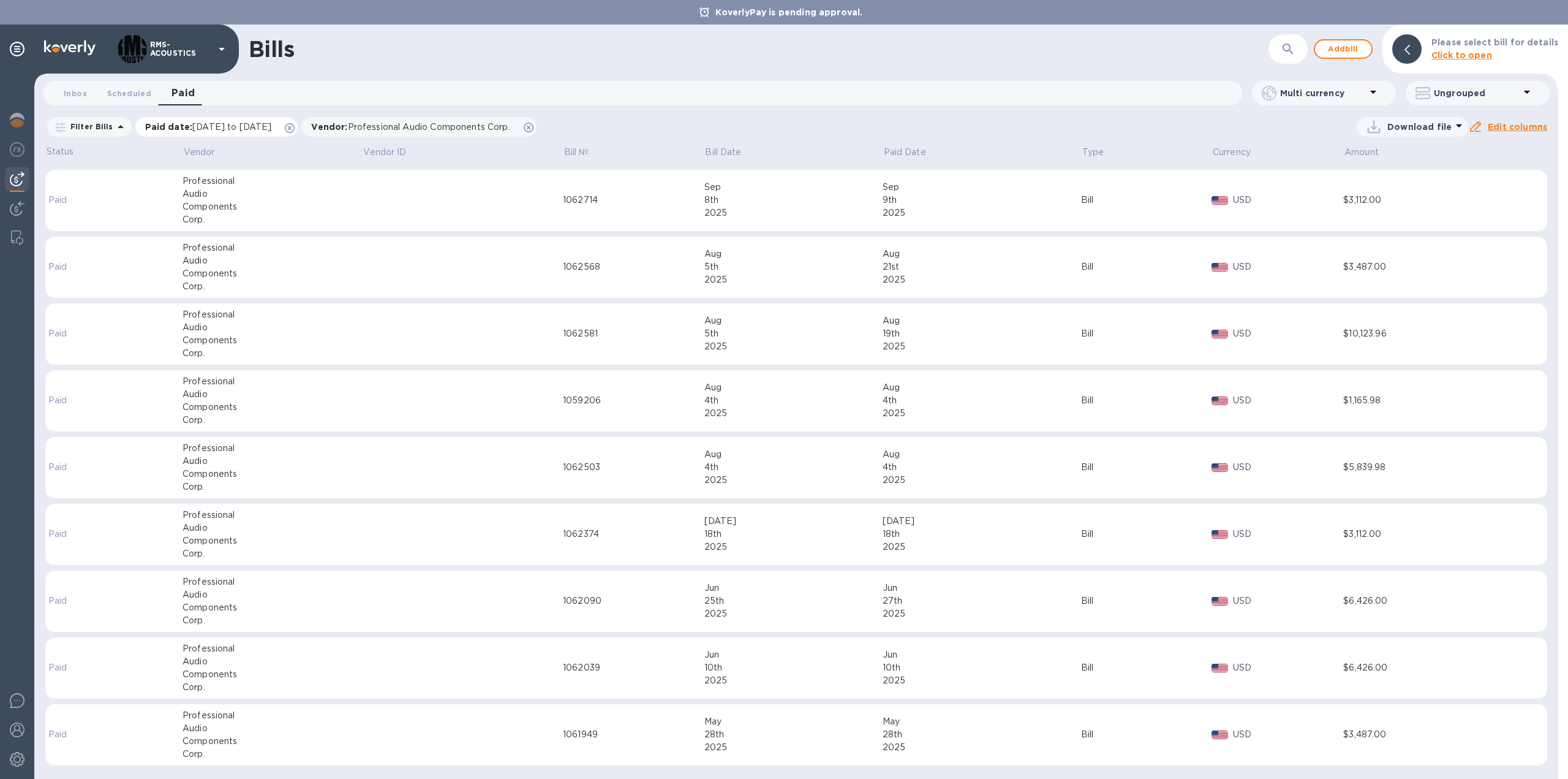
click at [238, 127] on span "[DATE] to [DATE]" at bounding box center [232, 126] width 79 height 10
click at [166, 185] on input "[DATE]" at bounding box center [187, 189] width 98 height 18
drag, startPoint x: 158, startPoint y: 185, endPoint x: 133, endPoint y: 186, distance: 25.0
click at [136, 186] on div "Start date [DATE] ​" at bounding box center [201, 186] width 130 height 62
click at [194, 187] on input "[DATE]__" at bounding box center [187, 189] width 98 height 18
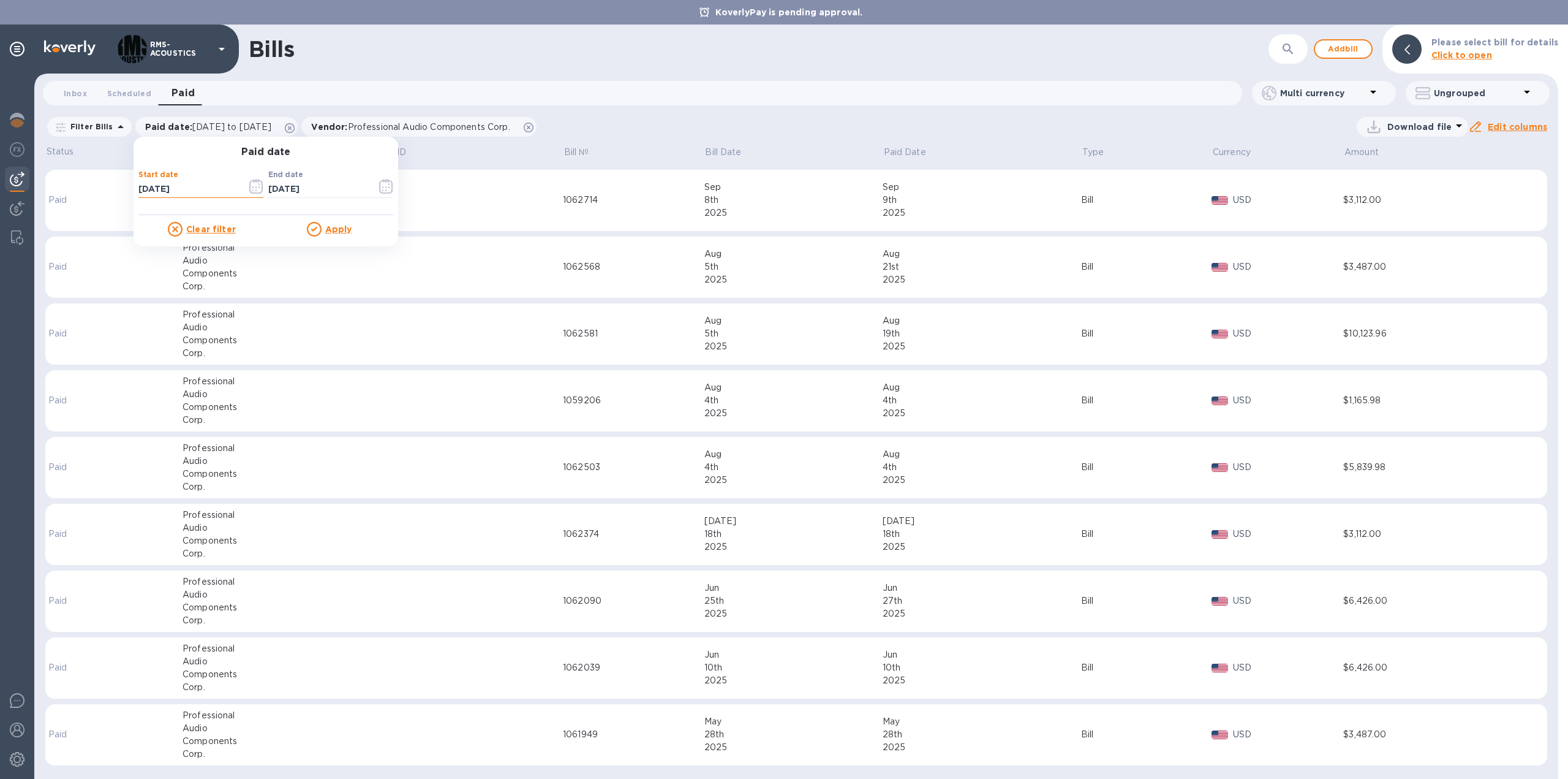
drag, startPoint x: 156, startPoint y: 185, endPoint x: 138, endPoint y: 185, distance: 18.0
click at [138, 185] on input "[DATE]" at bounding box center [187, 189] width 98 height 18
click at [155, 185] on input "[DATE]" at bounding box center [187, 189] width 98 height 18
drag, startPoint x: 152, startPoint y: 185, endPoint x: 133, endPoint y: 185, distance: 19.0
click at [136, 185] on div "Start date [DATE] ​" at bounding box center [201, 186] width 130 height 62
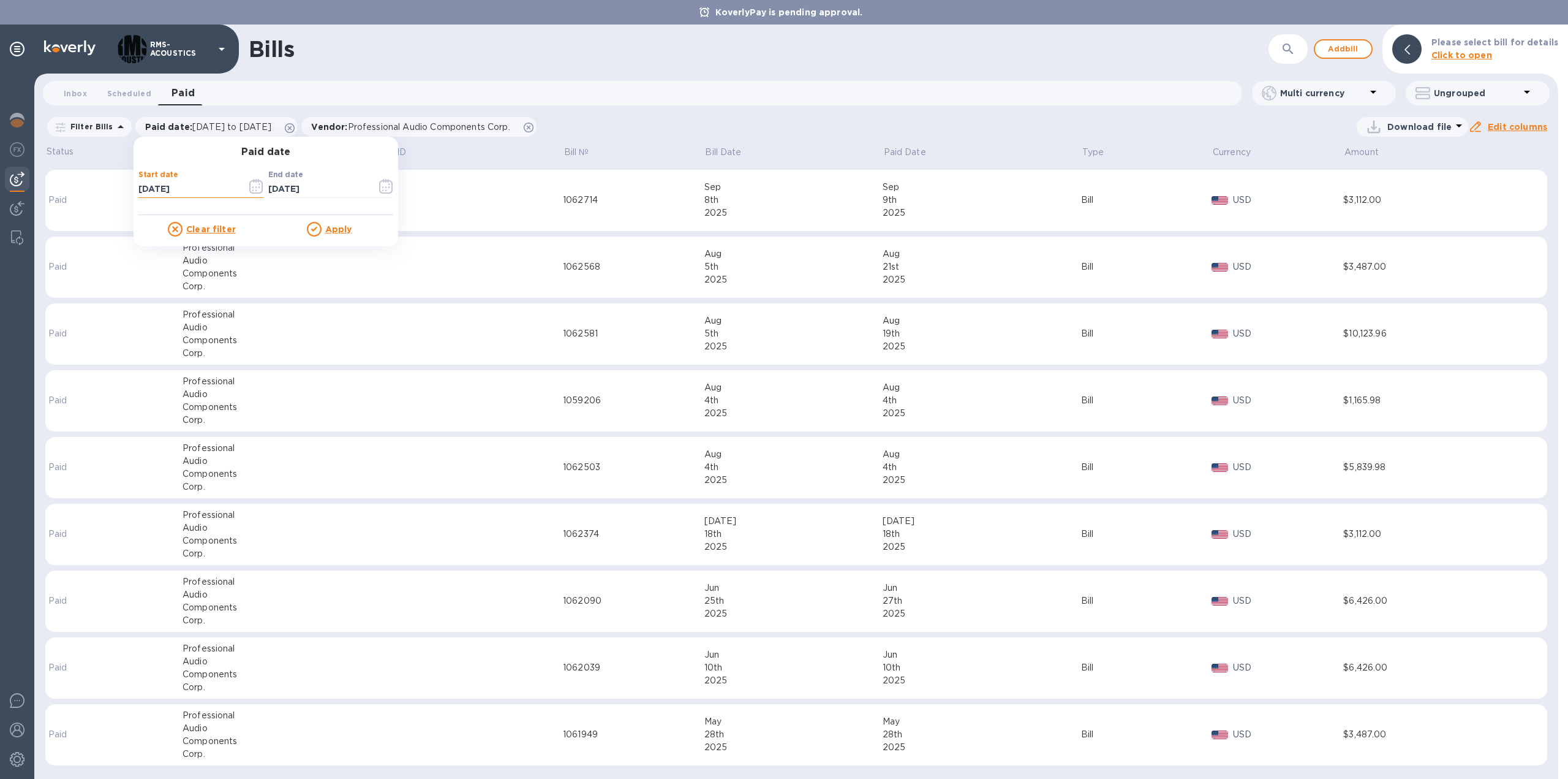
type input "[DATE]"
click at [333, 230] on u "Apply" at bounding box center [339, 229] width 27 height 10
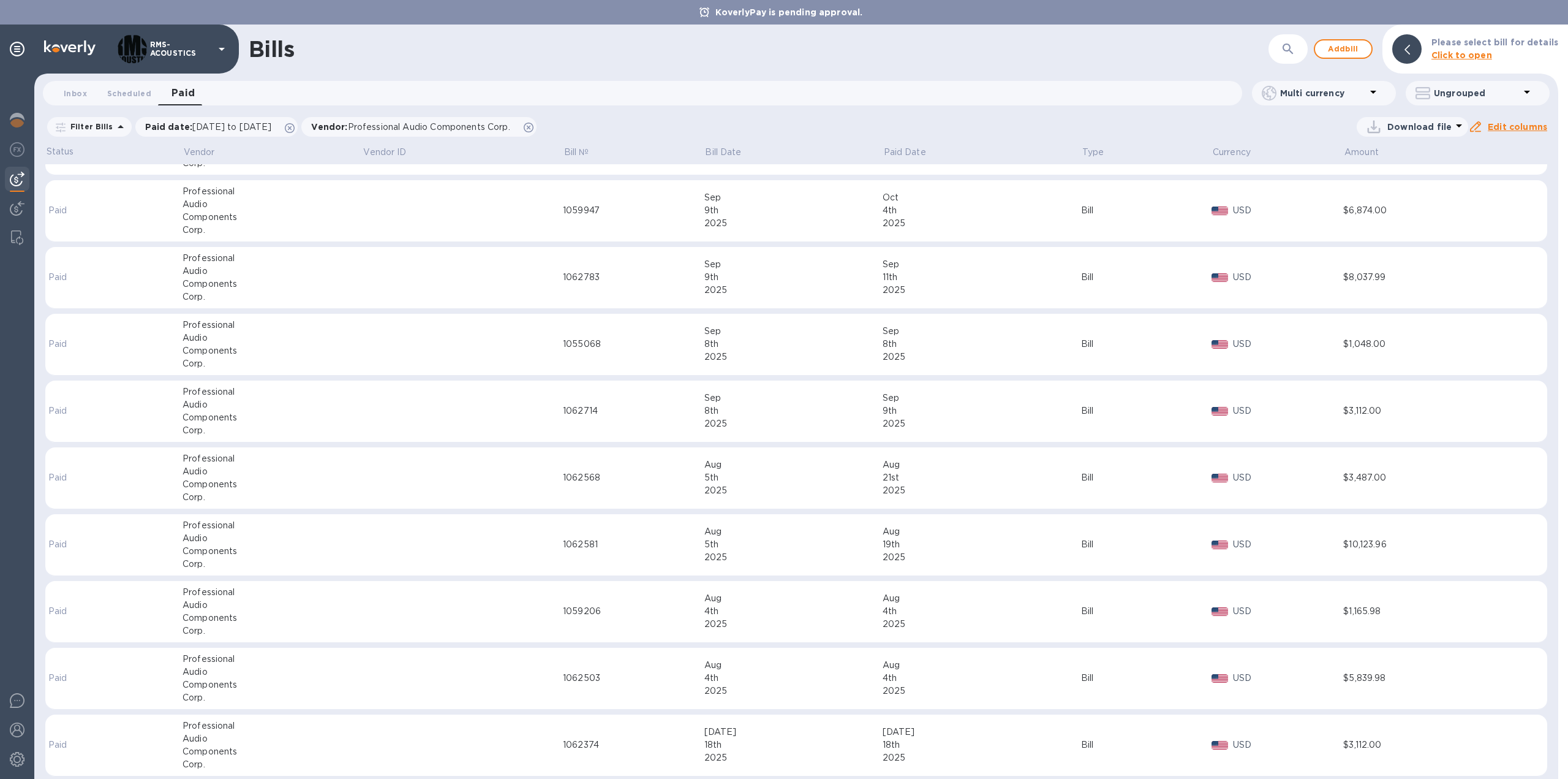
scroll to position [0, 0]
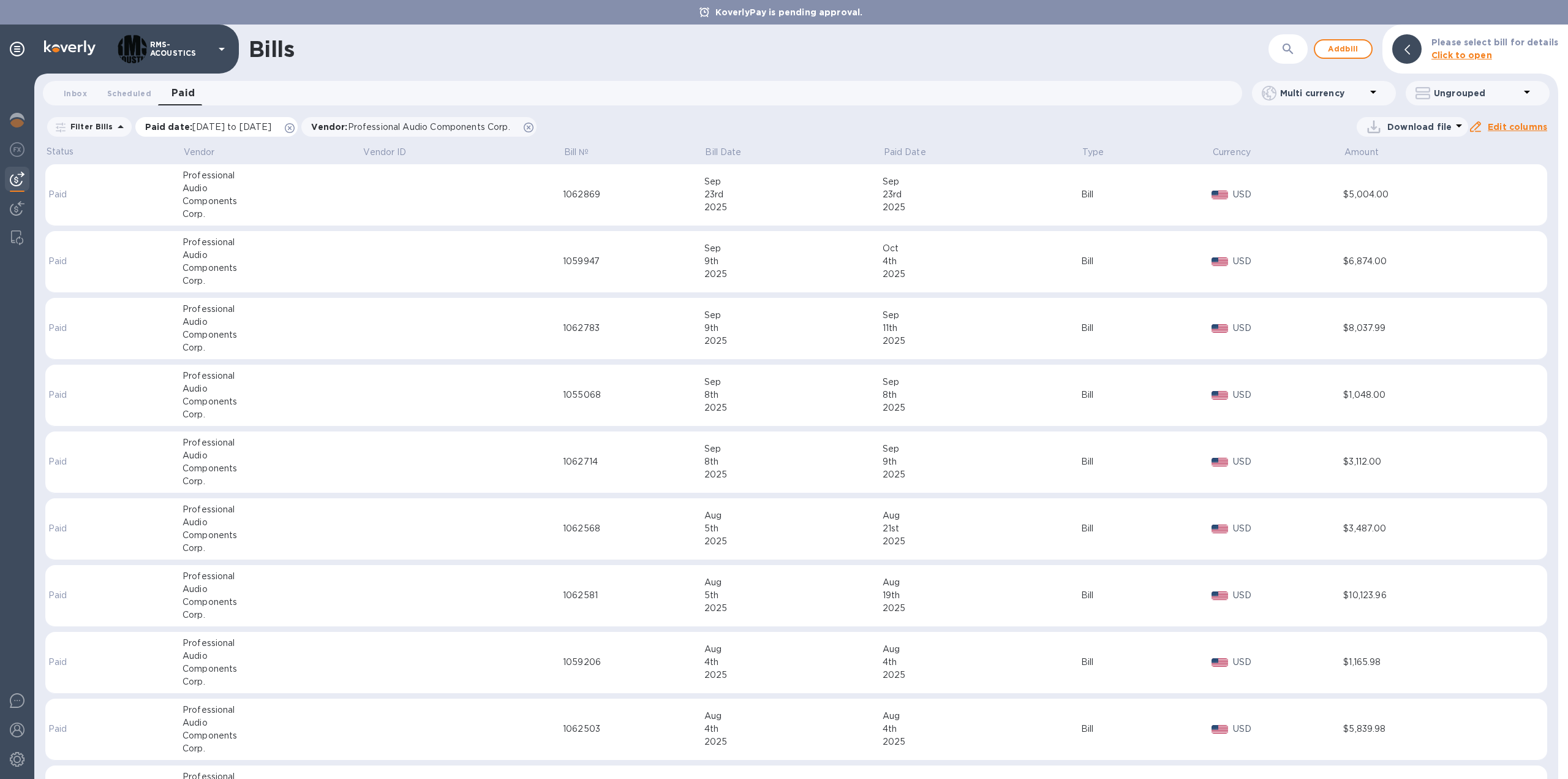
click at [259, 128] on span "[DATE] to [DATE]" at bounding box center [232, 126] width 79 height 10
click at [268, 185] on input "[DATE]" at bounding box center [317, 189] width 98 height 18
type input "[DATE]"
click at [336, 228] on u "Apply" at bounding box center [339, 229] width 27 height 10
click at [99, 130] on p "Filter Bills" at bounding box center [89, 126] width 48 height 10
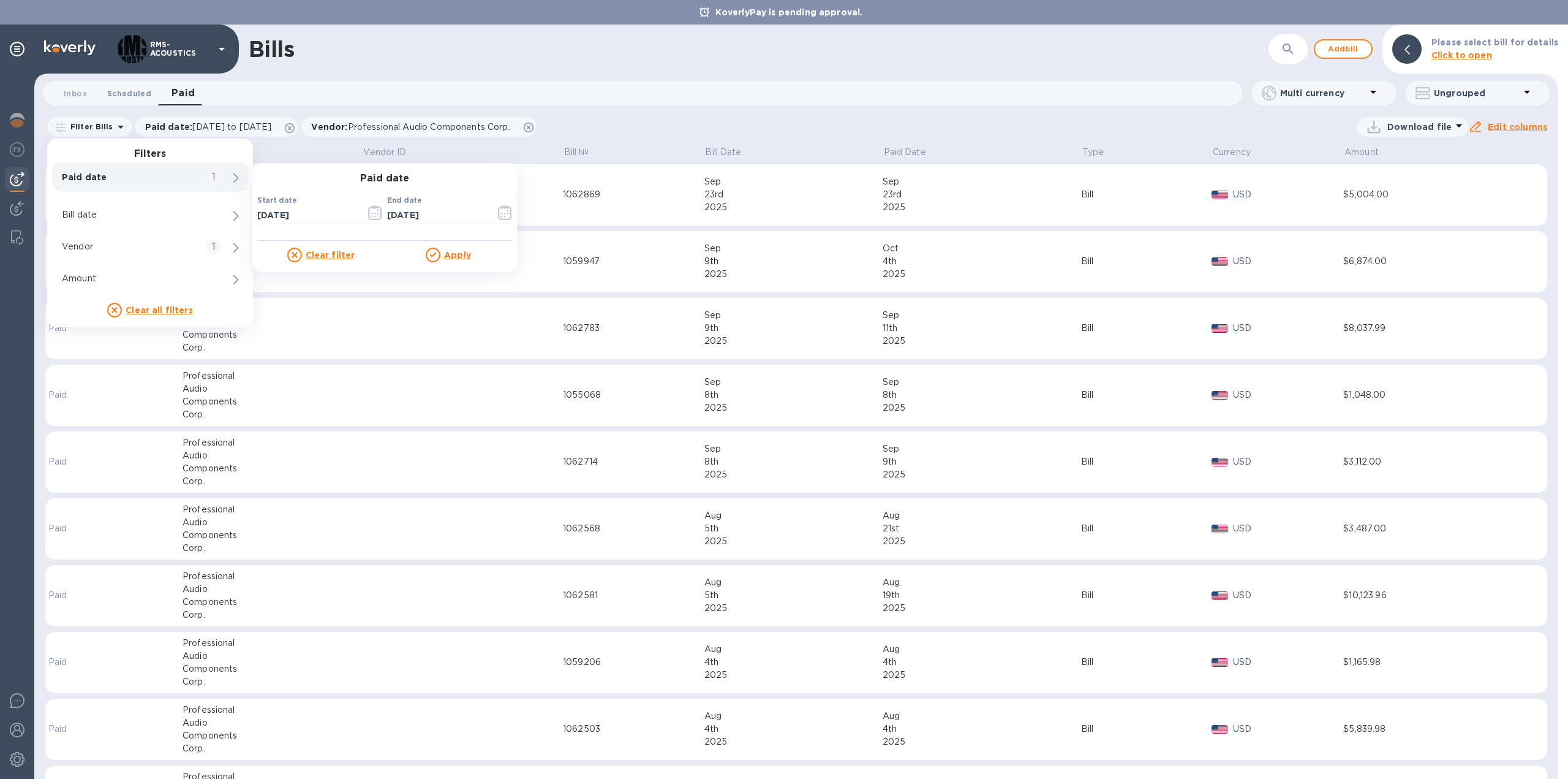
click at [121, 91] on span "Scheduled 0" at bounding box center [129, 93] width 44 height 13
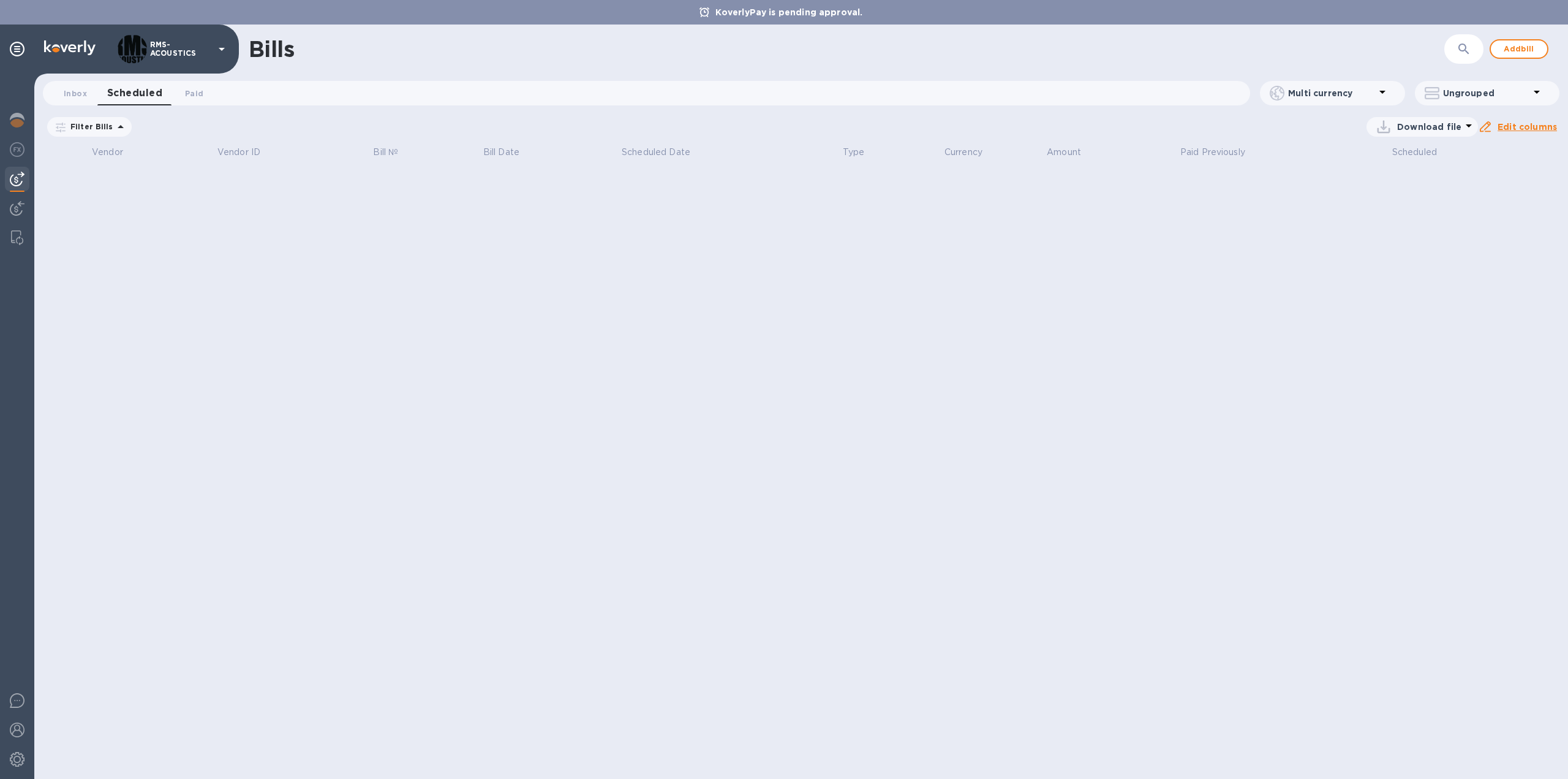
click at [0, 0] on span "[DATE] to [DATE]" at bounding box center [0, 0] width 0 height 0
click at [0, 0] on input "[DATE]" at bounding box center [0, 0] width 0 height 0
drag, startPoint x: 191, startPoint y: 188, endPoint x: 130, endPoint y: 188, distance: 61.0
click at [0, 0] on div "Start date [DATE] ​ End date [DATE] ​" at bounding box center [0, 0] width 0 height 0
type input "[DATE]"
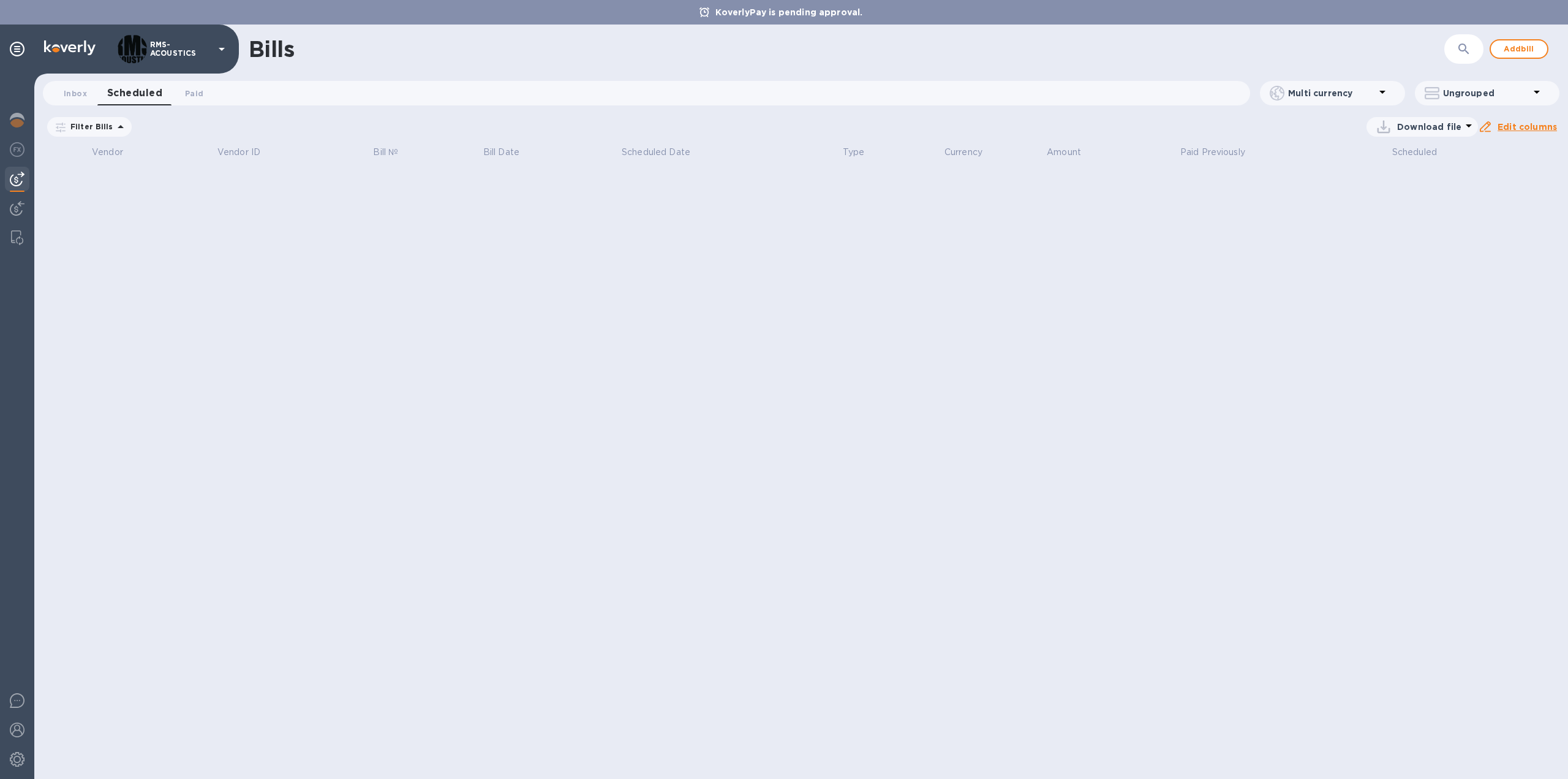
click at [0, 0] on input "[DATE]" at bounding box center [0, 0] width 0 height 0
click at [0, 0] on u "Apply" at bounding box center [0, 0] width 0 height 0
click at [87, 126] on p "Filter Bills" at bounding box center [89, 126] width 48 height 10
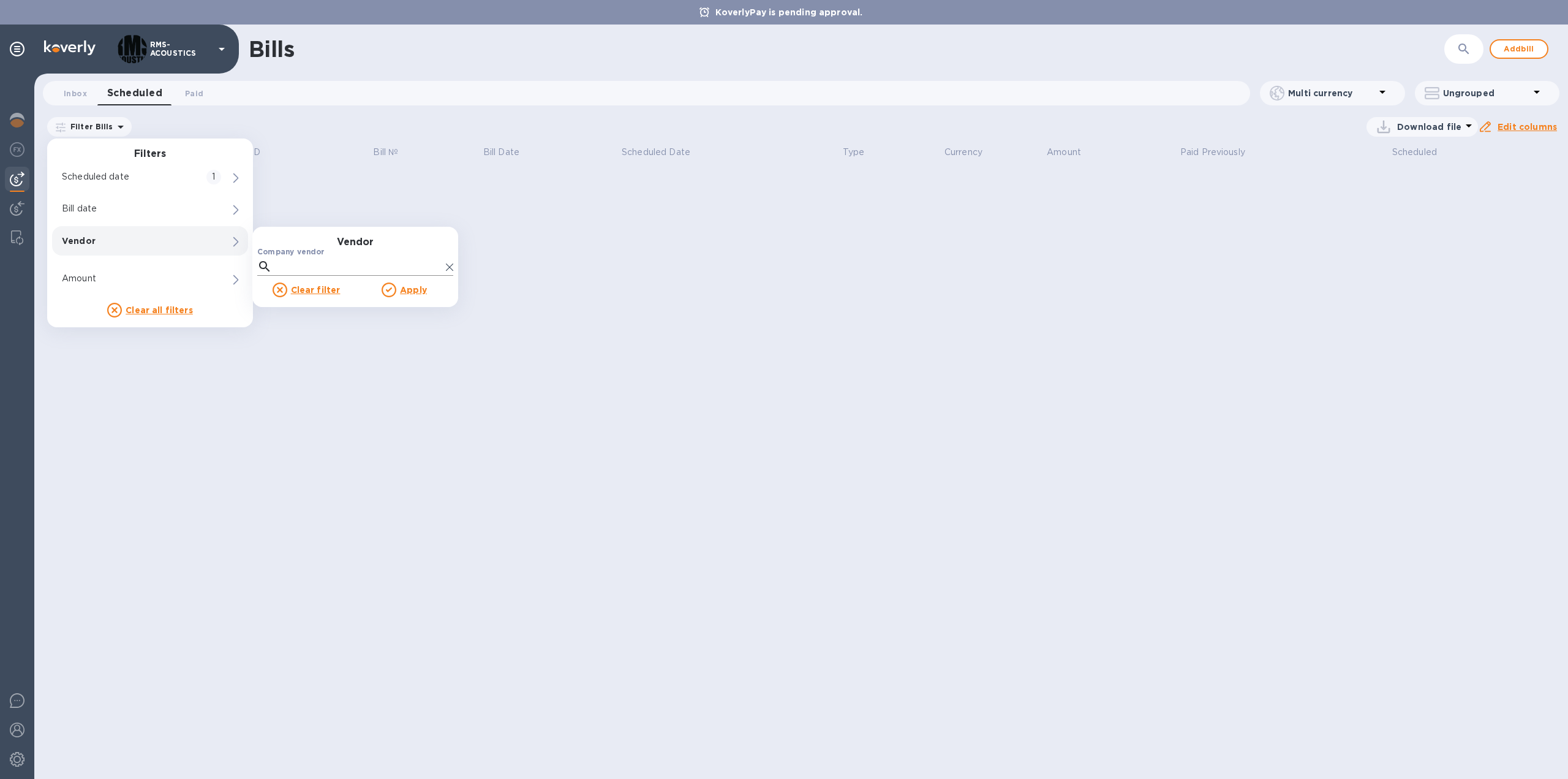
click at [297, 270] on input "Company vendor" at bounding box center [359, 266] width 164 height 18
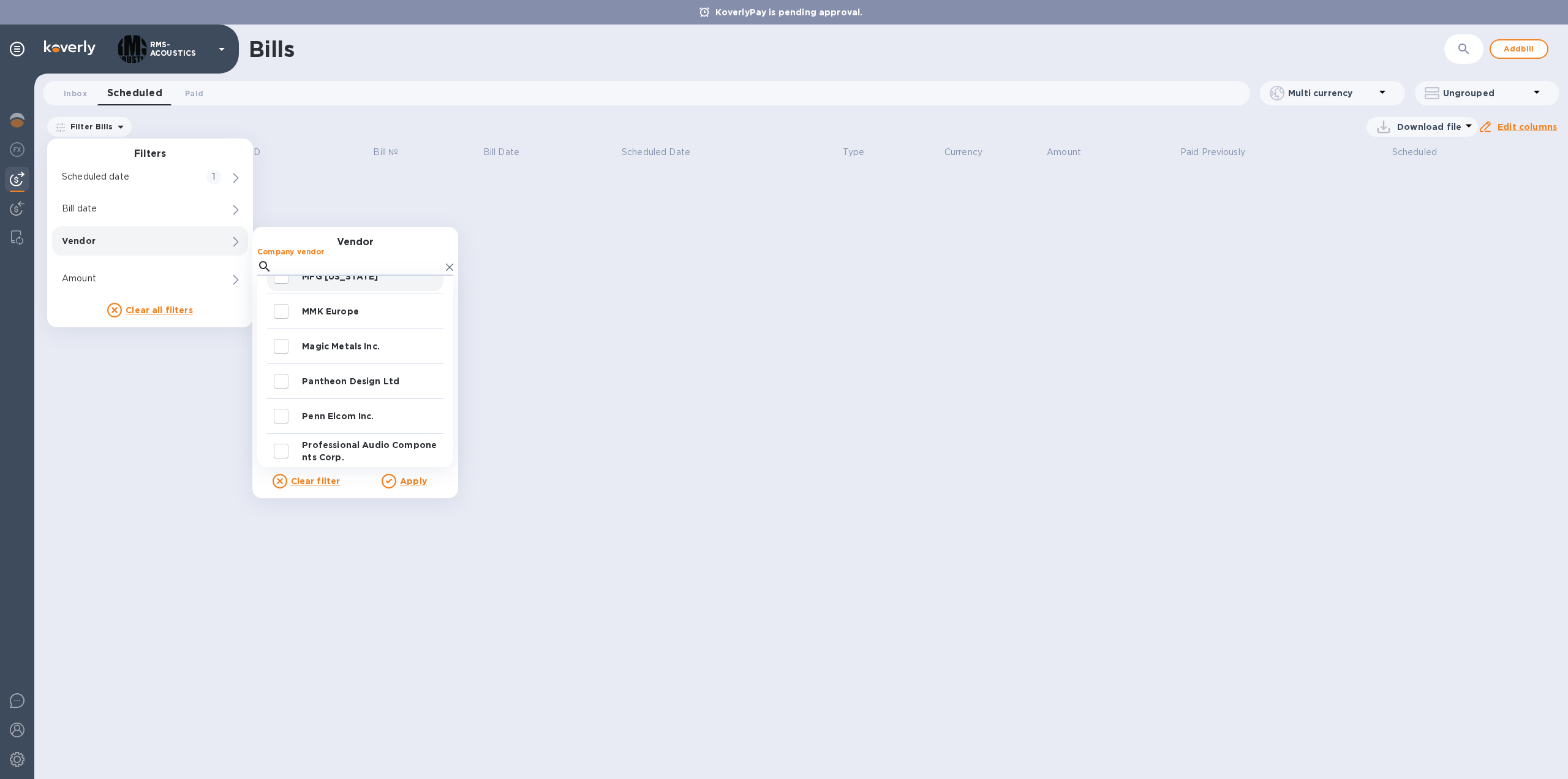
scroll to position [613, 0]
click at [338, 418] on p "Professional Audio Components Corp." at bounding box center [370, 423] width 136 height 25
checkbox input "true"
click at [413, 484] on u "Apply" at bounding box center [413, 481] width 27 height 10
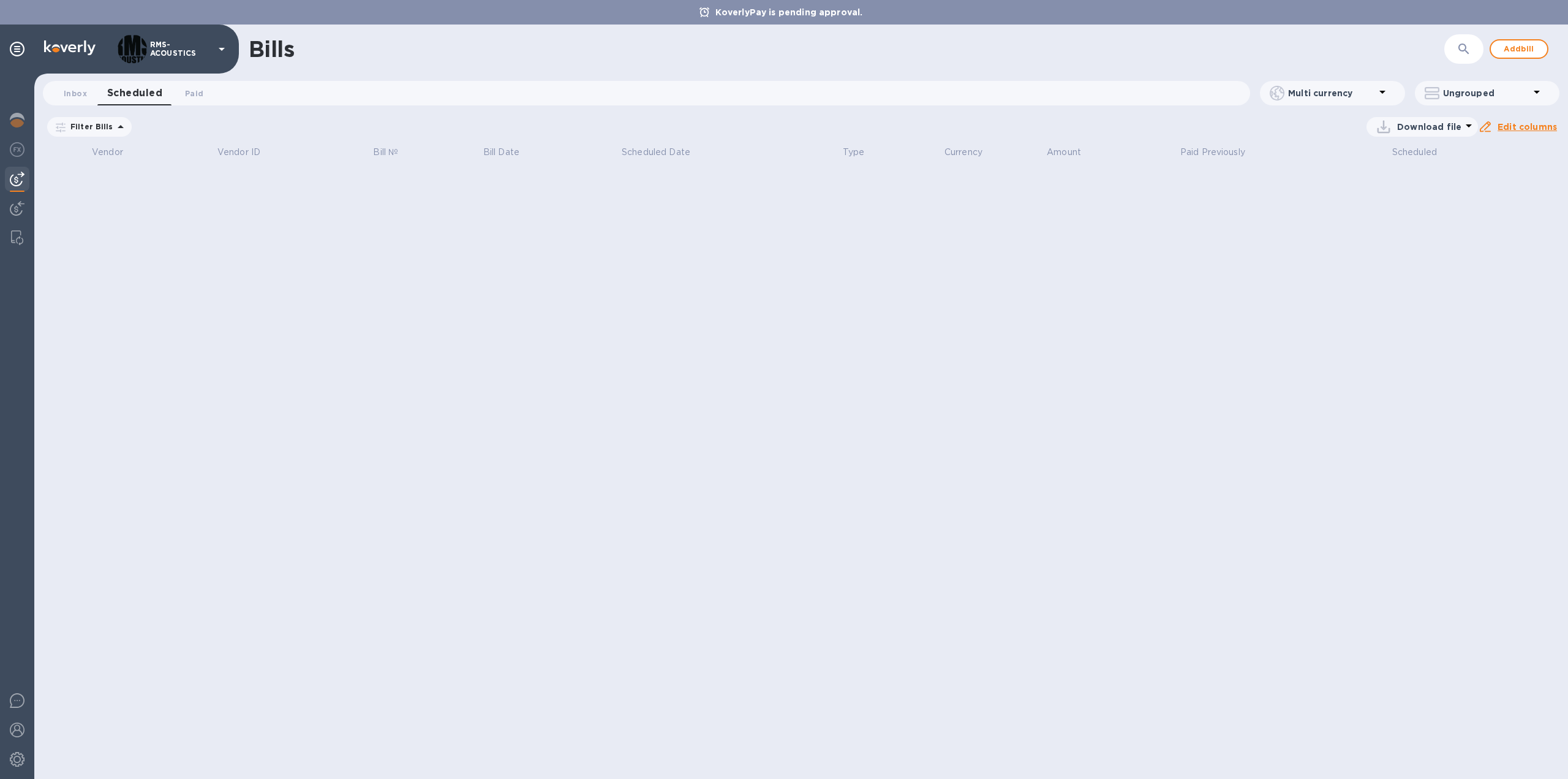
click at [0, 0] on icon at bounding box center [0, 0] width 0 height 0
click at [63, 88] on span "Inbox 0" at bounding box center [75, 93] width 23 height 13
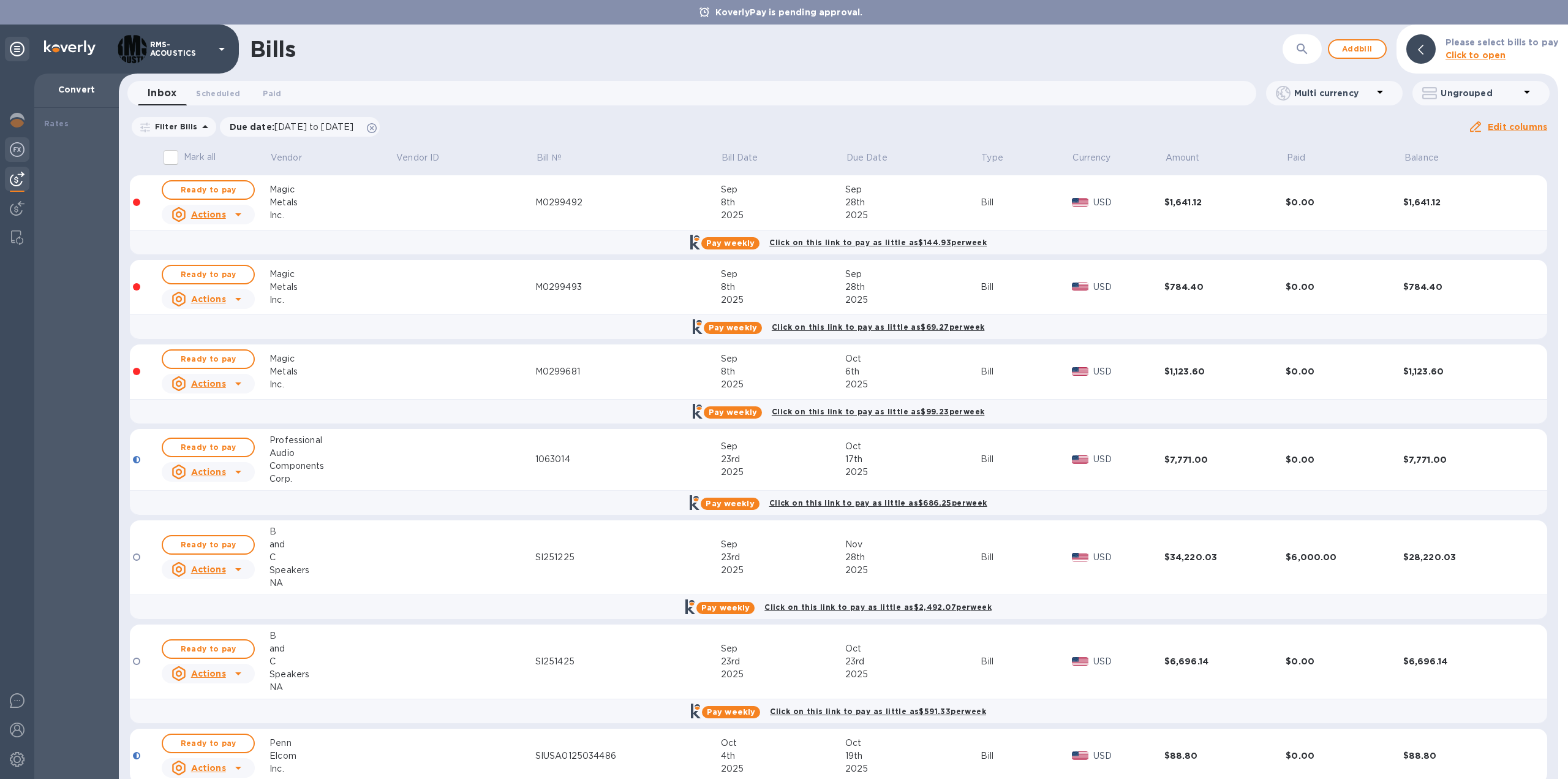
click at [18, 152] on img at bounding box center [16, 149] width 15 height 15
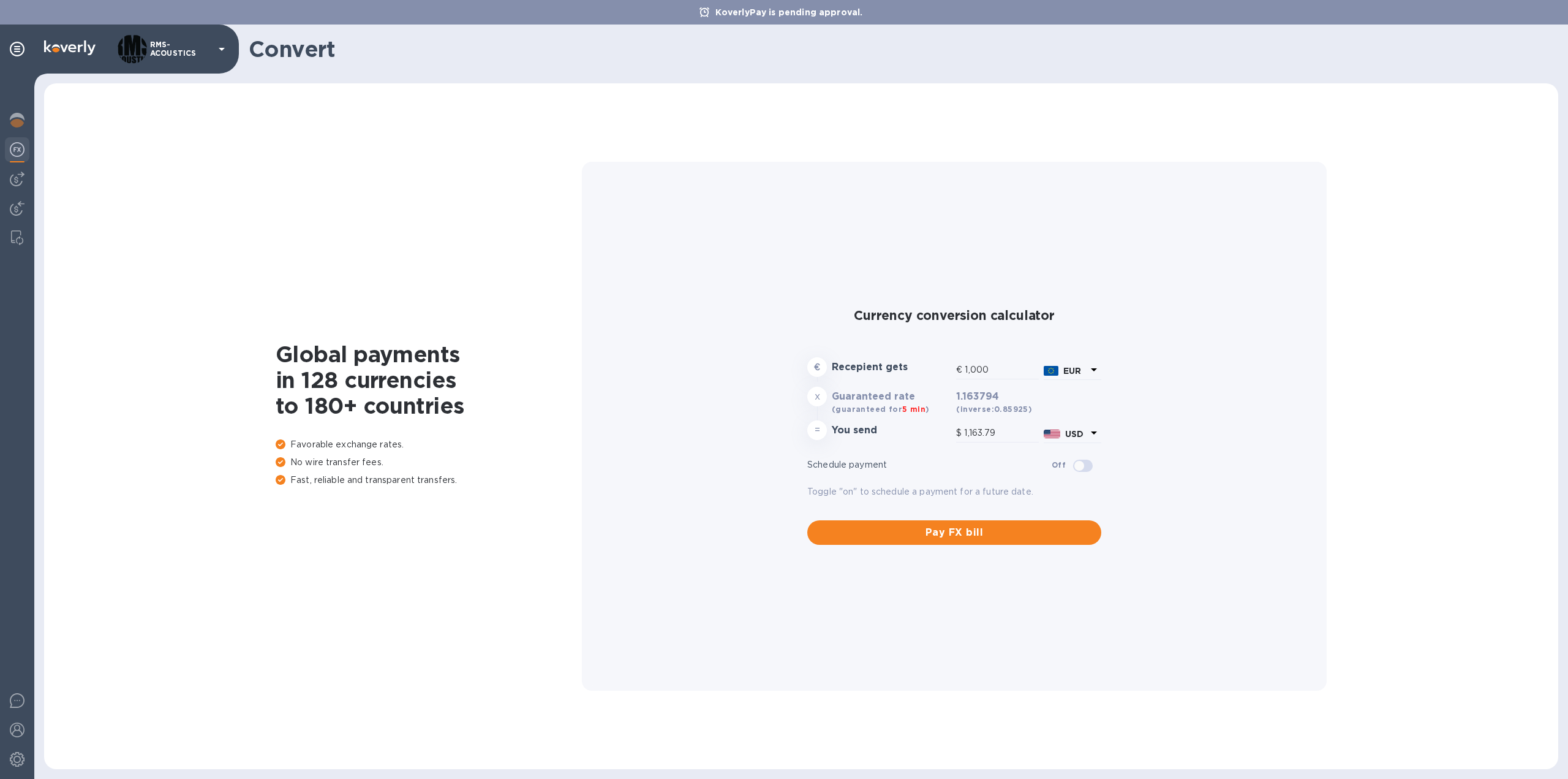
click at [1083, 364] on div "EUR" at bounding box center [1075, 371] width 28 height 18
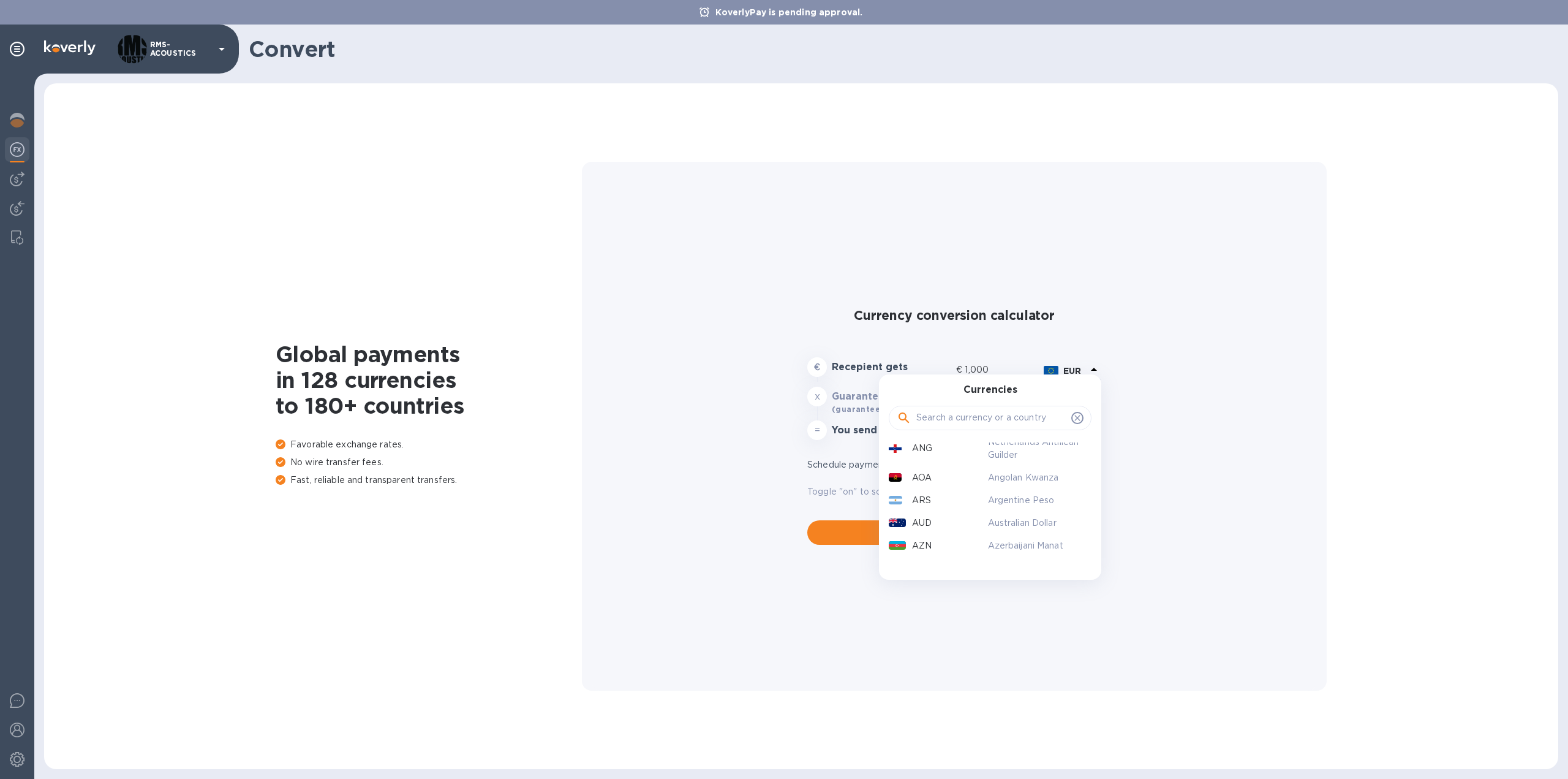
scroll to position [245, 0]
click at [1015, 492] on p "Australian Dollar" at bounding box center [1035, 495] width 95 height 13
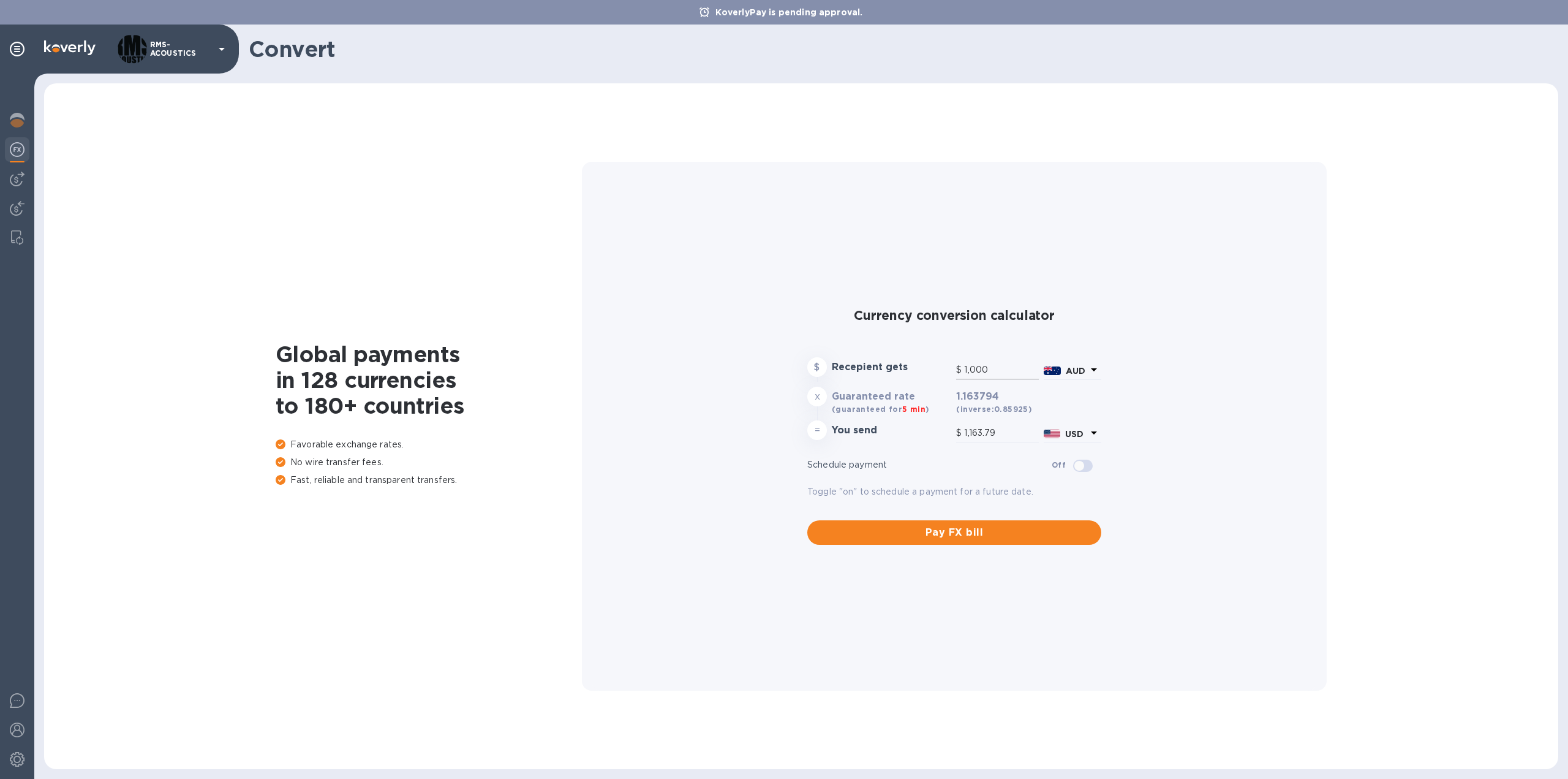
type input "655.52"
drag, startPoint x: 997, startPoint y: 431, endPoint x: 949, endPoint y: 427, distance: 48.2
click at [949, 427] on div "= You send $ 655.52 USD" at bounding box center [954, 432] width 299 height 29
type input "1.53"
type input "1"
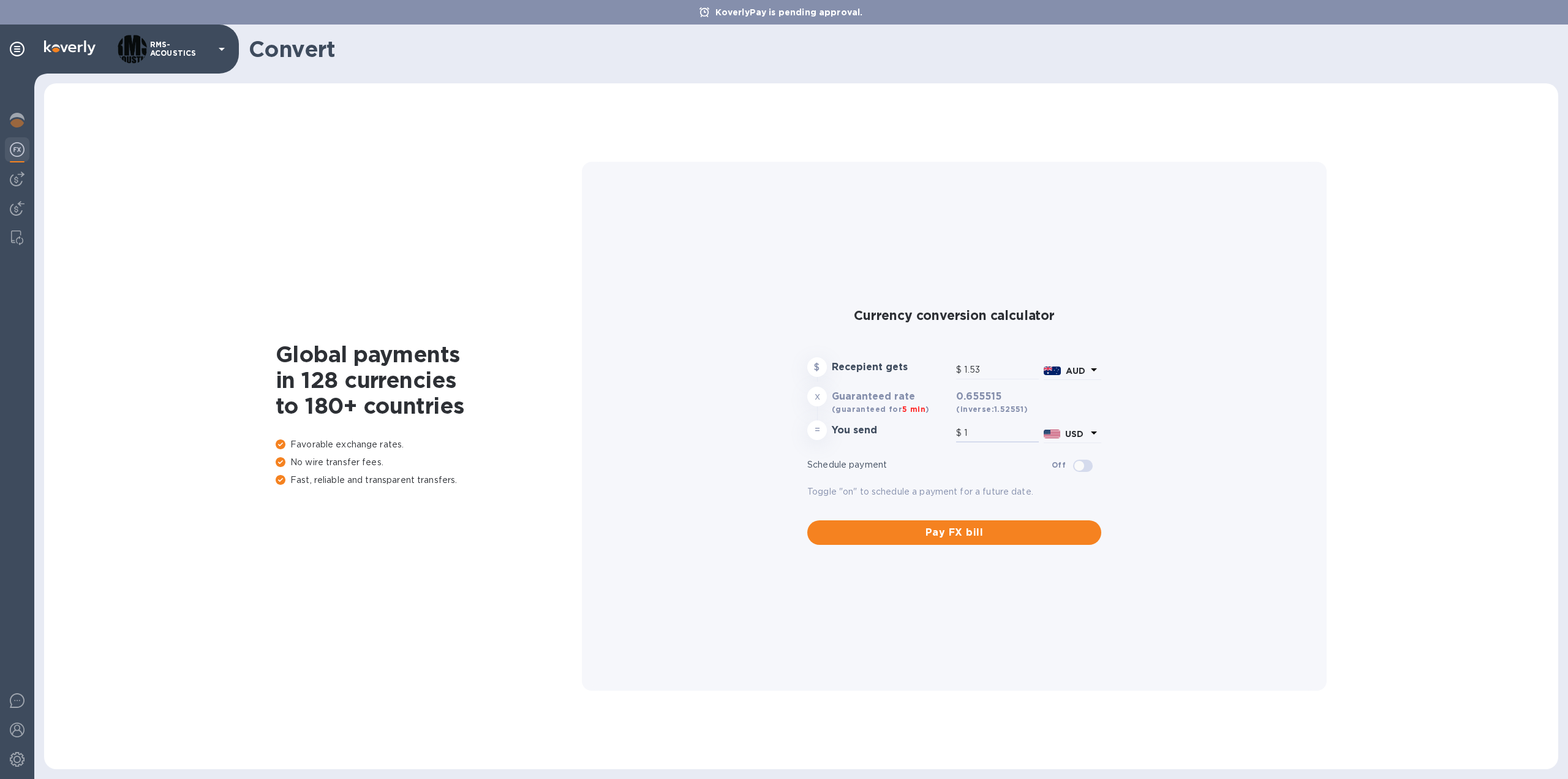
type input "22.88"
type input "15"
type input "228.83"
type input "150"
type input "2,288.28"
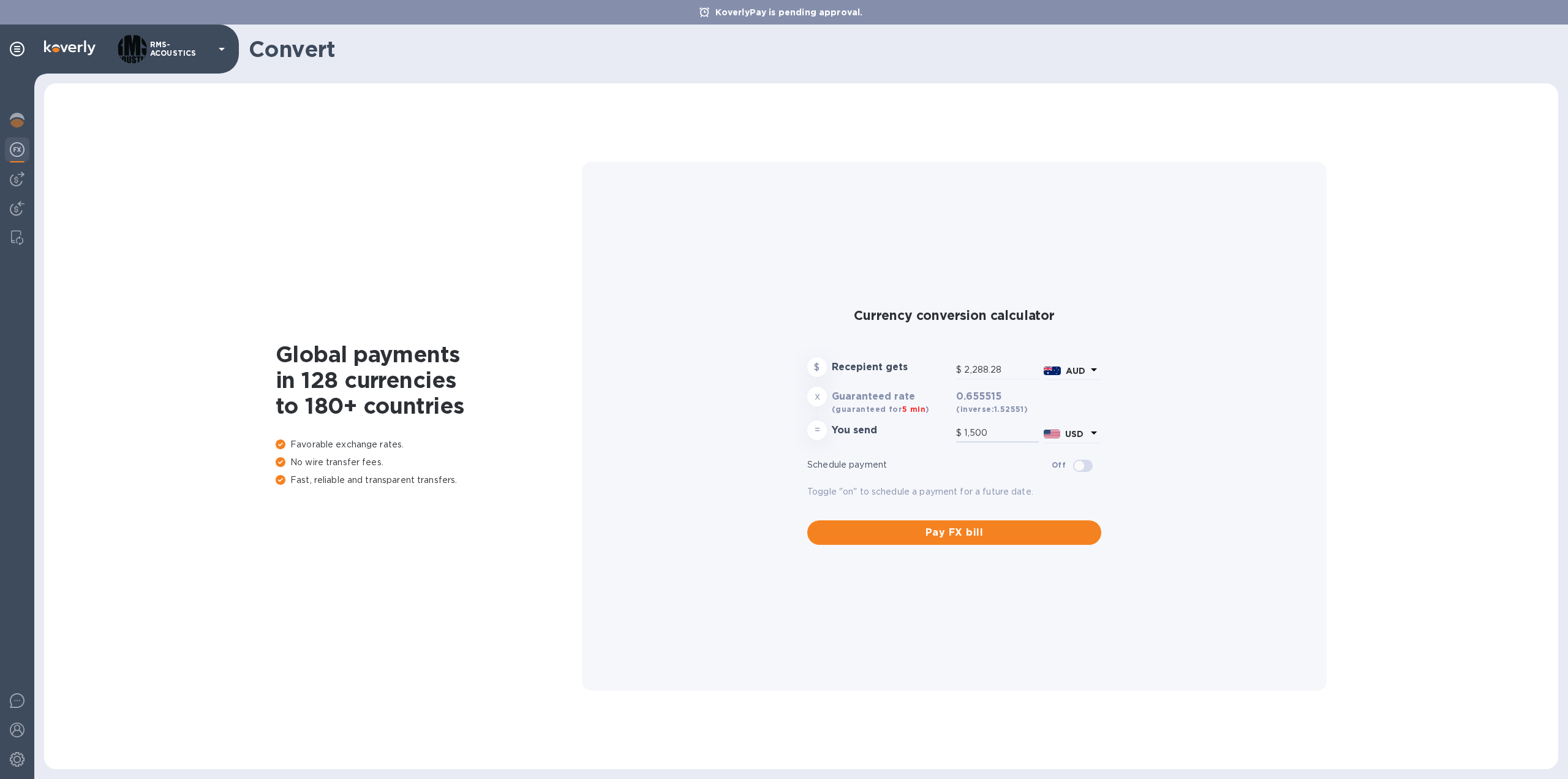
type input "1,500"
click at [621, 260] on div "Currency conversion calculator $ Recepient gets $ 2,288.28 AUD x Guaranteed rat…" at bounding box center [954, 426] width 725 height 529
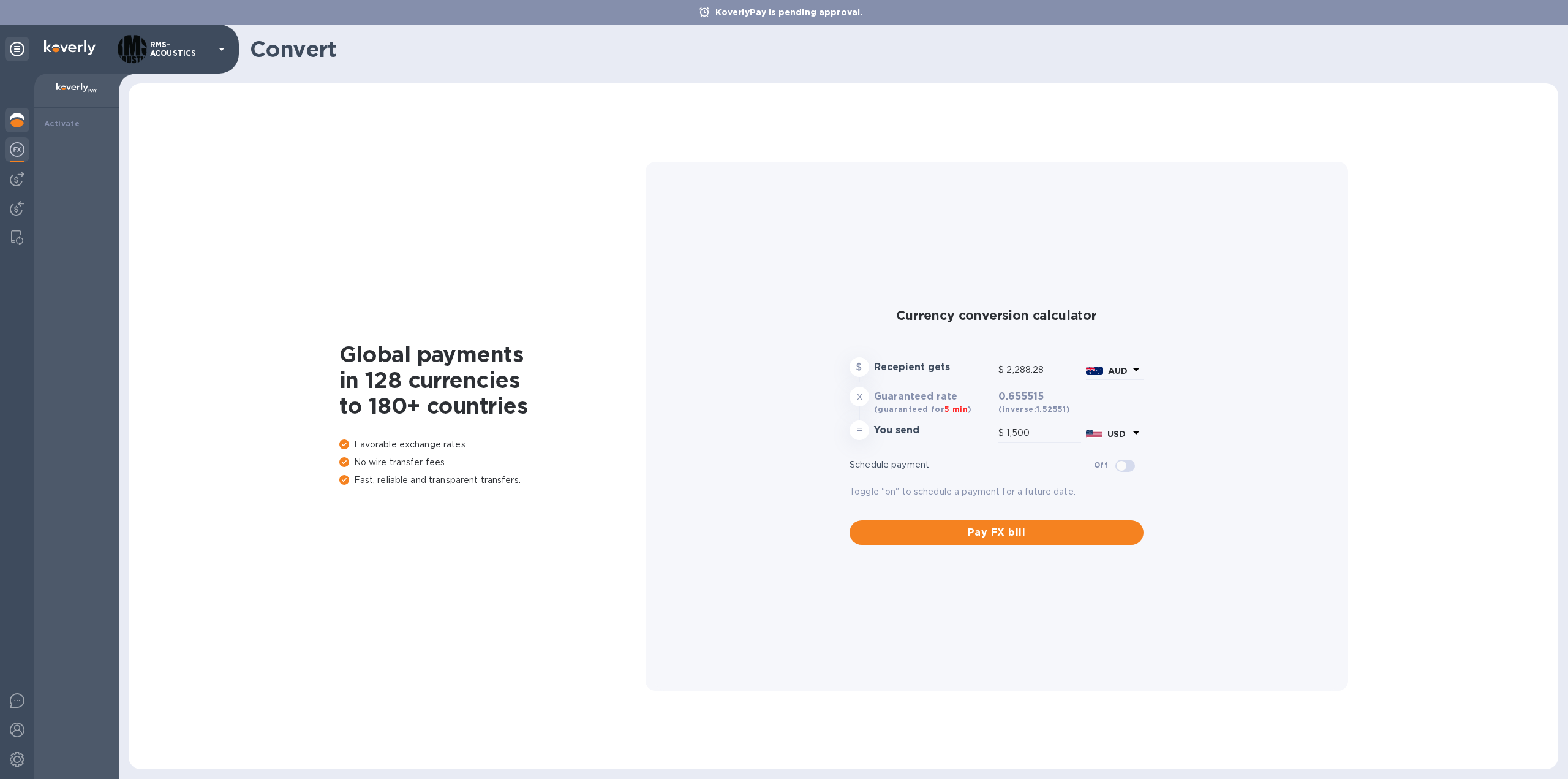
click at [19, 120] on img at bounding box center [16, 120] width 15 height 15
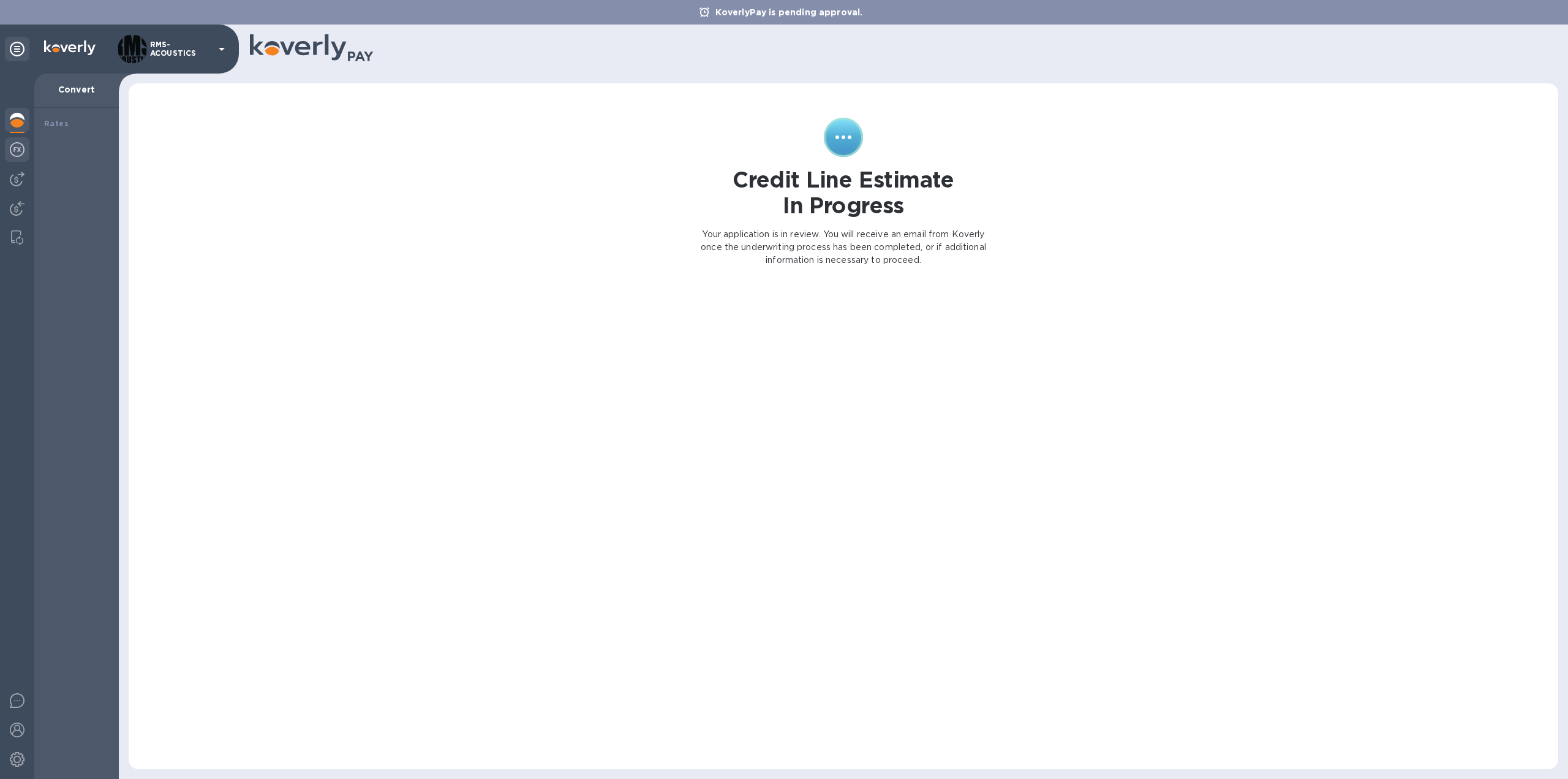
click at [18, 149] on img at bounding box center [16, 149] width 15 height 15
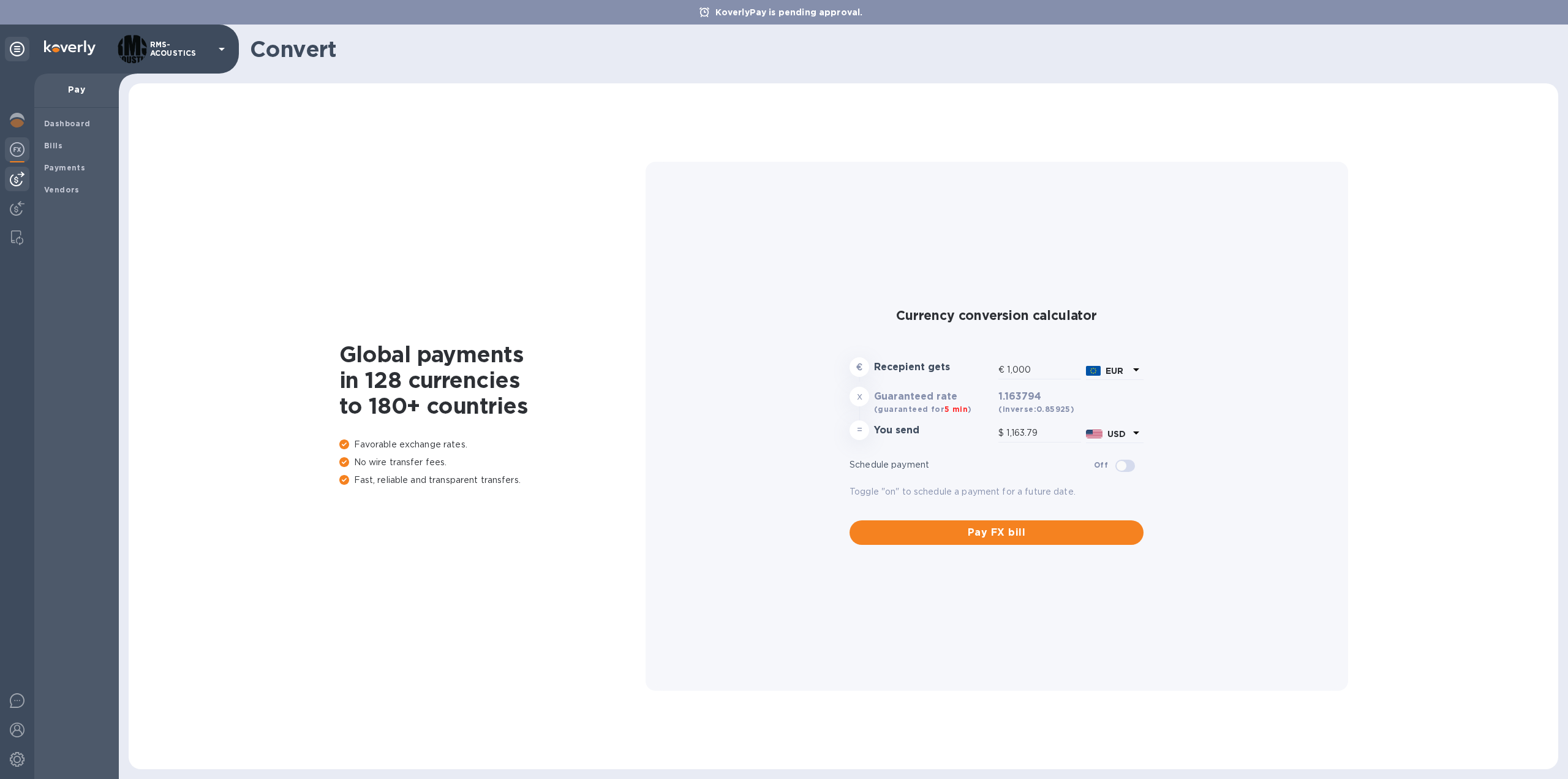
click at [18, 183] on img at bounding box center [16, 178] width 15 height 15
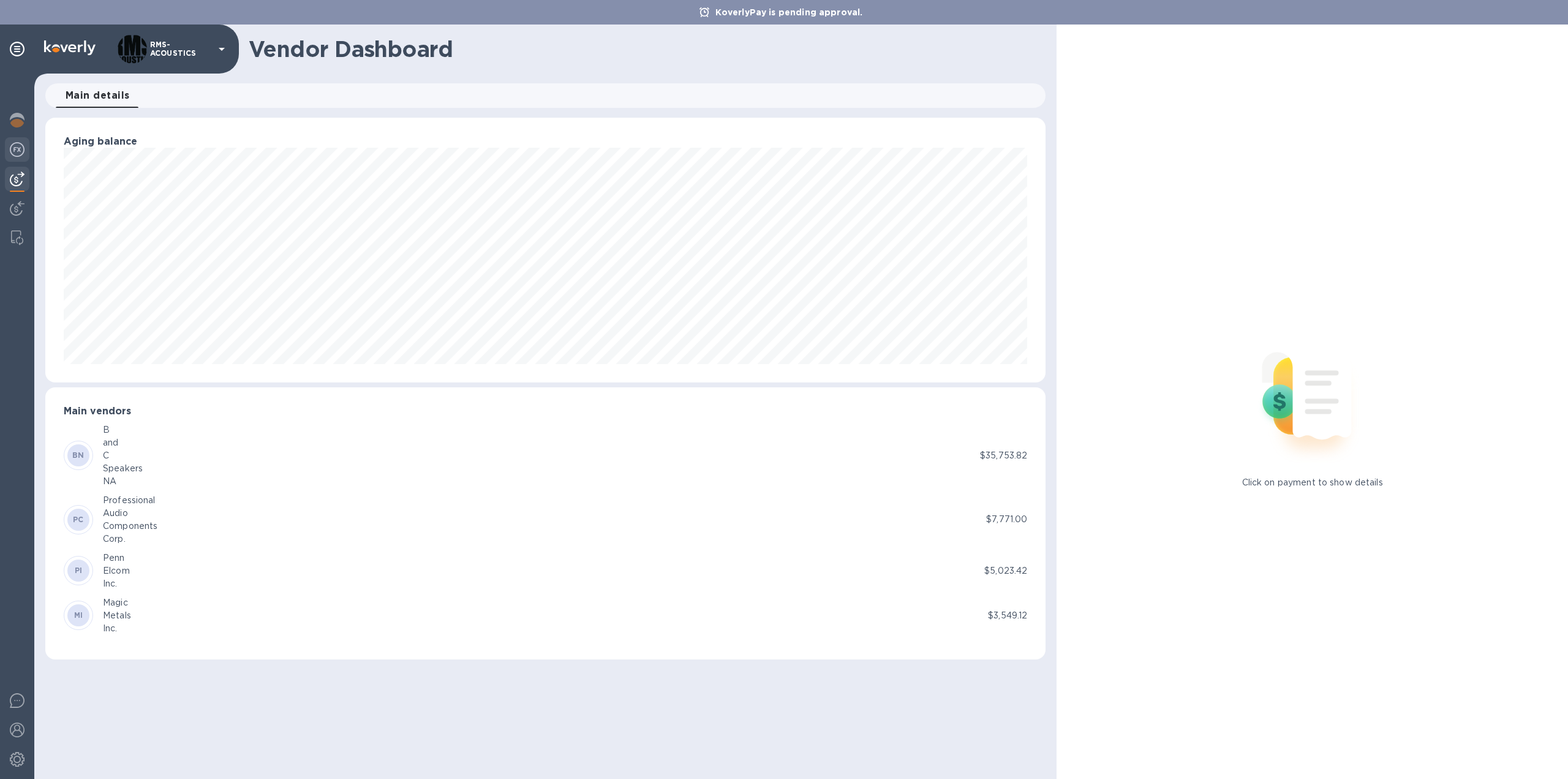
scroll to position [612565, 611576]
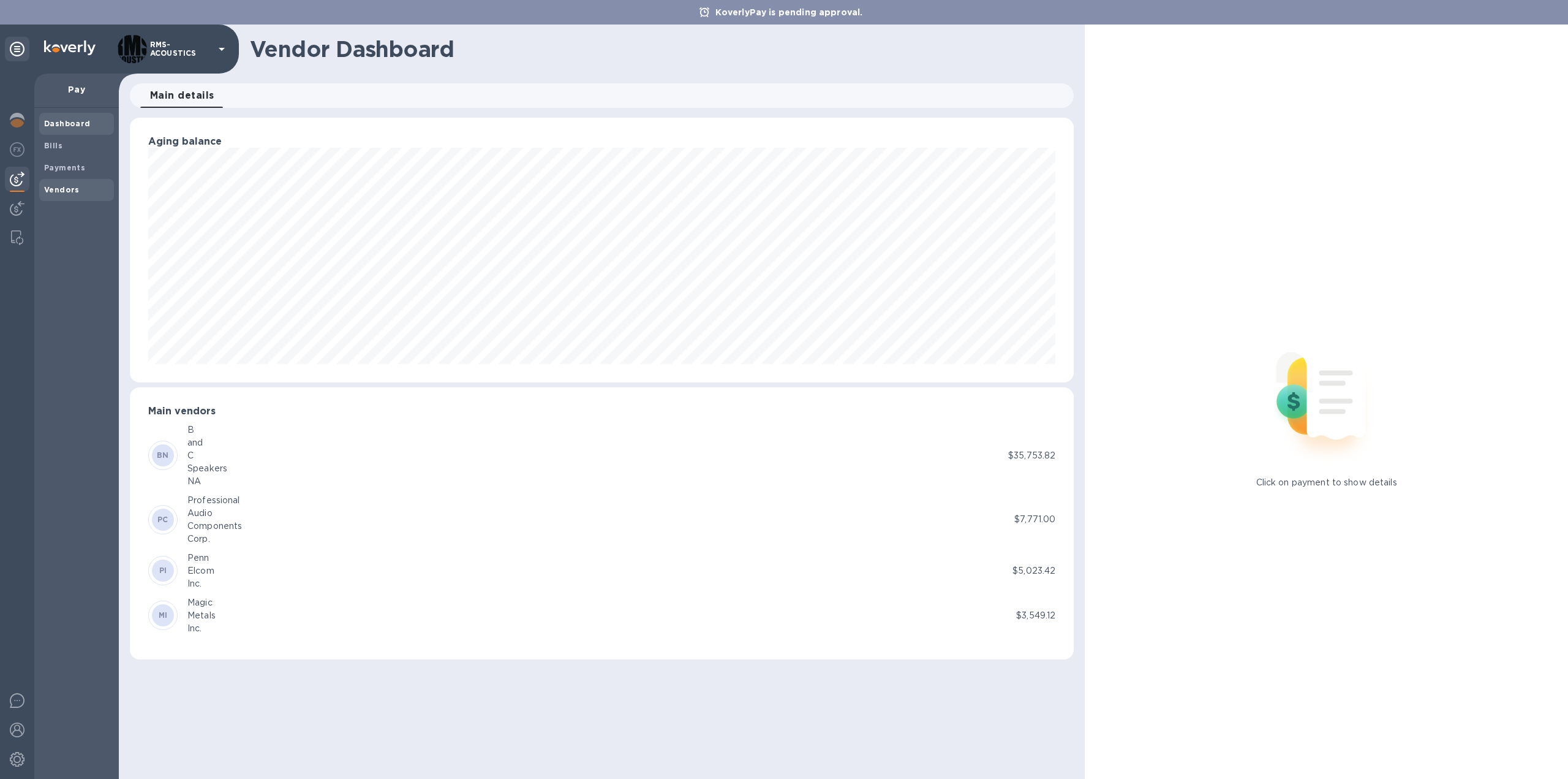
click at [56, 189] on b "Vendors" at bounding box center [62, 190] width 36 height 9
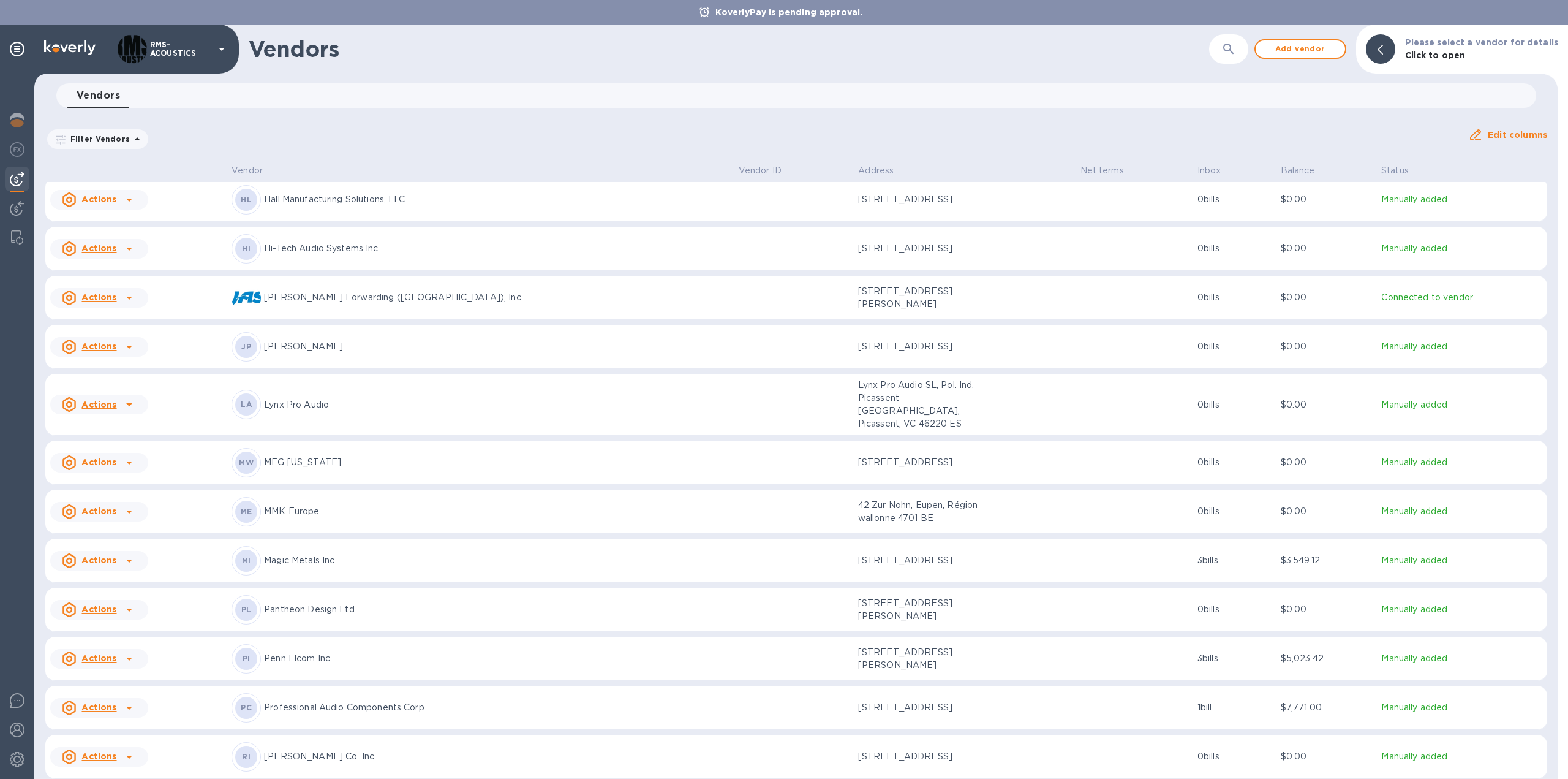
scroll to position [549, 0]
click at [97, 702] on u "Actions" at bounding box center [98, 706] width 35 height 10
click at [110, 725] on b "Add new bill" at bounding box center [113, 723] width 57 height 10
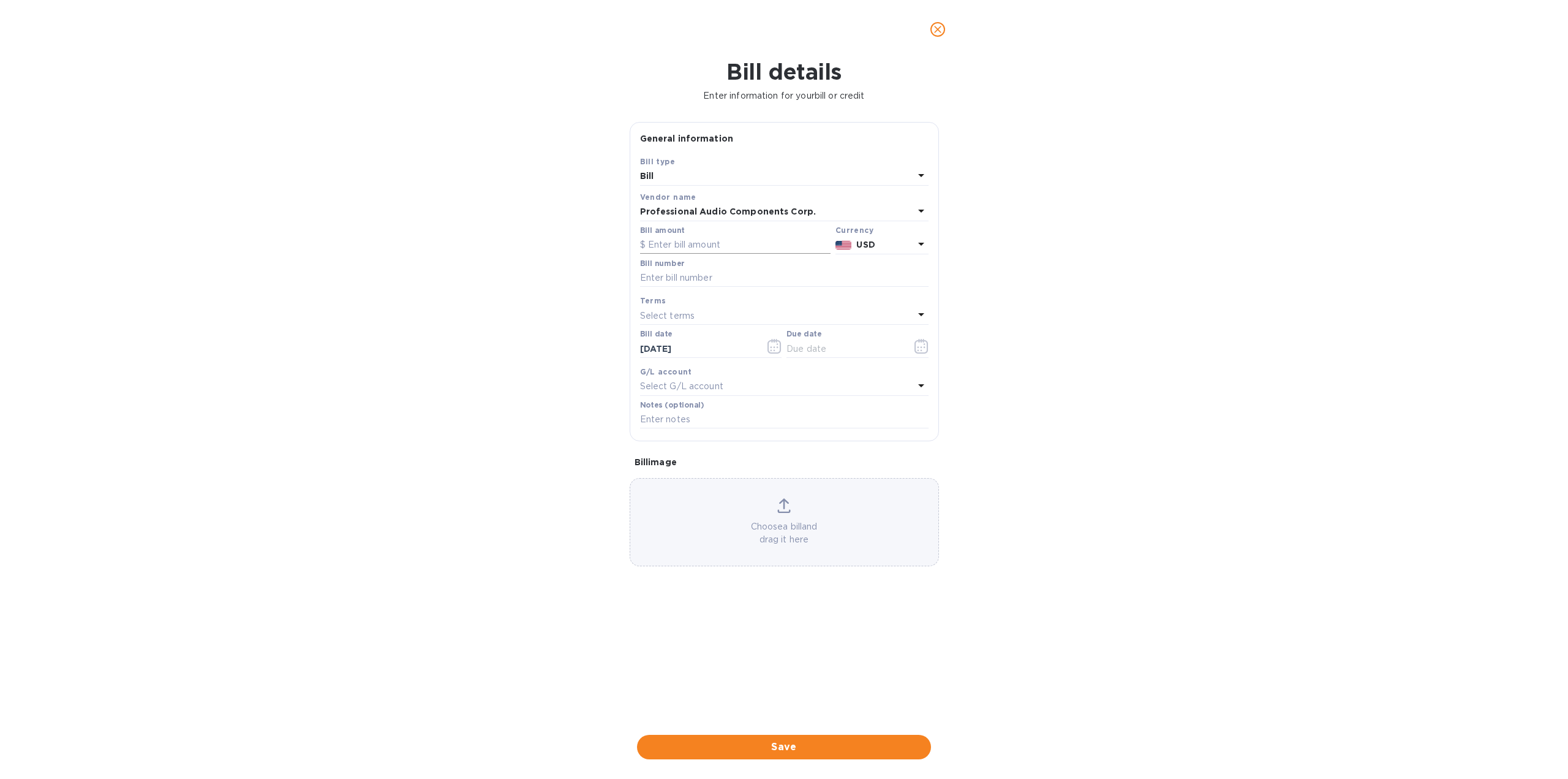
click at [681, 243] on input "text" at bounding box center [735, 245] width 190 height 18
type input "100.00"
click at [728, 278] on input "text" at bounding box center [784, 278] width 289 height 18
type input "1059947 Remainder"
click at [919, 345] on icon "button" at bounding box center [921, 346] width 14 height 15
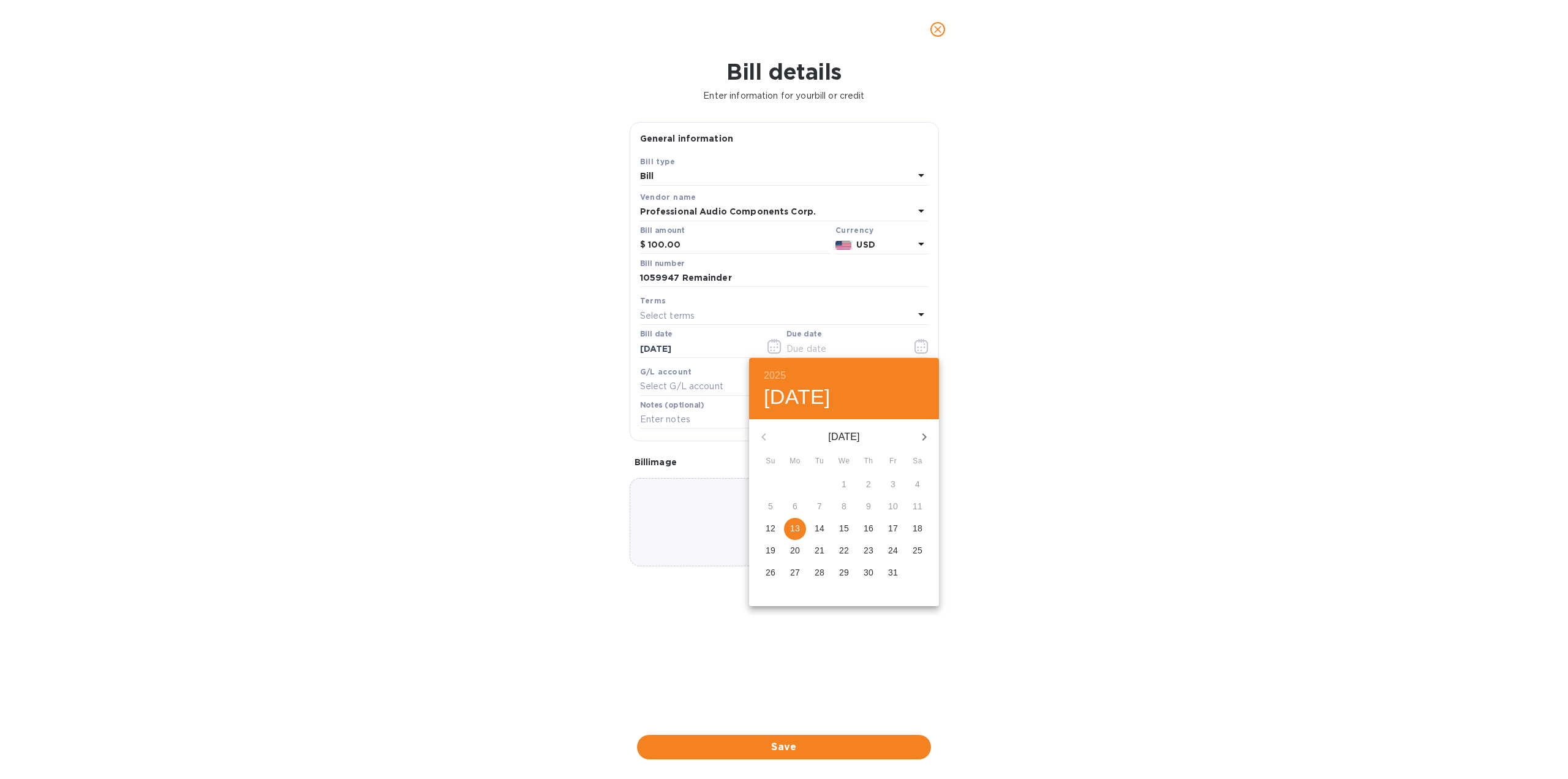
click at [794, 530] on p "13" at bounding box center [794, 528] width 10 height 12
type input "[DATE]"
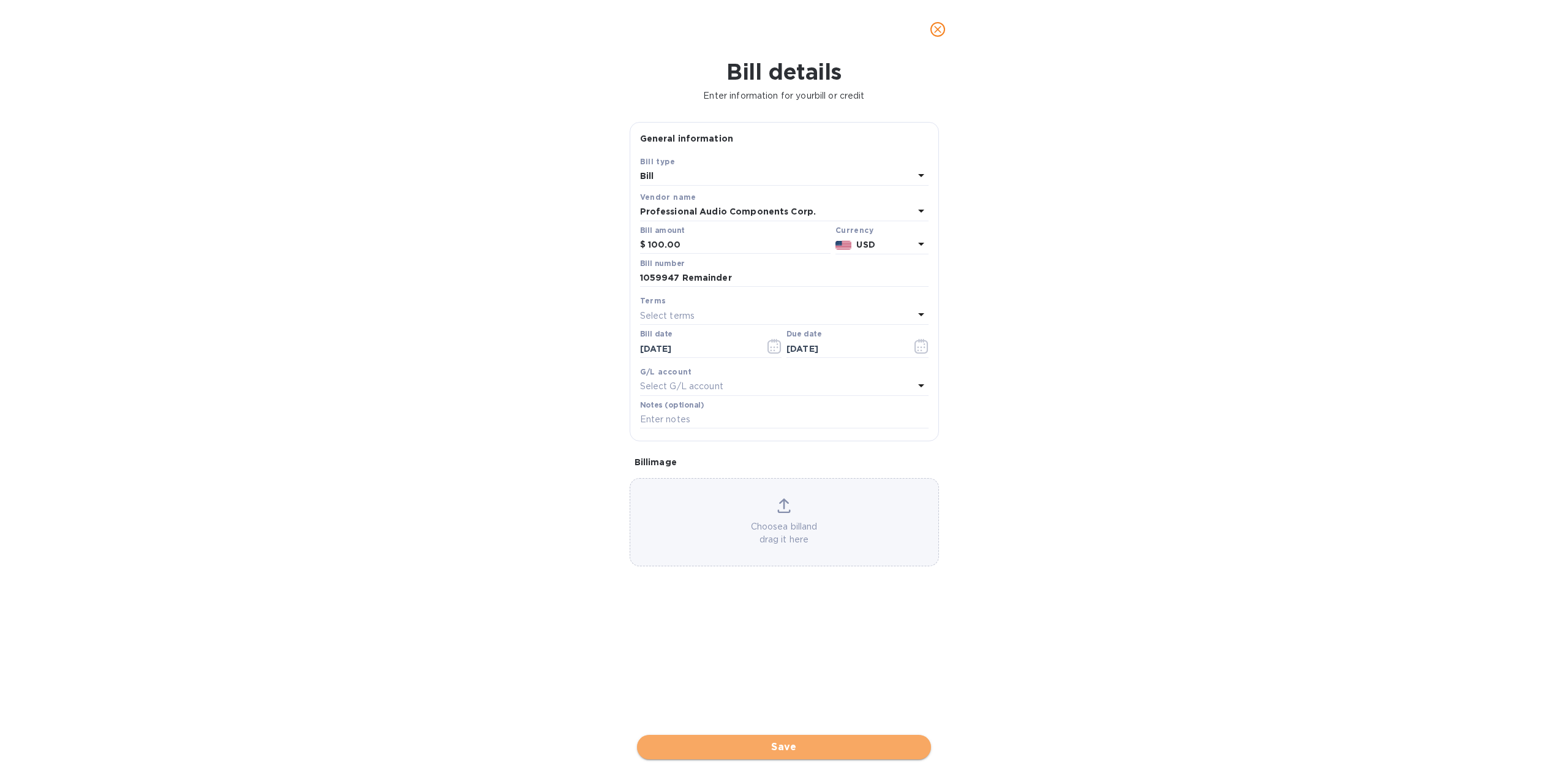
click at [819, 749] on span "Save" at bounding box center [784, 747] width 274 height 15
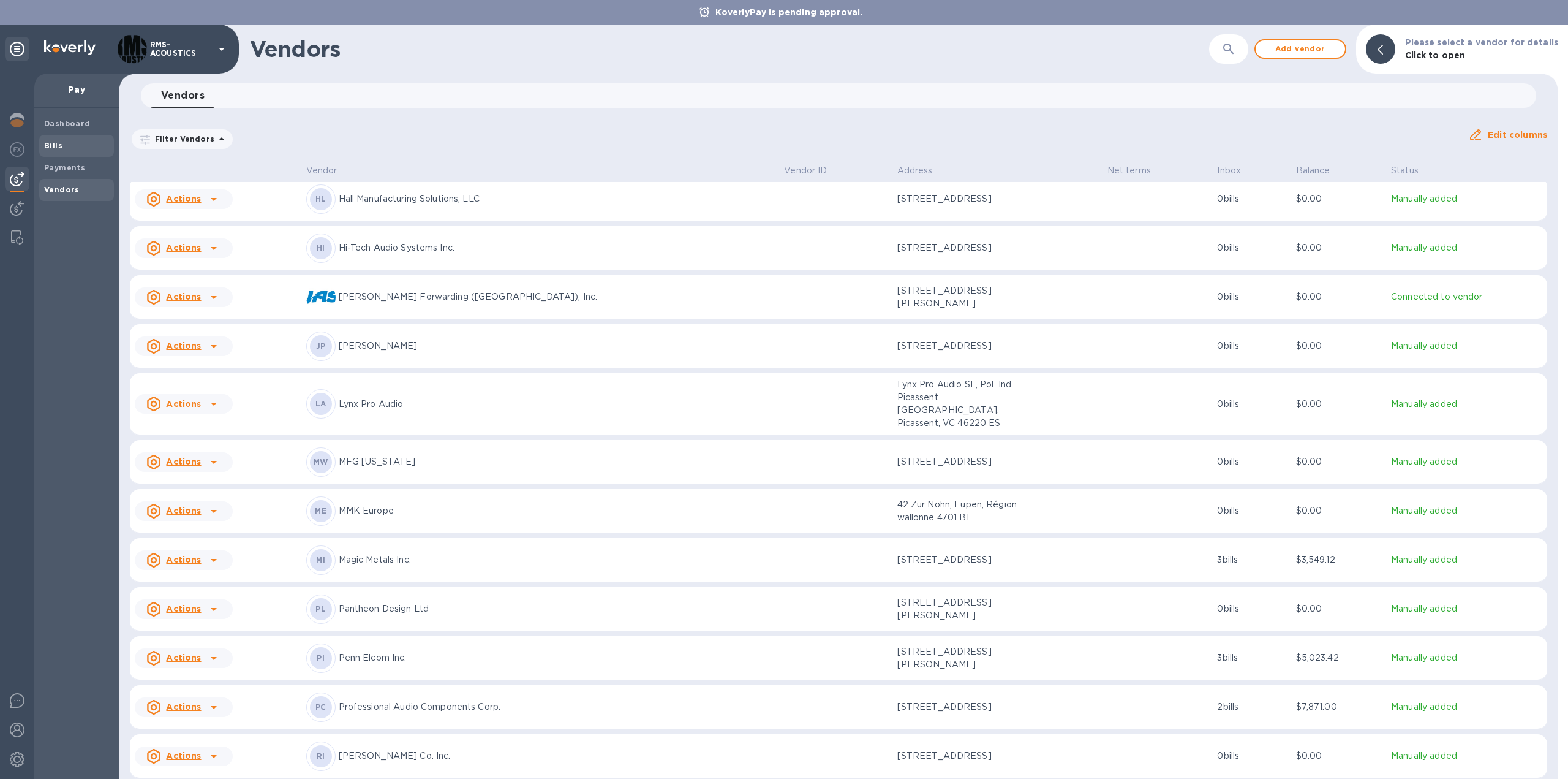
click at [55, 142] on b "Bills" at bounding box center [53, 145] width 18 height 9
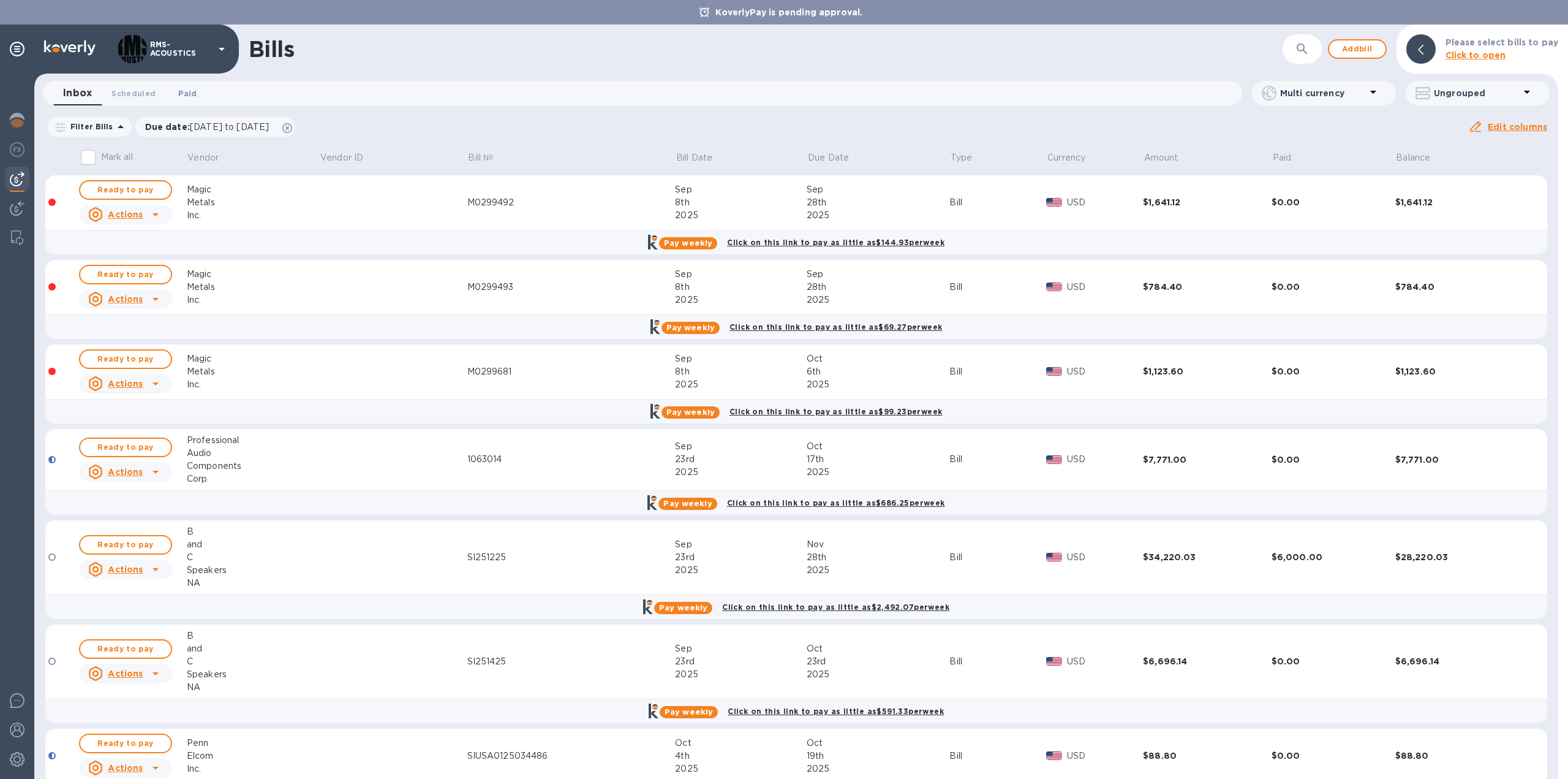
click at [190, 91] on span "Paid 0" at bounding box center [187, 93] width 18 height 13
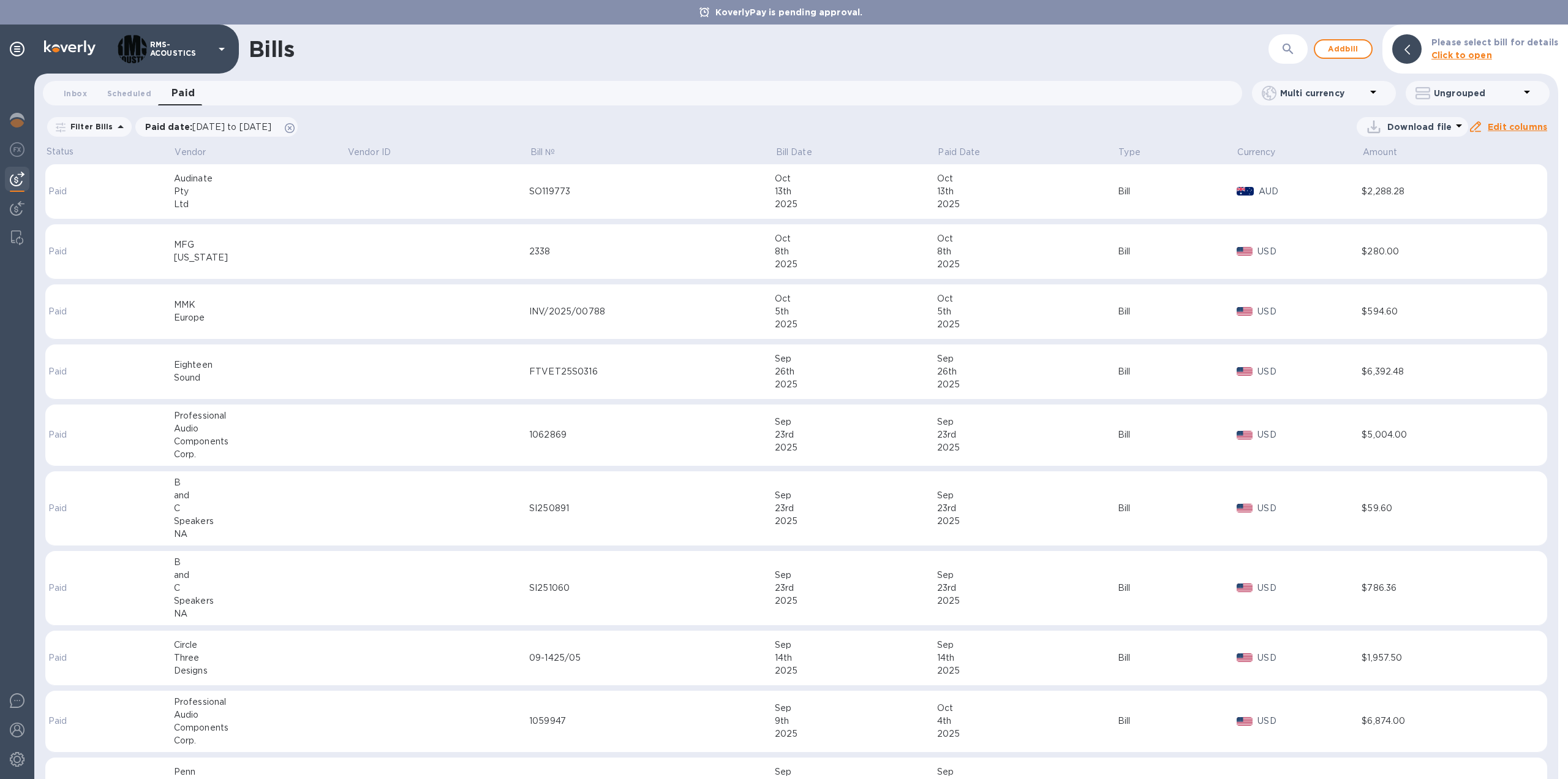
click at [91, 121] on div "Filter Bills" at bounding box center [89, 126] width 84 height 20
click at [91, 126] on p "Filter Bills" at bounding box center [89, 126] width 48 height 10
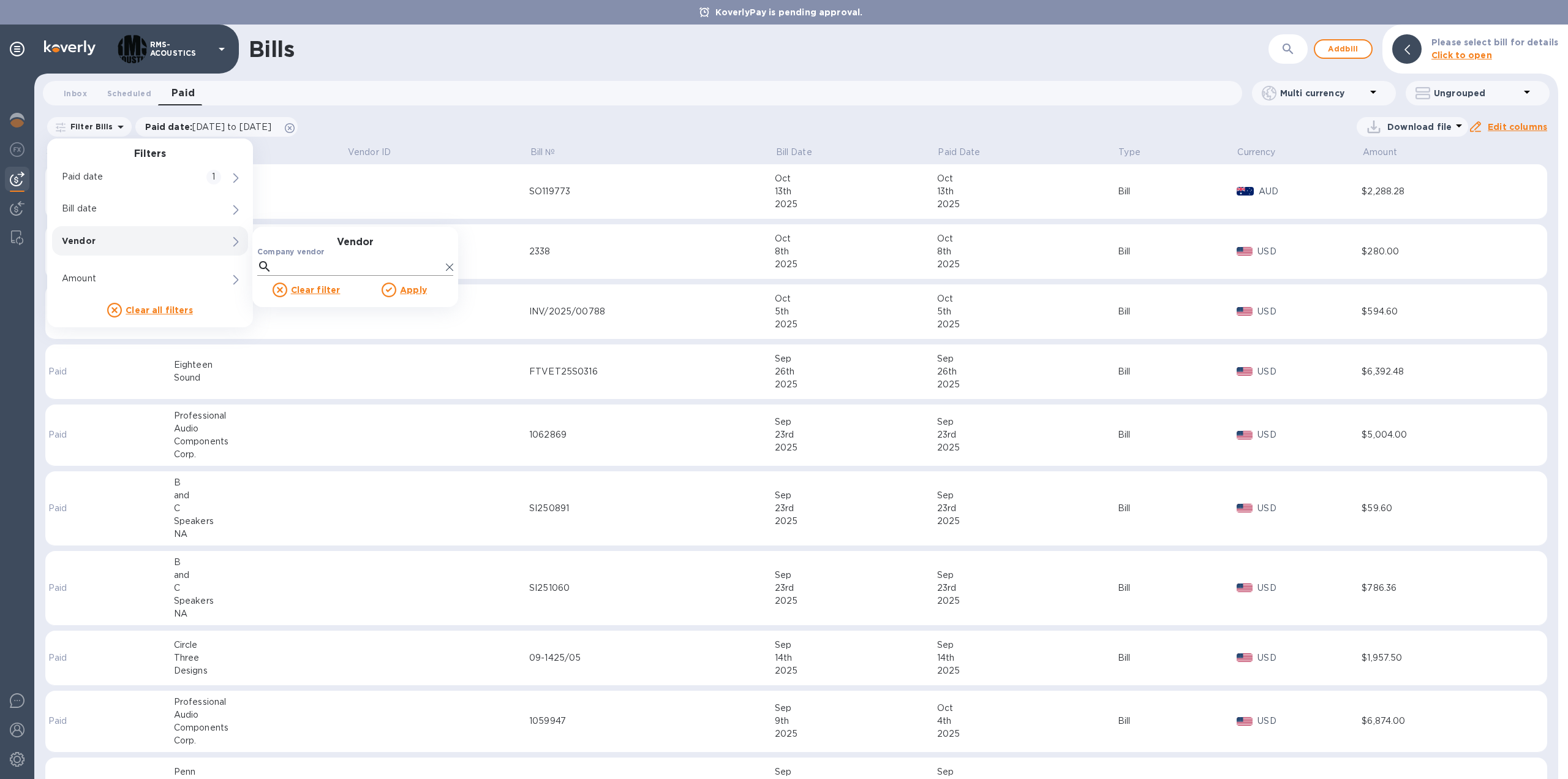
click at [295, 265] on input "Company vendor" at bounding box center [359, 266] width 164 height 18
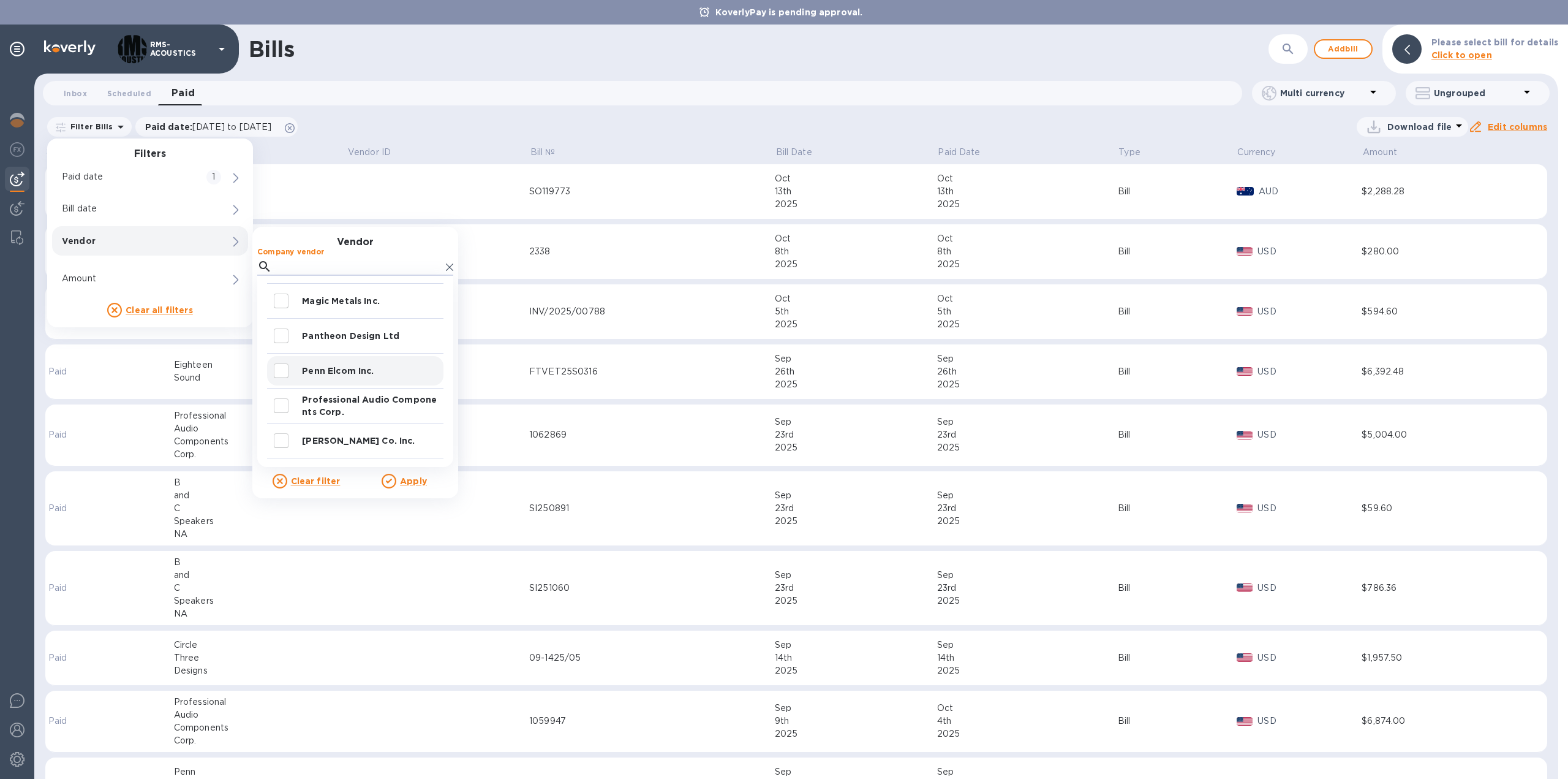
scroll to position [631, 0]
click at [341, 398] on p "Professional Audio Components Corp." at bounding box center [370, 405] width 136 height 25
checkbox input "true"
click at [414, 484] on u "Apply" at bounding box center [413, 481] width 27 height 10
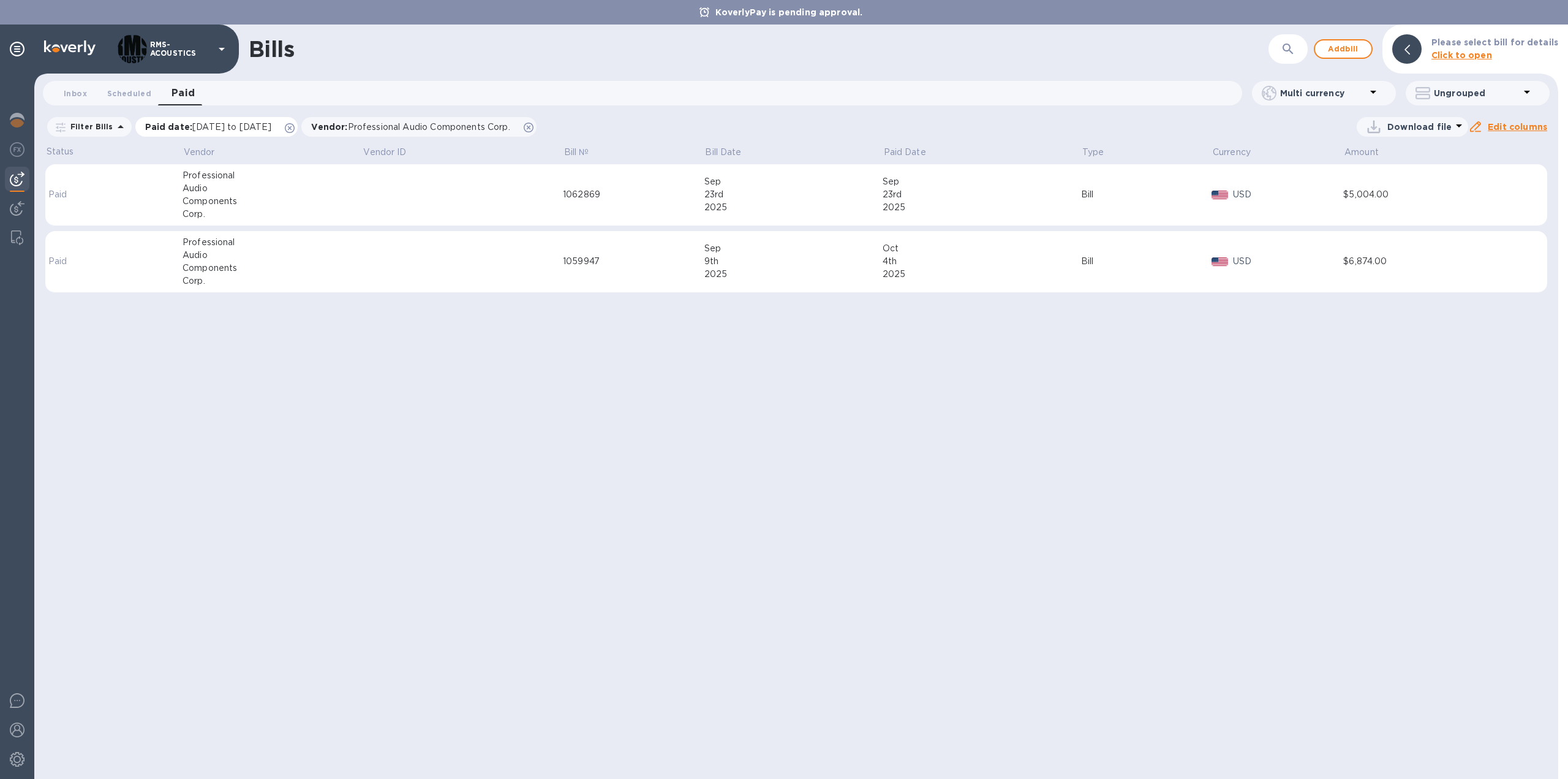
click at [253, 130] on span "[DATE] to [DATE]" at bounding box center [232, 126] width 79 height 10
click at [141, 189] on input "[DATE]" at bounding box center [187, 189] width 98 height 18
type input "[DATE]"
click at [331, 229] on u "Apply" at bounding box center [339, 229] width 27 height 10
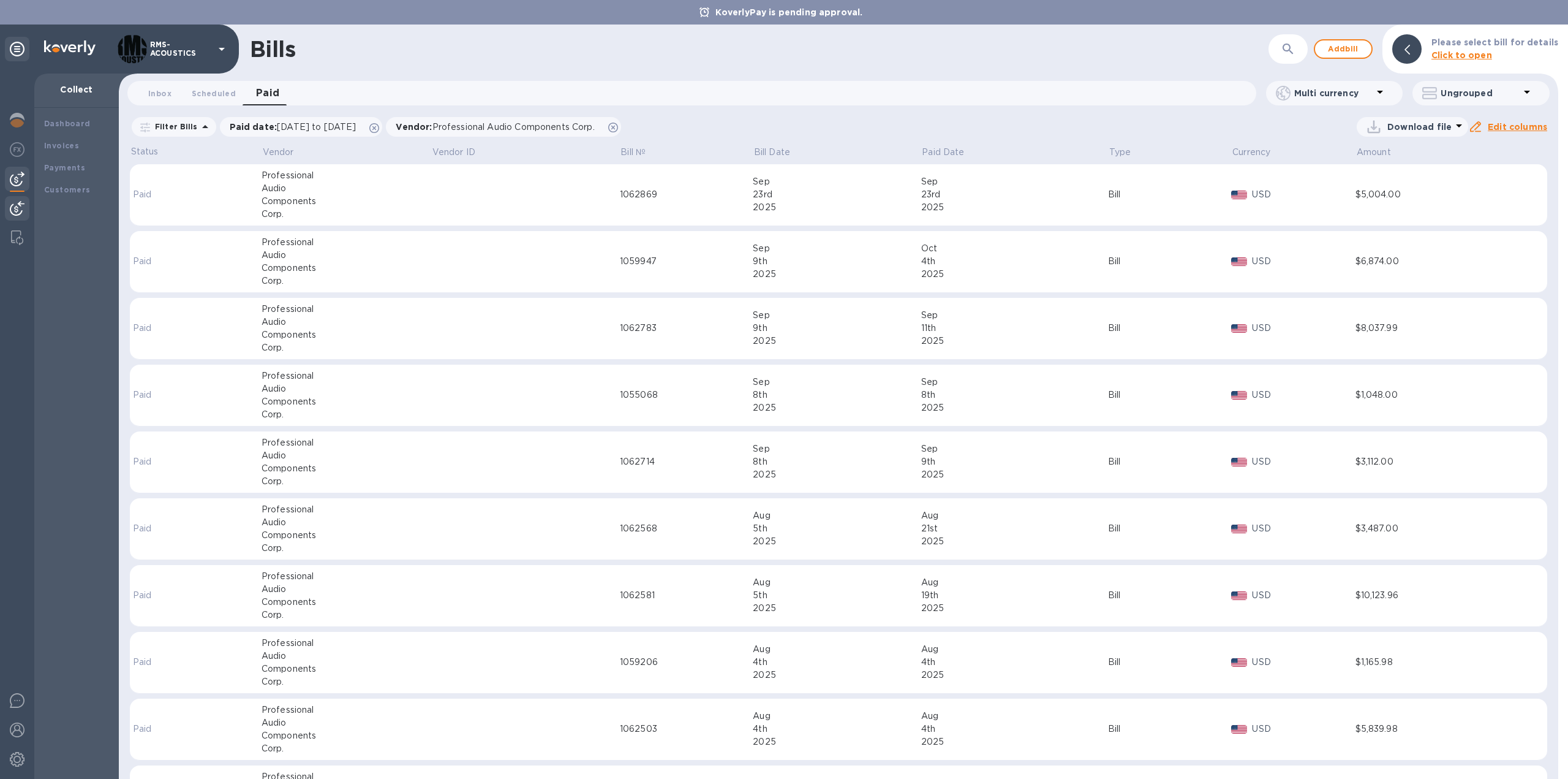
click at [18, 203] on img at bounding box center [16, 208] width 15 height 15
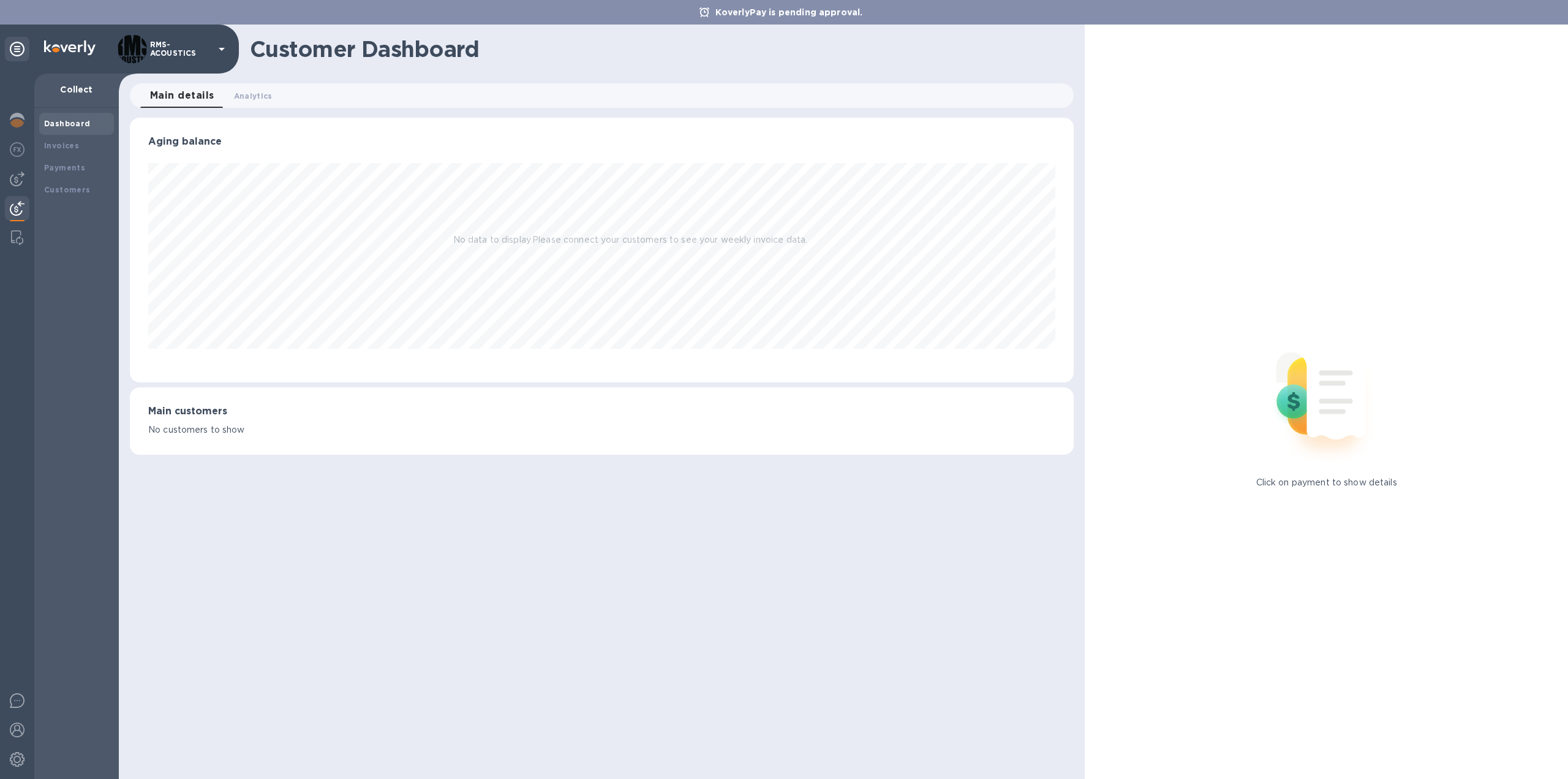
scroll to position [265, 944]
click at [15, 178] on img at bounding box center [16, 178] width 15 height 15
click at [67, 192] on b "Vendors" at bounding box center [62, 190] width 36 height 9
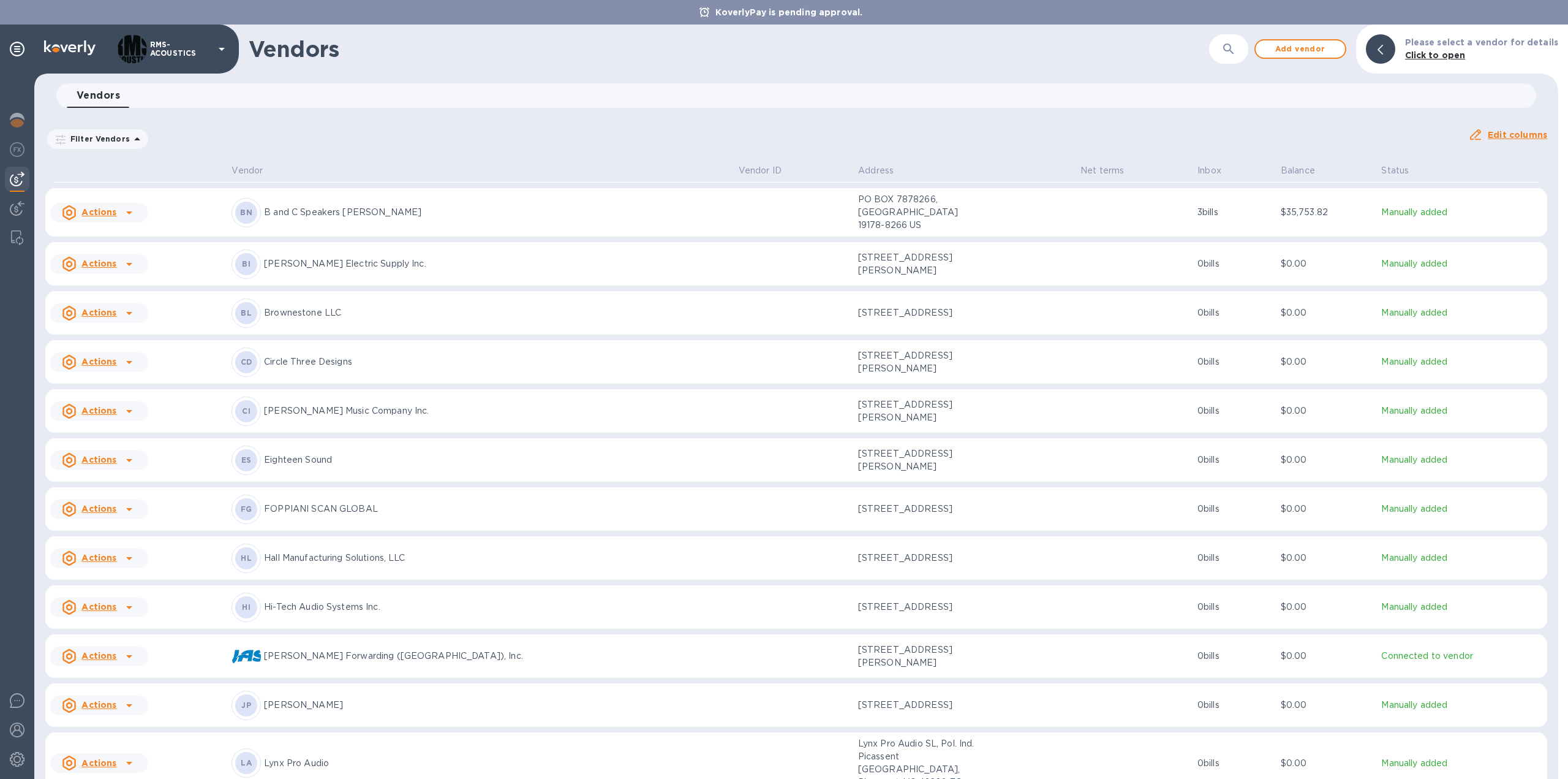
scroll to position [291, 0]
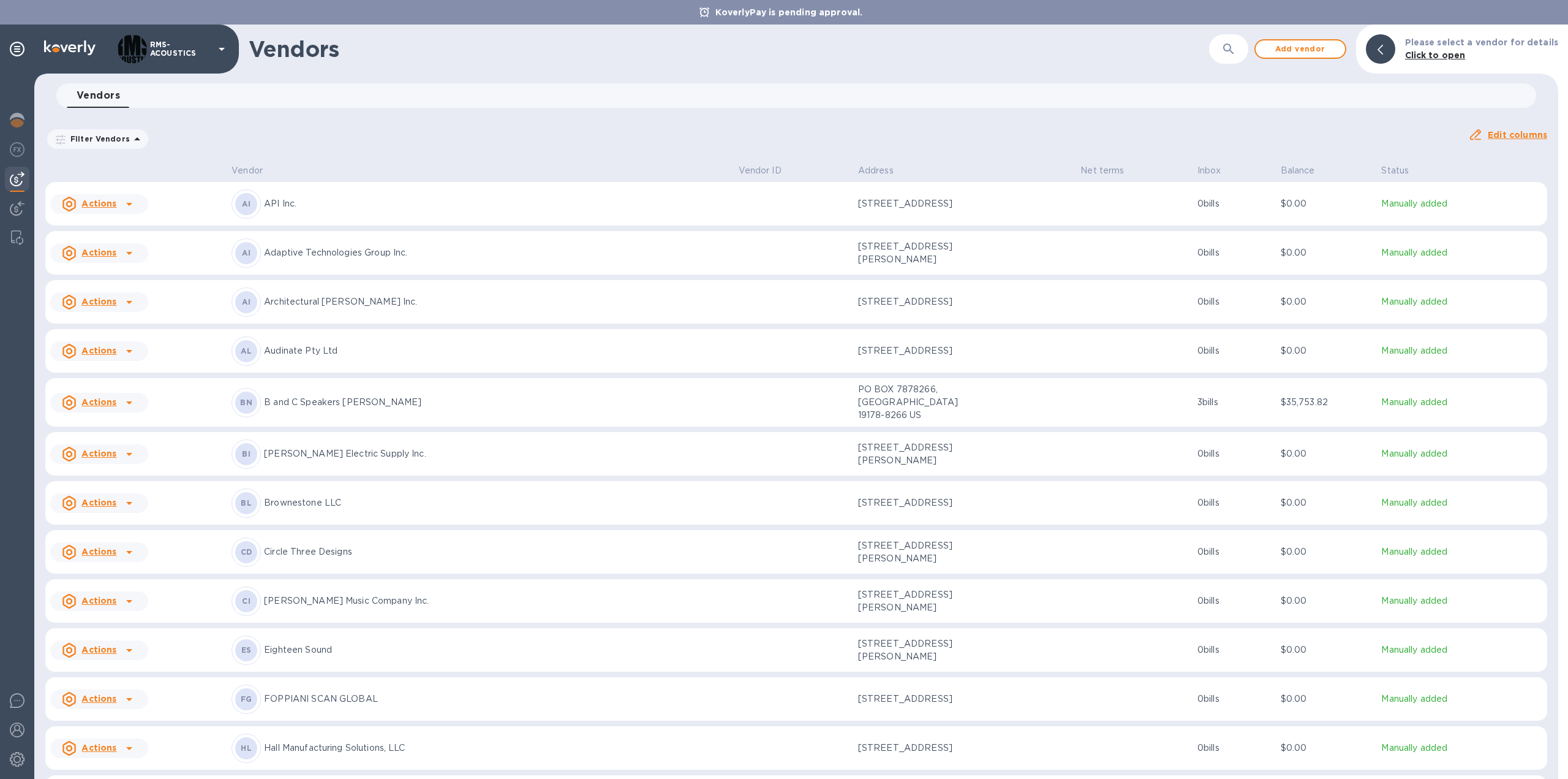
scroll to position [549, 0]
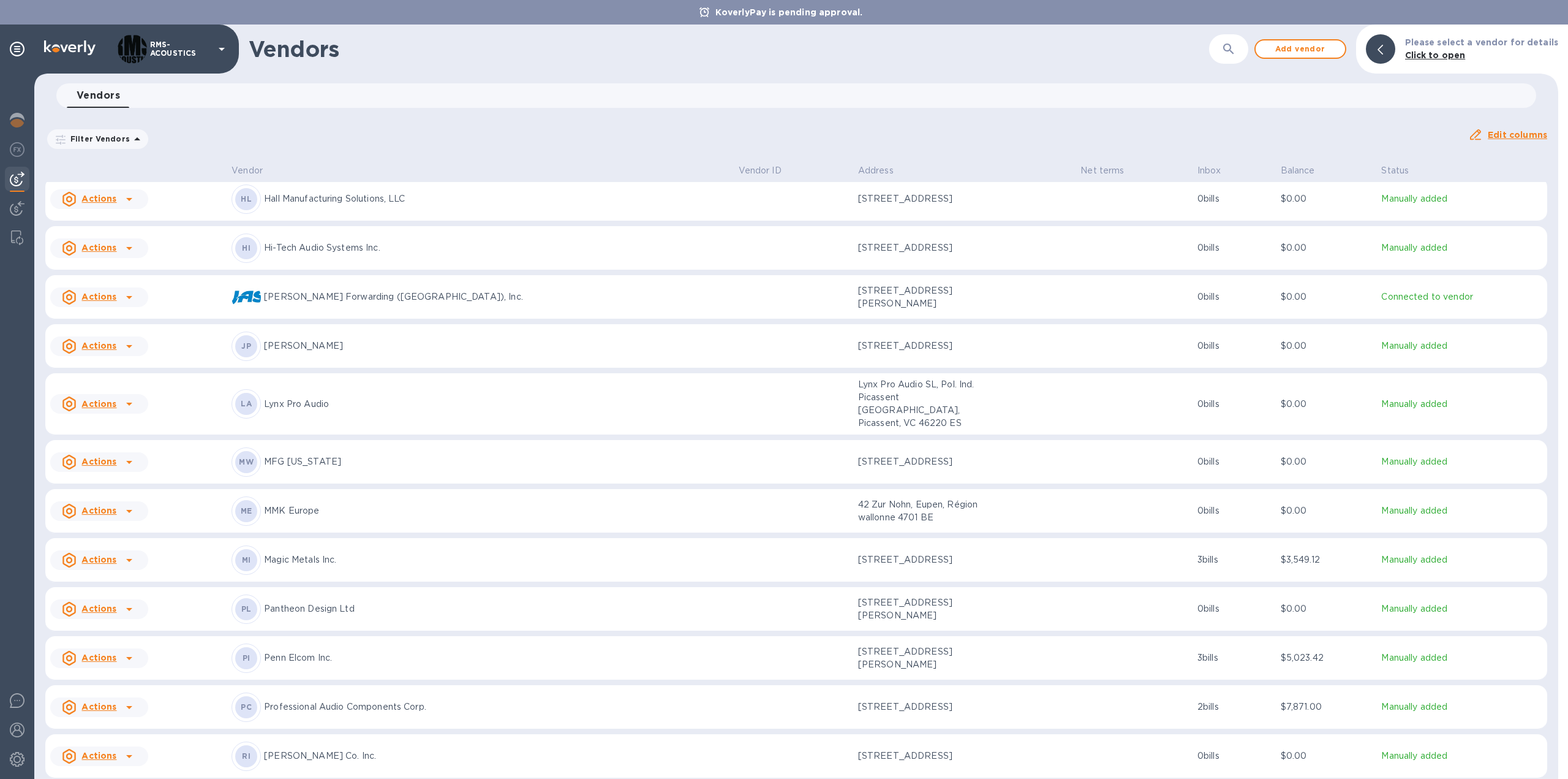
click at [109, 703] on u "Actions" at bounding box center [98, 706] width 35 height 10
click at [117, 723] on b "Add new bill" at bounding box center [113, 723] width 57 height 10
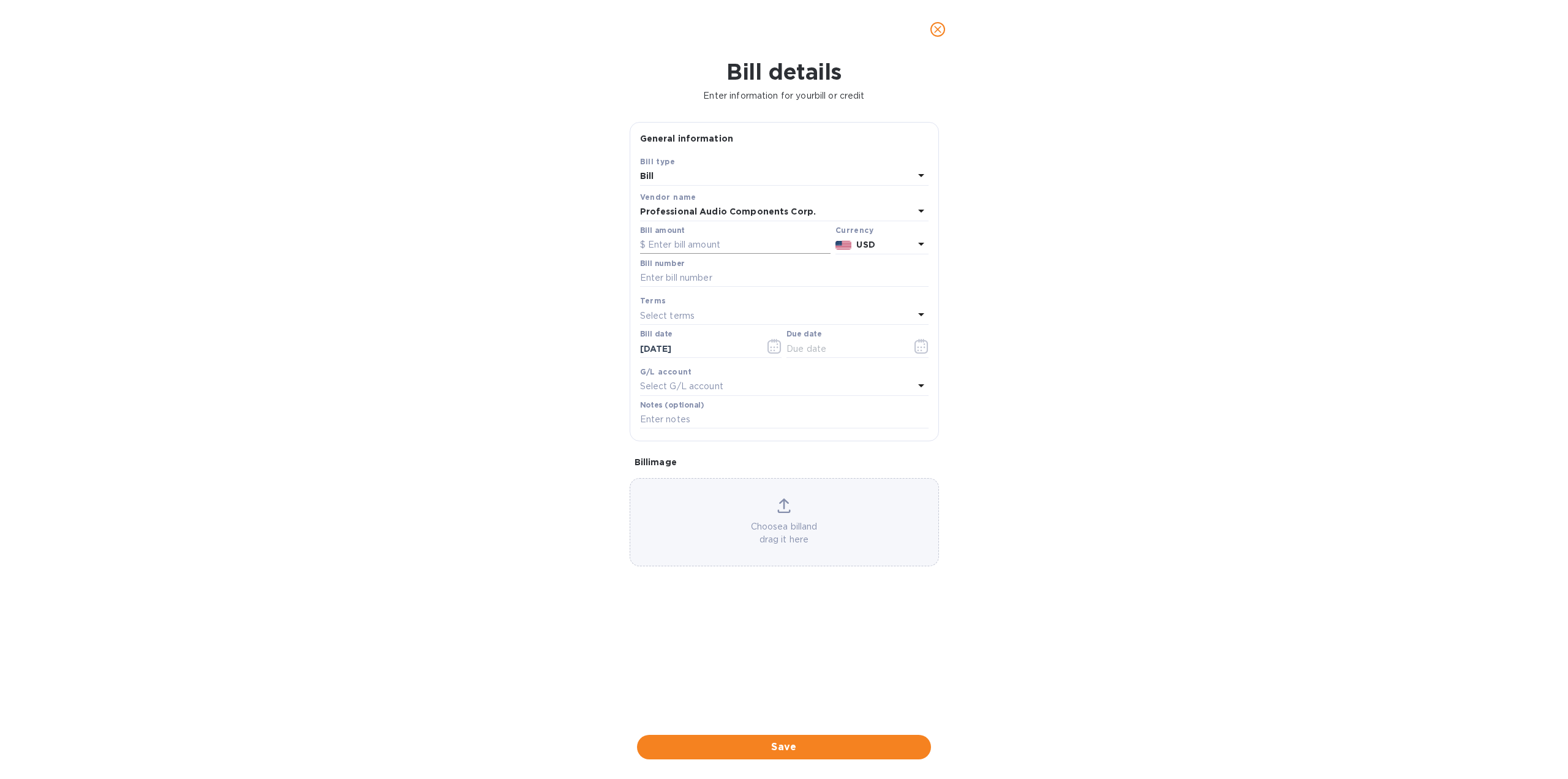
click at [690, 243] on input "text" at bounding box center [735, 245] width 190 height 18
type input "7,771.00"
click at [708, 280] on input "text" at bounding box center [784, 278] width 289 height 18
click at [688, 273] on input "text" at bounding box center [784, 278] width 289 height 18
type input "1063014"
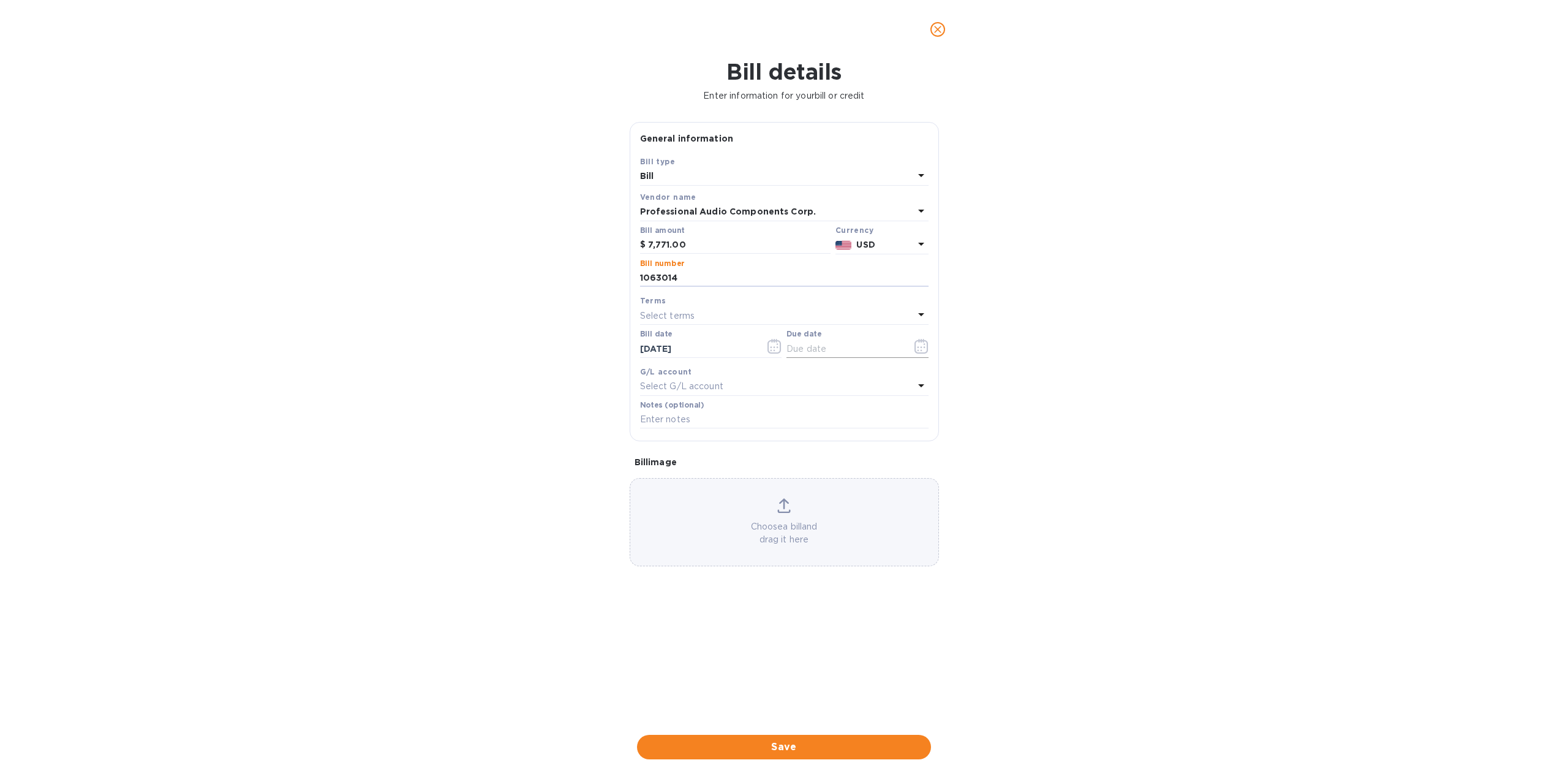
click at [807, 352] on input "text" at bounding box center [844, 349] width 115 height 18
click at [922, 350] on icon "button" at bounding box center [921, 346] width 14 height 15
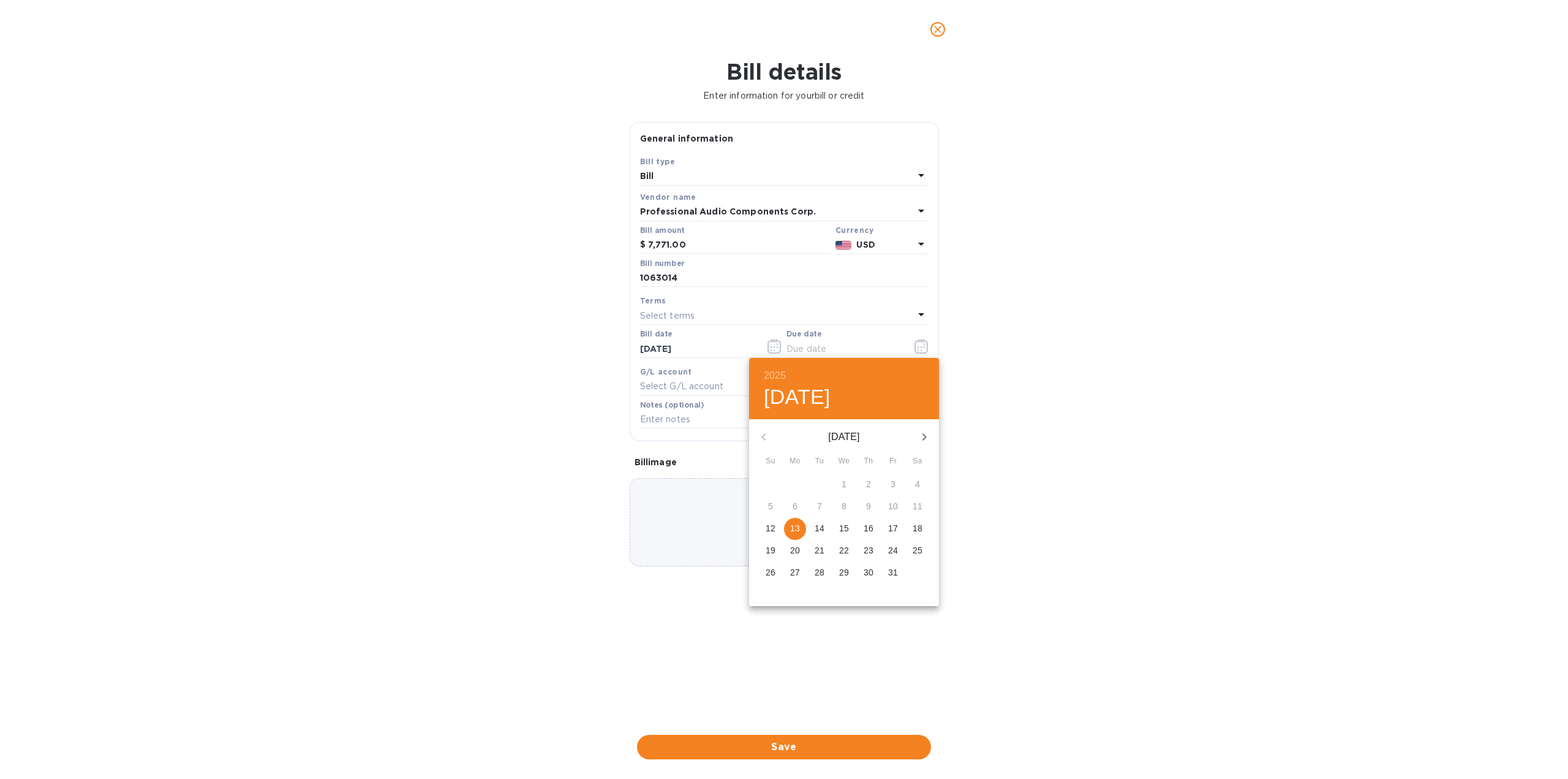
click at [795, 532] on p "13" at bounding box center [794, 528] width 10 height 12
type input "[DATE]"
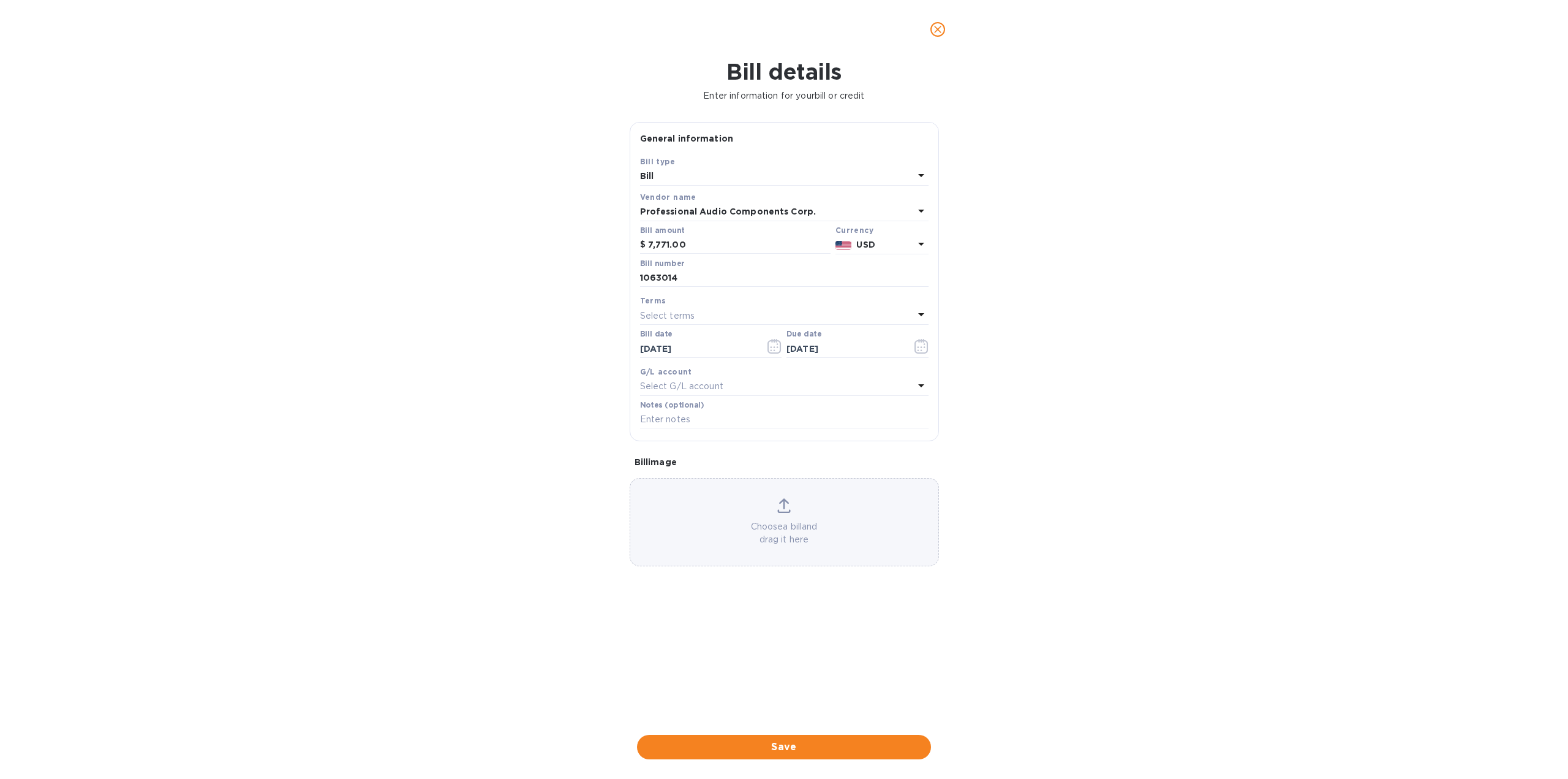
click at [790, 747] on span "Save" at bounding box center [784, 747] width 274 height 15
click at [1525, 717] on icon "Close" at bounding box center [1520, 716] width 12 height 12
click at [931, 20] on button "close" at bounding box center [938, 29] width 29 height 29
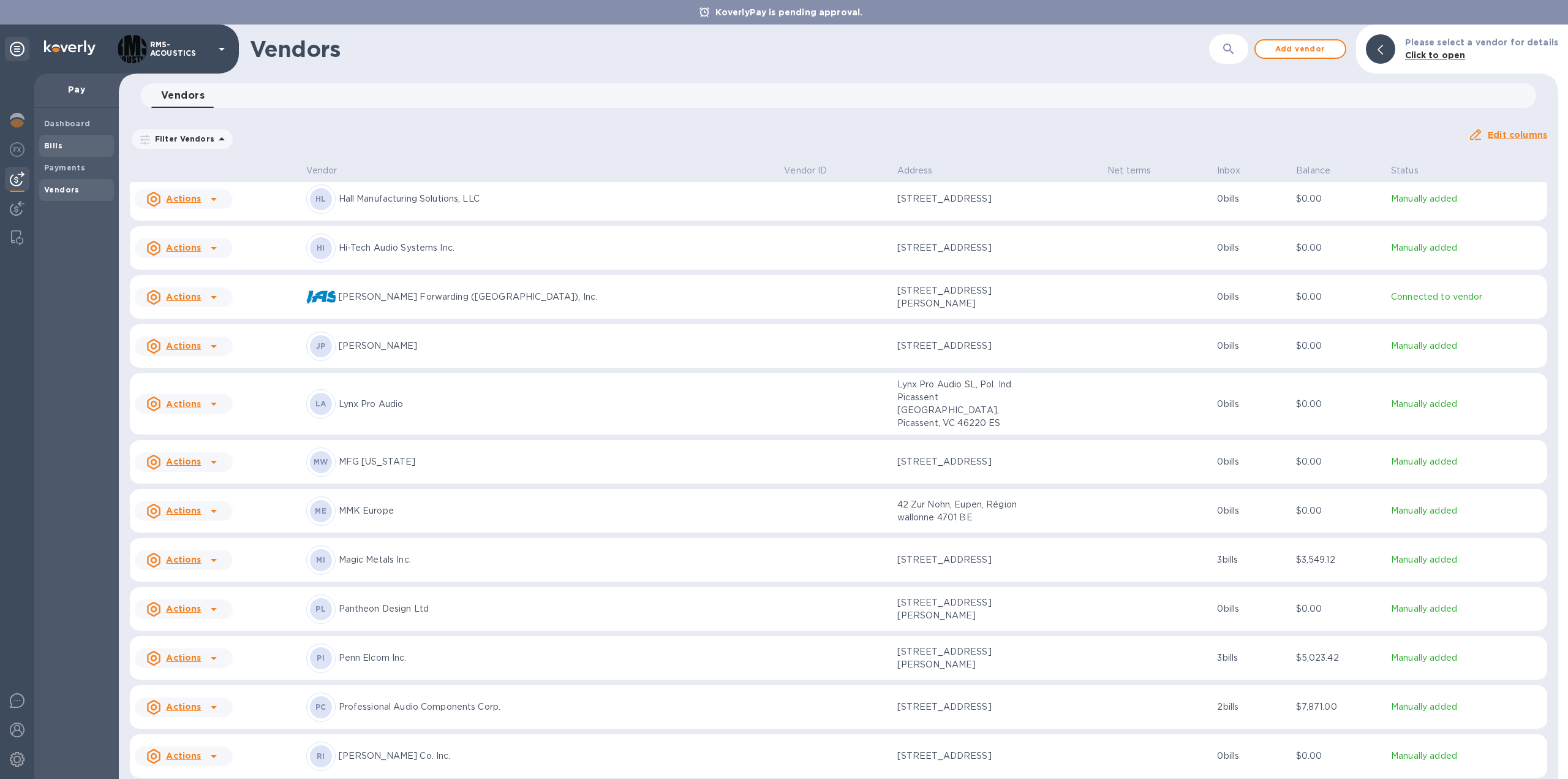
click at [59, 140] on span "Bills" at bounding box center [53, 145] width 18 height 12
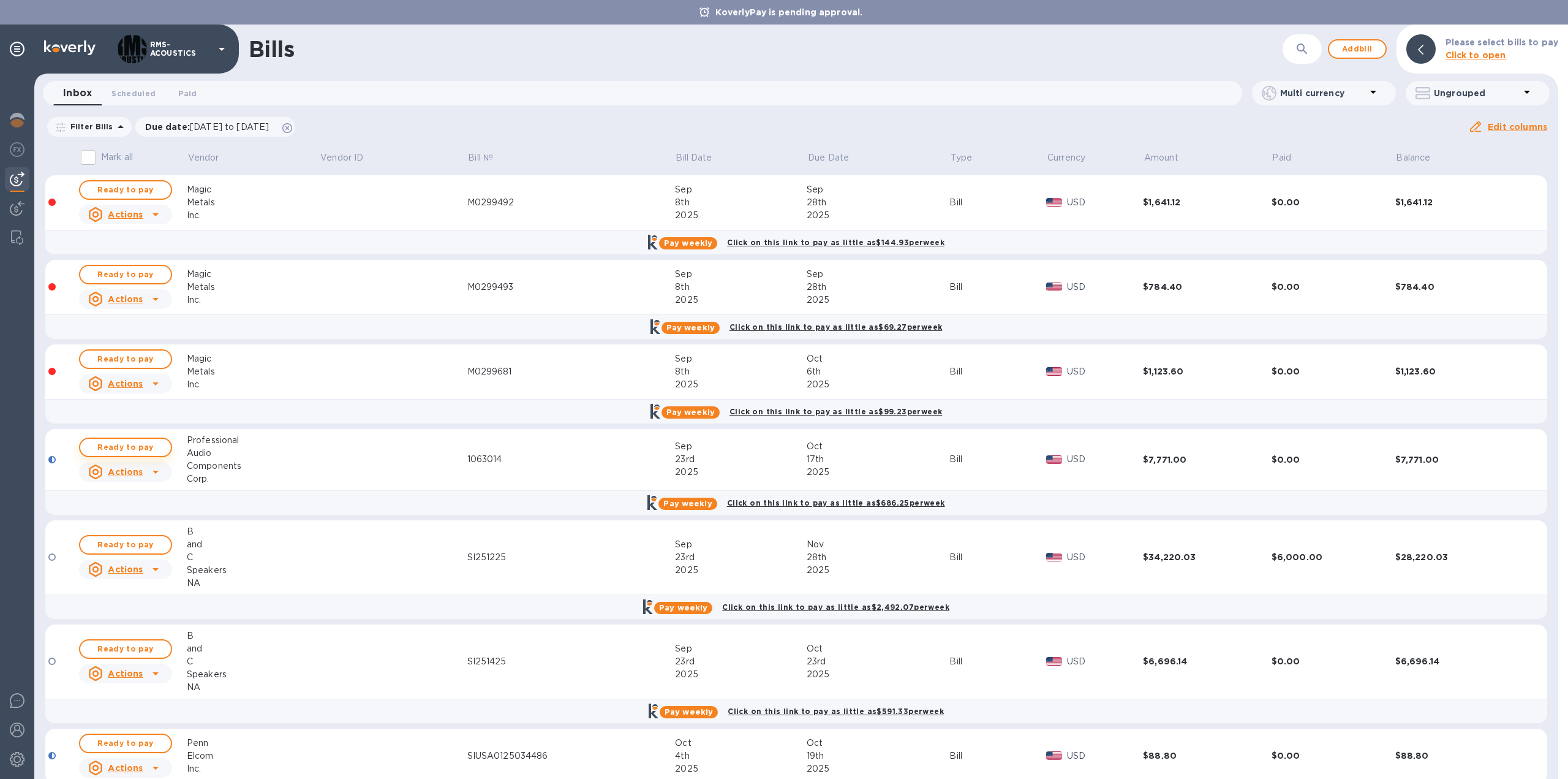
click at [150, 446] on span "Ready to pay" at bounding box center [126, 447] width 71 height 15
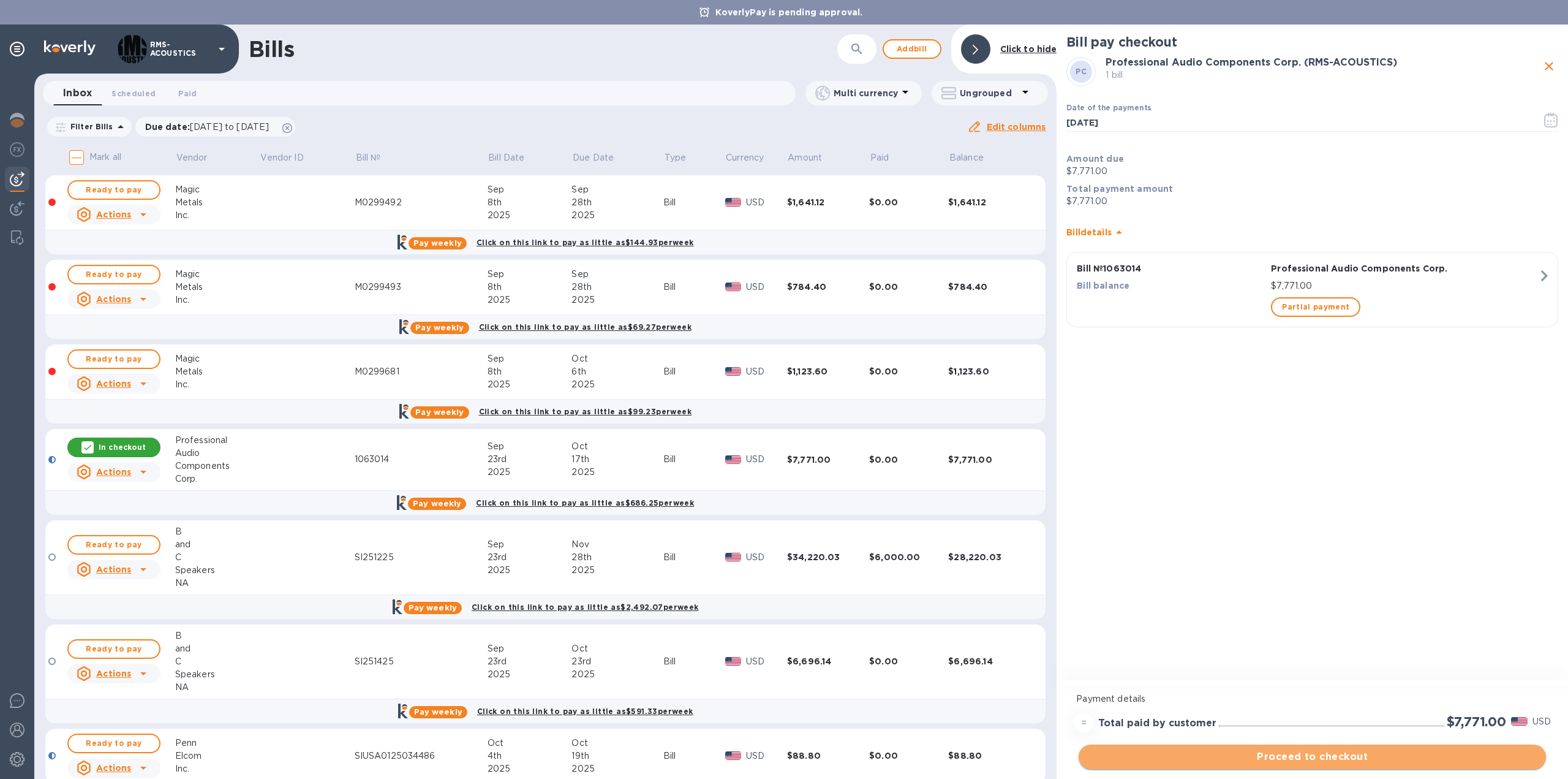
click at [1443, 762] on span "Proceed to checkout" at bounding box center [1312, 757] width 448 height 15
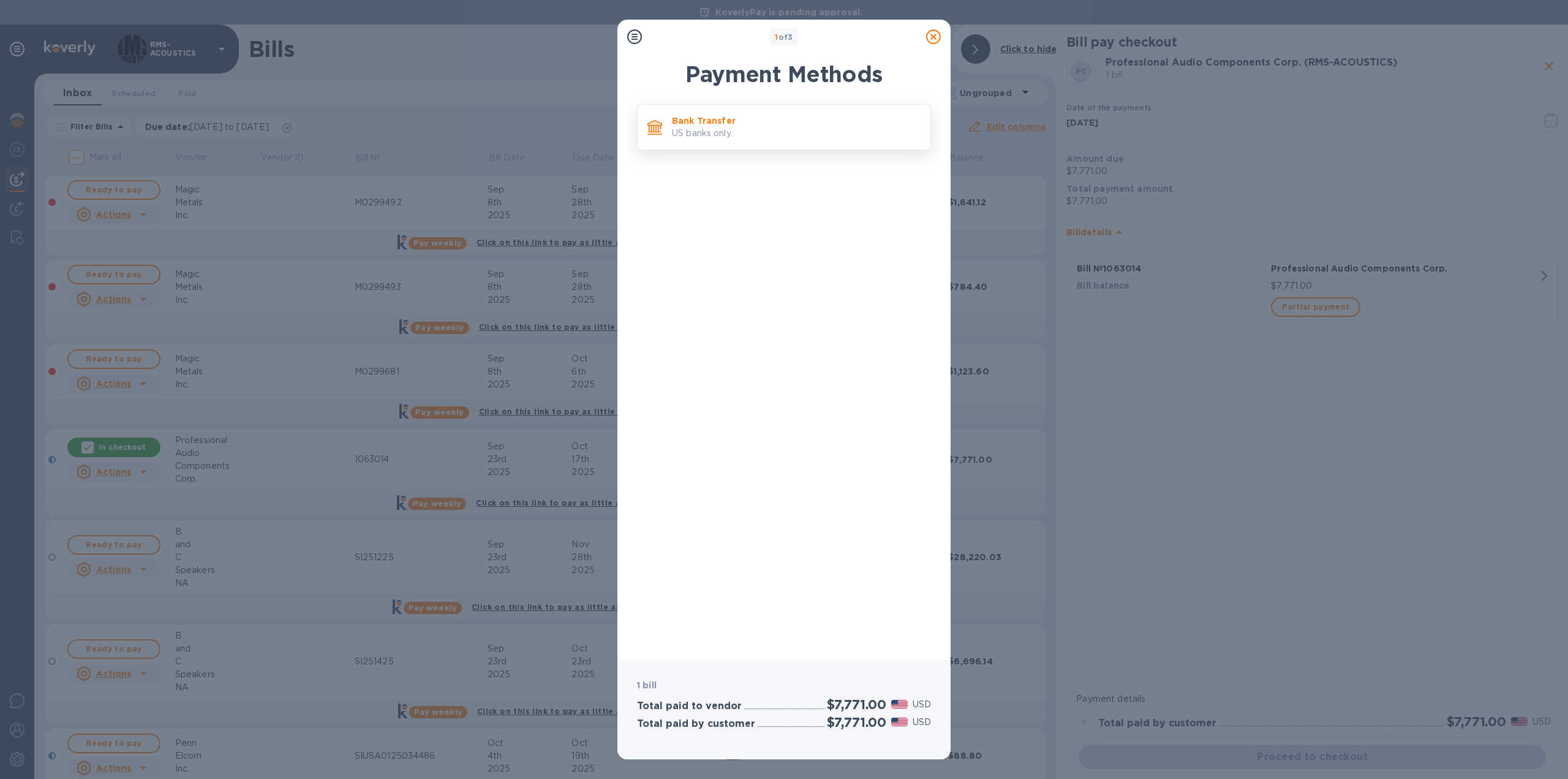
click at [737, 128] on p "US banks only." at bounding box center [796, 133] width 249 height 13
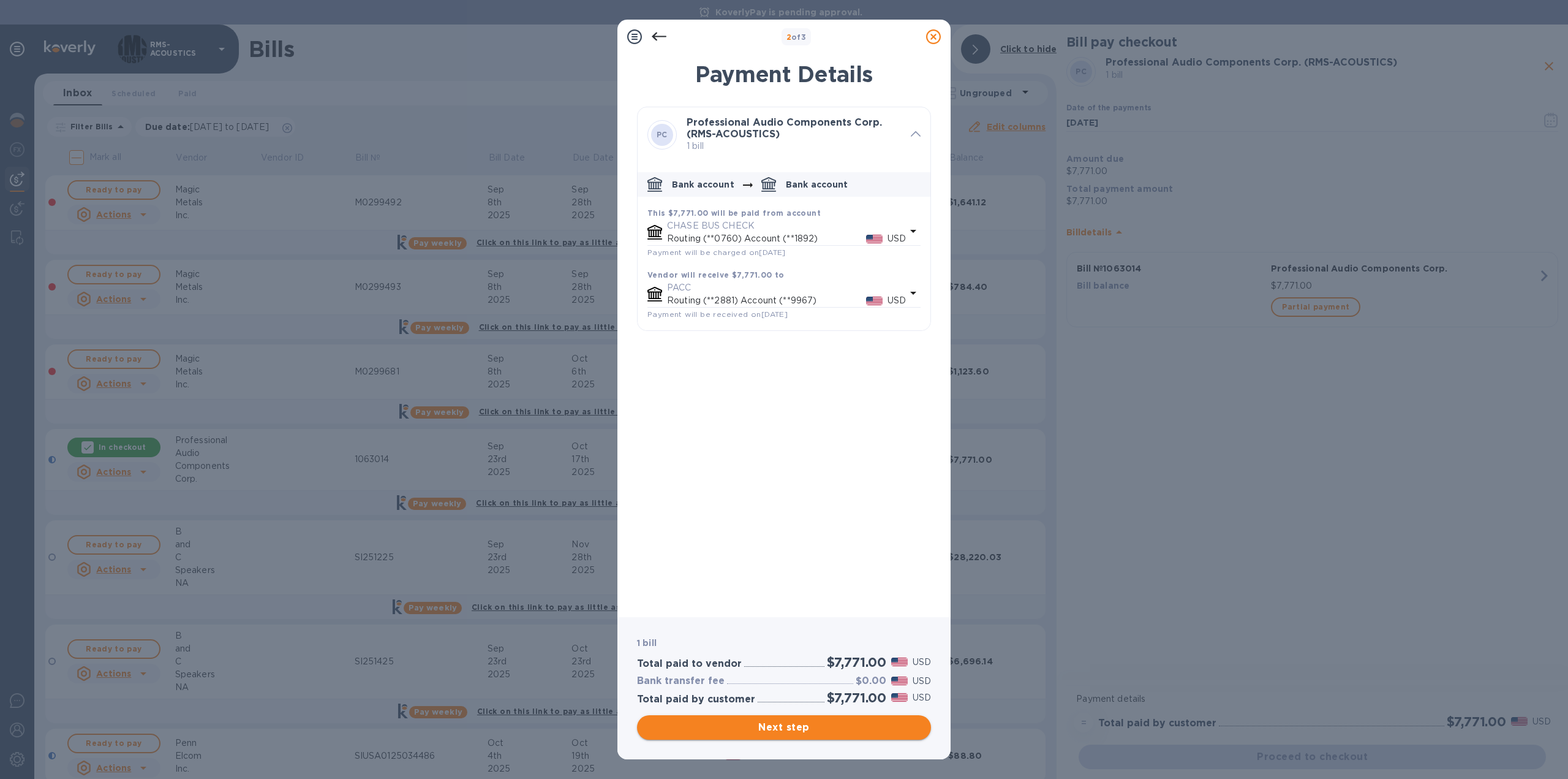
click at [836, 730] on span "Next step" at bounding box center [784, 727] width 274 height 15
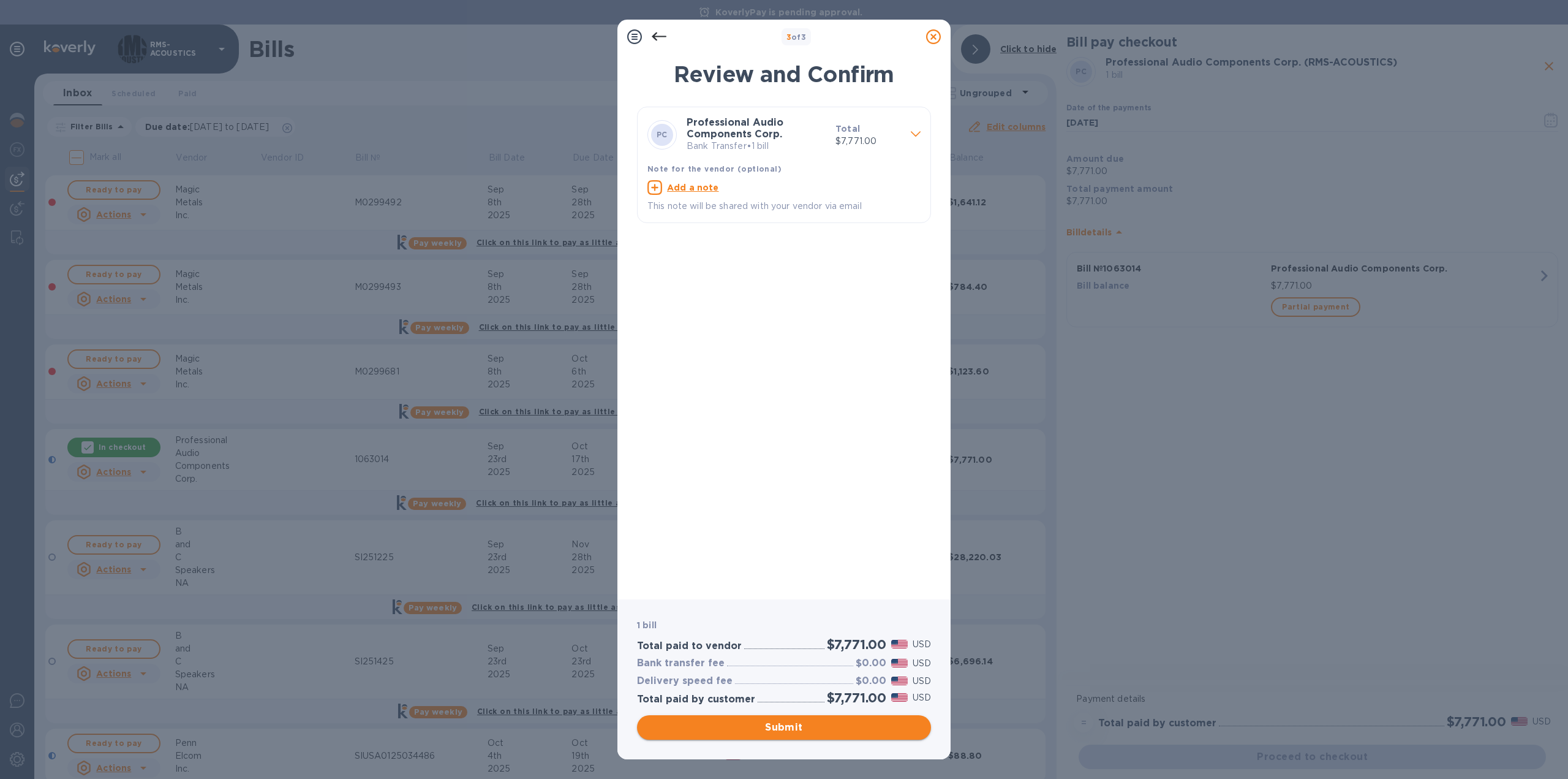
click at [844, 728] on span "Submit" at bounding box center [784, 727] width 274 height 15
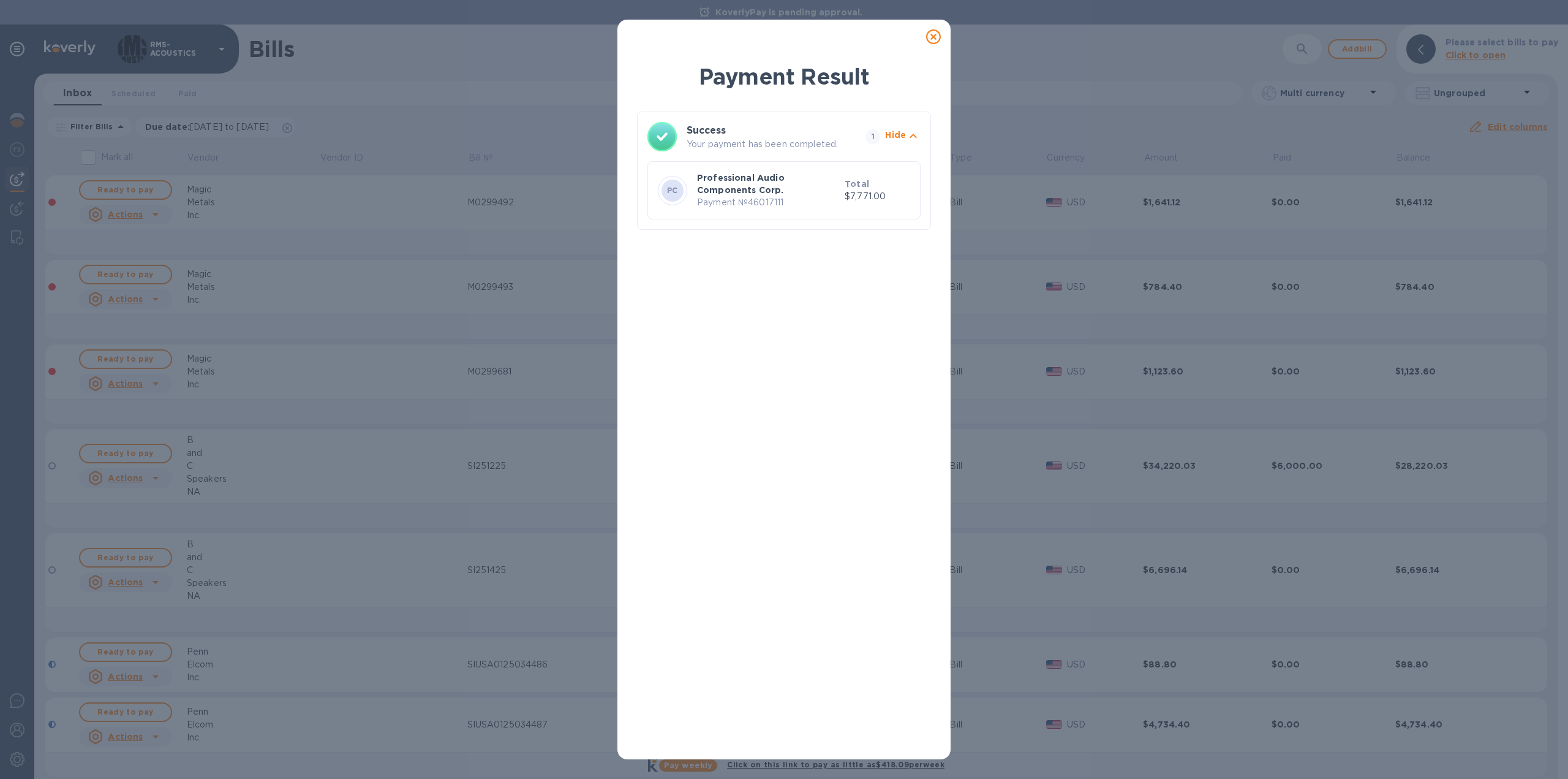
click at [931, 32] on icon at bounding box center [933, 36] width 15 height 15
